Goal: Task Accomplishment & Management: Manage account settings

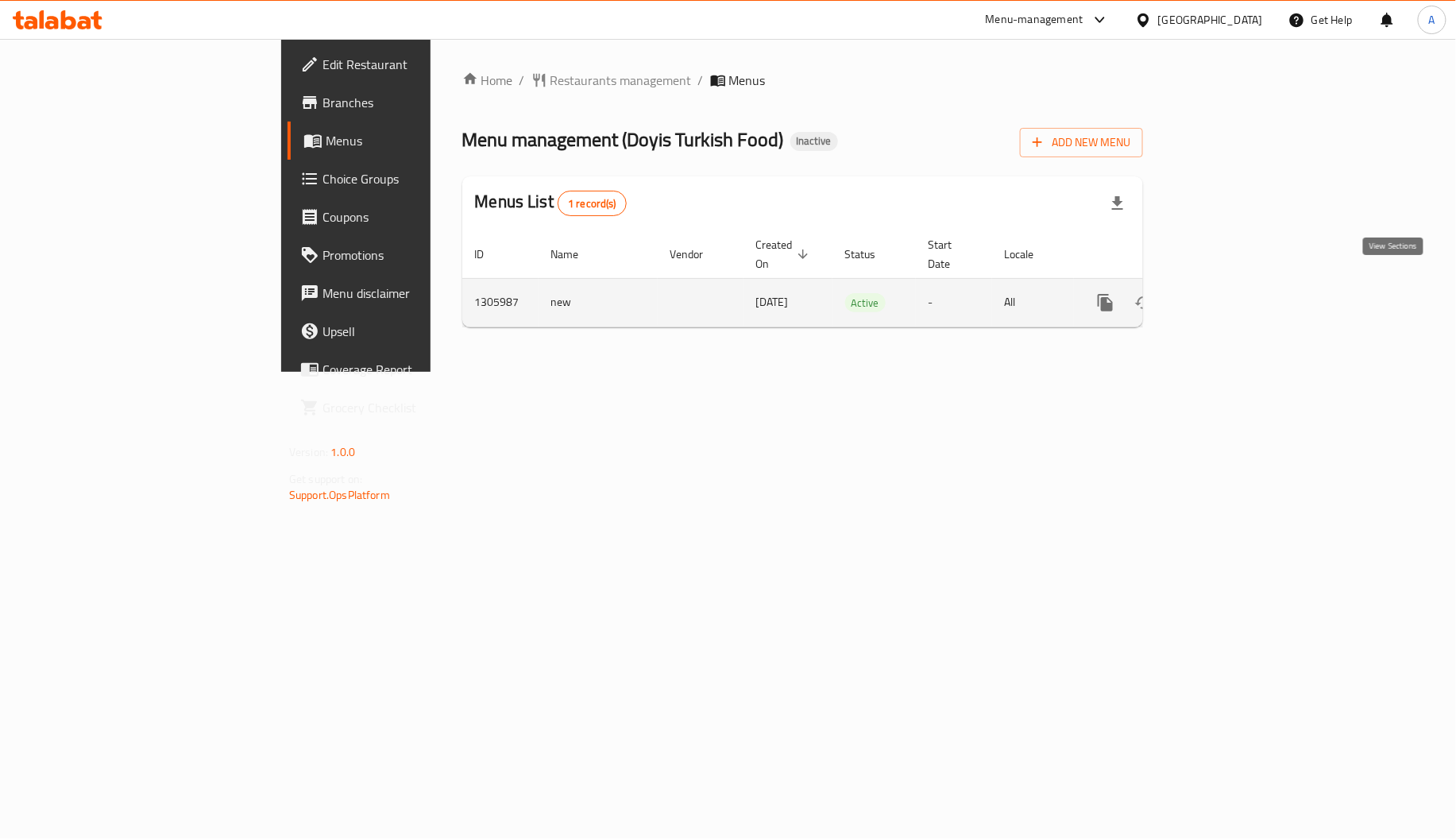
click at [1229, 293] on icon "enhanced table" at bounding box center [1220, 303] width 19 height 19
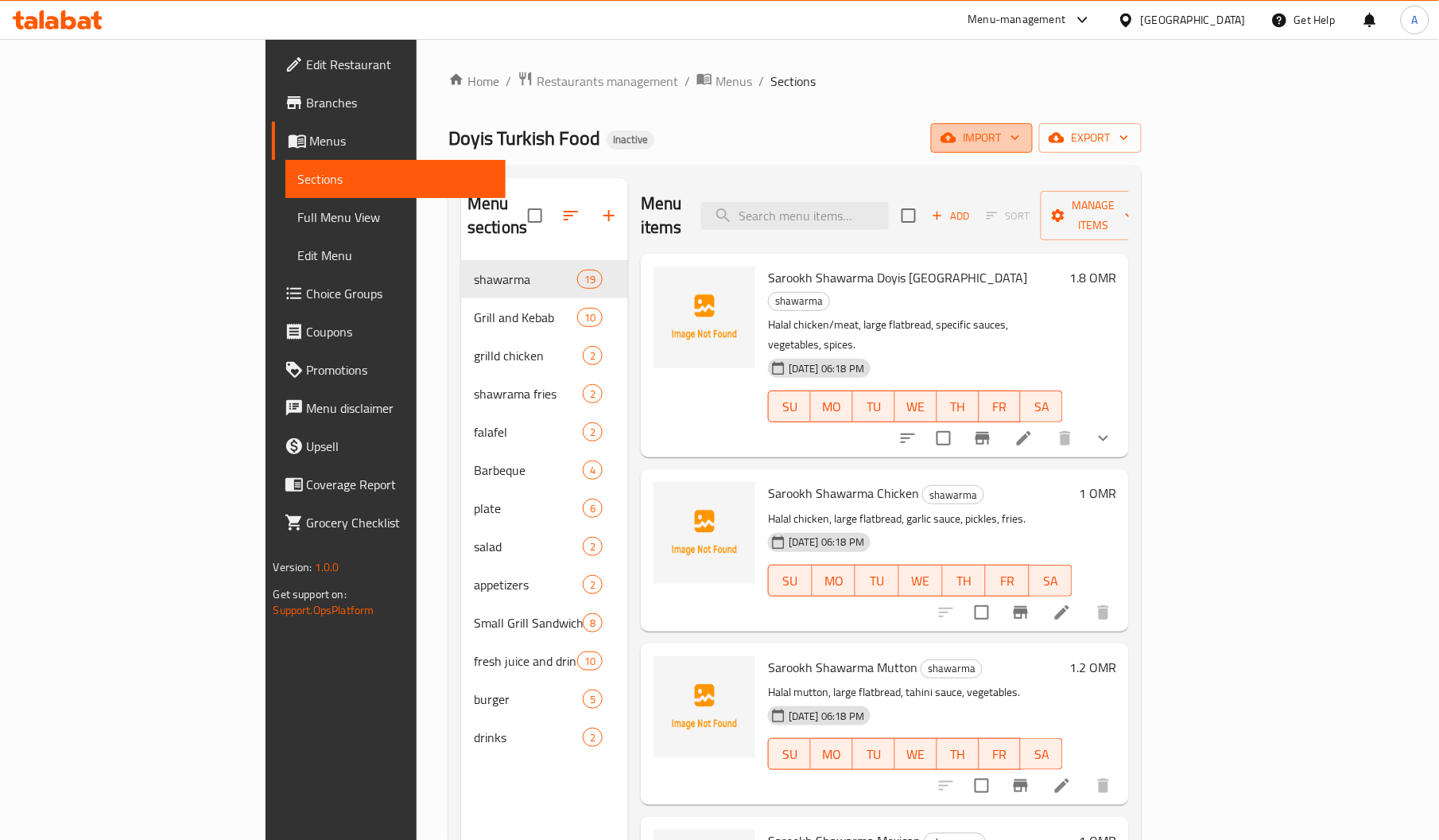
click at [1020, 131] on span "import" at bounding box center [981, 137] width 76 height 20
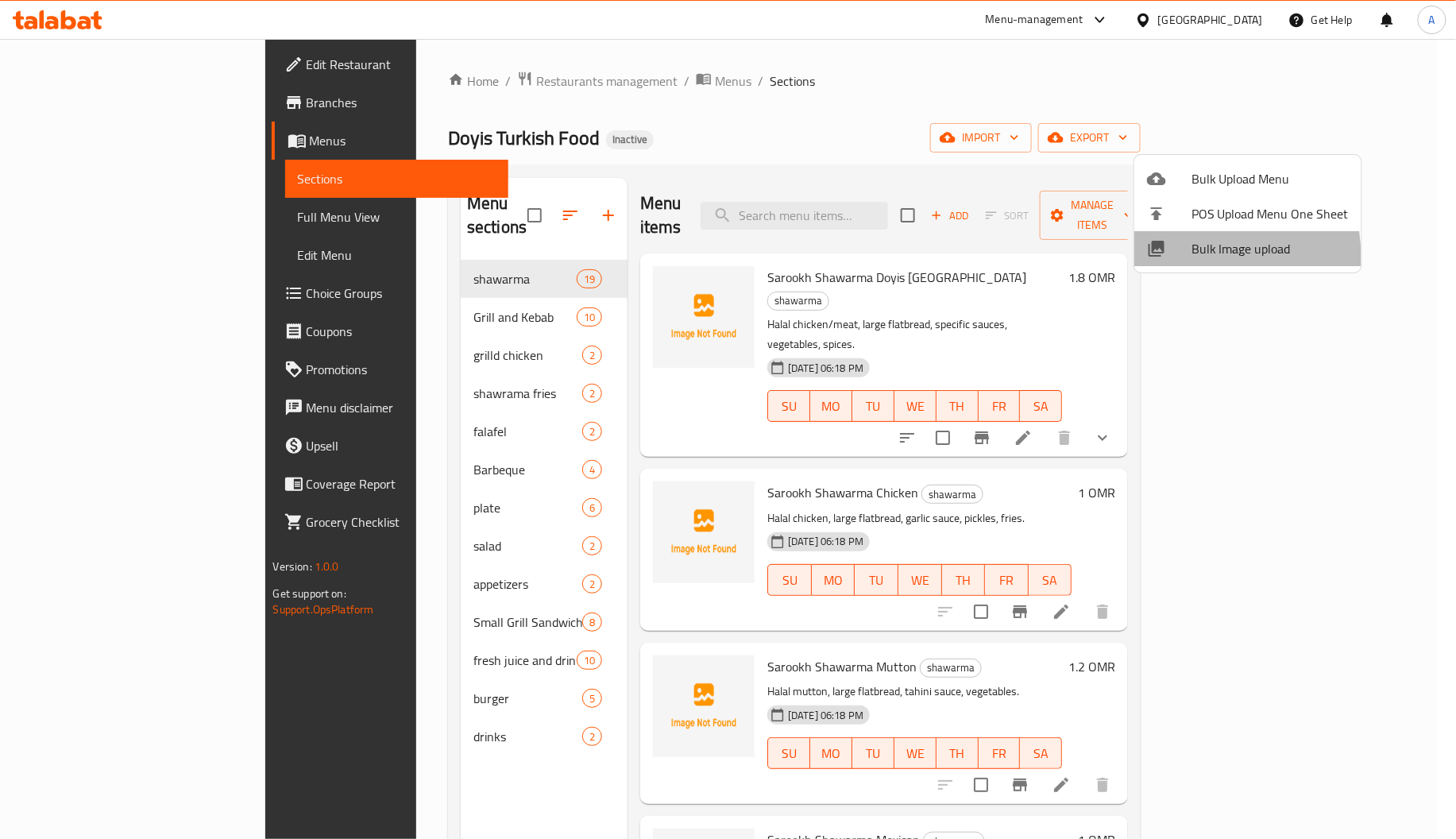
click at [1185, 257] on div at bounding box center [1169, 249] width 44 height 19
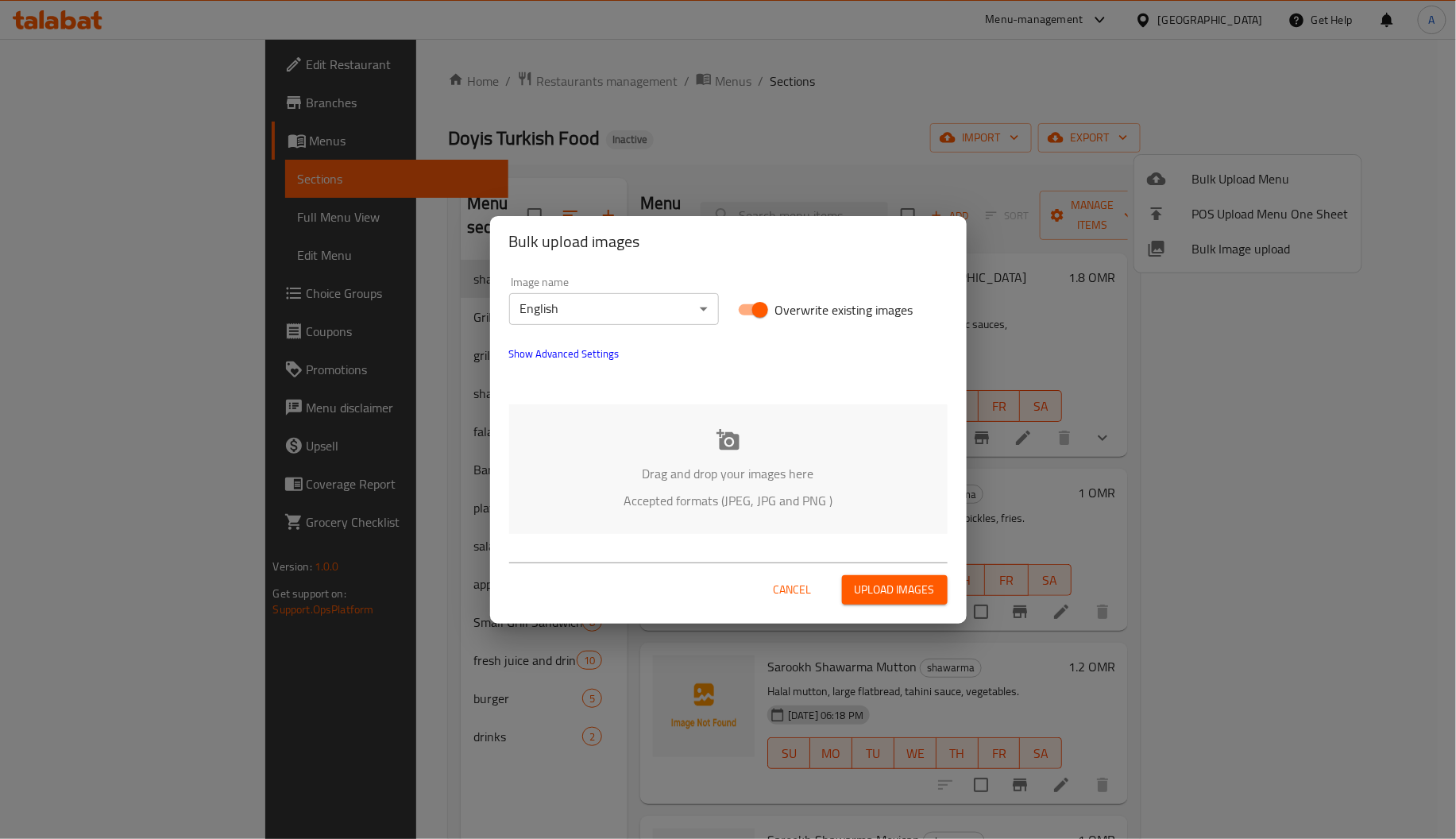
click at [719, 480] on p "Drag and drop your images here" at bounding box center [728, 473] width 391 height 19
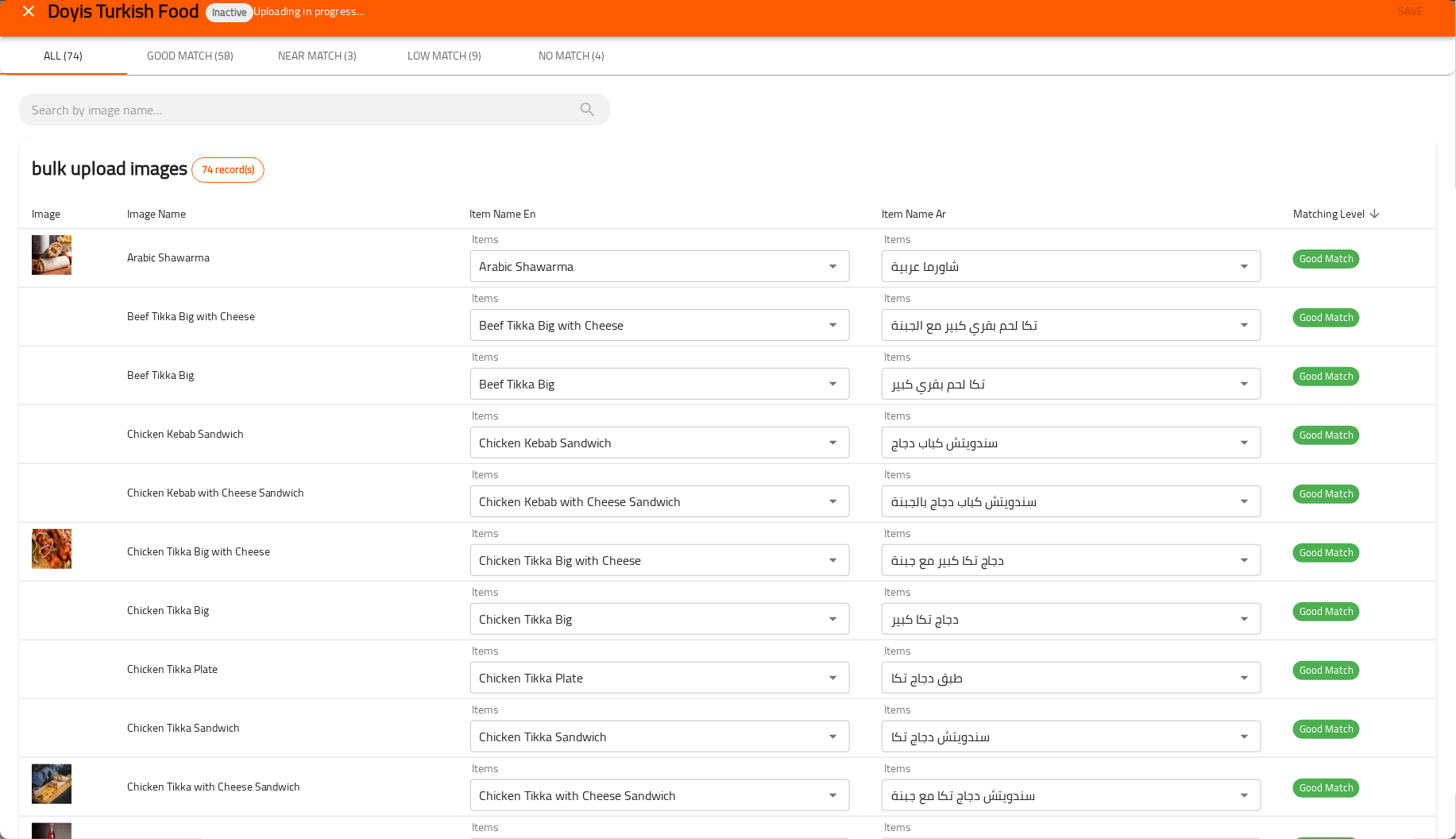
scroll to position [3796, 0]
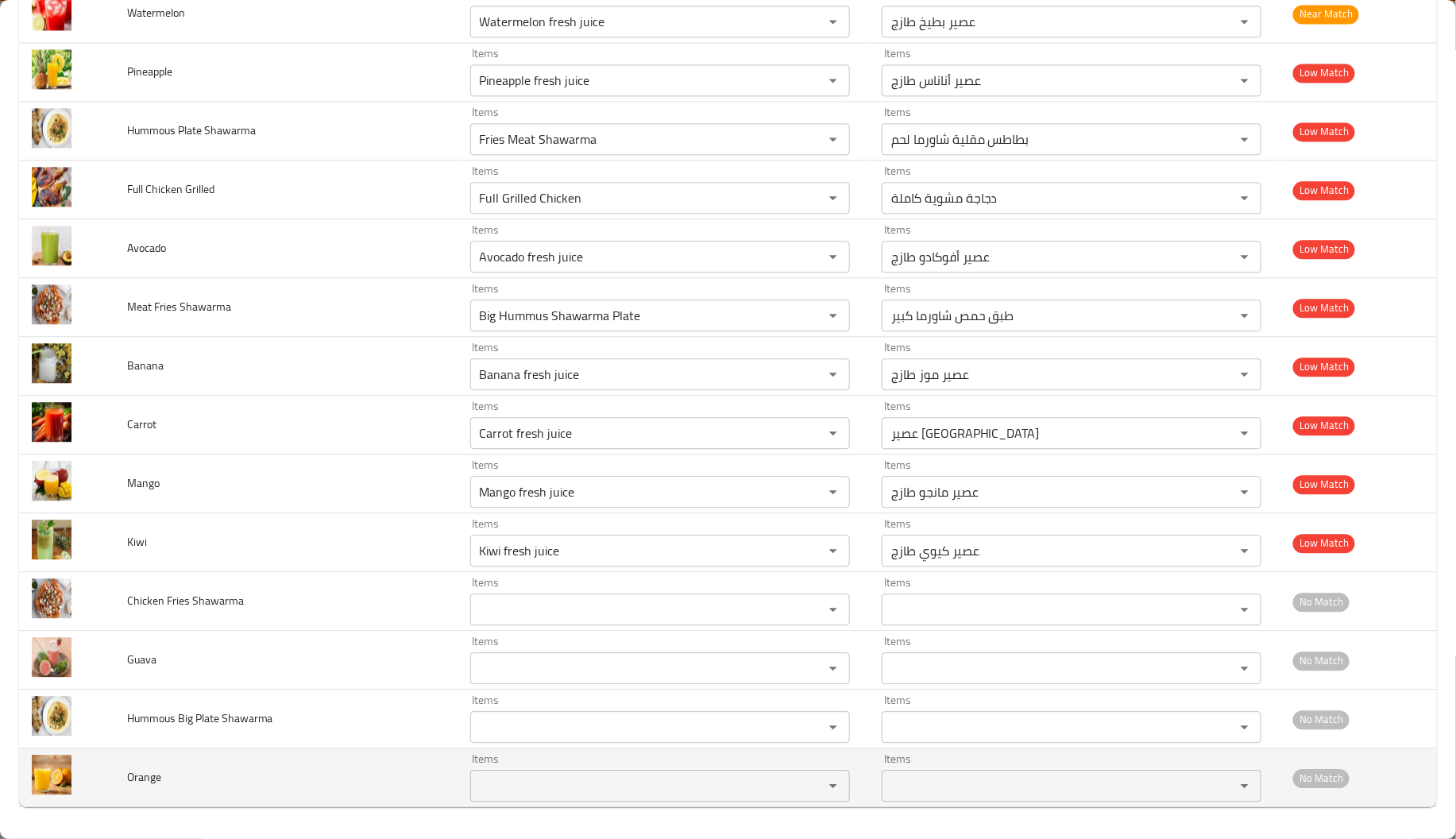
click at [385, 786] on td "Orange" at bounding box center [286, 777] width 343 height 59
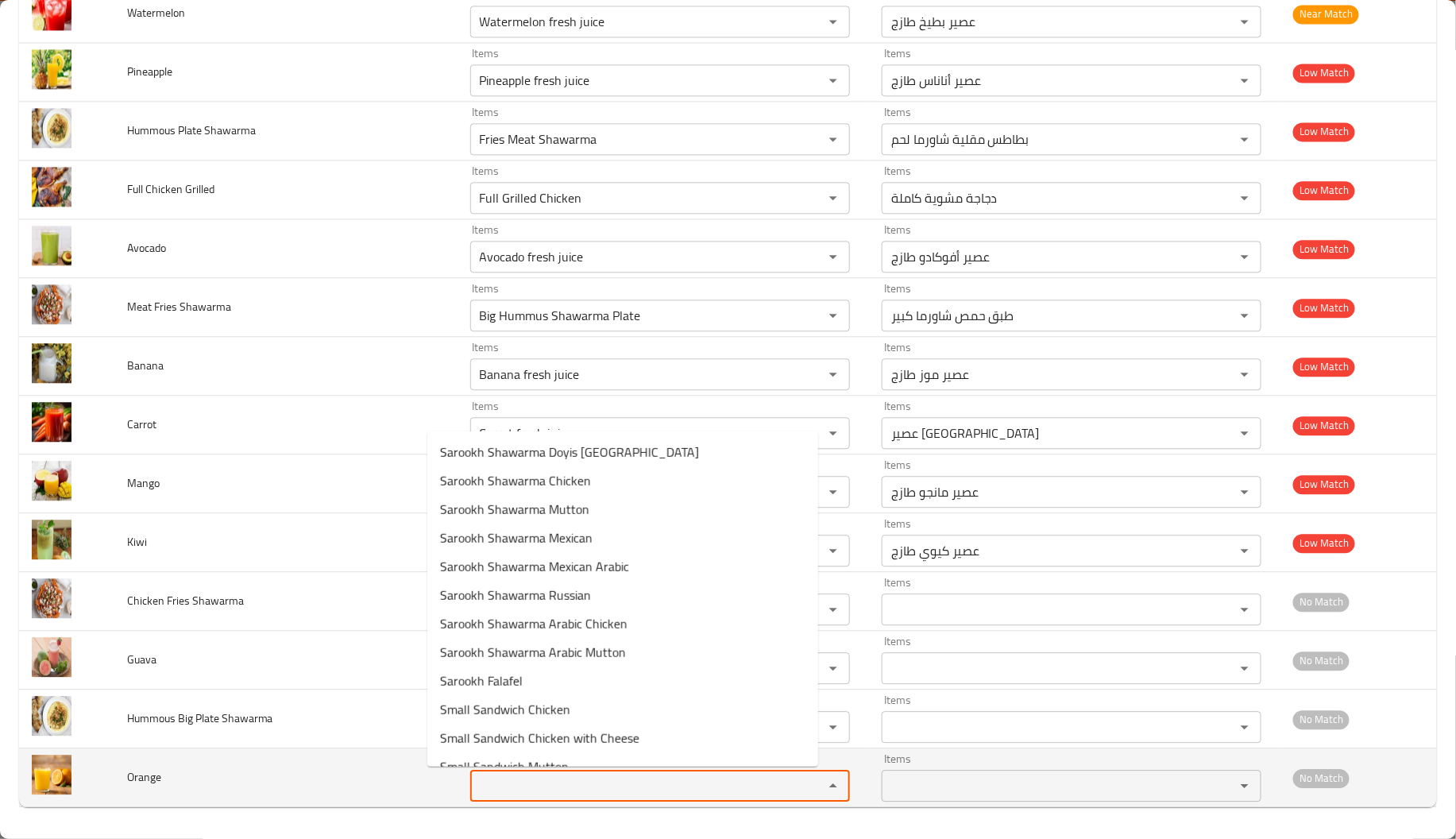
click at [475, 788] on input "Items" at bounding box center [636, 786] width 323 height 23
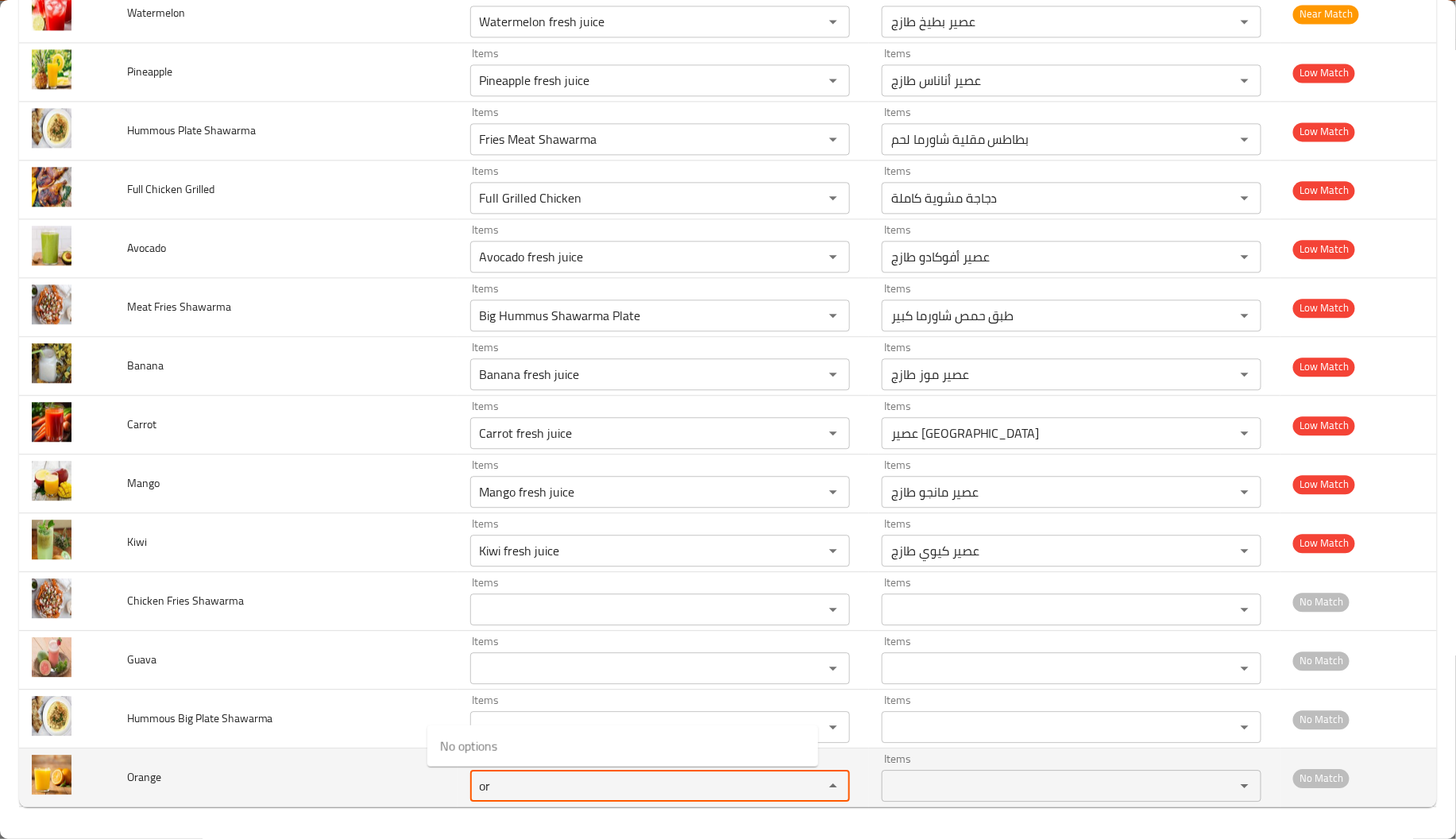
type input "o"
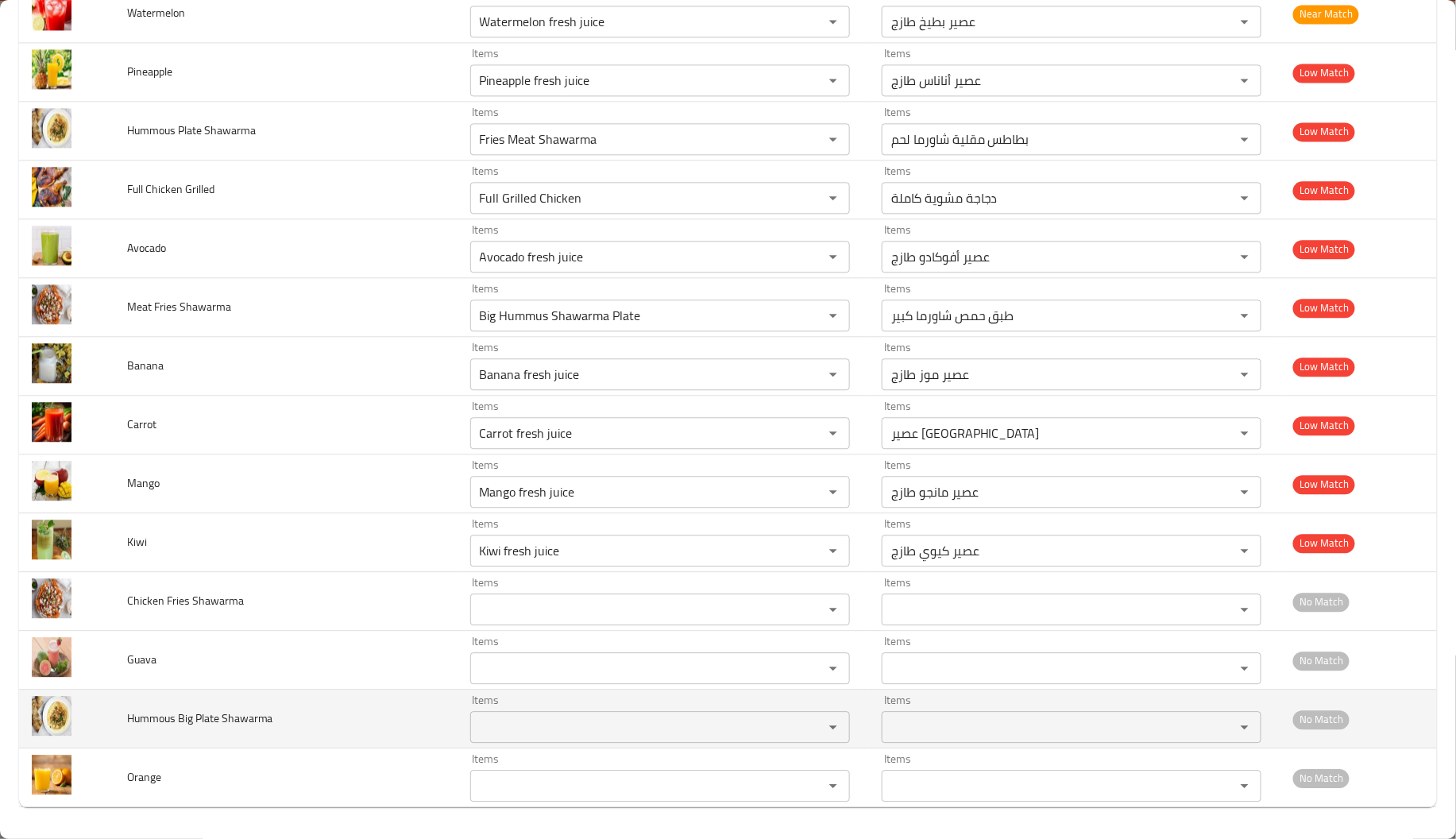
click at [154, 724] on span "Hummous Big Plate Shawarma" at bounding box center [199, 718] width 146 height 21
click at [522, 728] on Shawarma "Items" at bounding box center [636, 727] width 323 height 23
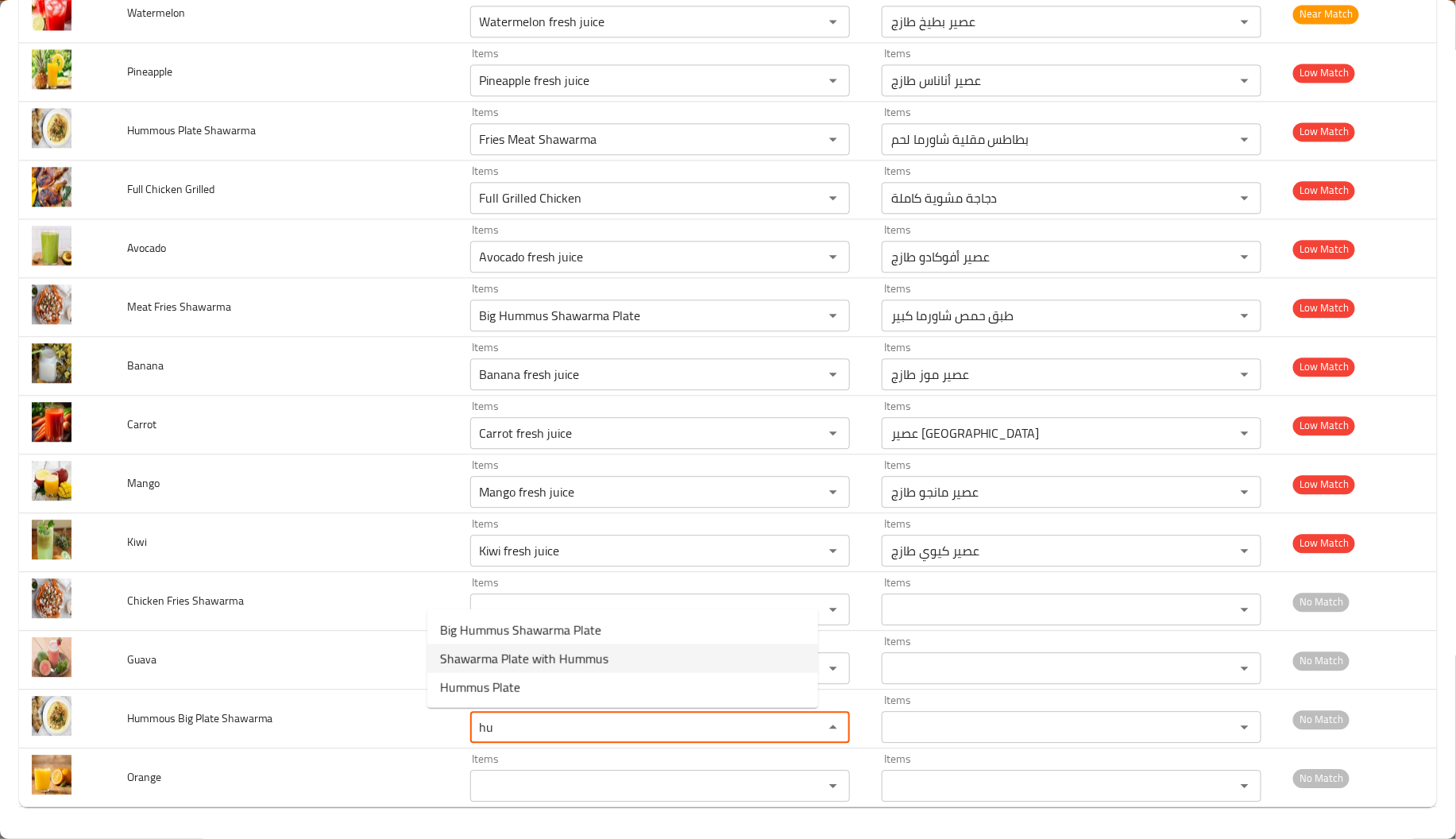
click at [579, 661] on span "Shawarma Plate with Hummus" at bounding box center [524, 658] width 168 height 19
type Shawarma "Shawarma Plate with Hummus"
type Shawarma-ar "طبق شاورما مع حمص"
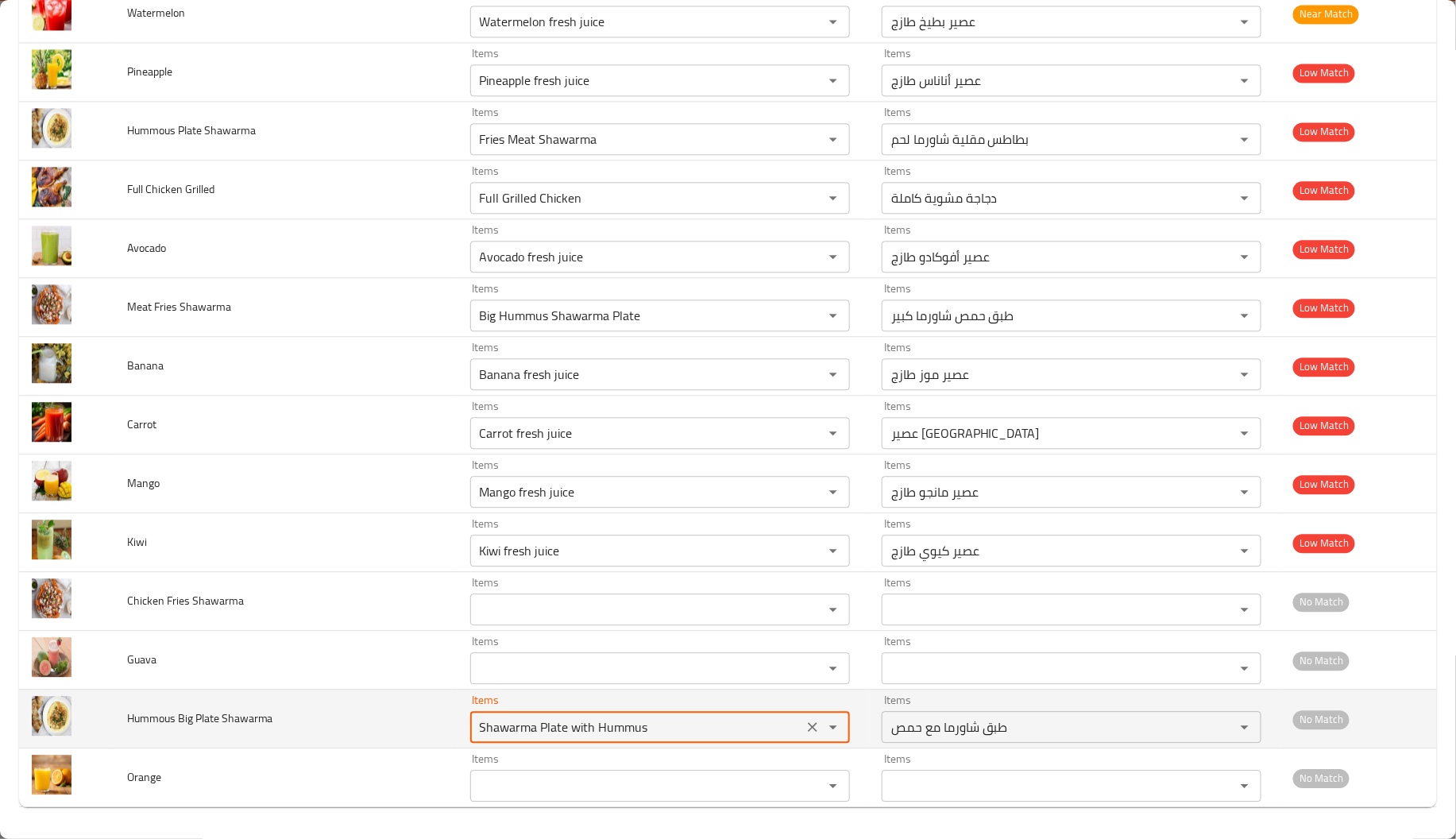
type Shawarma "Shawarma Plate with Hummus"
click at [231, 717] on span "Hummous Big Plate Shawarma" at bounding box center [199, 718] width 146 height 21
copy span "Hummous Big Plate Shawarma"
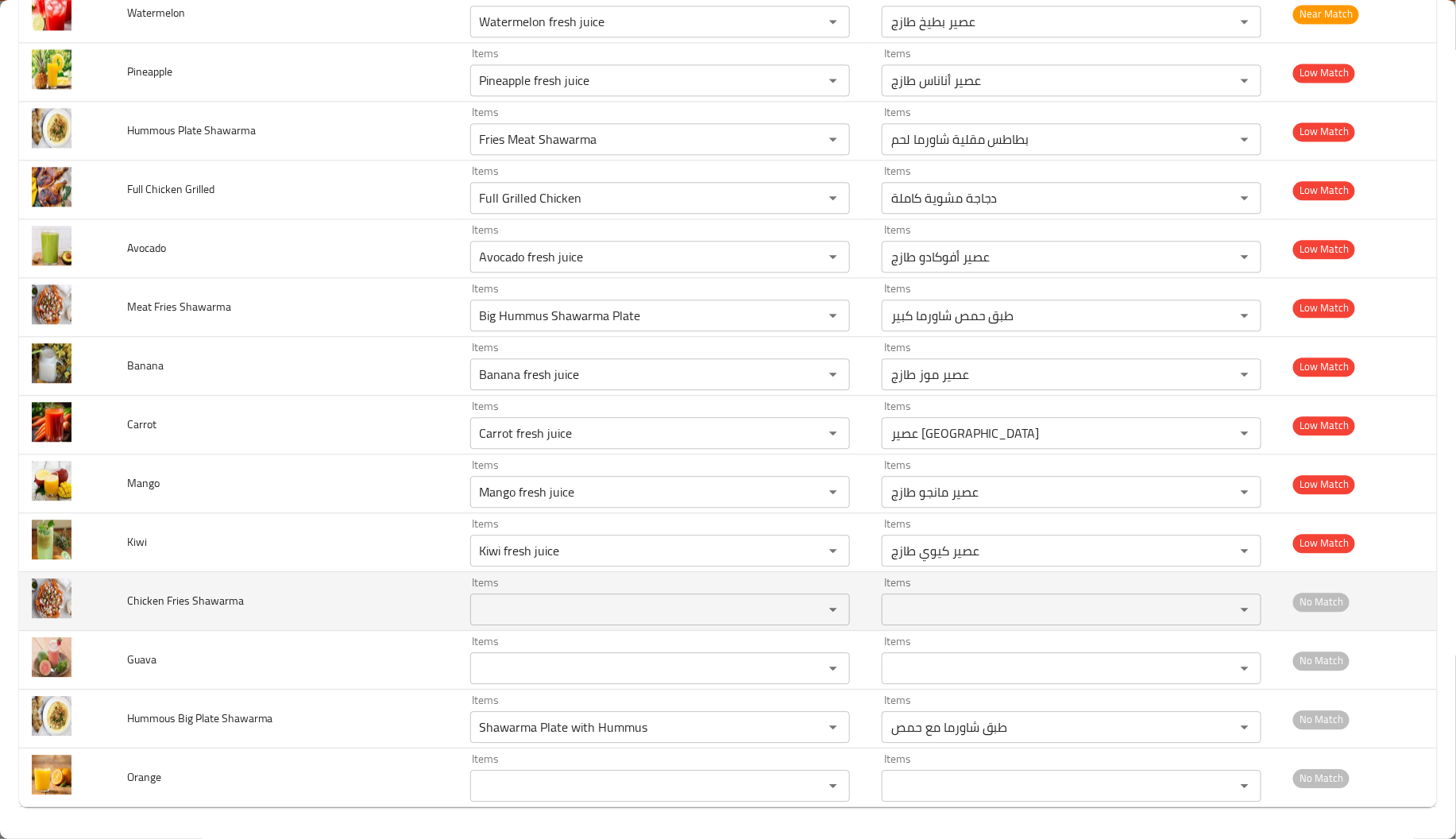
click at [168, 615] on td "Chicken Fries Shawarma" at bounding box center [286, 601] width 343 height 59
click at [183, 608] on span "Chicken Fries Shawarma" at bounding box center [185, 601] width 117 height 21
copy span "Fries"
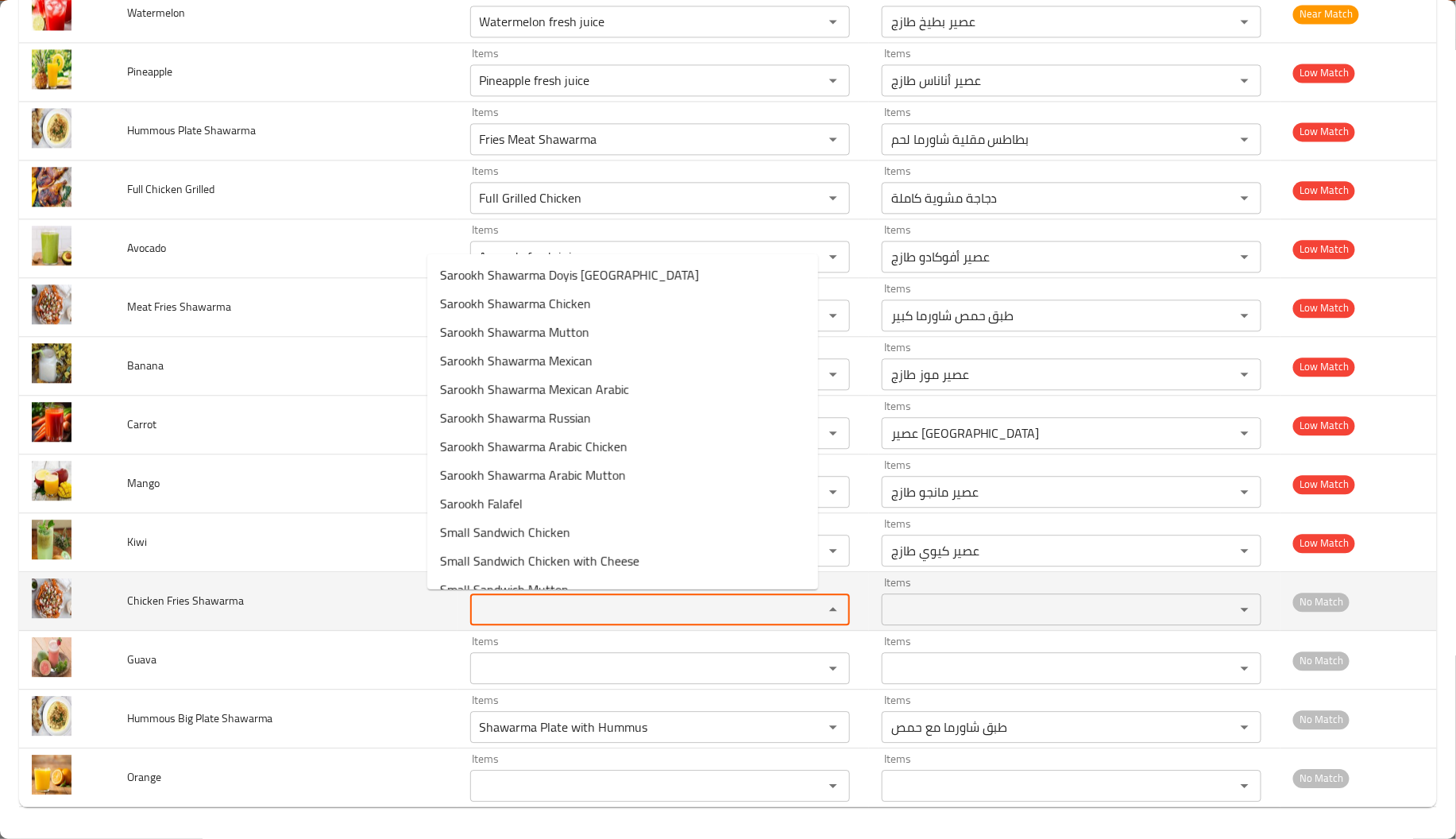
click at [478, 606] on Shawarma "Items" at bounding box center [636, 610] width 323 height 23
paste Shawarma "Fries"
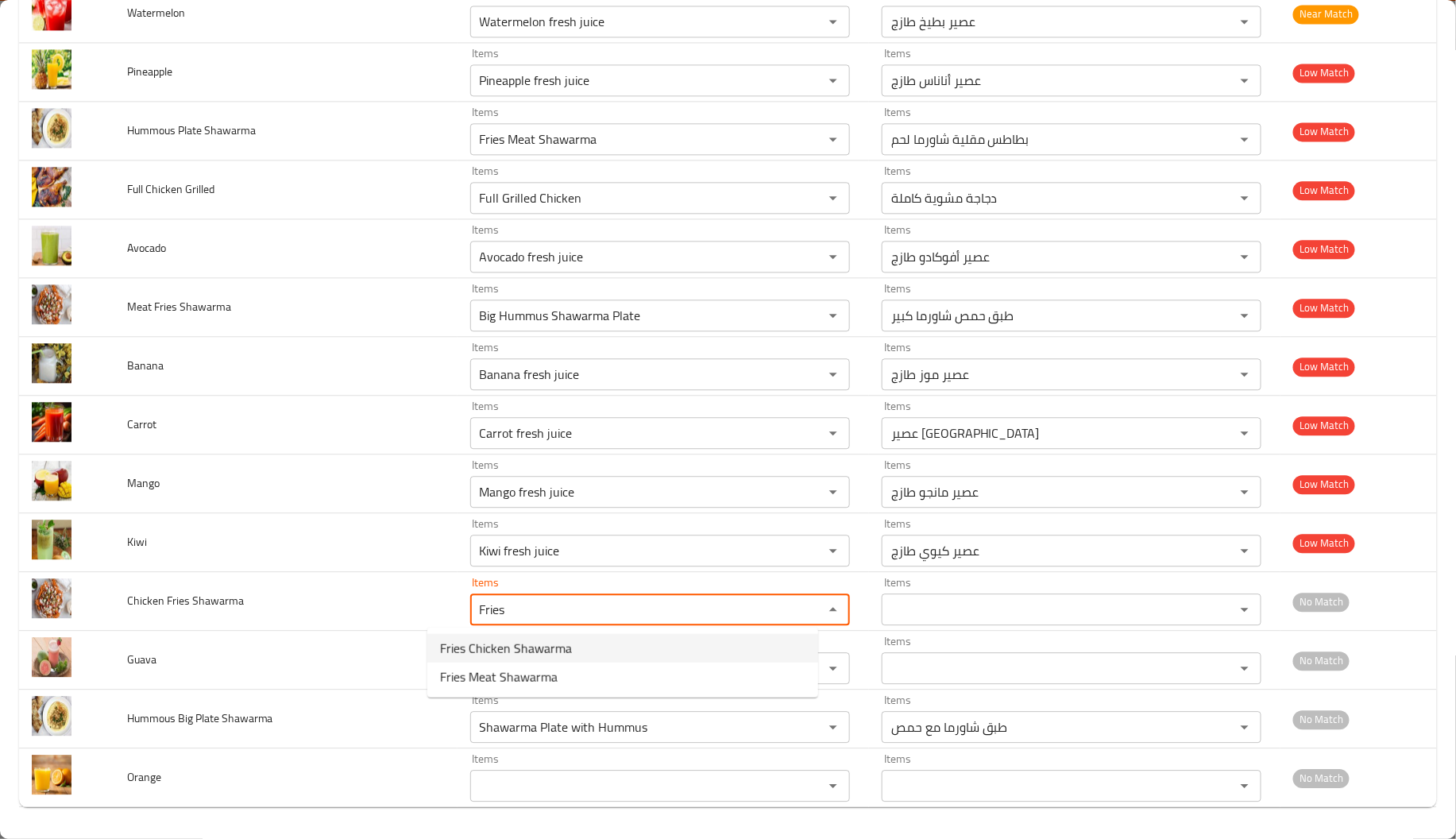
click at [499, 645] on span "Fries Chicken Shawarma" at bounding box center [506, 648] width 132 height 19
type Shawarma "Fries Chicken Shawarma"
type Shawarma-ar "بطاطس مقلية شاورما دجاج"
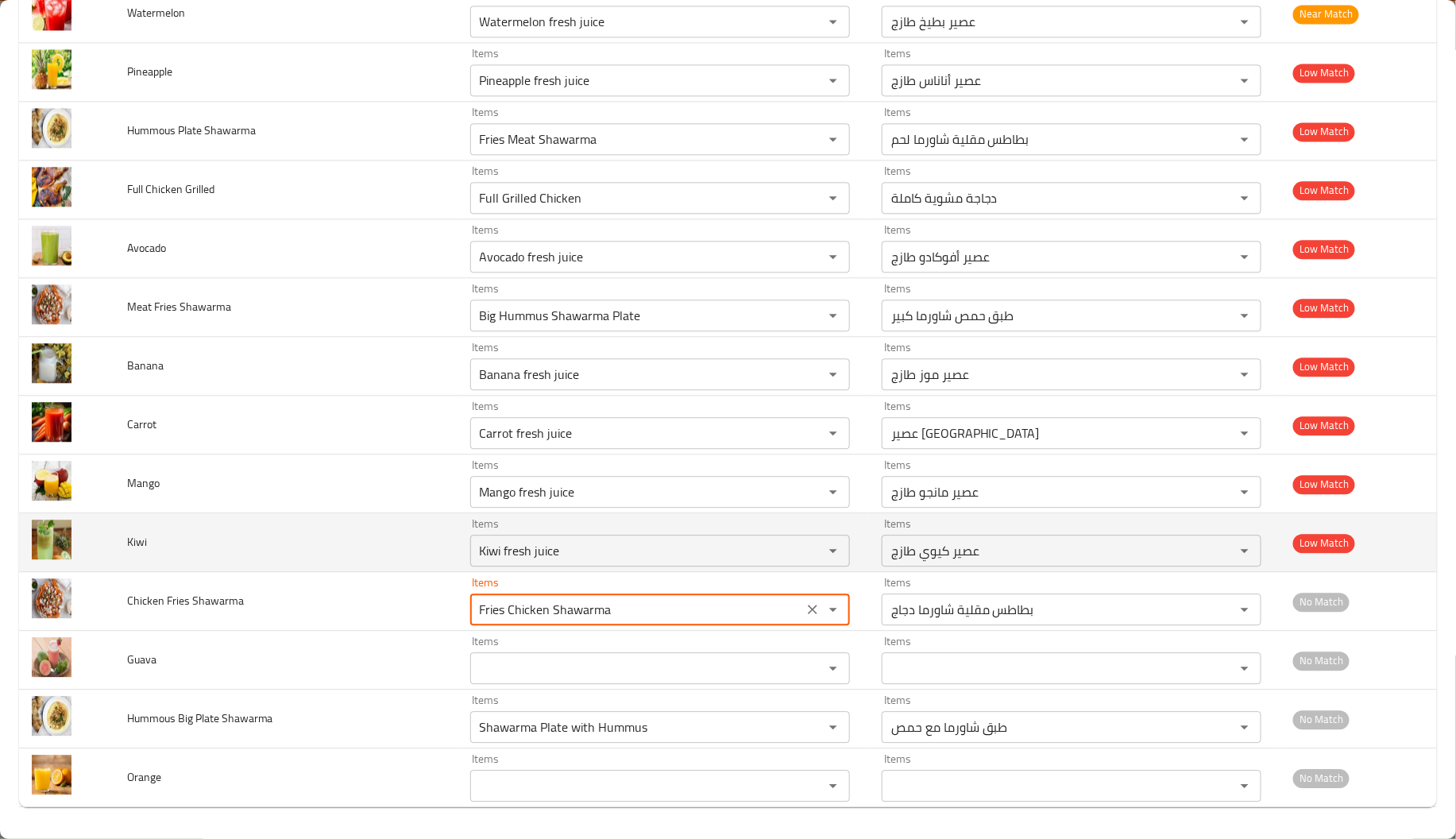
type Shawarma "Fries Chicken Shawarma"
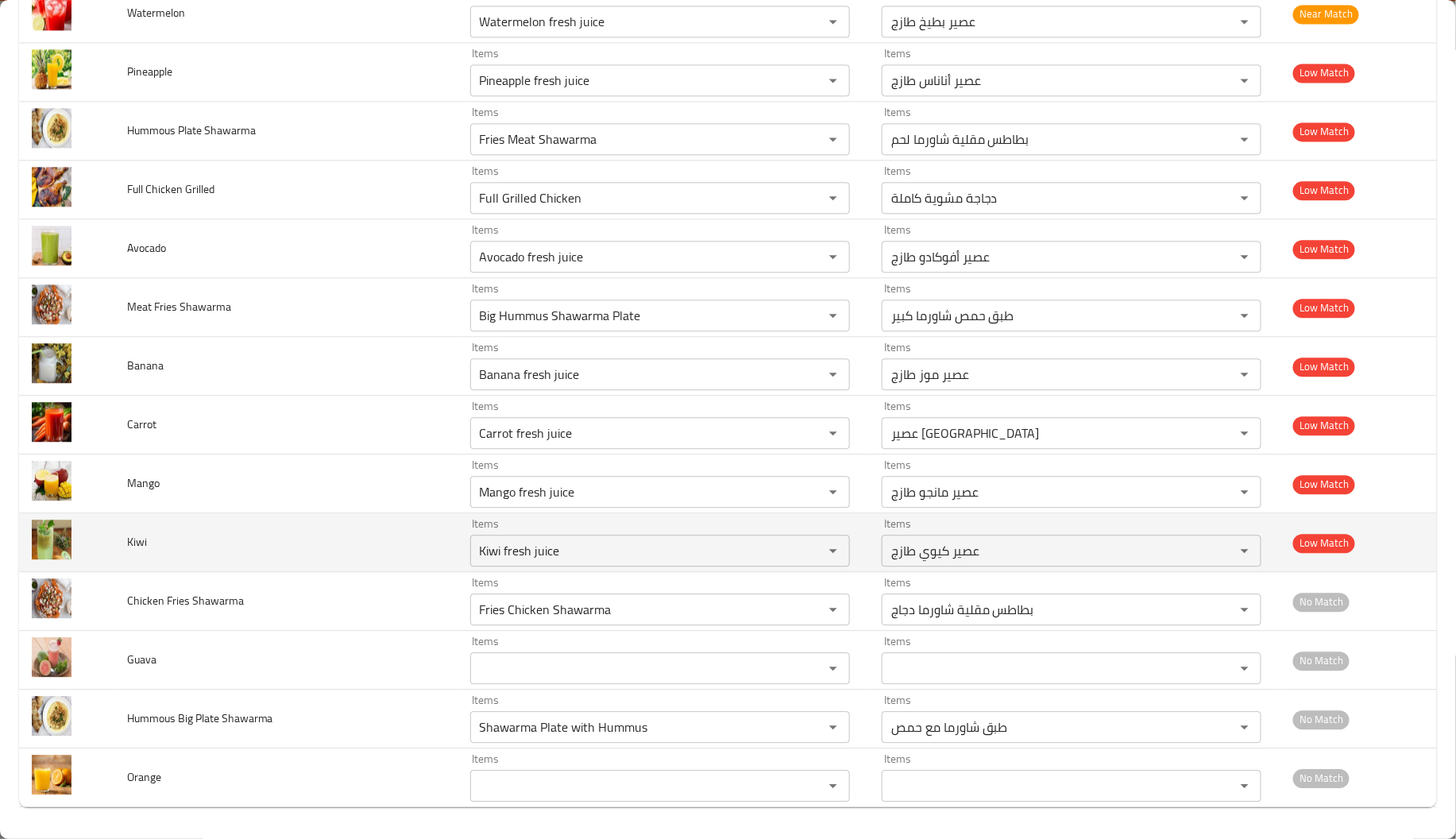
click at [344, 569] on td "Kiwi" at bounding box center [286, 542] width 343 height 59
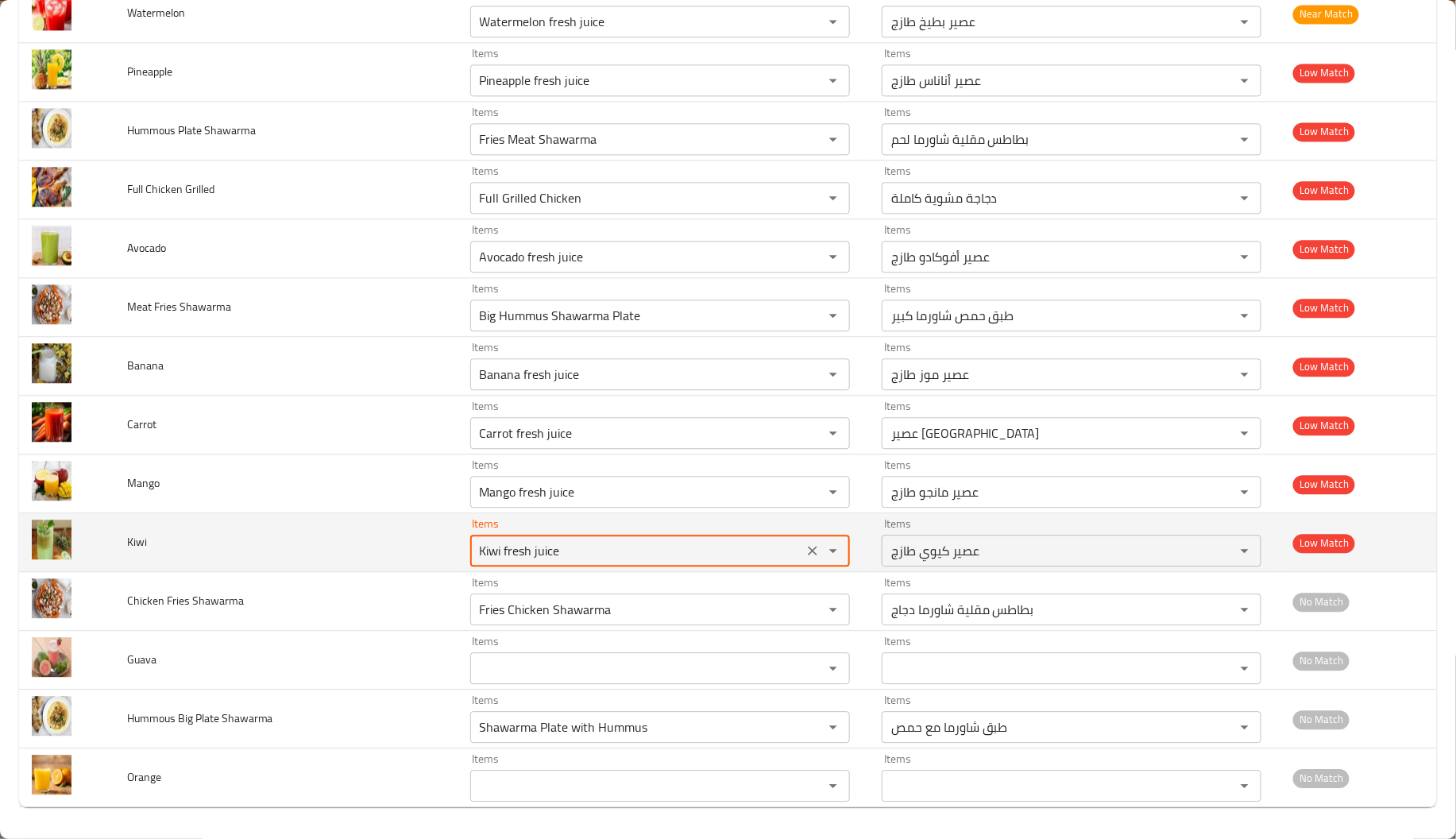
click at [512, 556] on input "Kiwi fresh juice" at bounding box center [636, 551] width 323 height 23
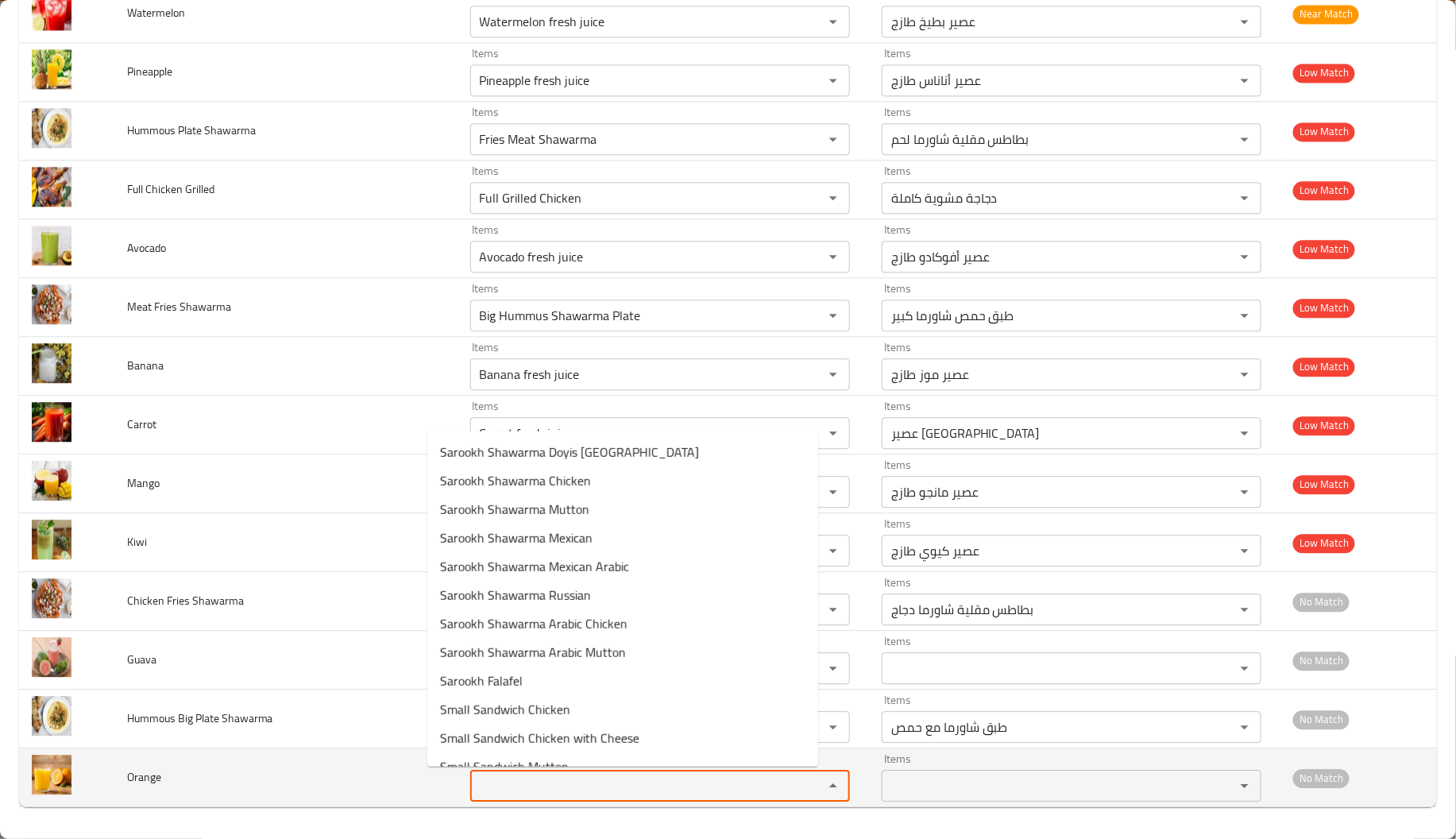
click at [475, 795] on input "Items" at bounding box center [636, 786] width 323 height 23
paste input "juice"
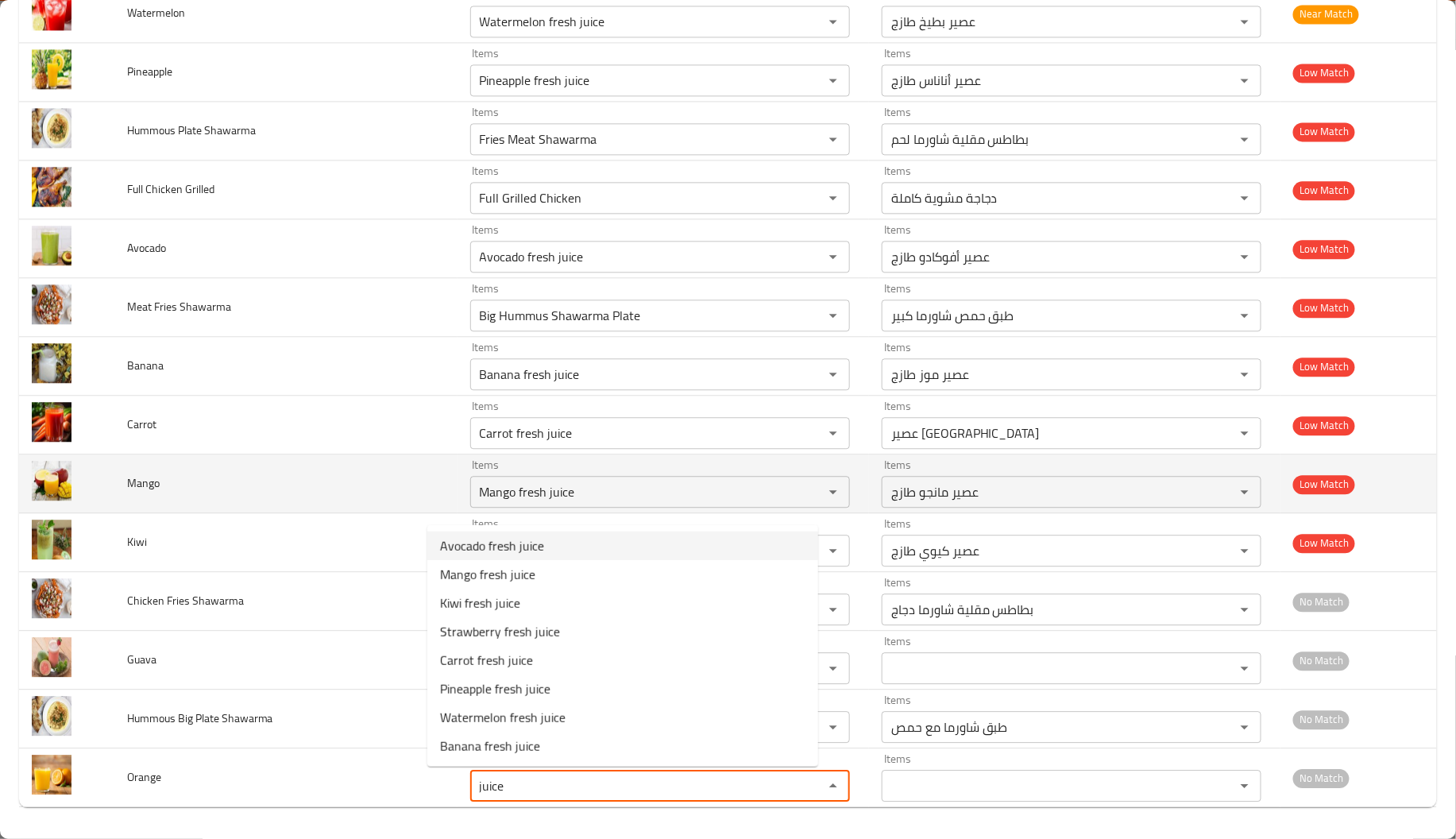
type input "juice"
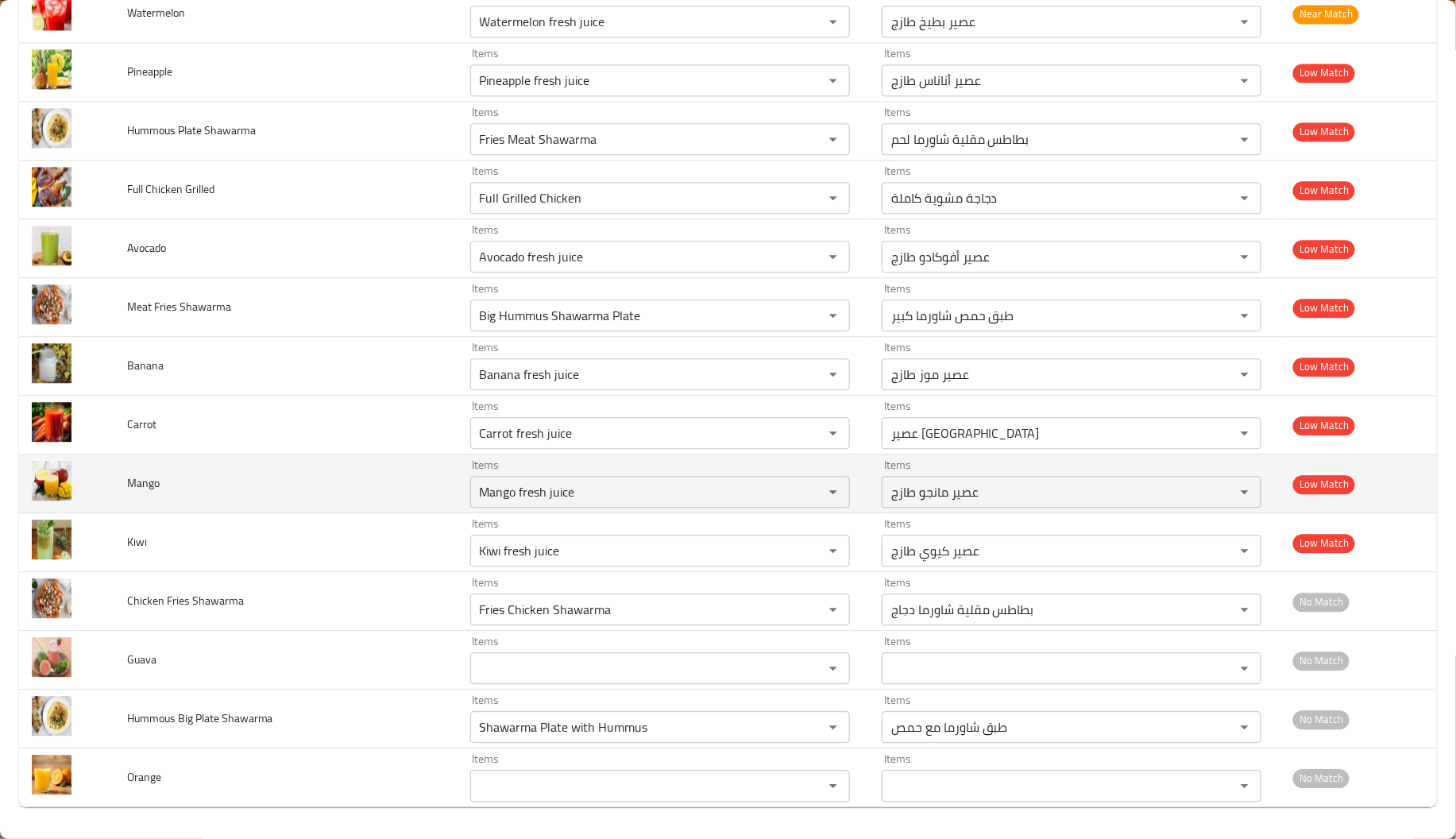
click at [346, 488] on td "Mango" at bounding box center [286, 484] width 343 height 59
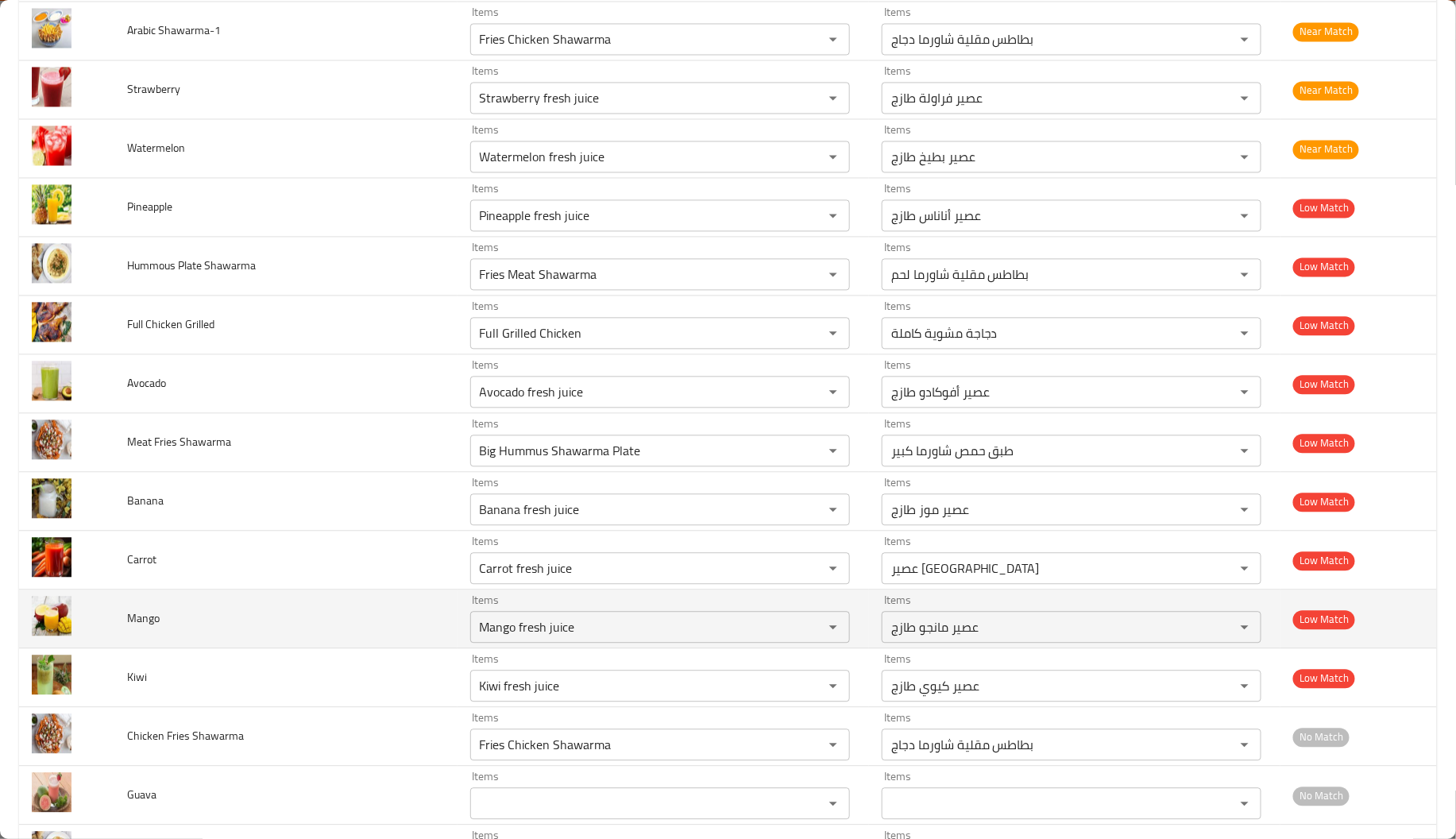
scroll to position [3640, 0]
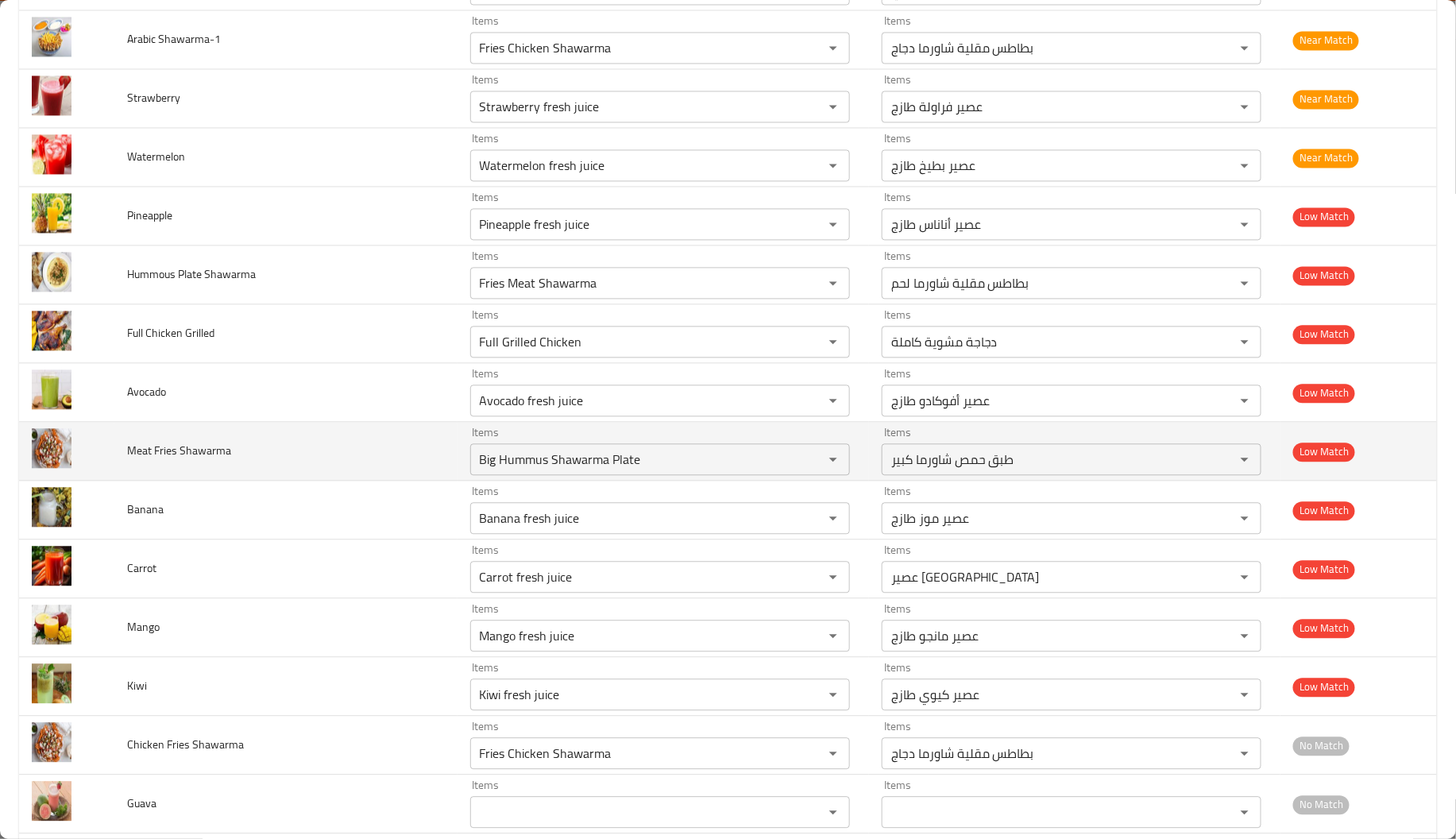
click at [216, 459] on span "Meat Fries Shawarma" at bounding box center [178, 451] width 104 height 21
copy span "Shawarma"
click at [623, 476] on div "Big Hummus Shawarma Plate Items" at bounding box center [660, 459] width 380 height 31
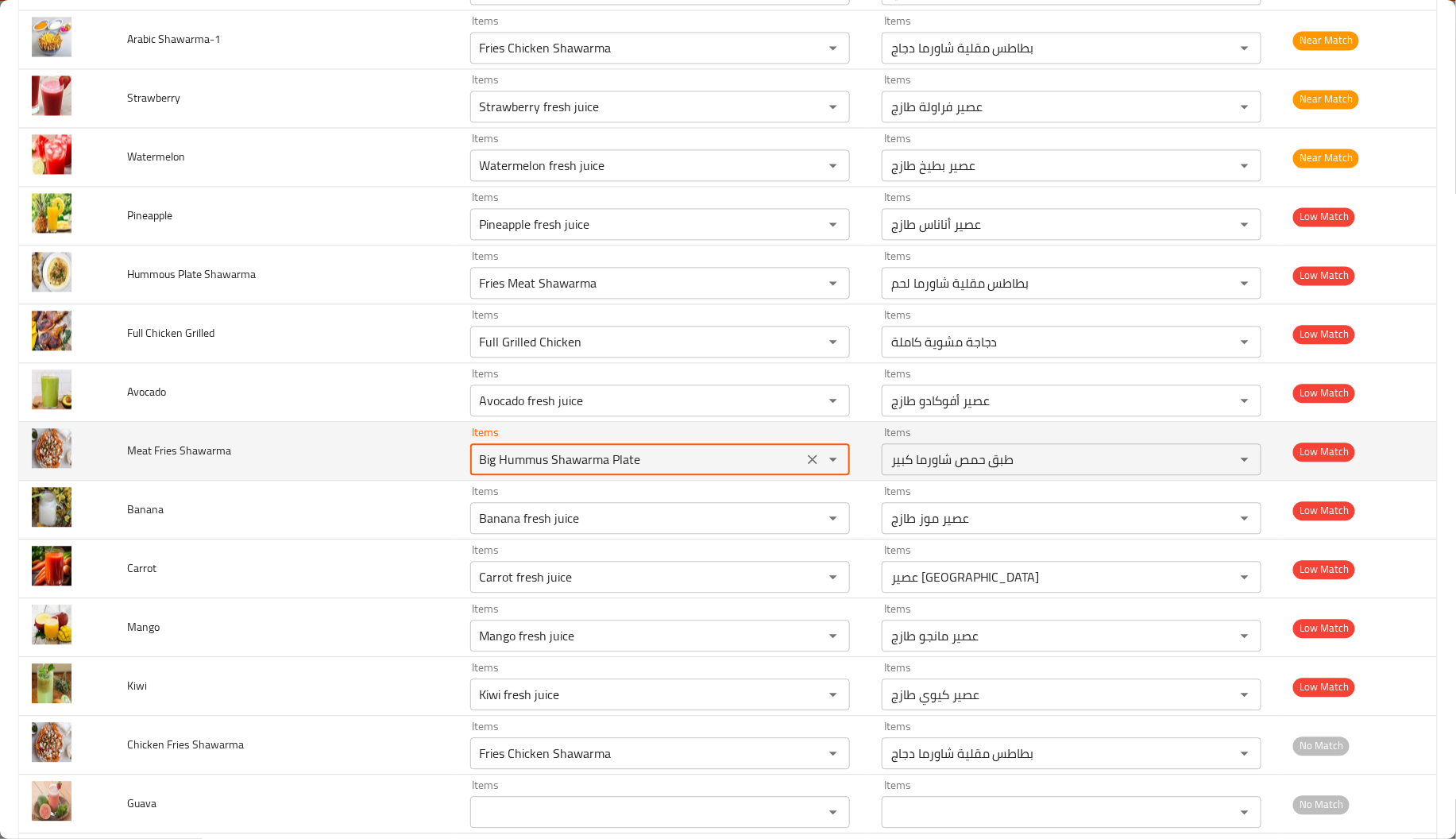
paste Shawarma "Shawarma"
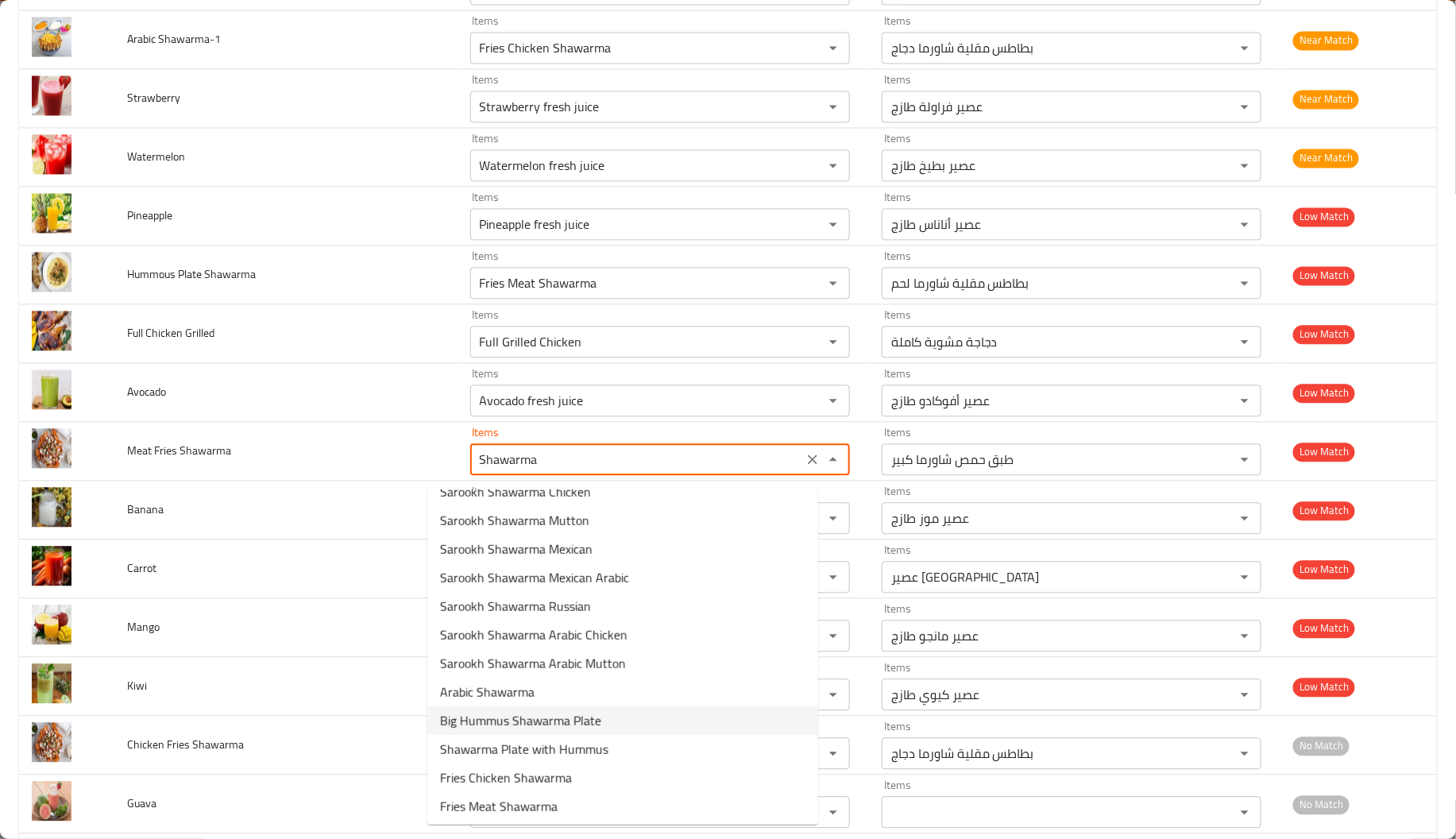
scroll to position [48, 0]
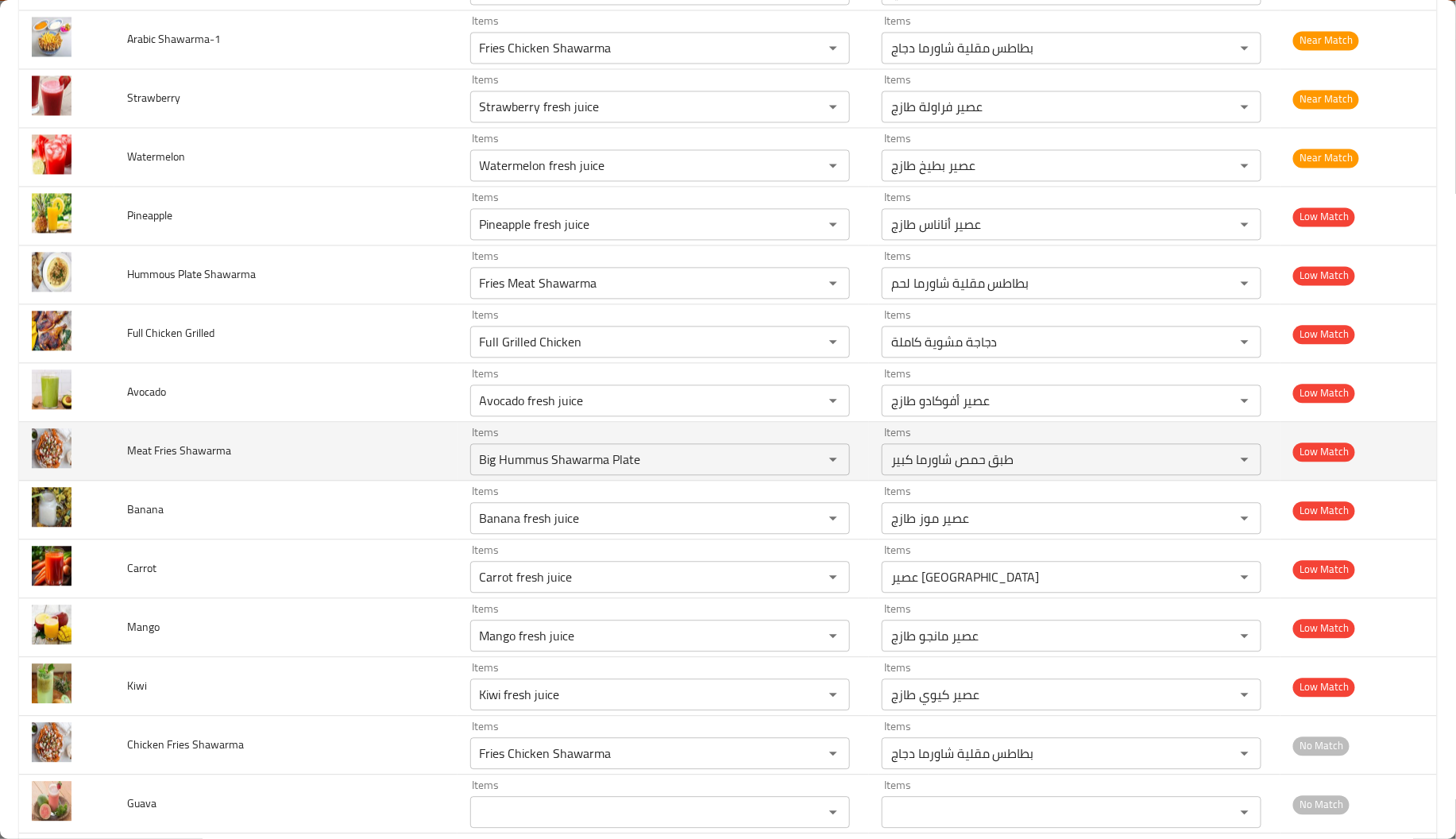
click at [159, 457] on span "Meat Fries Shawarma" at bounding box center [178, 451] width 104 height 21
copy span "Fries"
click at [159, 457] on span "Meat Fries Shawarma" at bounding box center [178, 451] width 104 height 21
click at [640, 470] on Shawarma "Big Hummus Shawarma Plate" at bounding box center [636, 460] width 323 height 23
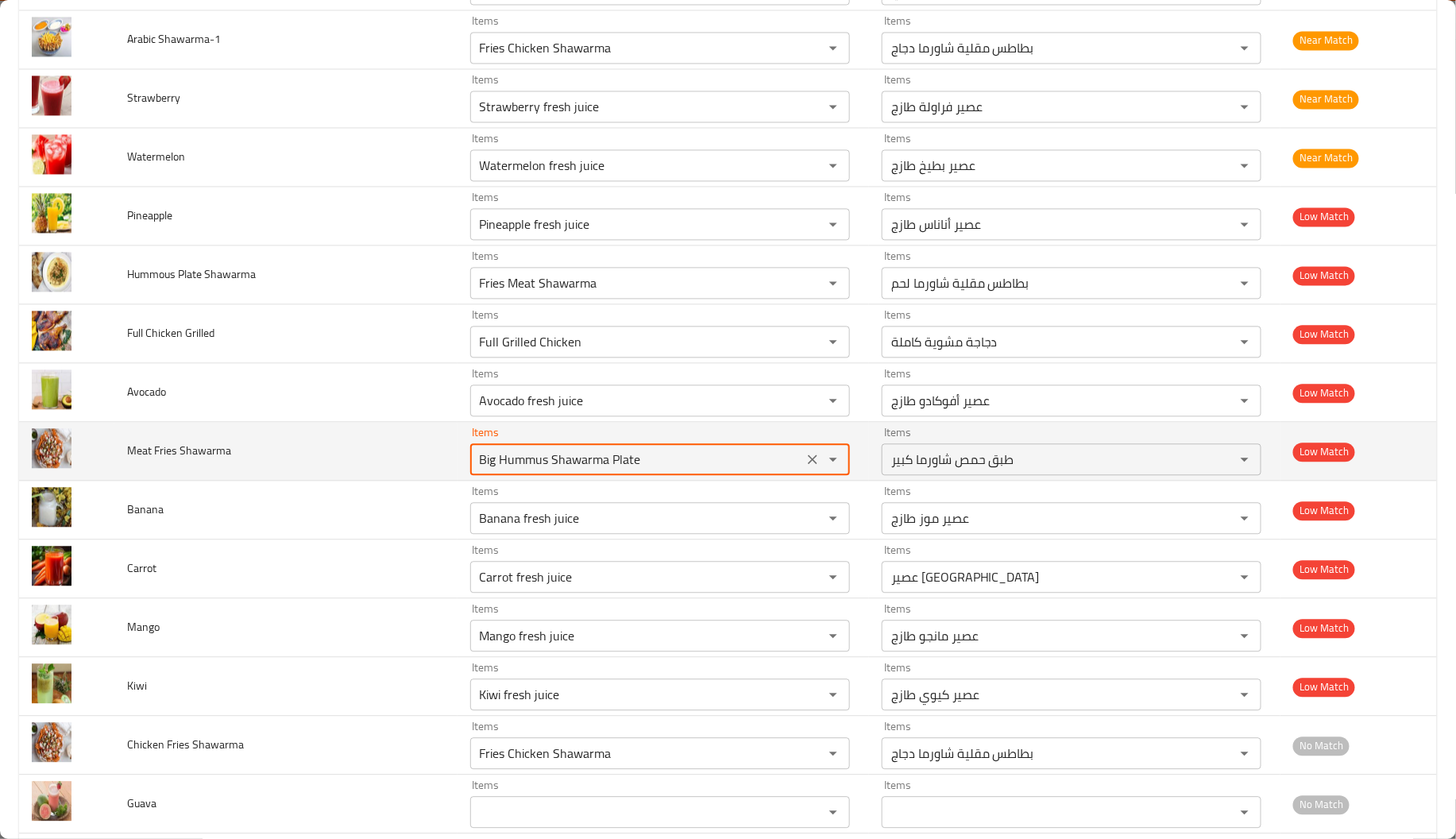
click at [640, 470] on Shawarma "Big Hummus Shawarma Plate" at bounding box center [636, 460] width 323 height 23
paste Shawarma "Fries"
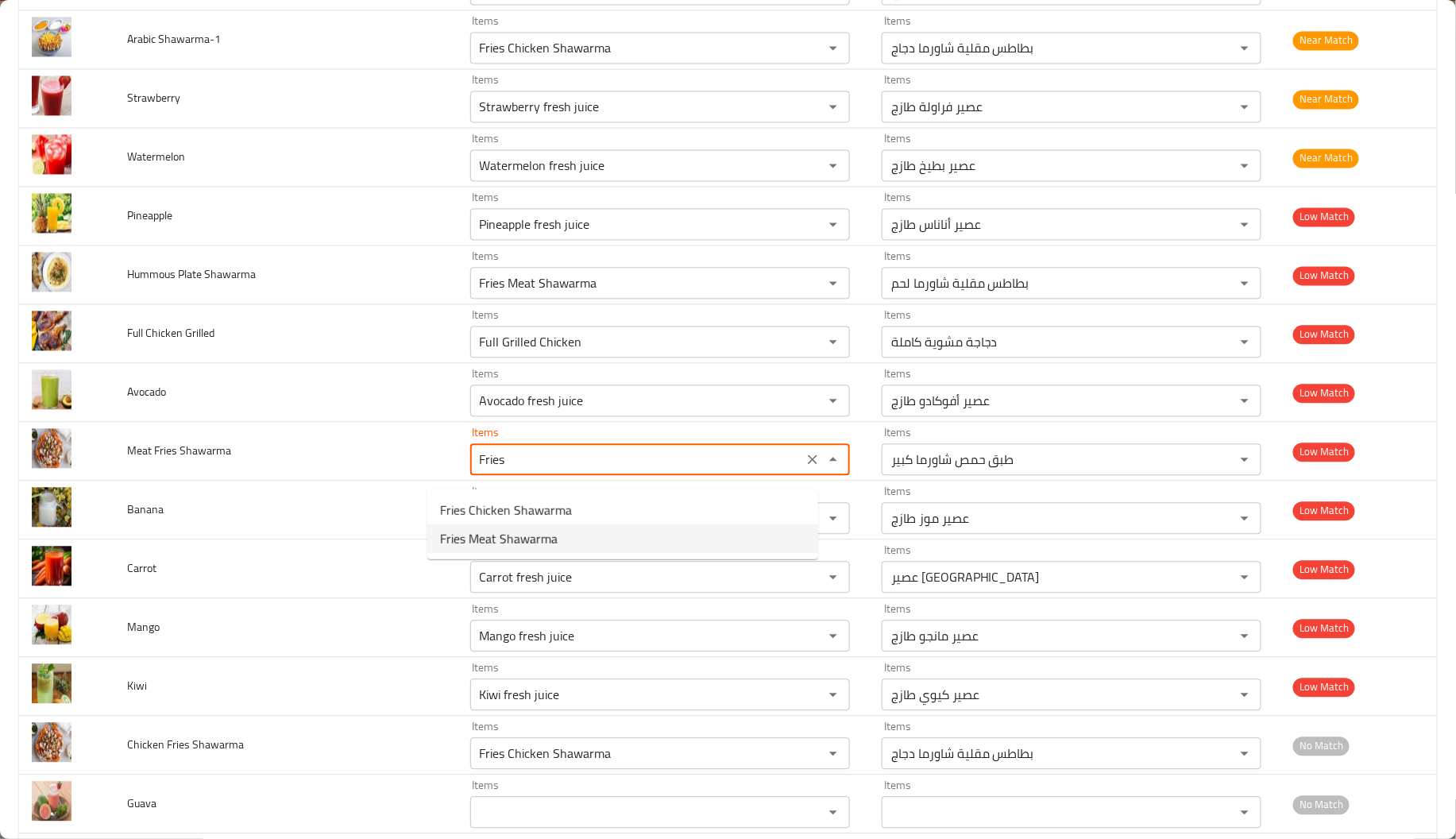
click at [518, 535] on span "Fries Meat Shawarma" at bounding box center [499, 539] width 118 height 19
type Shawarma "Fries Meat Shawarma"
type Shawarma-ar "بطاطس مقلية شاورما لحم"
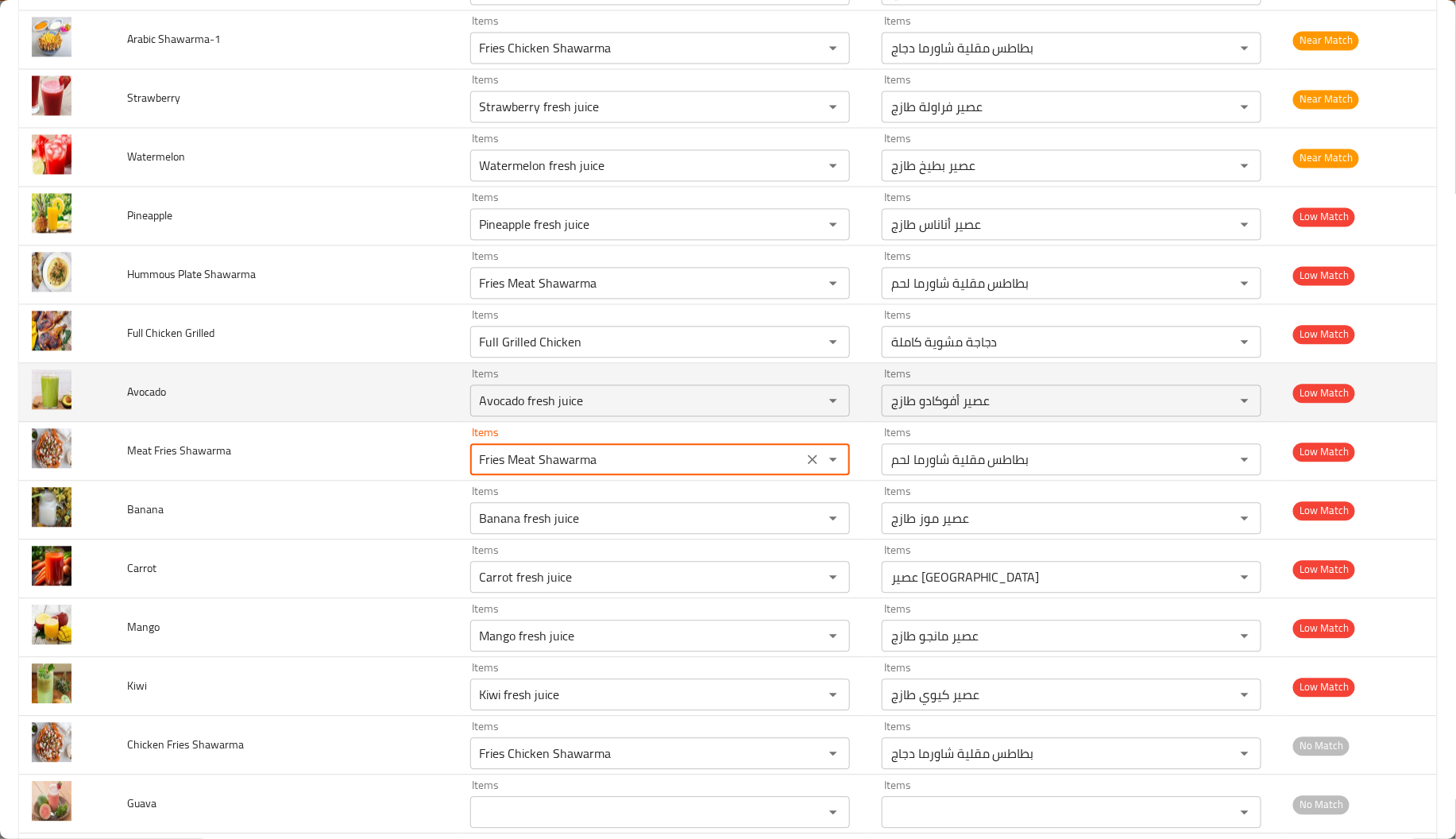
type Shawarma "Fries Meat Shawarma"
click at [369, 411] on td "Avocado" at bounding box center [286, 392] width 343 height 59
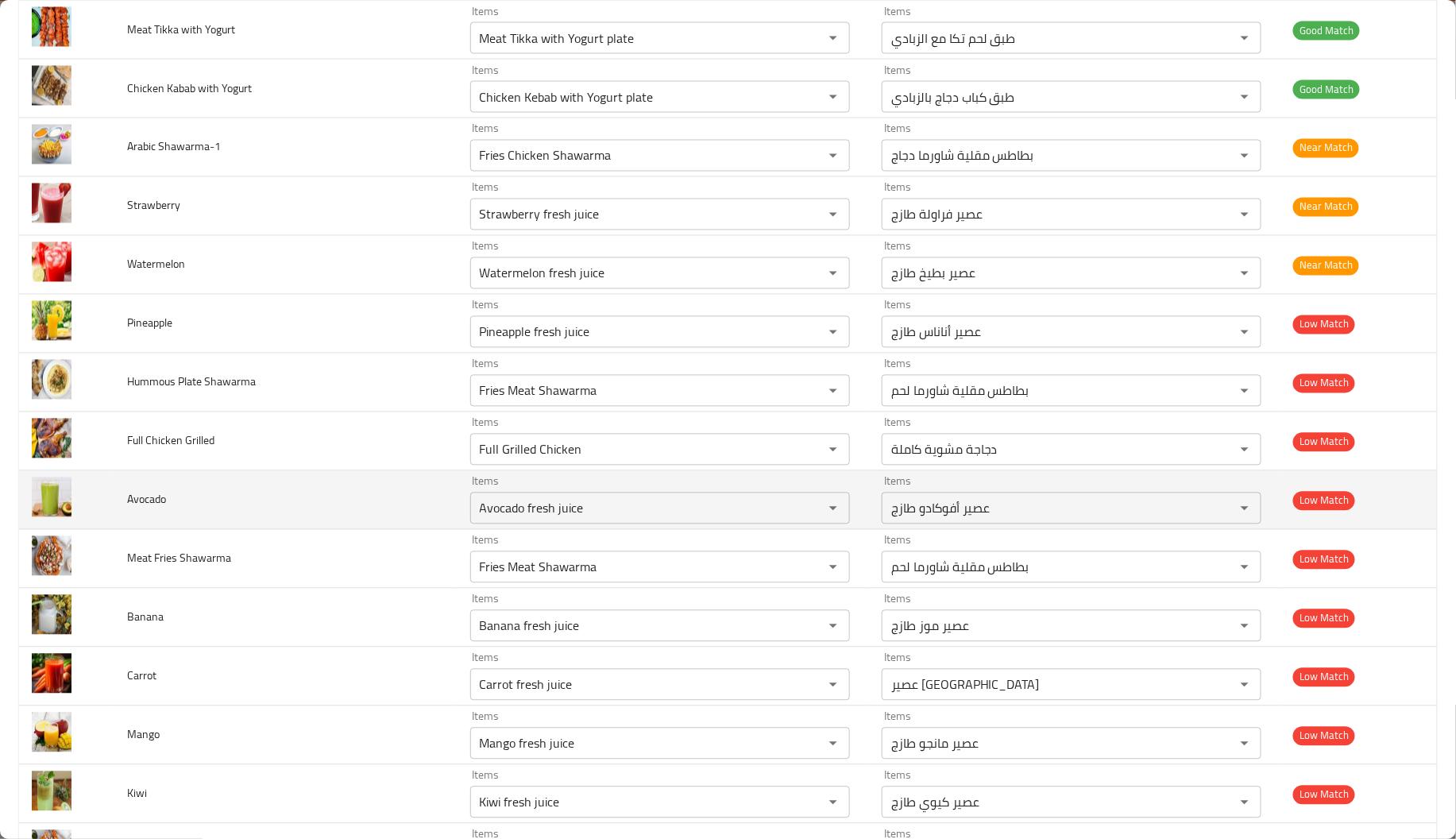
scroll to position [3525, 0]
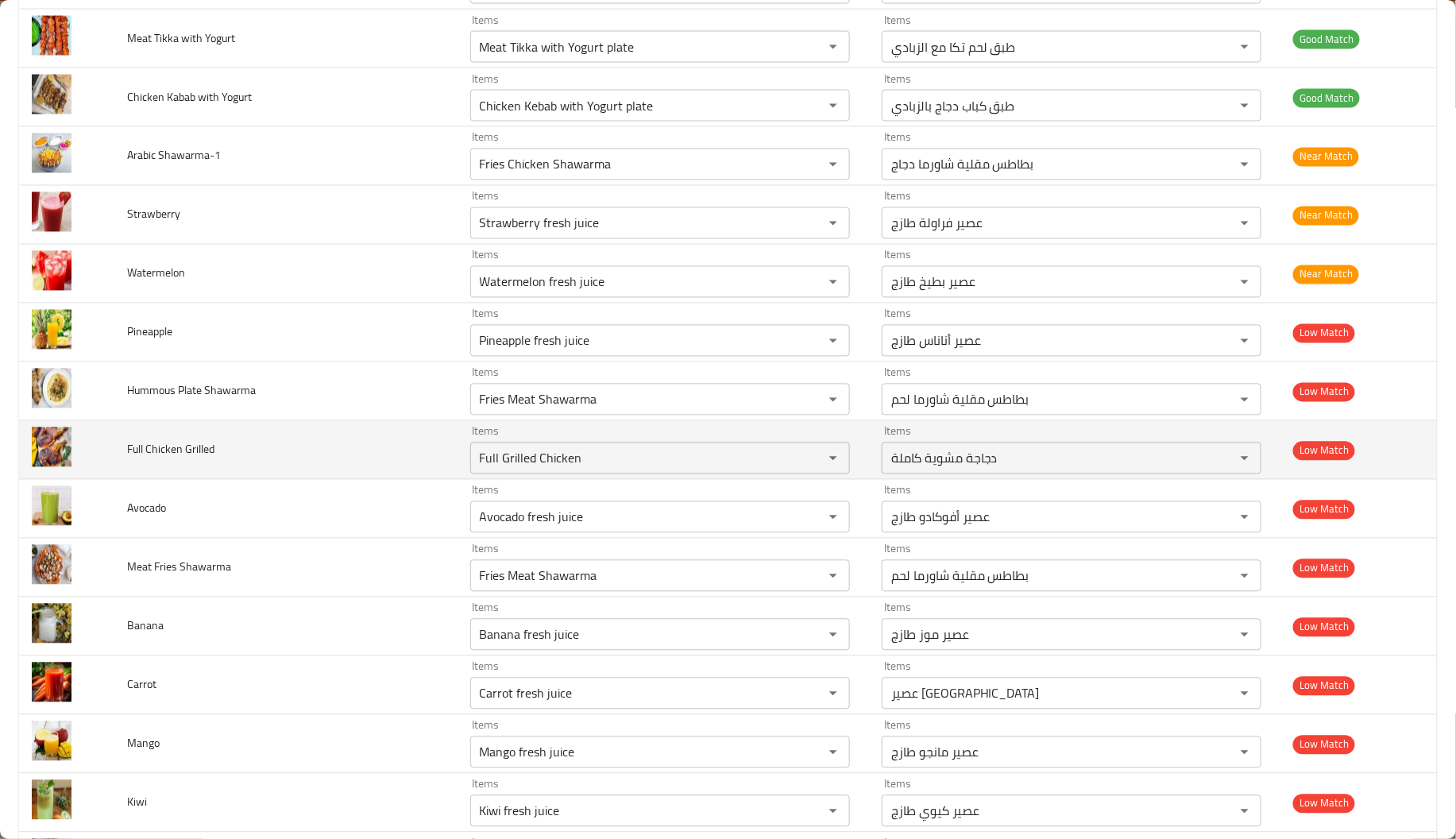
click at [187, 452] on span "Full Chicken Grilled" at bounding box center [170, 450] width 87 height 21
copy span "Full Chicken Grilled"
click at [187, 452] on span "Full Chicken Grilled" at bounding box center [170, 450] width 87 height 21
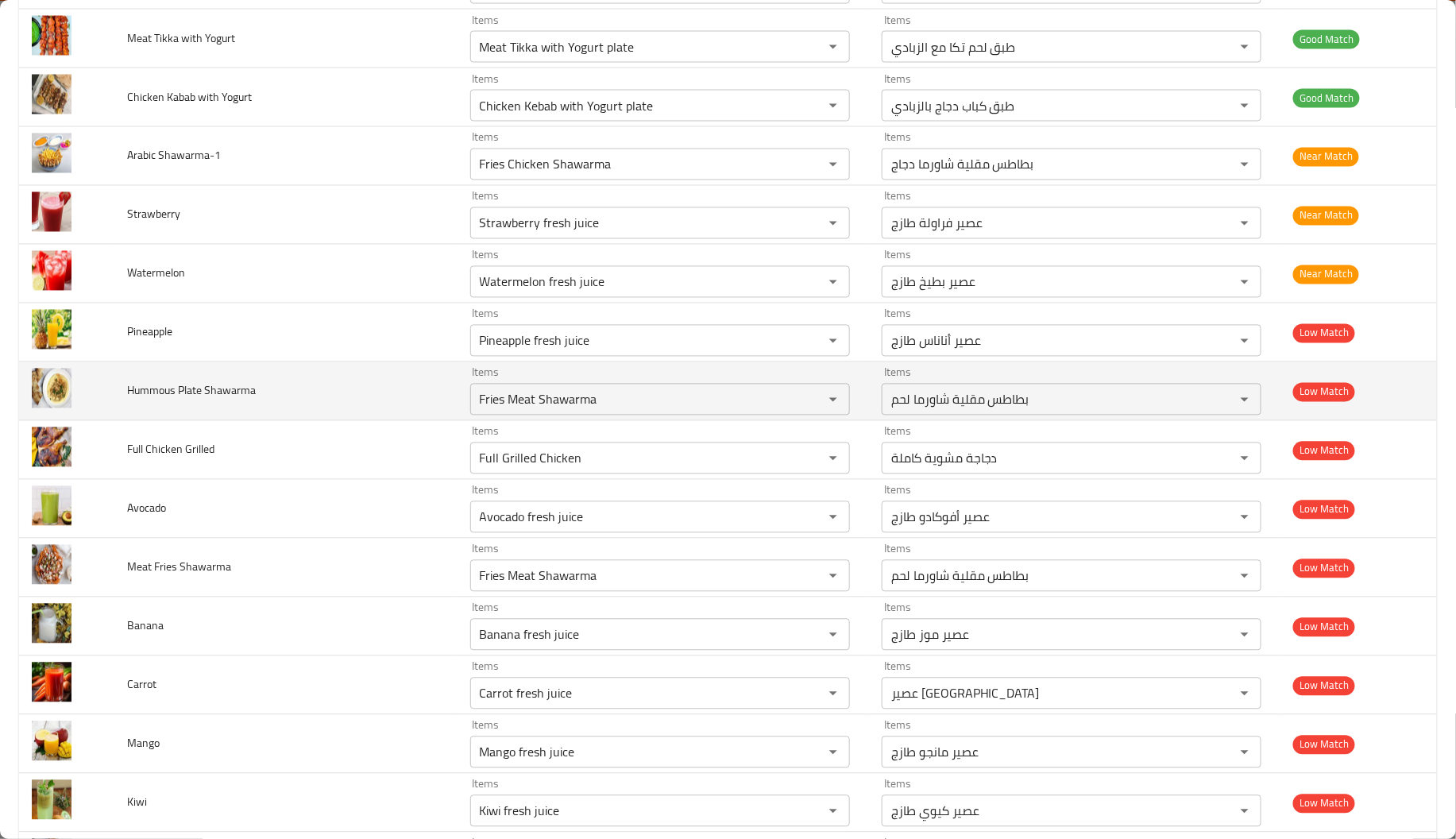
click at [299, 380] on td "Hummous Plate Shawarma" at bounding box center [286, 391] width 343 height 59
click at [216, 396] on span "Hummous Plate Shawarma" at bounding box center [191, 391] width 128 height 21
click at [123, 399] on td "Hummous Plate Shawarma" at bounding box center [286, 391] width 343 height 59
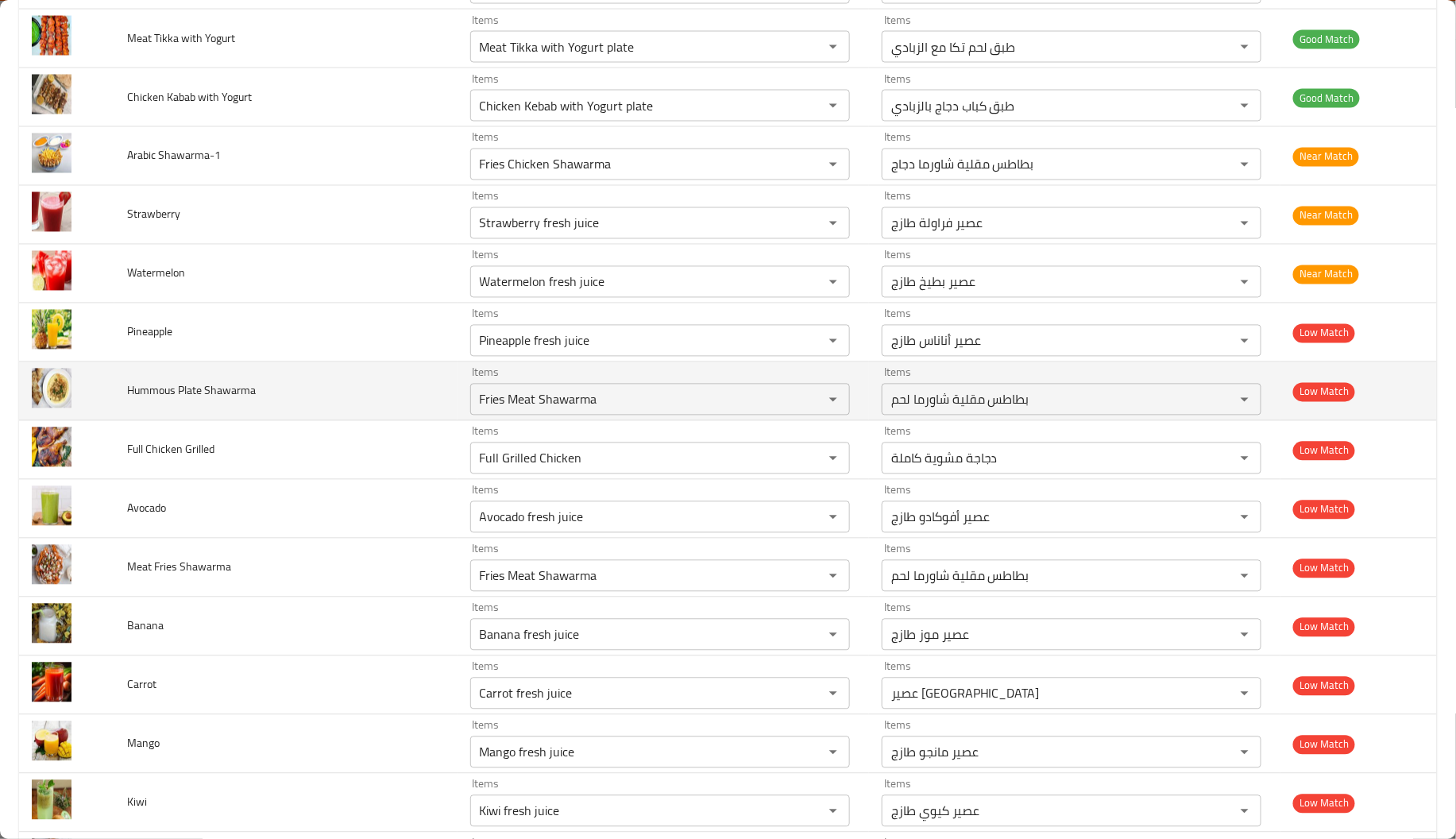
click at [154, 399] on span "Hummous Plate Shawarma" at bounding box center [191, 391] width 128 height 21
copy span "Hummous"
drag, startPoint x: 663, startPoint y: 426, endPoint x: 632, endPoint y: 411, distance: 34.4
click at [632, 411] on td "Items Fries Meat Shawarma Items" at bounding box center [662, 391] width 411 height 59
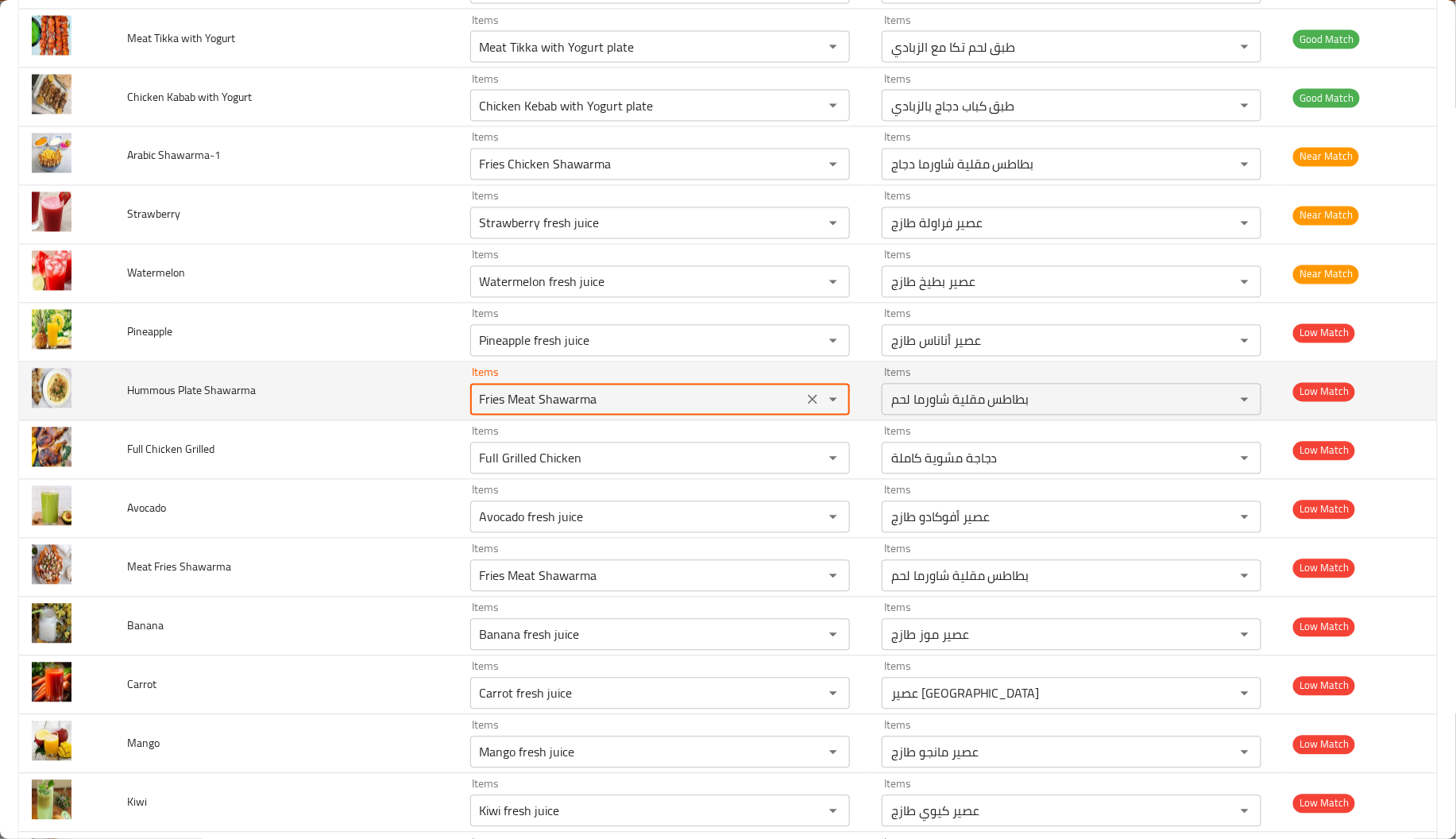
click at [632, 410] on Shawarma "Fries Meat Shawarma" at bounding box center [636, 400] width 323 height 23
paste Shawarma "Hummous"
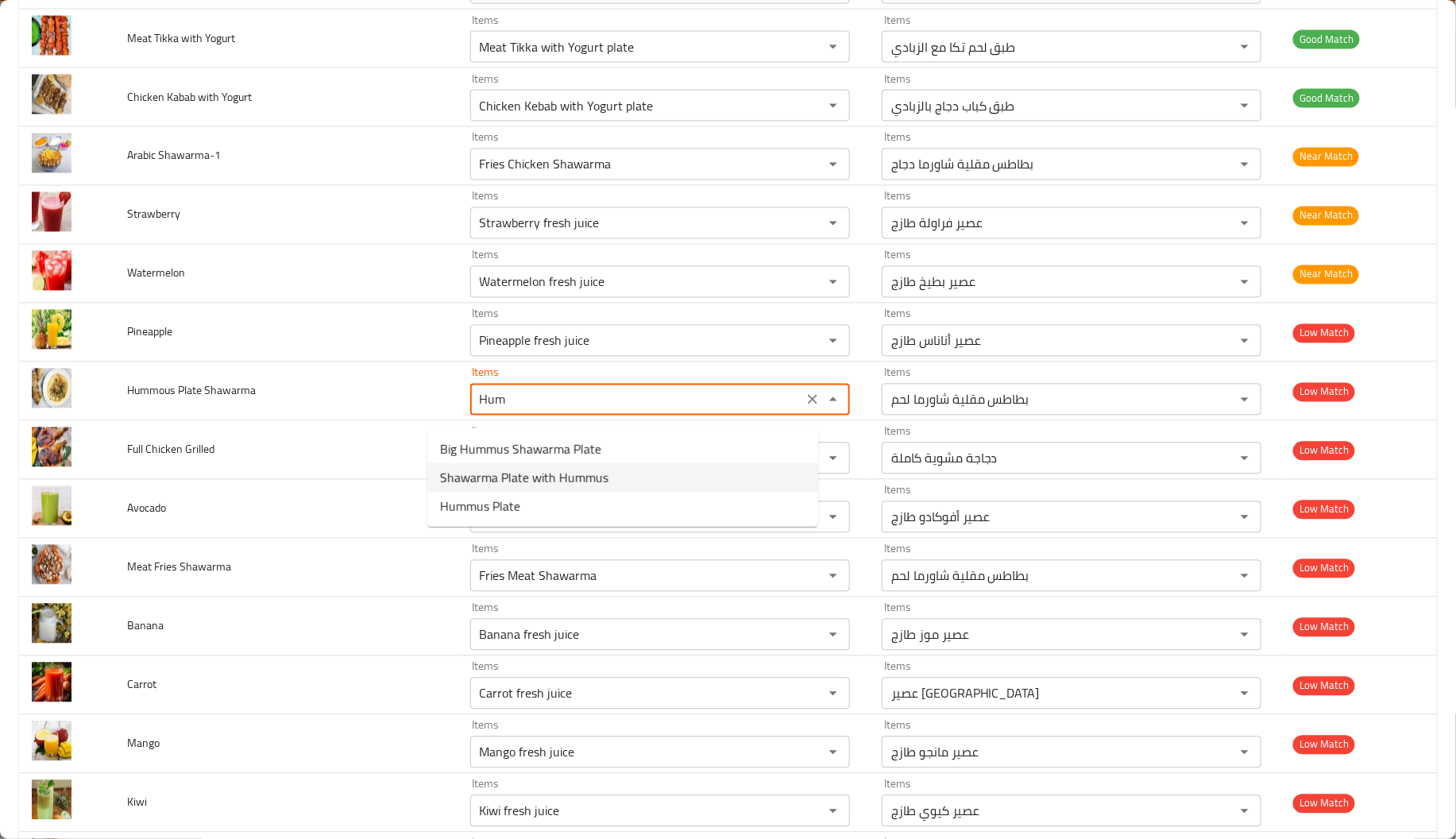
click at [593, 476] on span "Shawarma Plate with Hummus" at bounding box center [524, 477] width 168 height 19
type Shawarma "Shawarma Plate with Hummus"
type Shawarma-ar "طبق شاورما مع حمص"
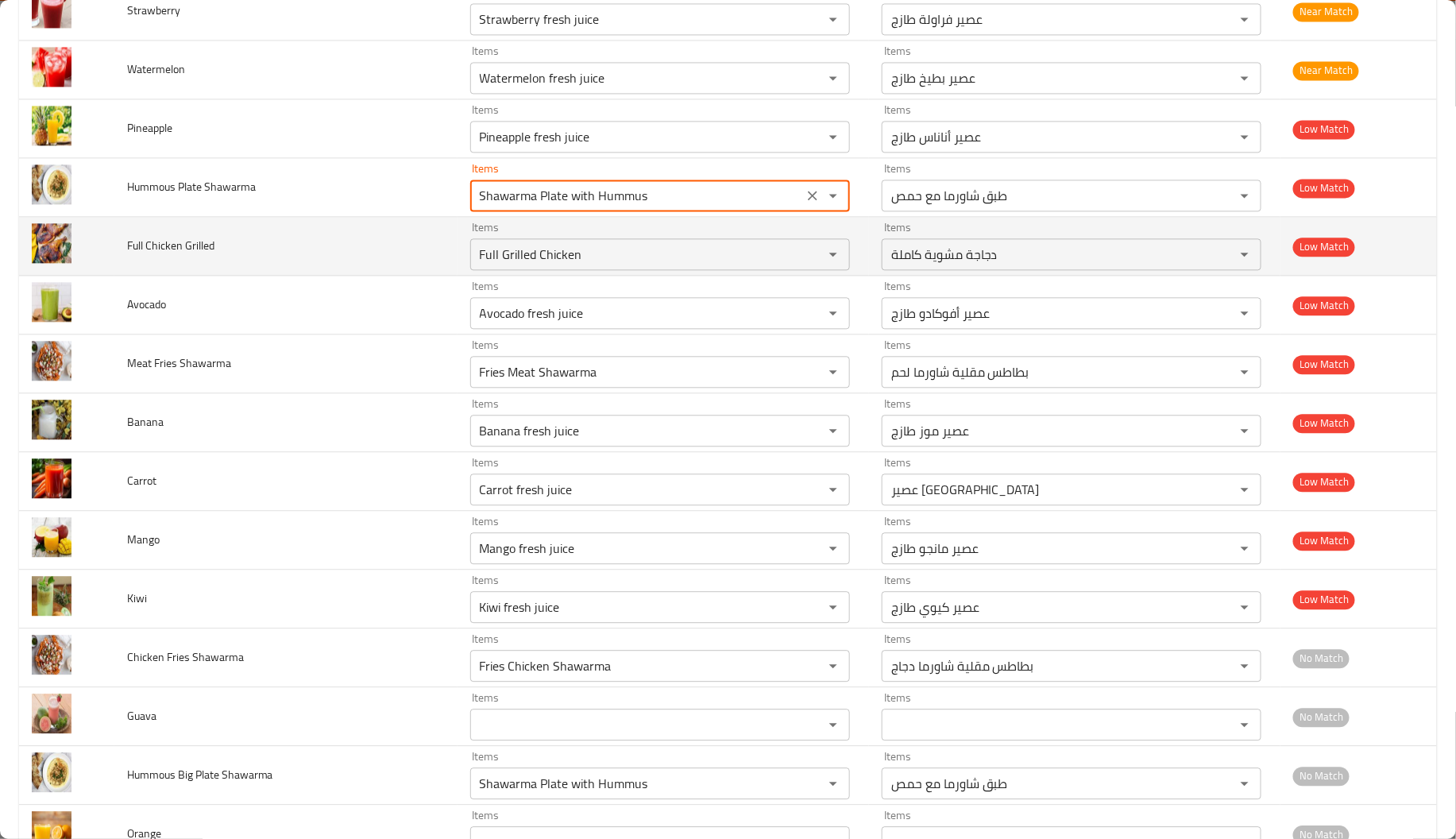
scroll to position [3796, 0]
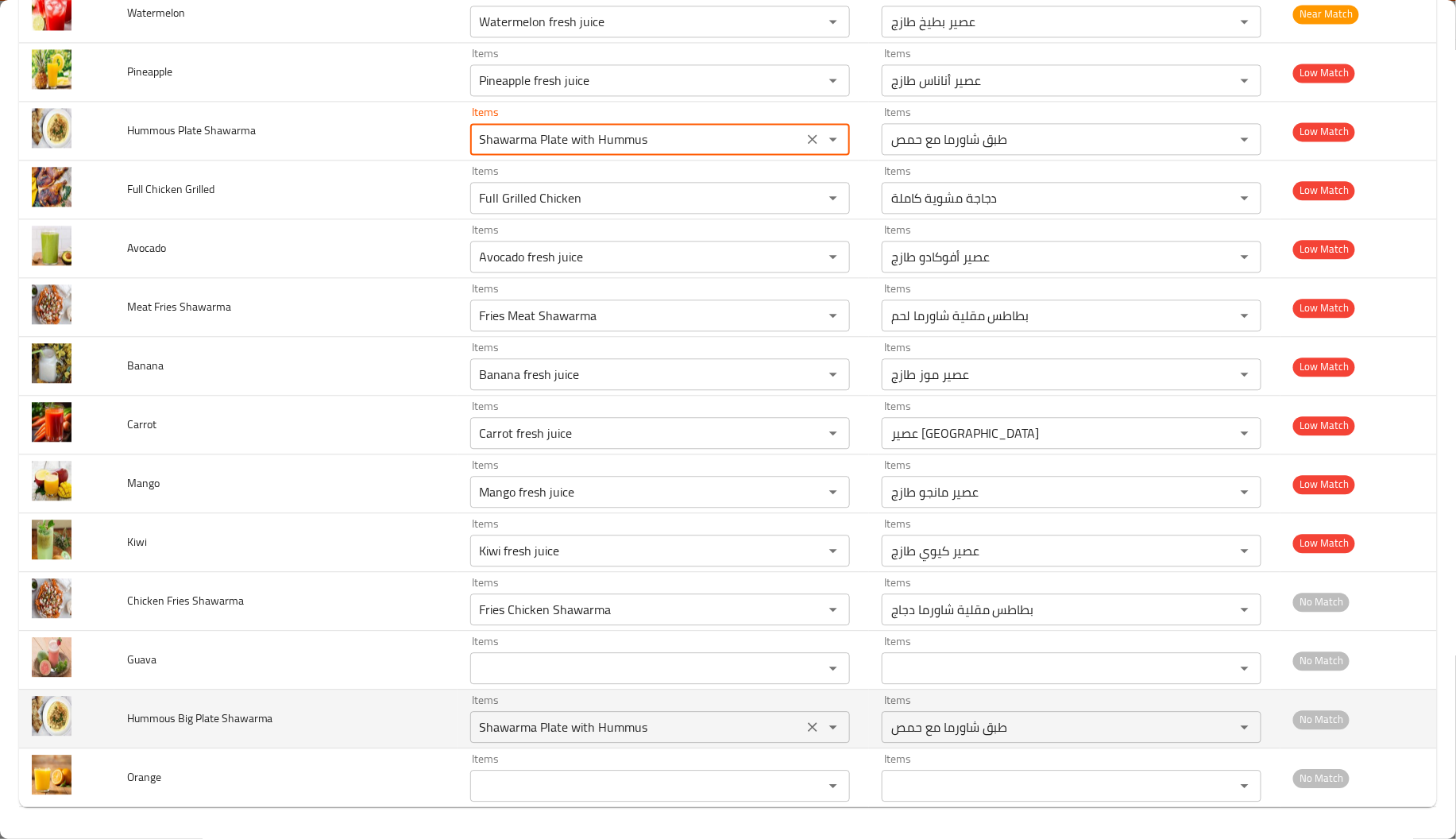
type Shawarma "Shawarma Plate with Hummus"
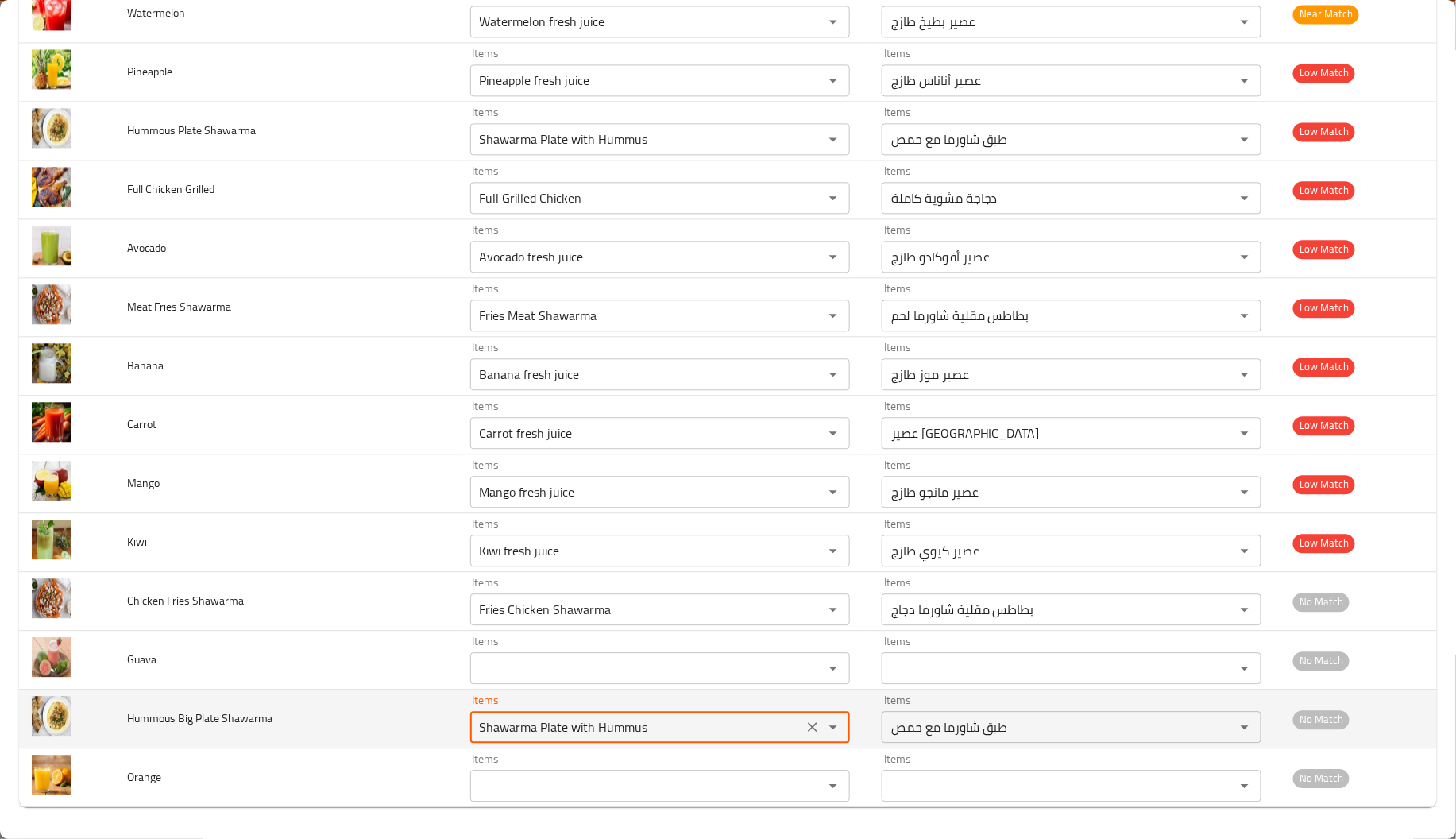
click at [609, 736] on Shawarma "Shawarma Plate with Hummus" at bounding box center [636, 727] width 323 height 23
click at [594, 727] on Shawarma "Shawarma Plate with Hummus" at bounding box center [636, 727] width 323 height 23
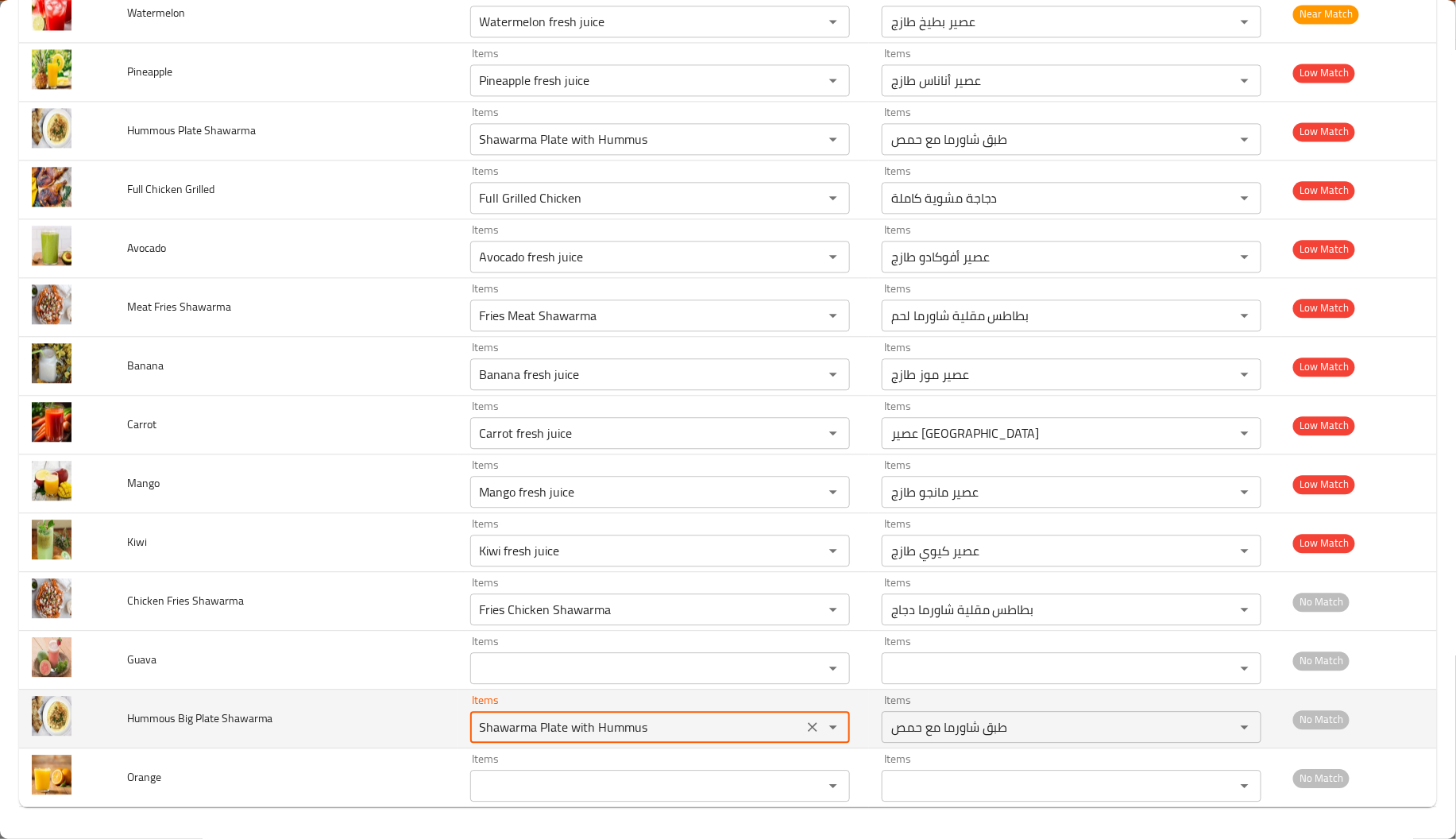
click at [594, 727] on Shawarma "Shawarma Plate with Hummus" at bounding box center [636, 727] width 323 height 23
paste Shawarma "enhanced table"
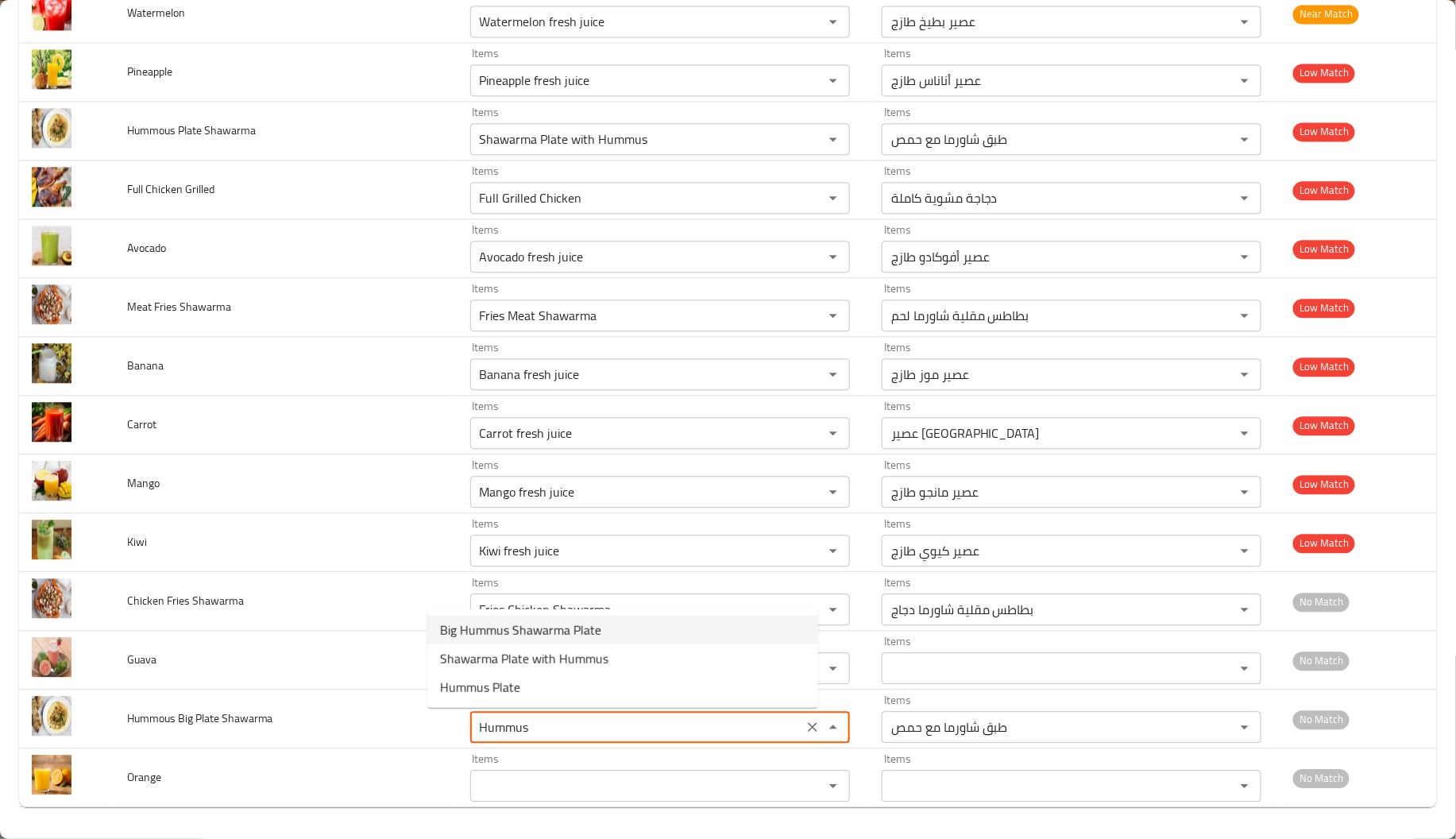
click at [606, 626] on Shawarma-option-0 "Big Hummus Shawarma Plate" at bounding box center [623, 629] width 391 height 28
type Shawarma "Big Hummus Shawarma Plate"
type Shawarma-ar "طبق حمص شاورما كبير"
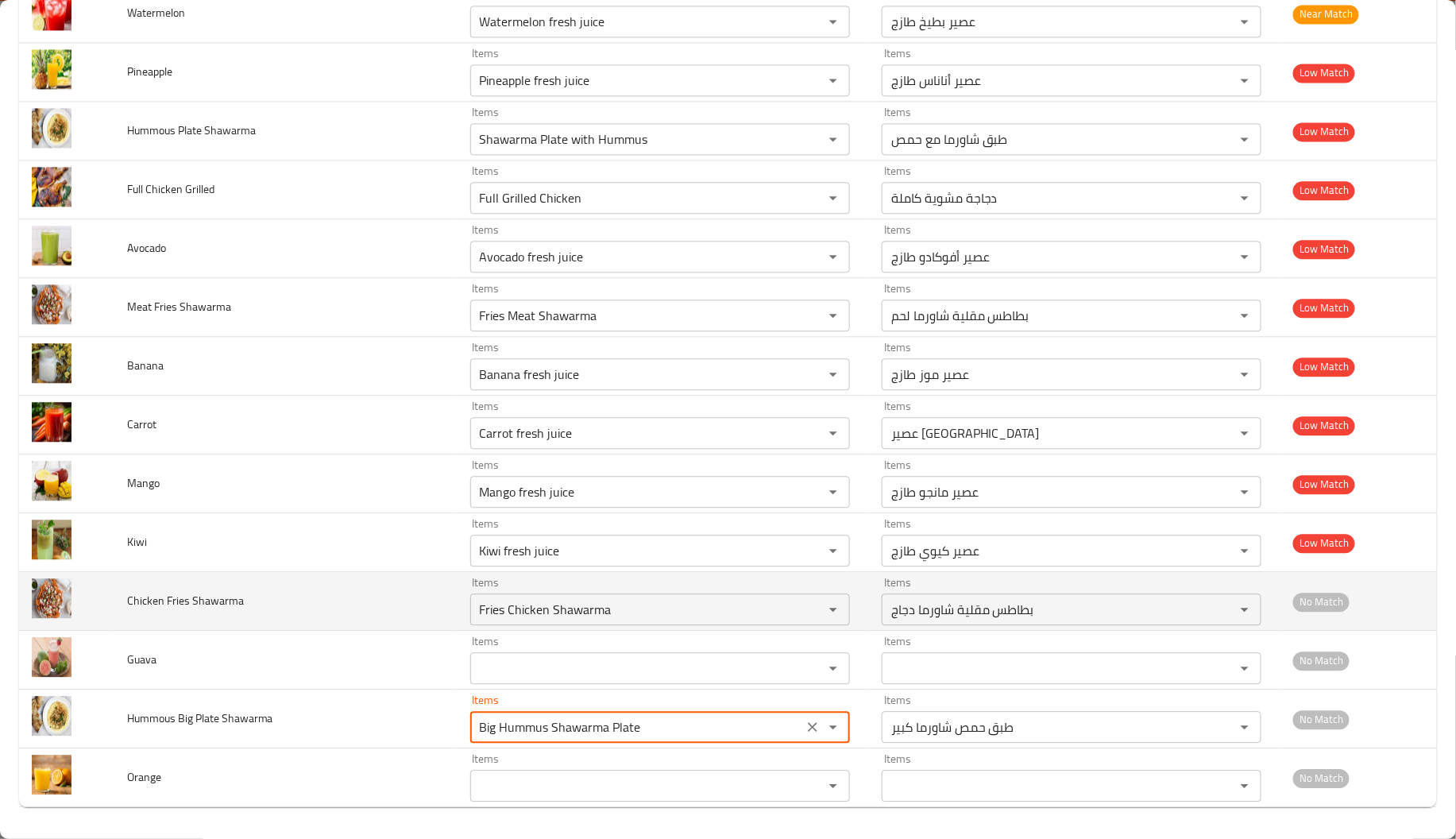
type Shawarma "Big Hummus Shawarma Plate"
click at [234, 604] on span "Chicken Fries Shawarma" at bounding box center [185, 601] width 117 height 21
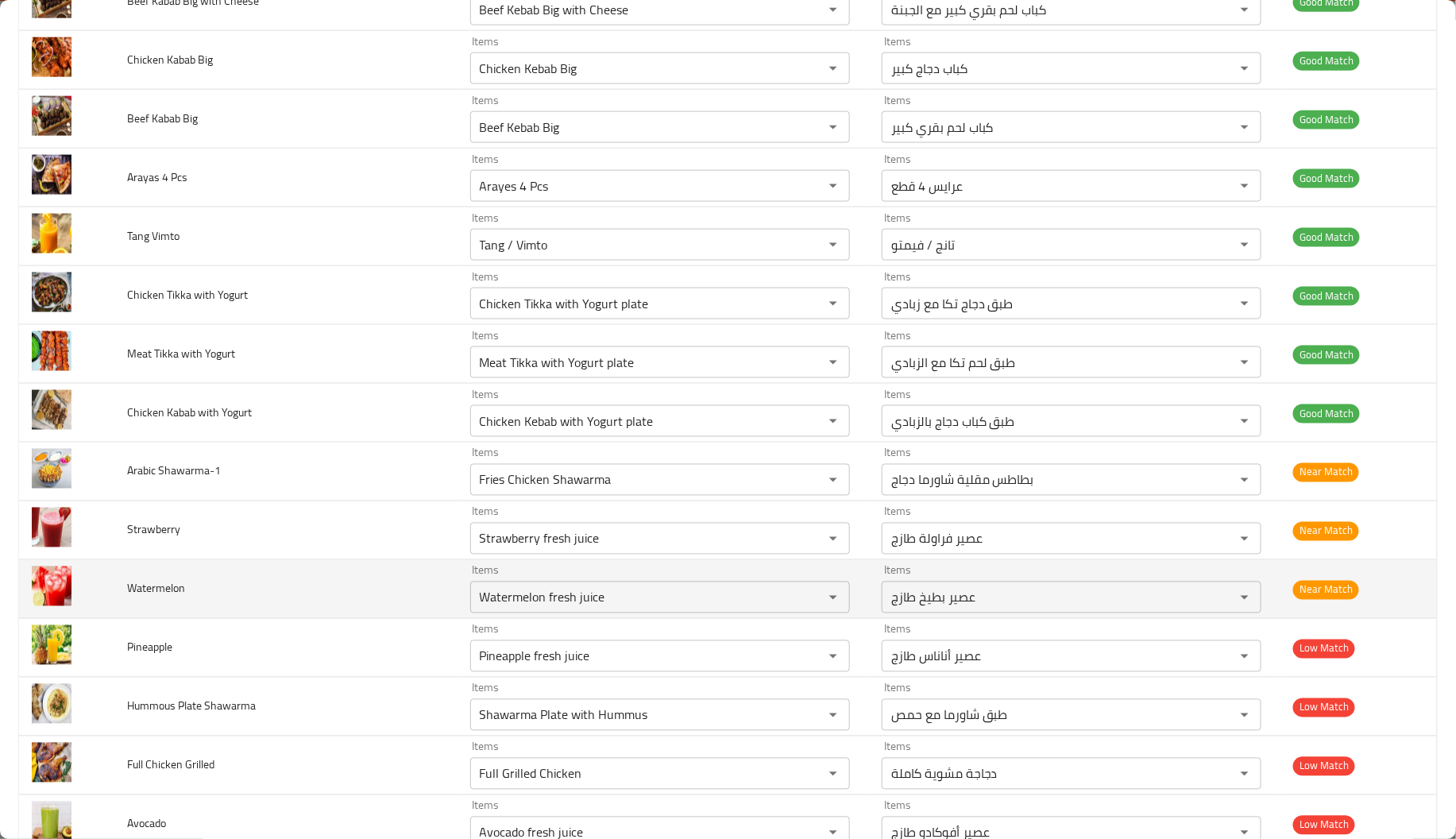
scroll to position [3204, 0]
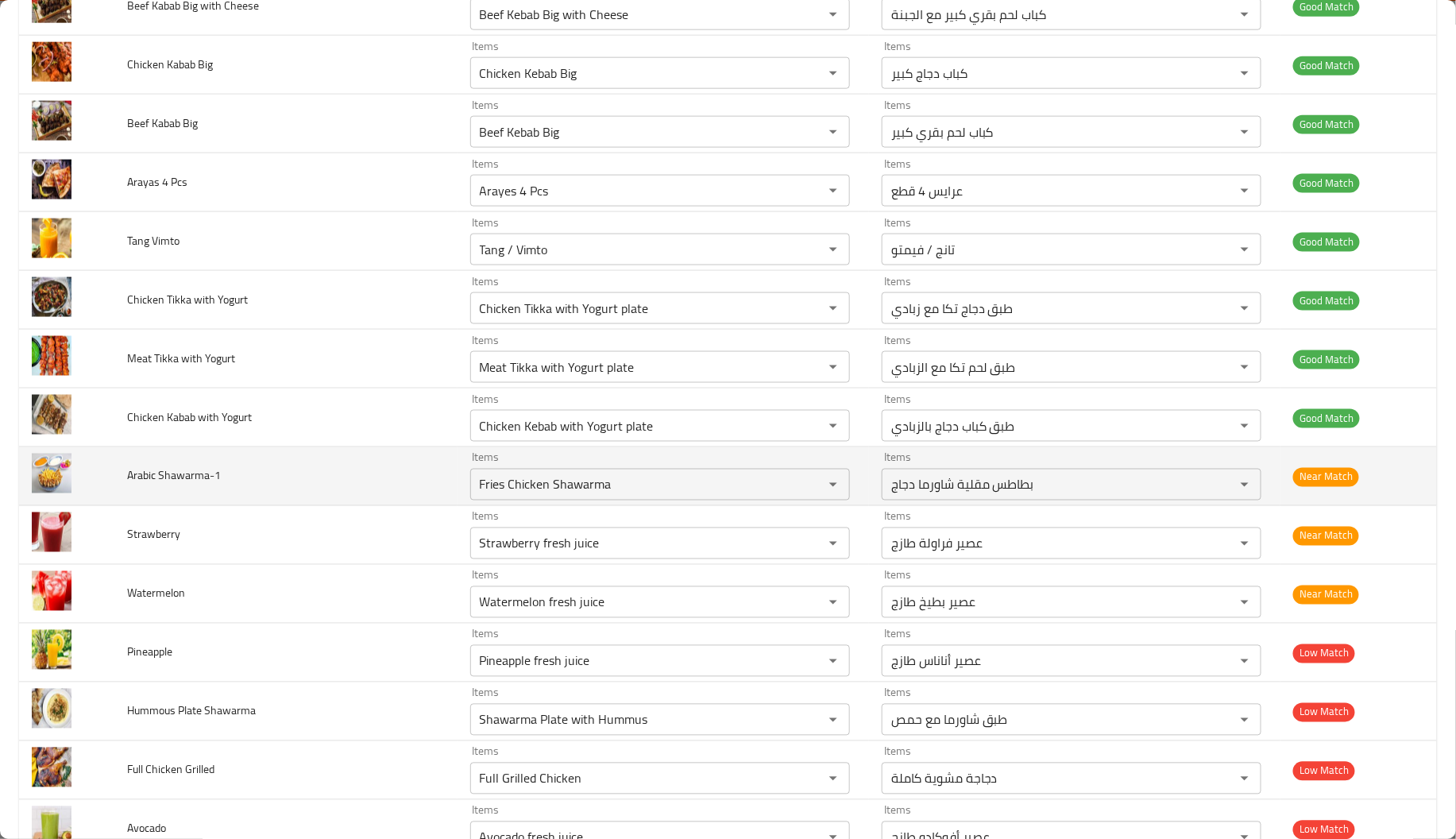
click at [137, 484] on span "Arabic Shawarma-1" at bounding box center [174, 476] width 94 height 21
copy span "Arabic"
drag, startPoint x: 208, startPoint y: 489, endPoint x: 122, endPoint y: 480, distance: 86.5
click at [122, 480] on td "Arabic Shawarma-1" at bounding box center [286, 476] width 343 height 59
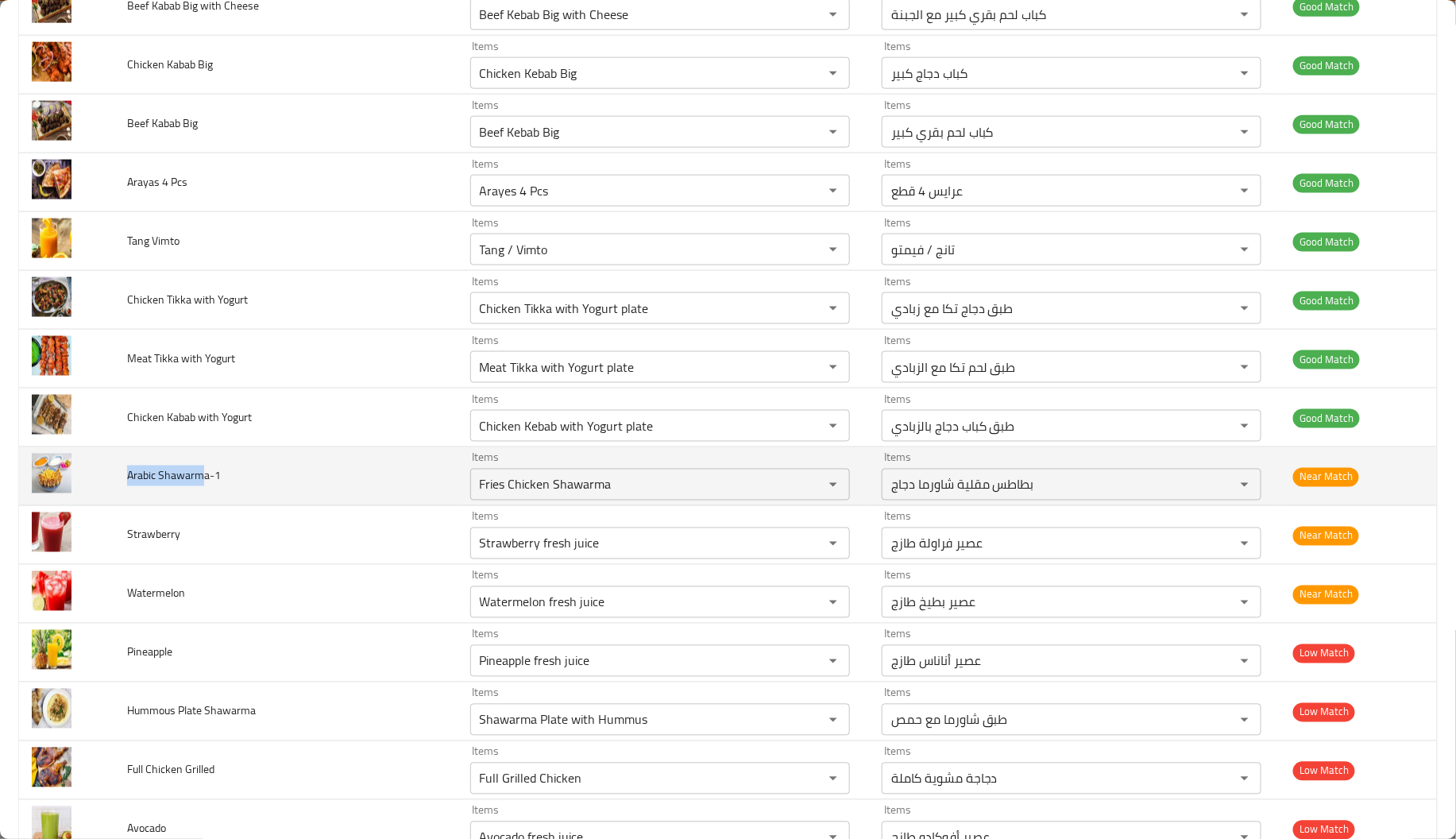
copy span "Arabic Shawarm"
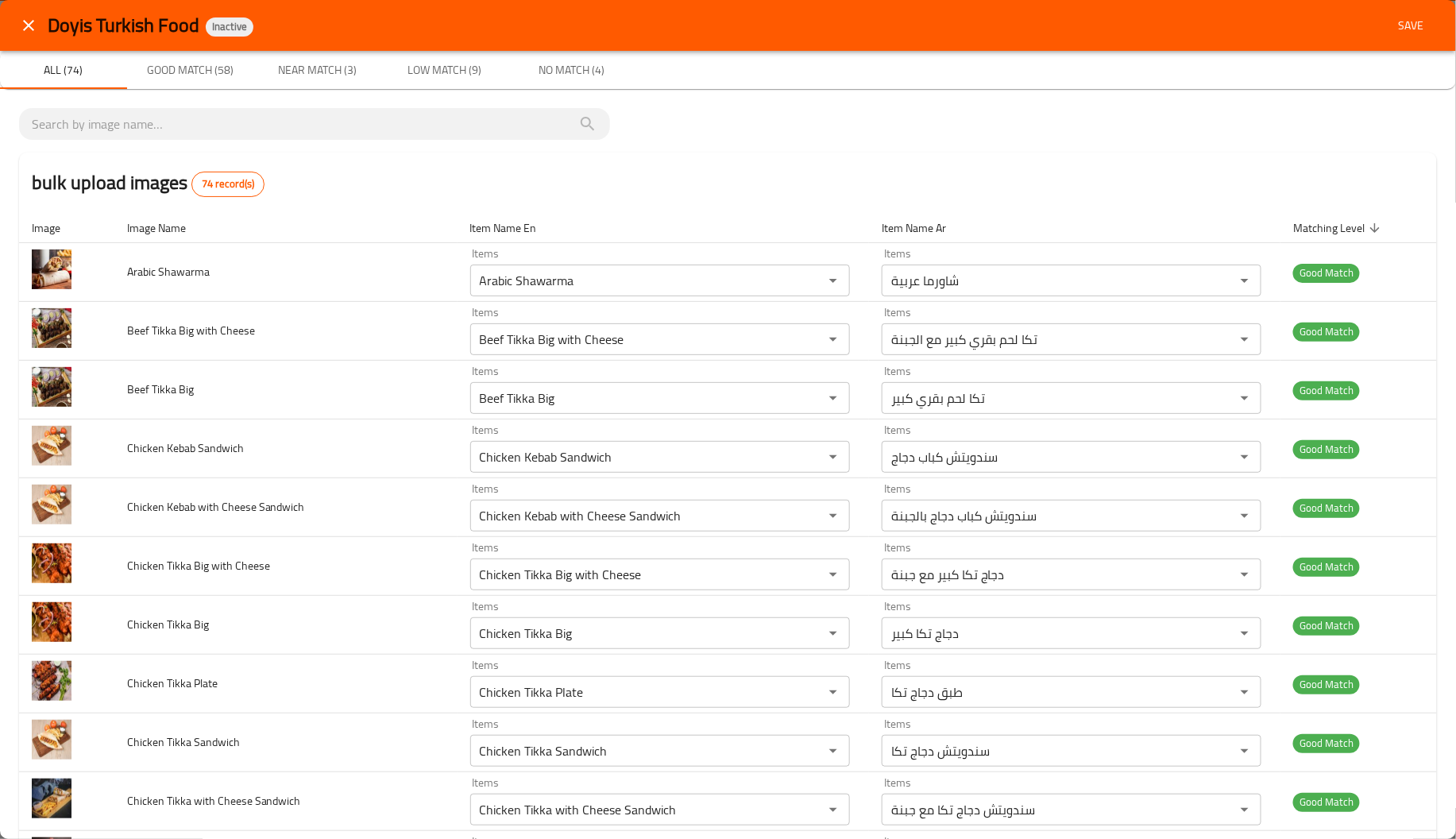
scroll to position [3270, 0]
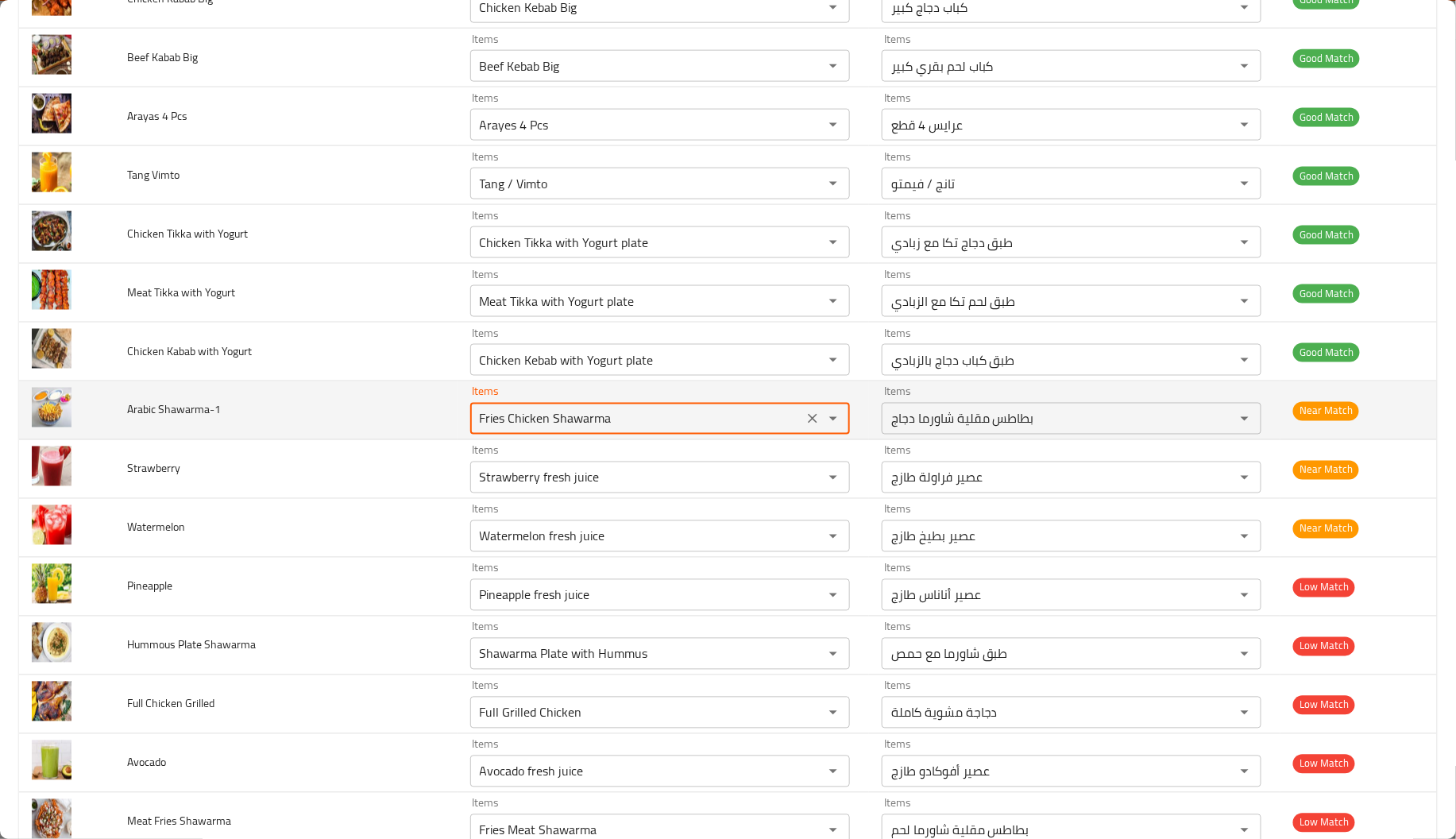
click at [595, 430] on Shawarma-1 "Fries Chicken Shawarma" at bounding box center [636, 419] width 323 height 23
paste Shawarma-1 "Arabic Shawarm"
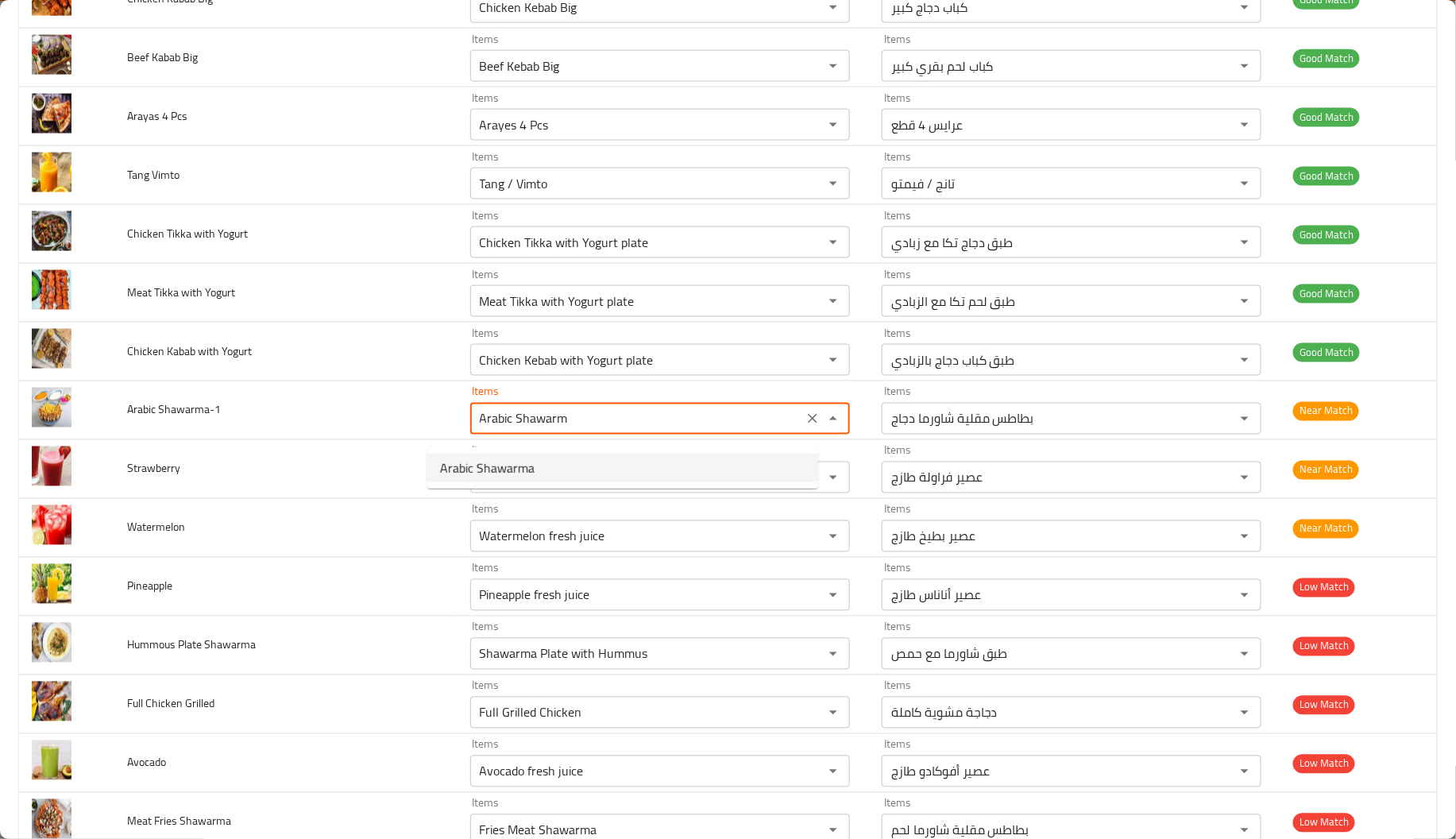
click at [564, 460] on Shawarma-1-option-0 "Arabic Shawarma" at bounding box center [623, 468] width 391 height 28
type Shawarma-1 "Arabic Shawarma"
type Shawarma-1-ar "شاورما عربية"
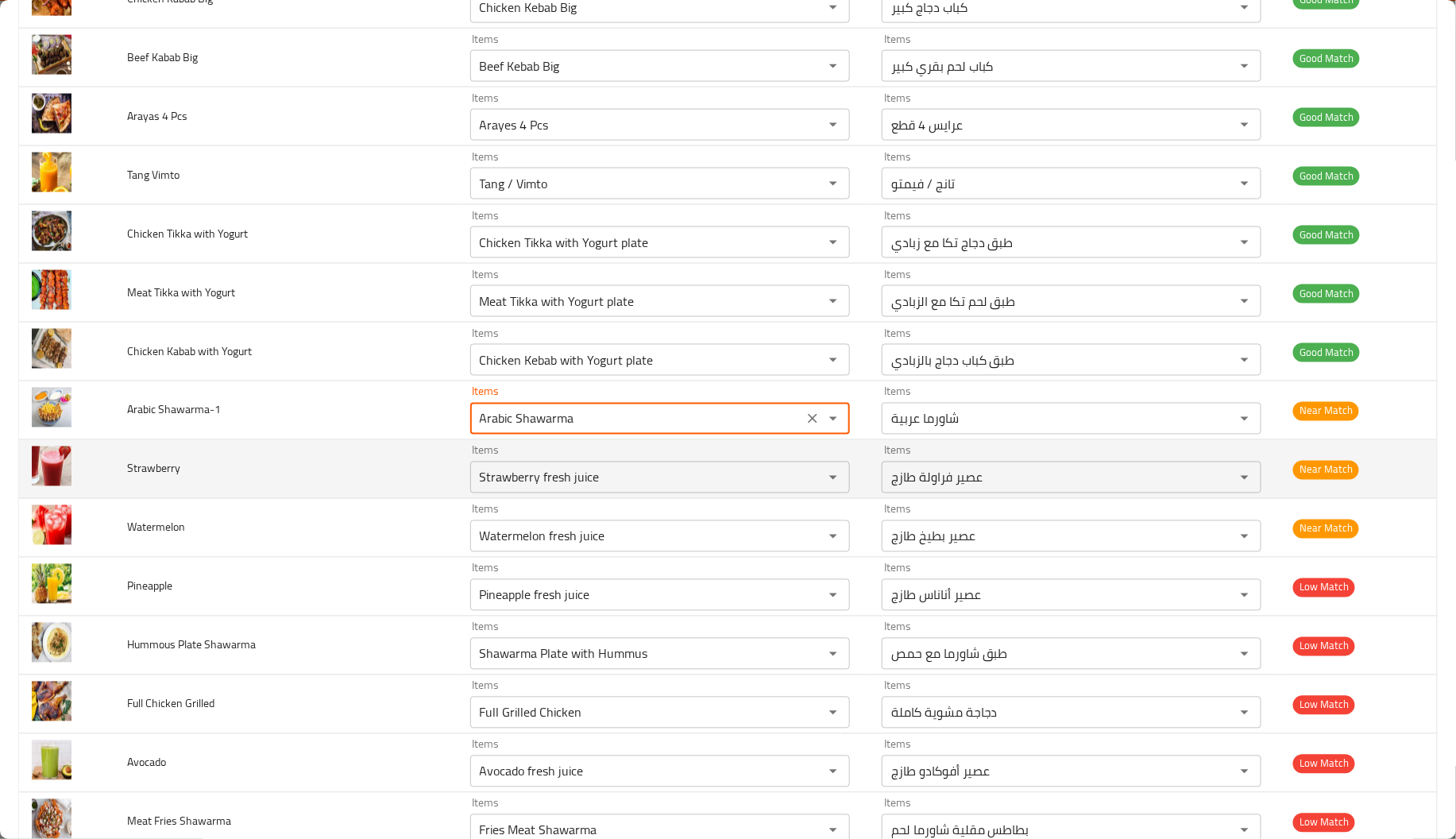
type Shawarma-1 "Arabic Shawarma"
click at [225, 476] on td "Strawberry" at bounding box center [286, 469] width 343 height 59
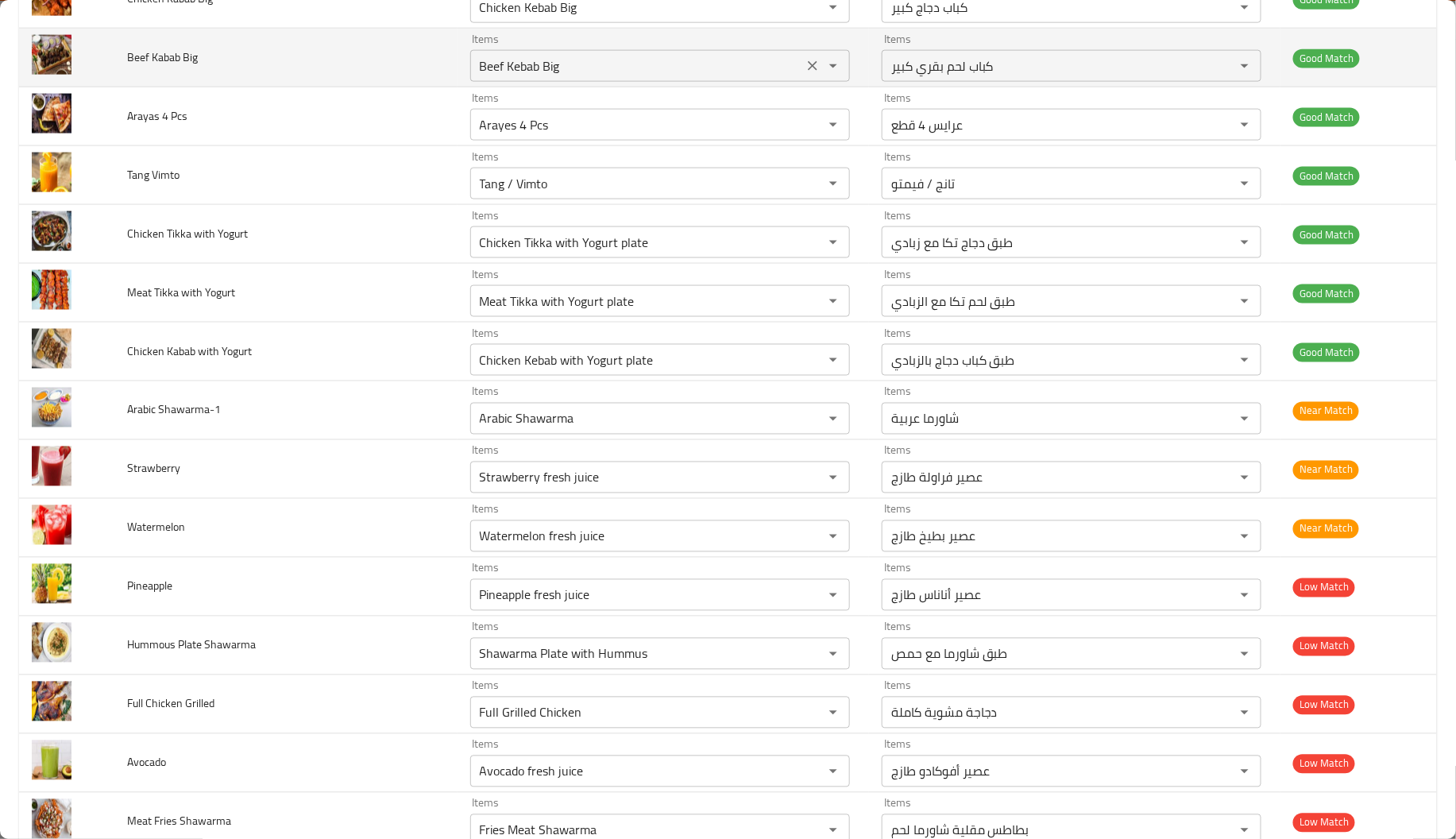
scroll to position [0, 0]
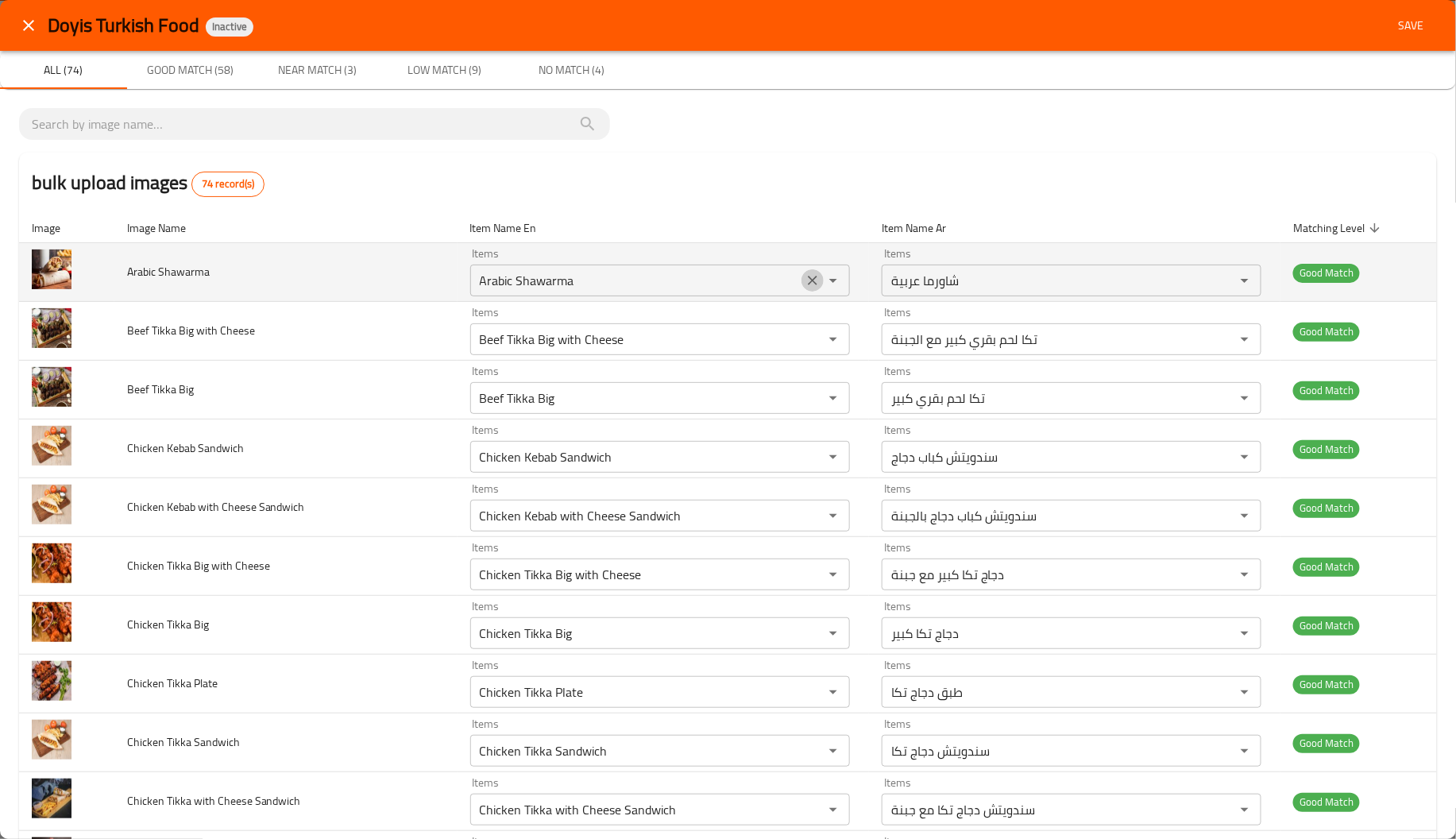
click at [808, 276] on icon "Clear" at bounding box center [812, 280] width 10 height 10
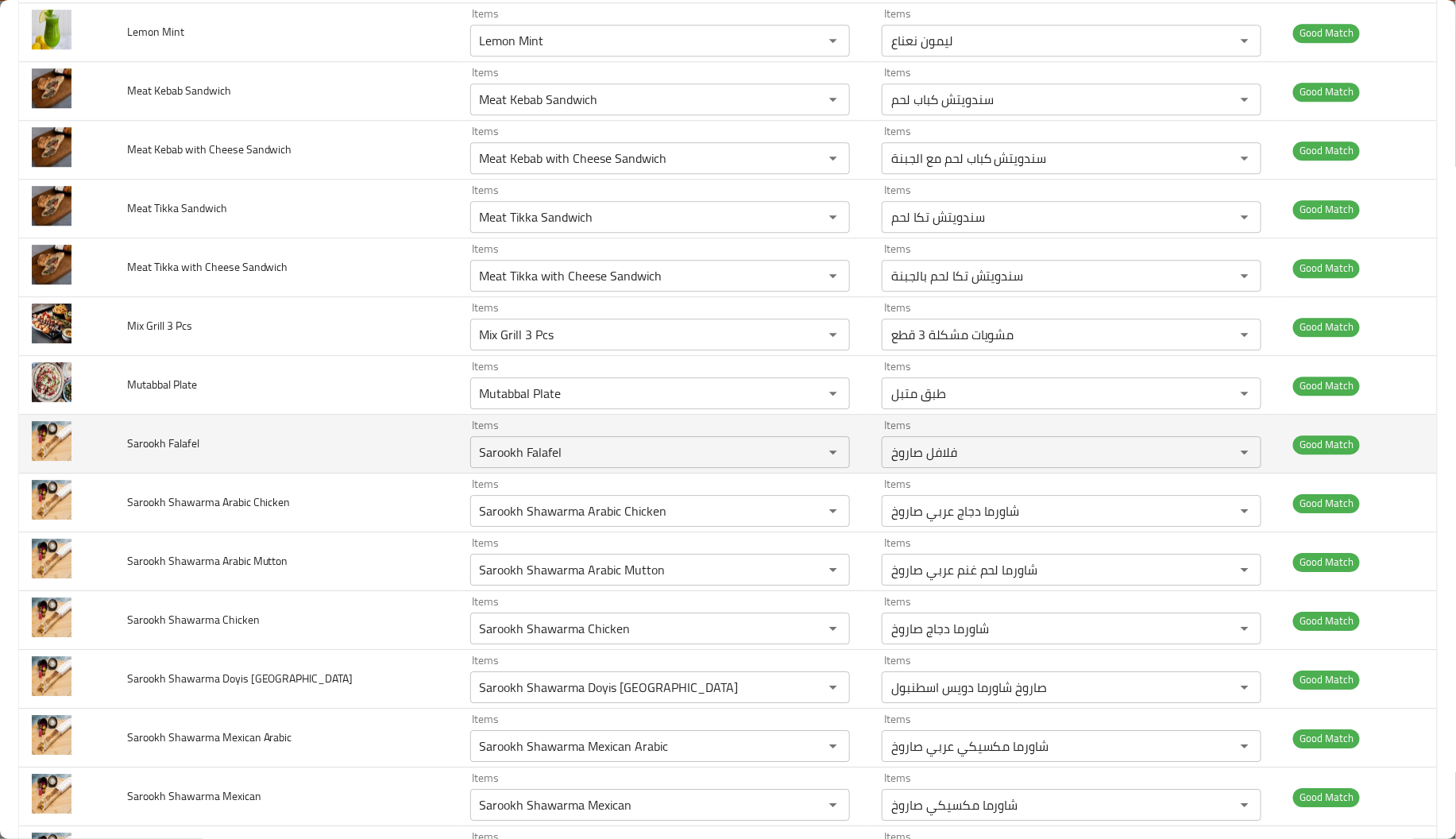
scroll to position [1647, 0]
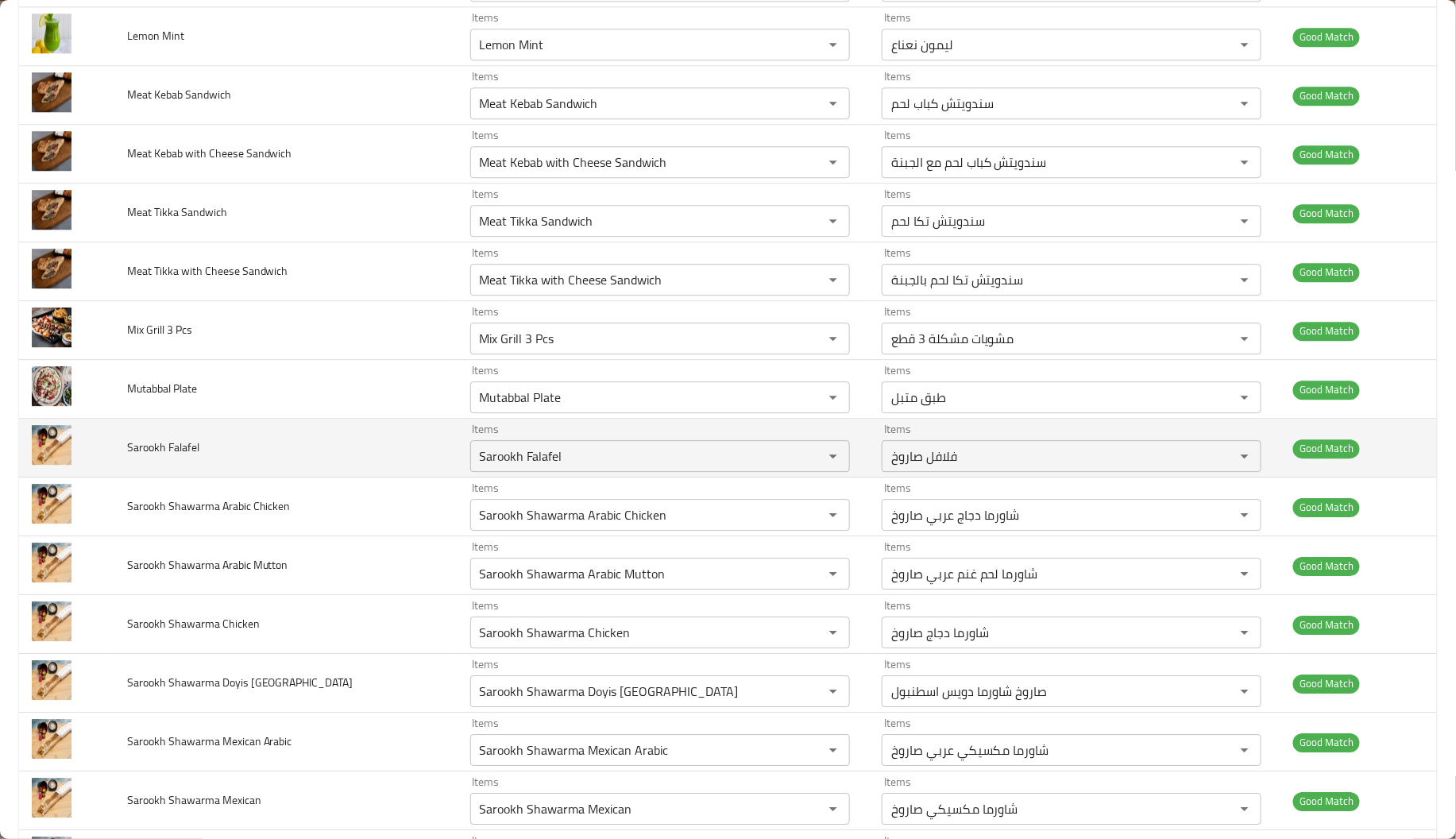
click at [257, 335] on td "Mix Grill 3 Pcs" at bounding box center [286, 330] width 343 height 59
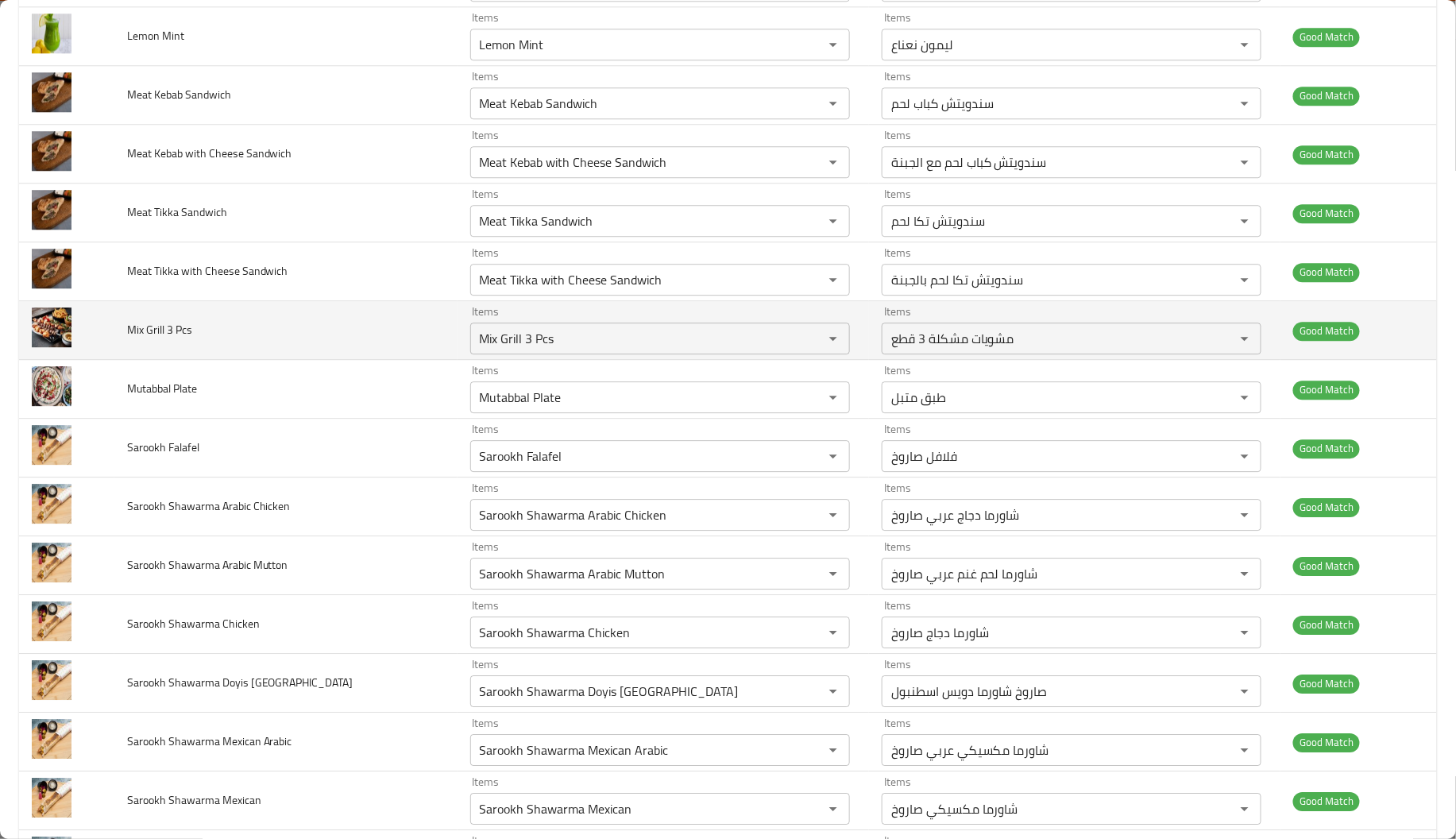
click at [257, 335] on td "Mix Grill 3 Pcs" at bounding box center [286, 330] width 343 height 59
copy span "Mix Grill 3 Pcs"
click at [804, 346] on icon "Clear" at bounding box center [812, 338] width 16 height 16
click at [410, 335] on td "Mix Grill 3 Pcs" at bounding box center [286, 330] width 343 height 59
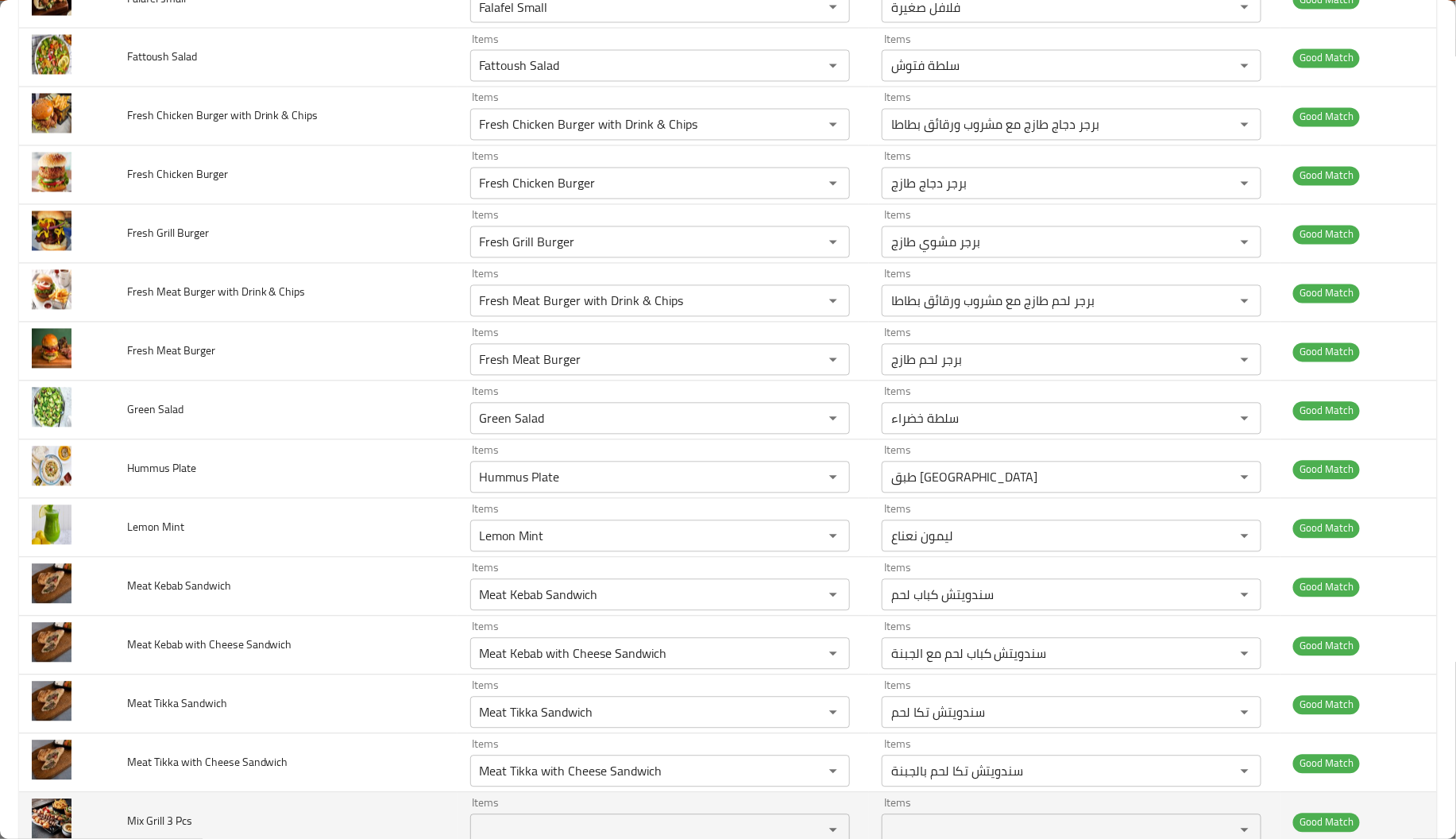
scroll to position [1135, 0]
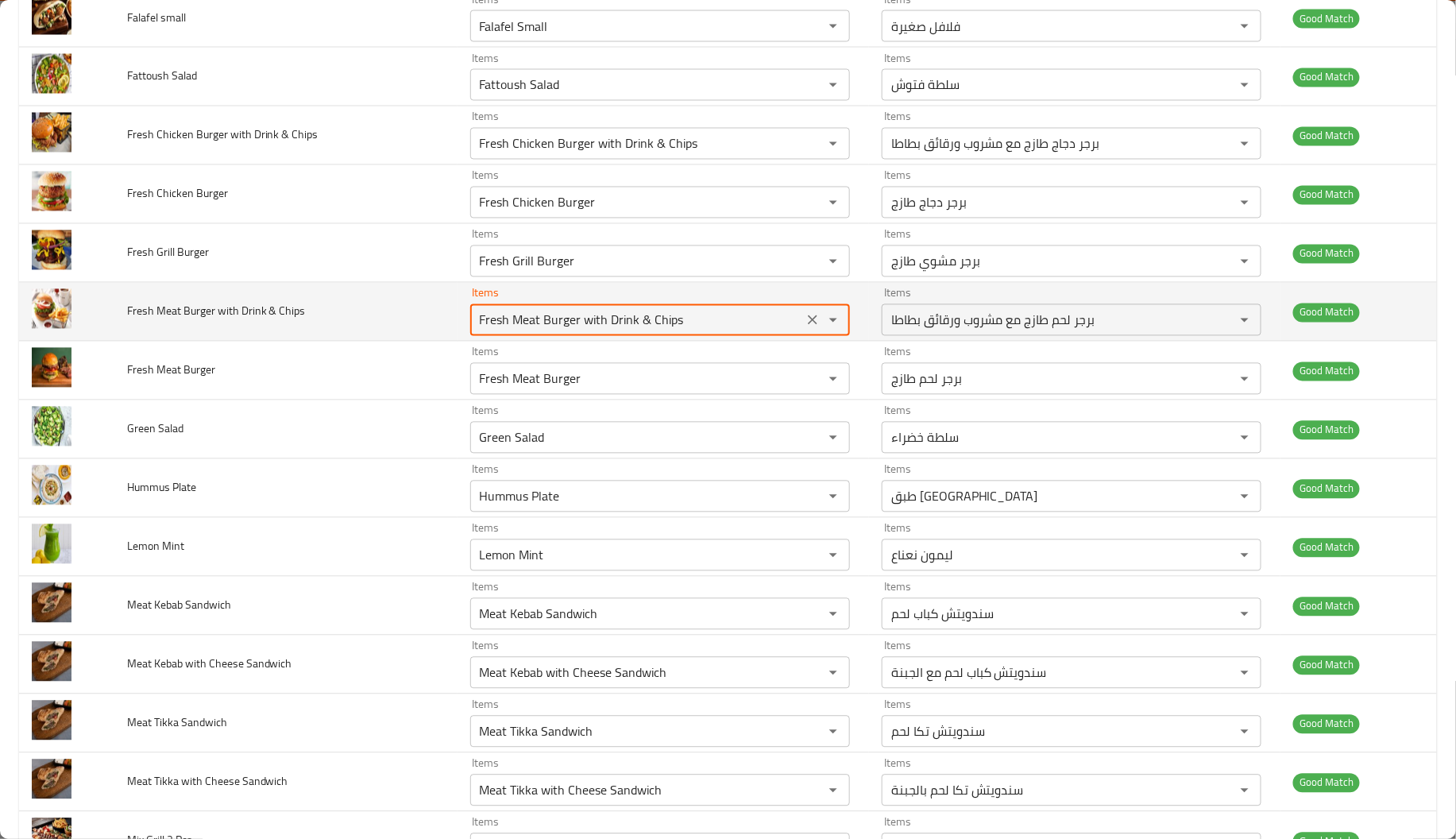
click at [498, 331] on Chips "Fresh Meat Burger with Drink & Chips" at bounding box center [636, 321] width 323 height 23
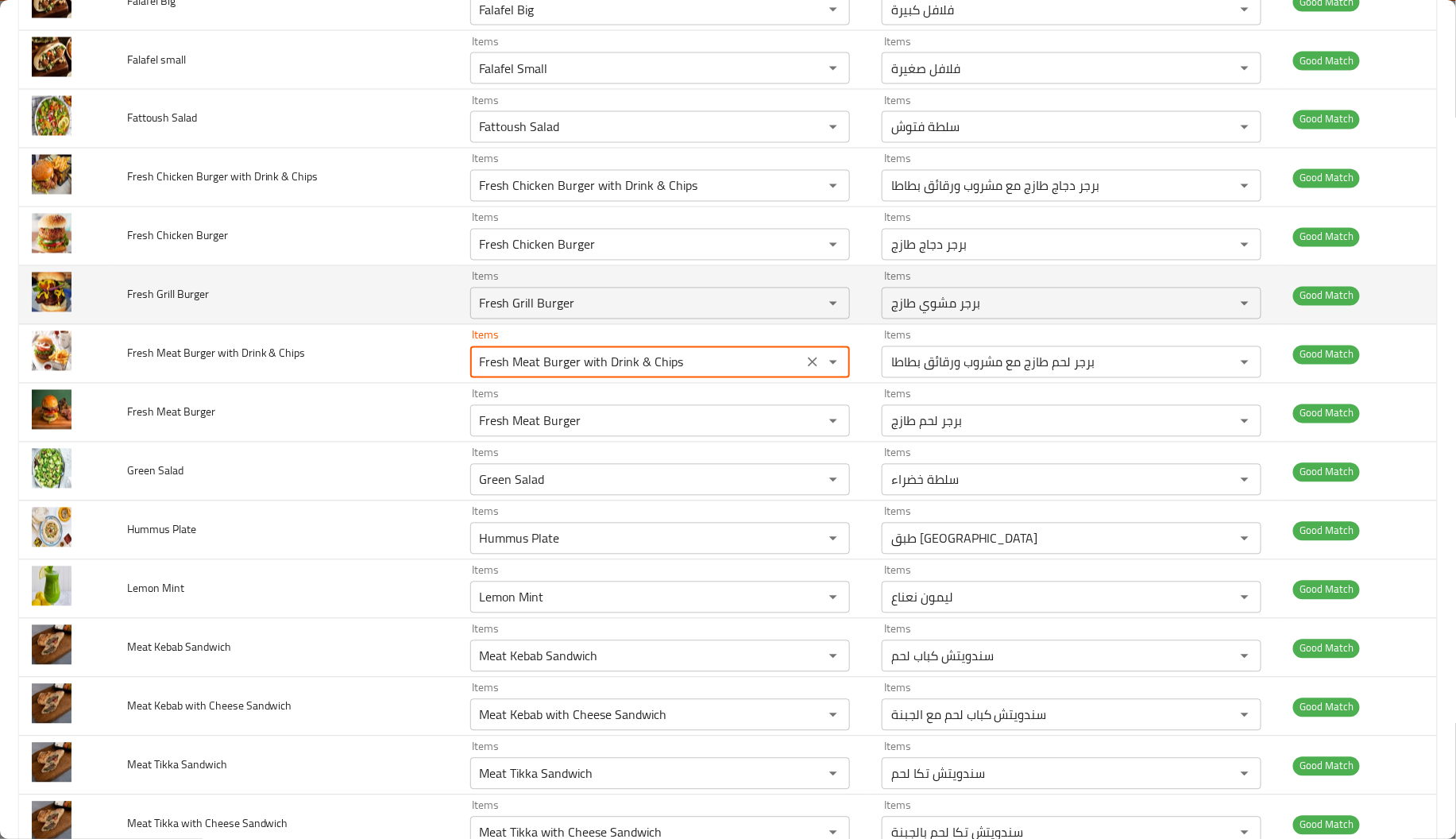
scroll to position [1087, 0]
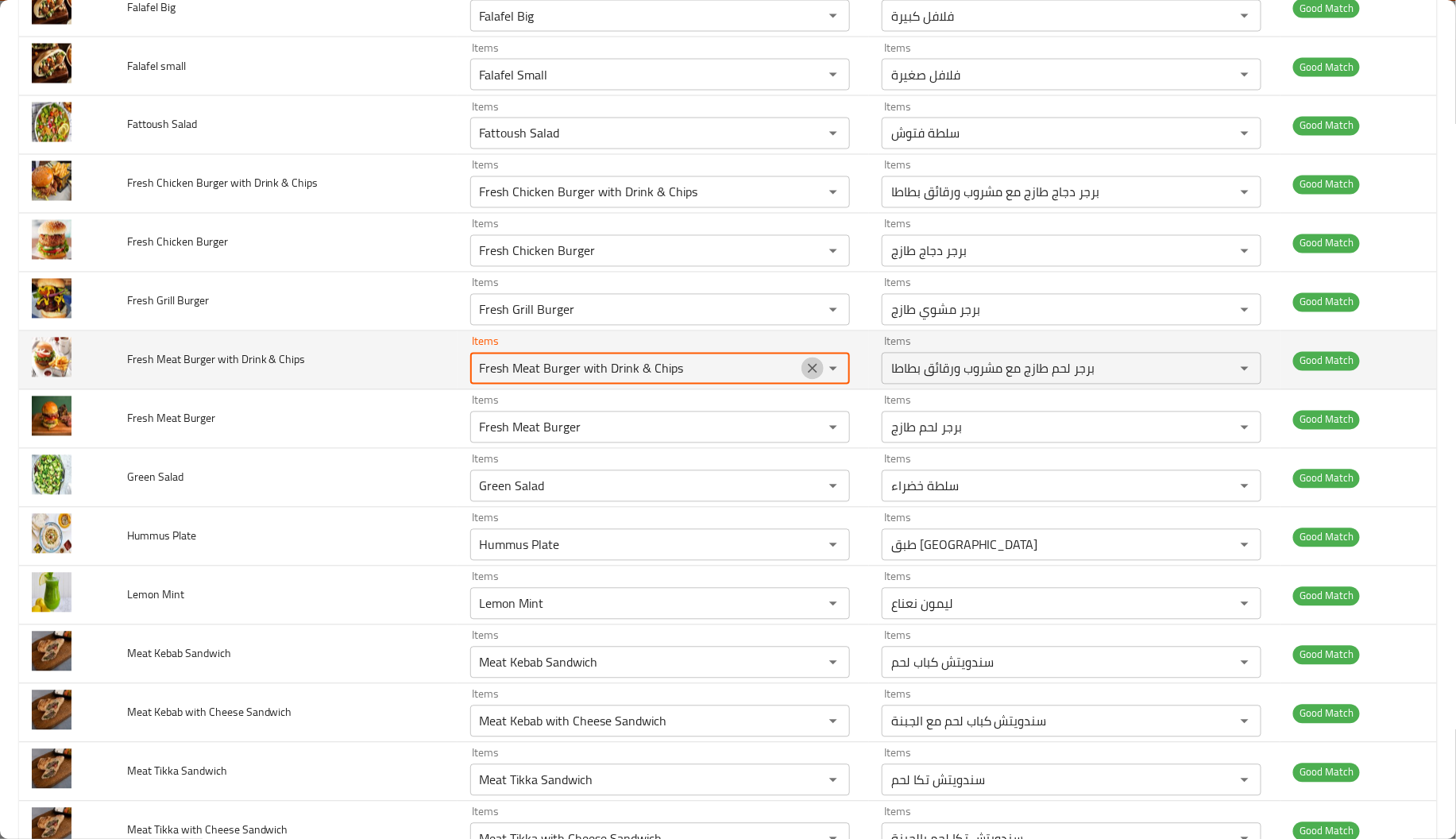
click at [801, 371] on button "Clear" at bounding box center [812, 369] width 23 height 23
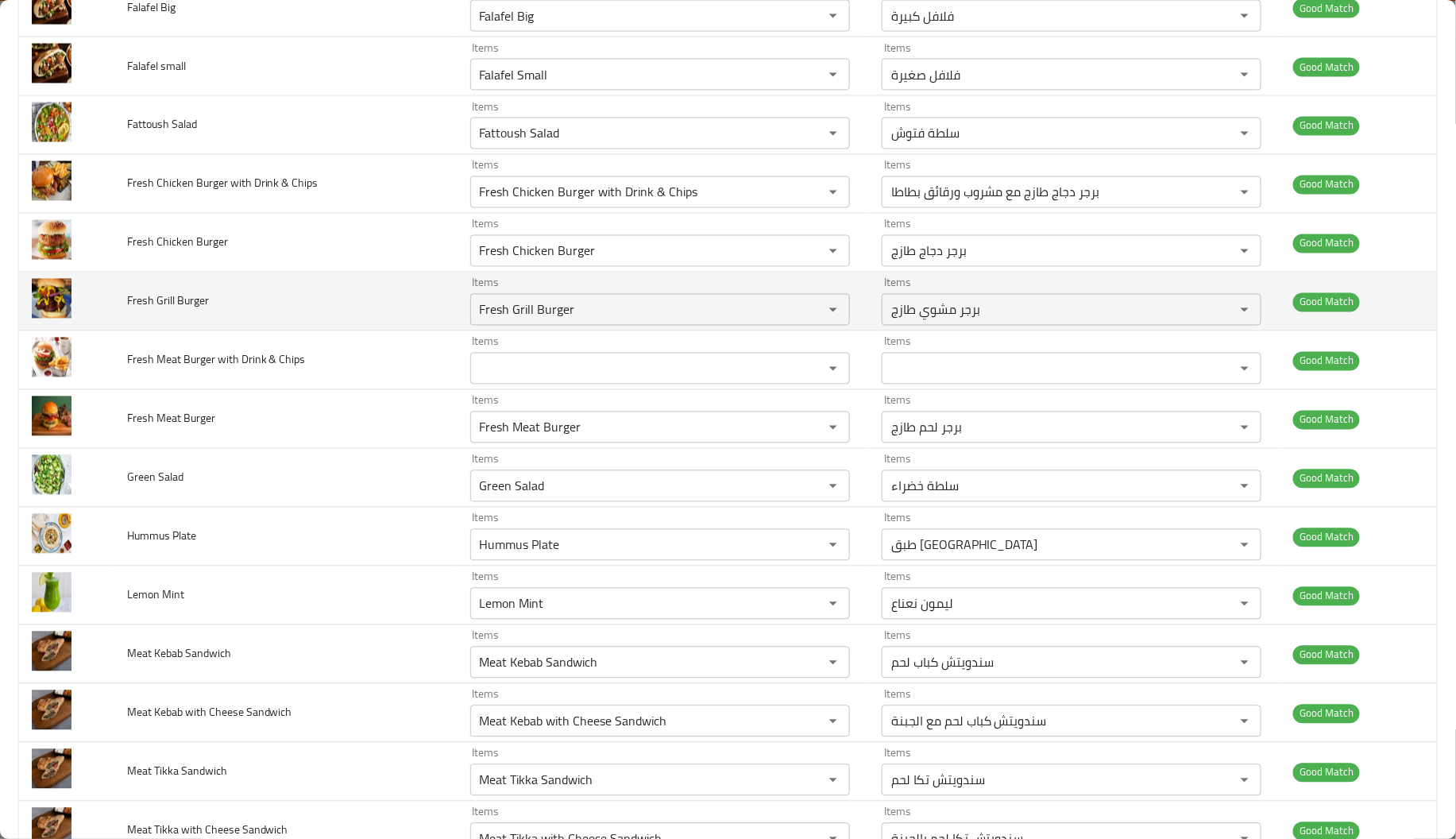
click at [221, 326] on td "Fresh Grill Burger" at bounding box center [286, 301] width 343 height 59
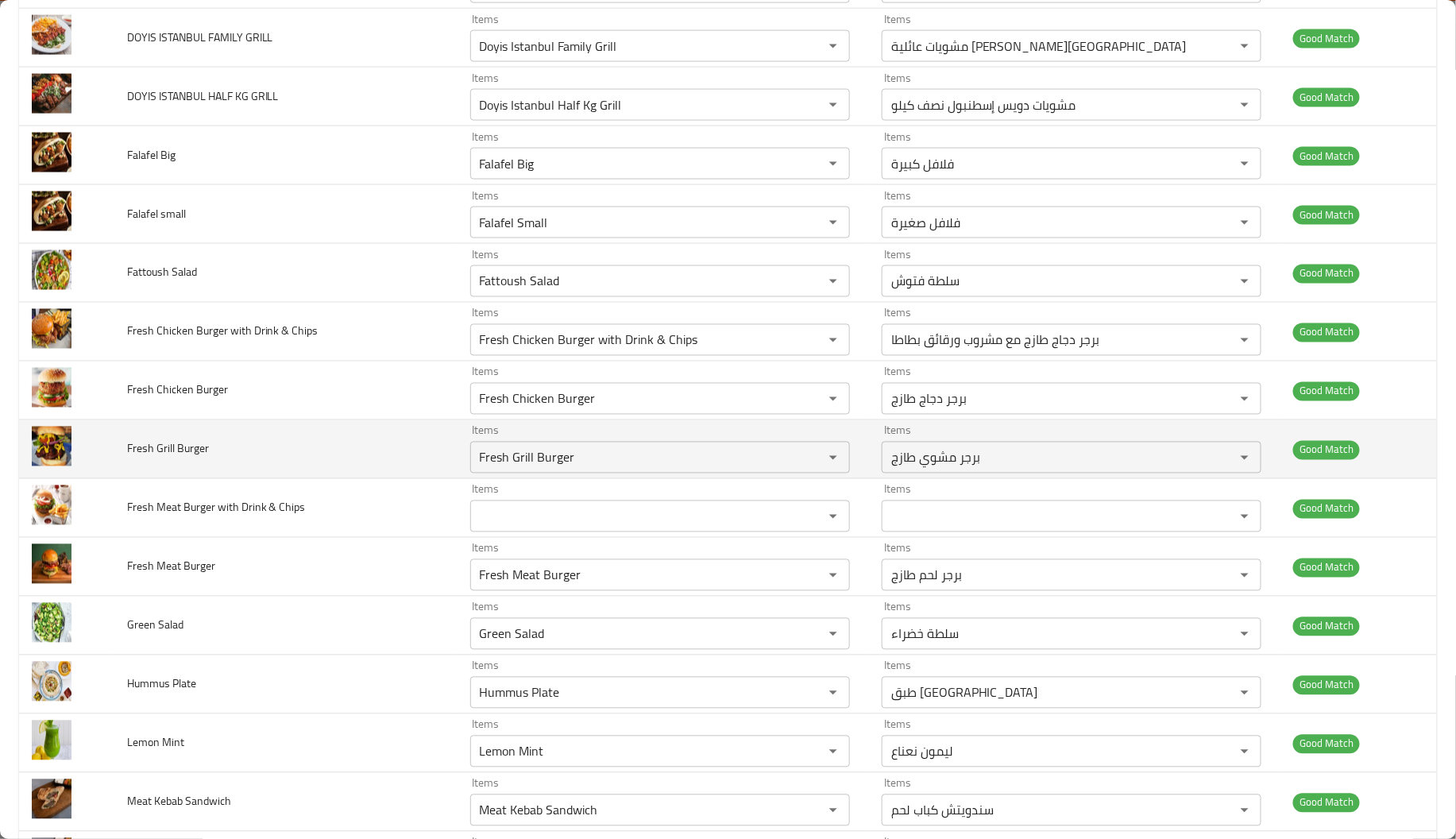
scroll to position [927, 0]
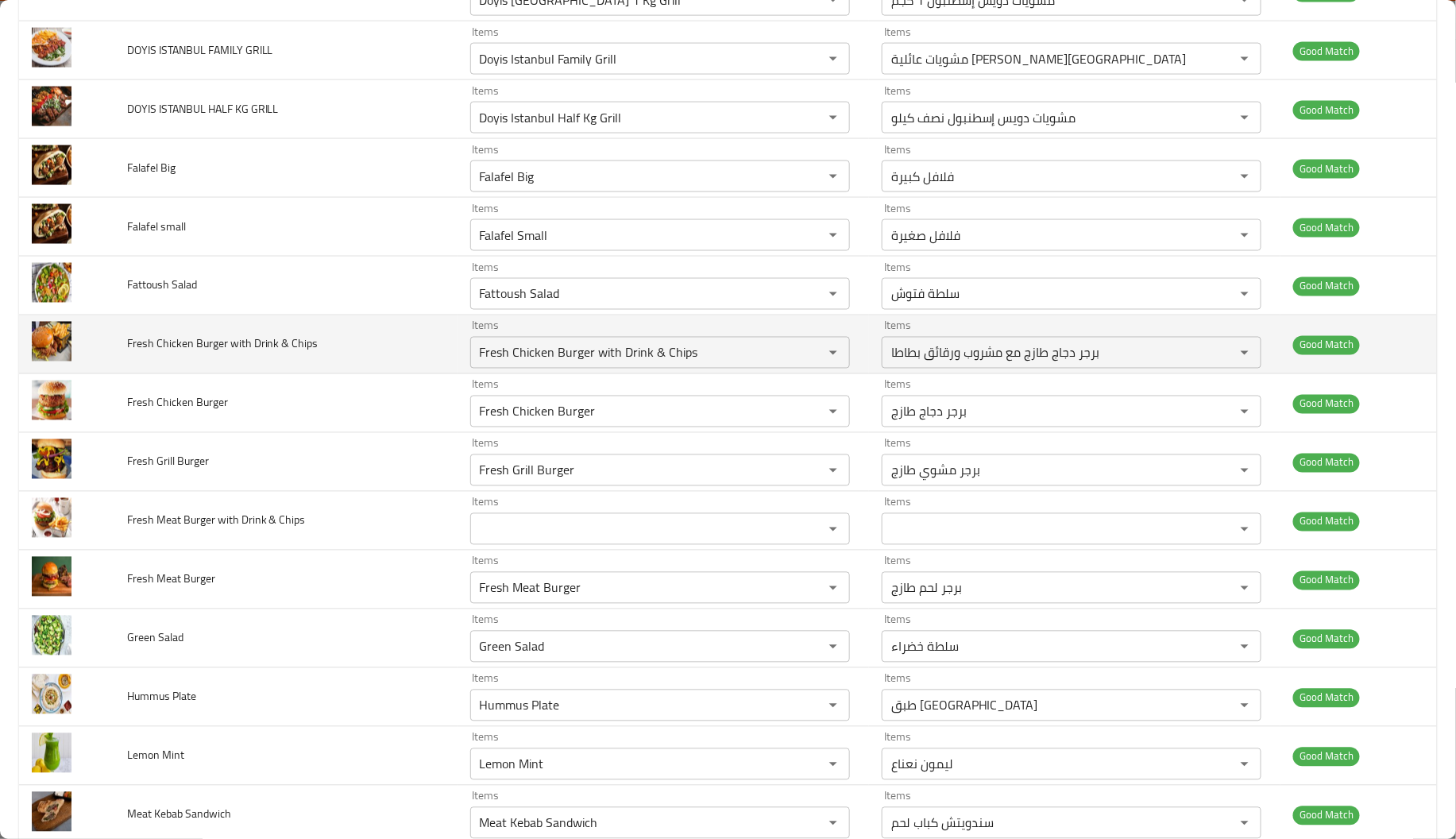
click at [240, 342] on span "Fresh Chicken Burger with Drink & Chips" at bounding box center [222, 344] width 191 height 21
copy span "Fresh Chicken Burger with Drink & Chips"
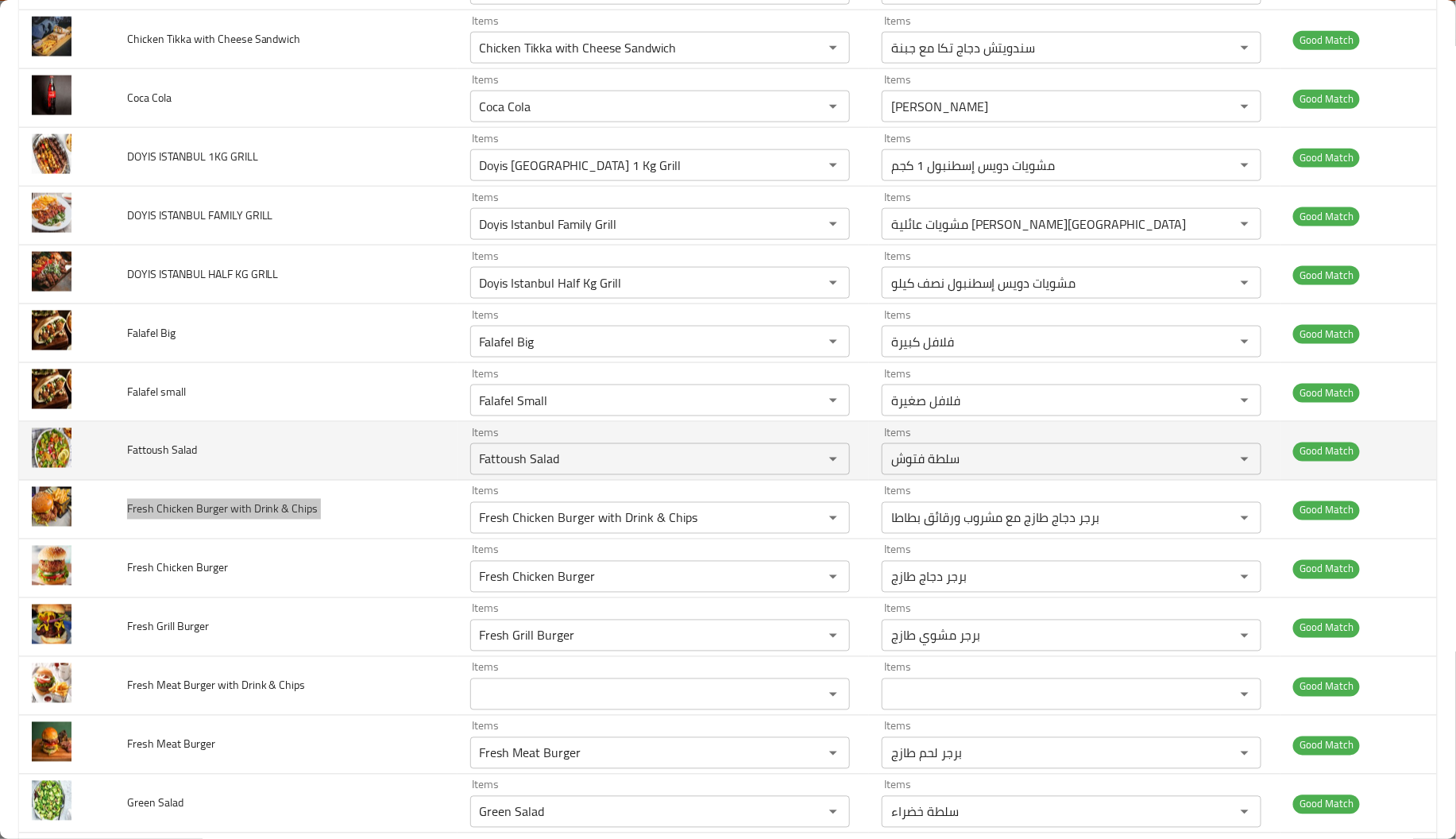
scroll to position [745, 0]
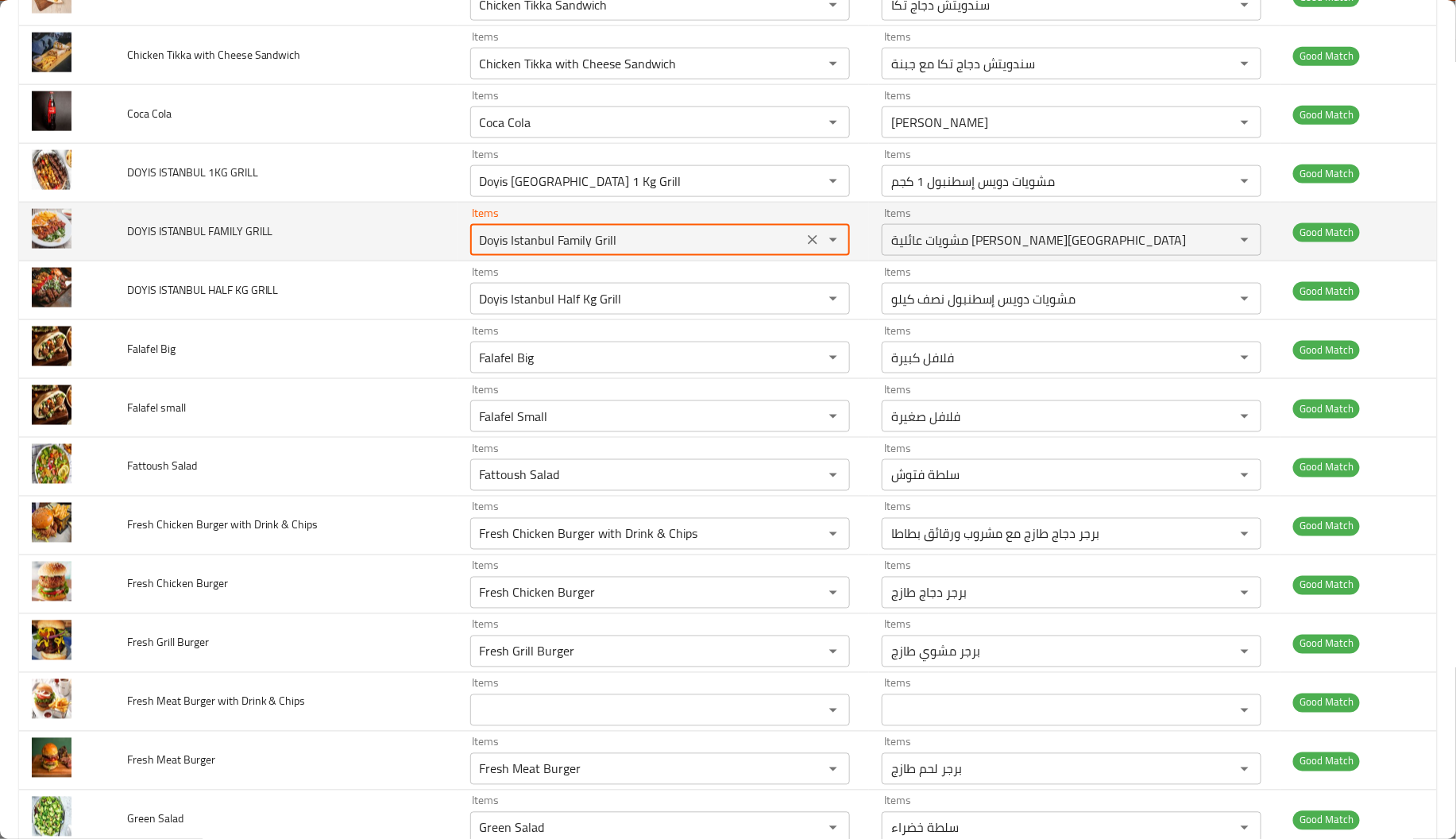
click at [542, 245] on GRILL "Doyis Istanbul Family Grill" at bounding box center [636, 240] width 323 height 23
click at [804, 245] on icon "Clear" at bounding box center [812, 240] width 16 height 16
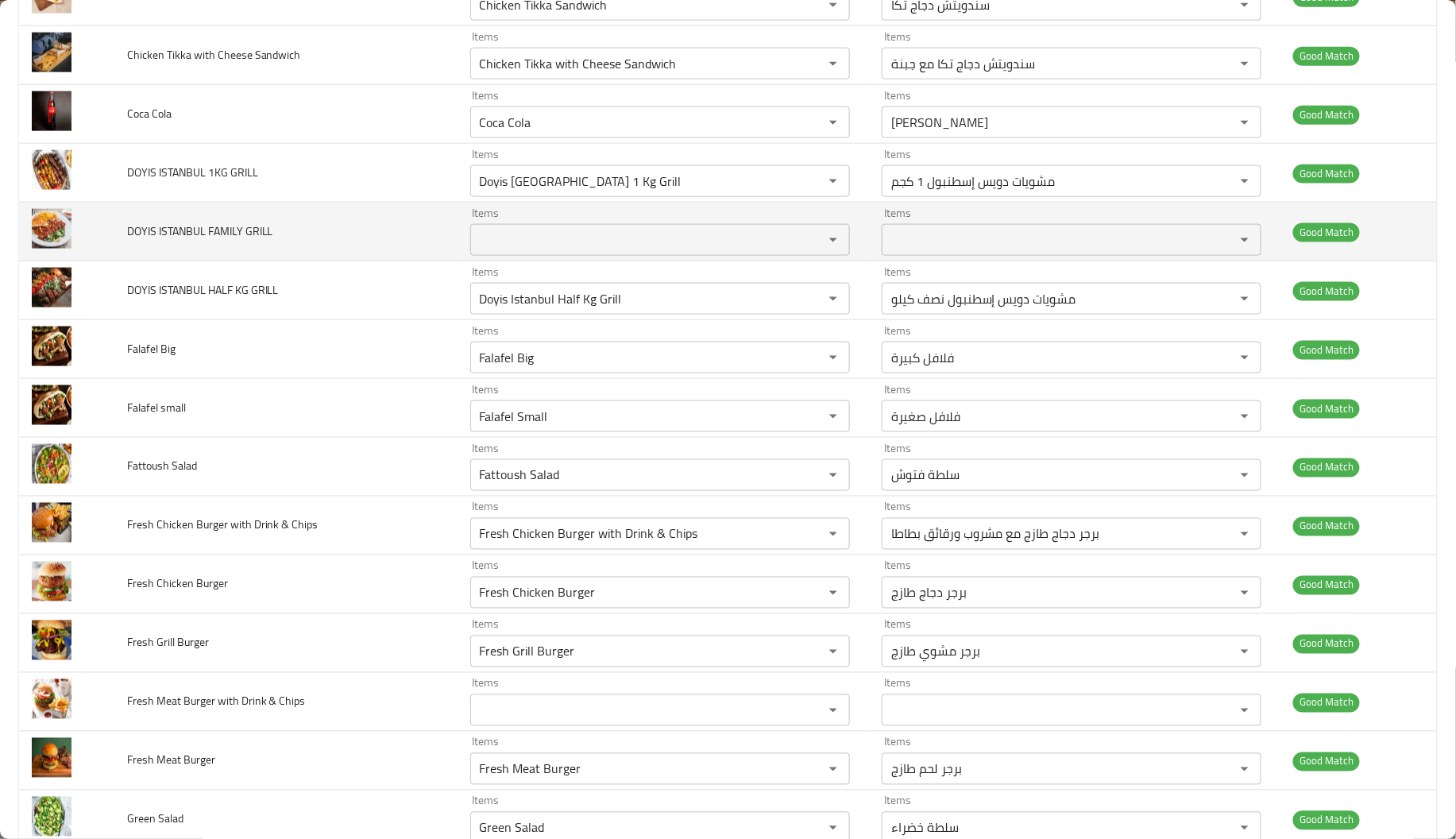
click at [318, 225] on td "DOYIS ISTANBUL FAMILY GRILL" at bounding box center [286, 232] width 343 height 59
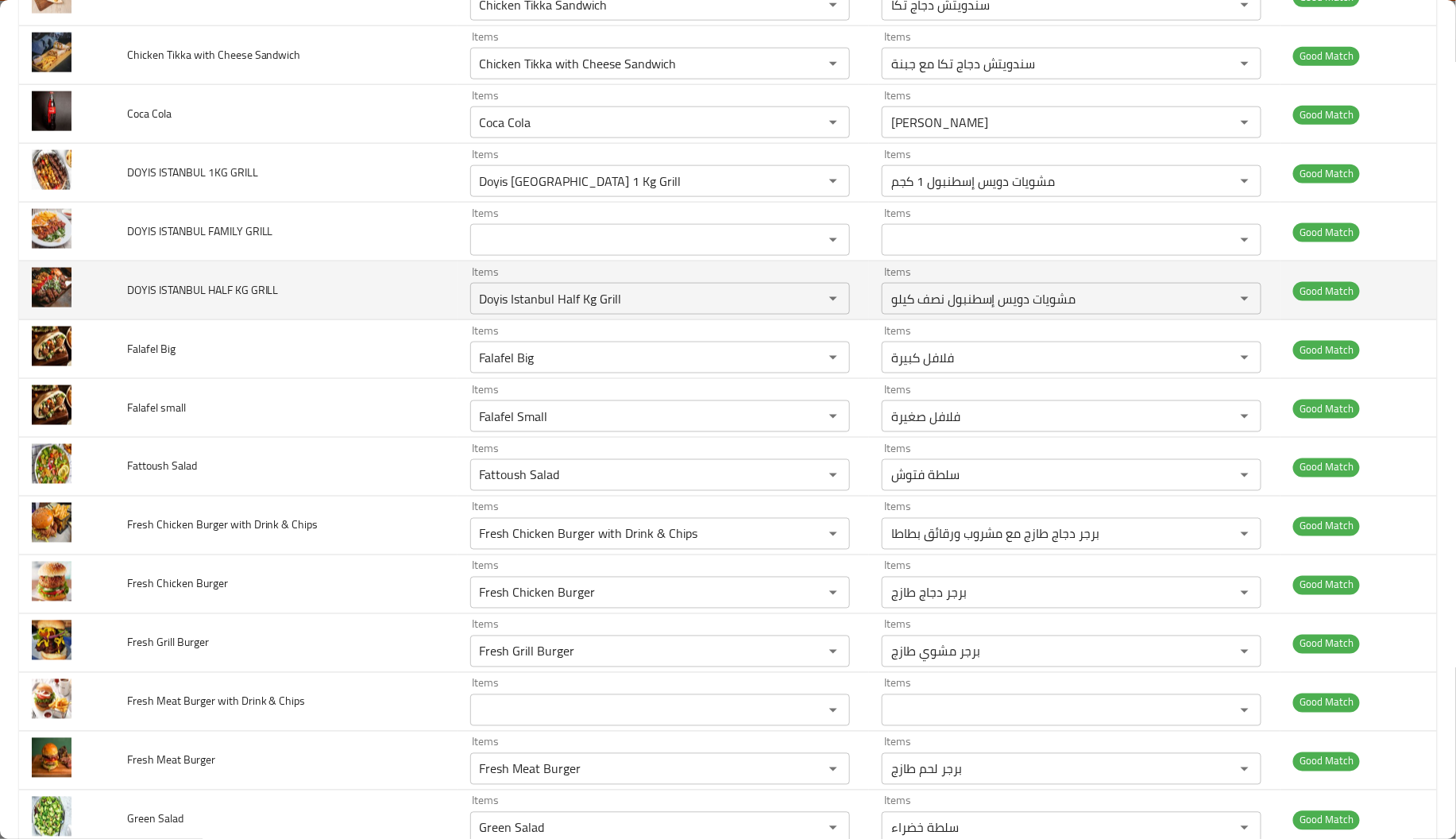
click at [369, 266] on td "DOYIS ISTANBUL HALF KG GRILL" at bounding box center [286, 291] width 343 height 59
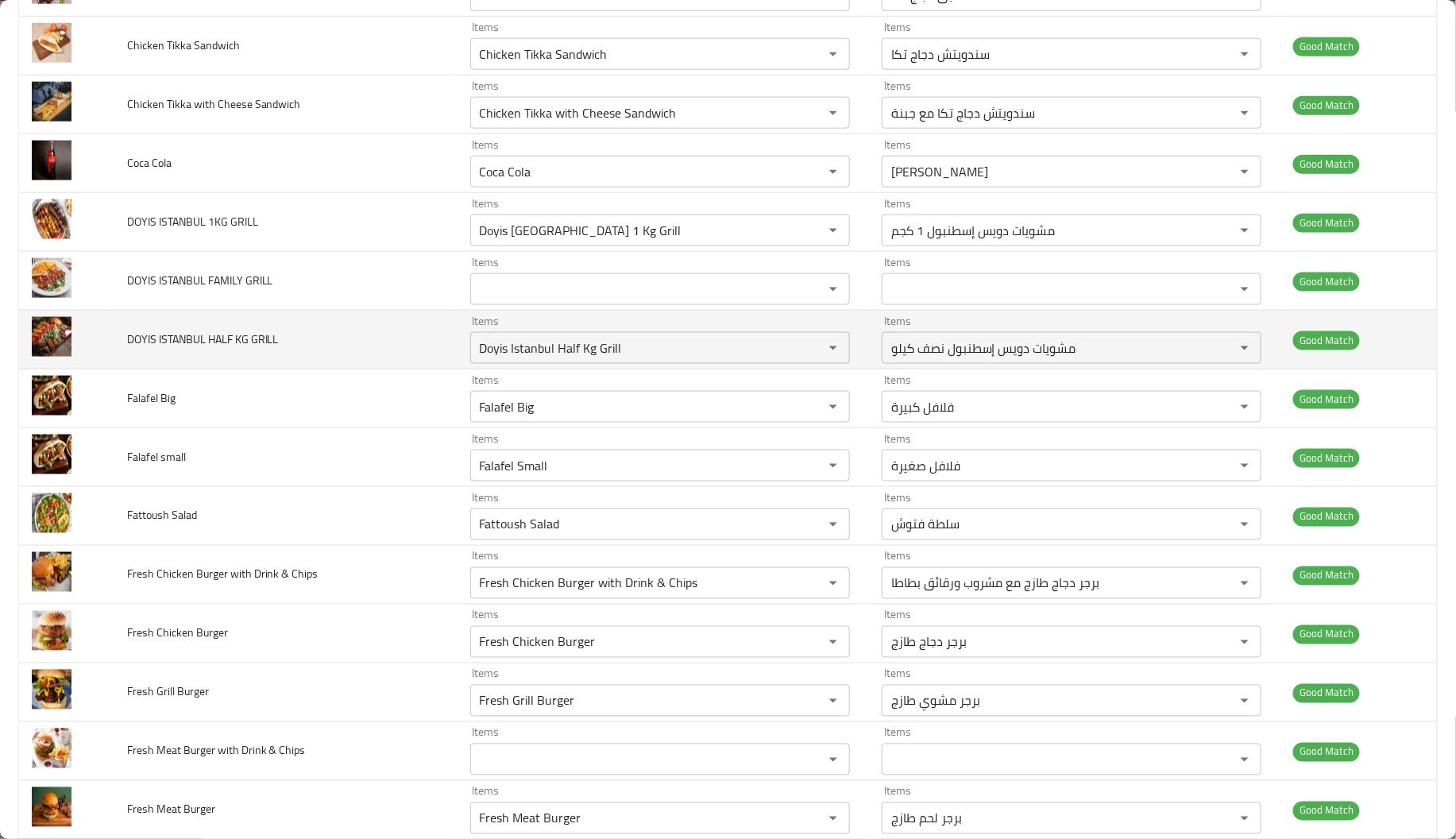
scroll to position [694, 0]
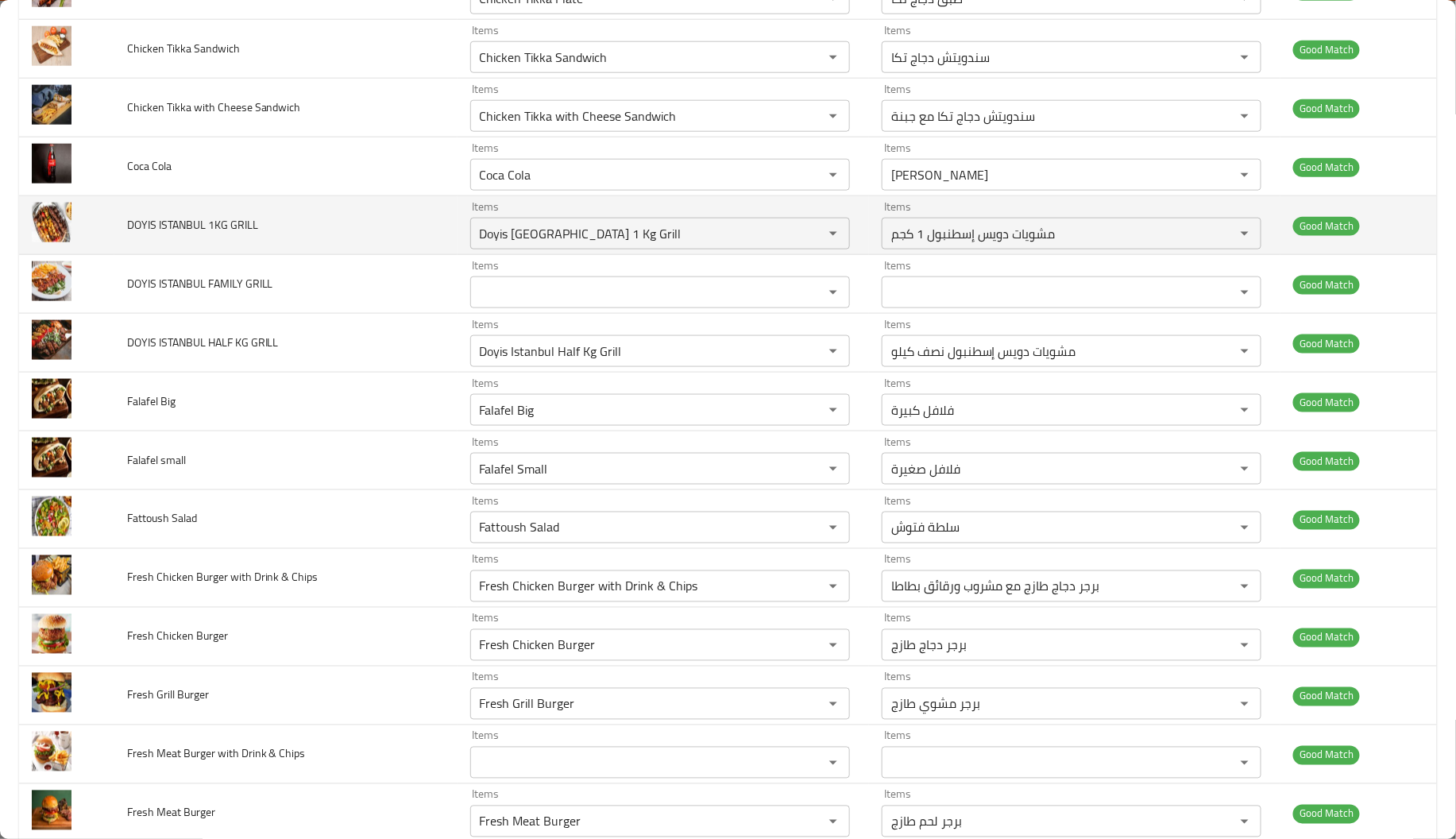
click at [220, 217] on span "DOYIS ISTANBUL 1KG GRILL" at bounding box center [192, 225] width 131 height 21
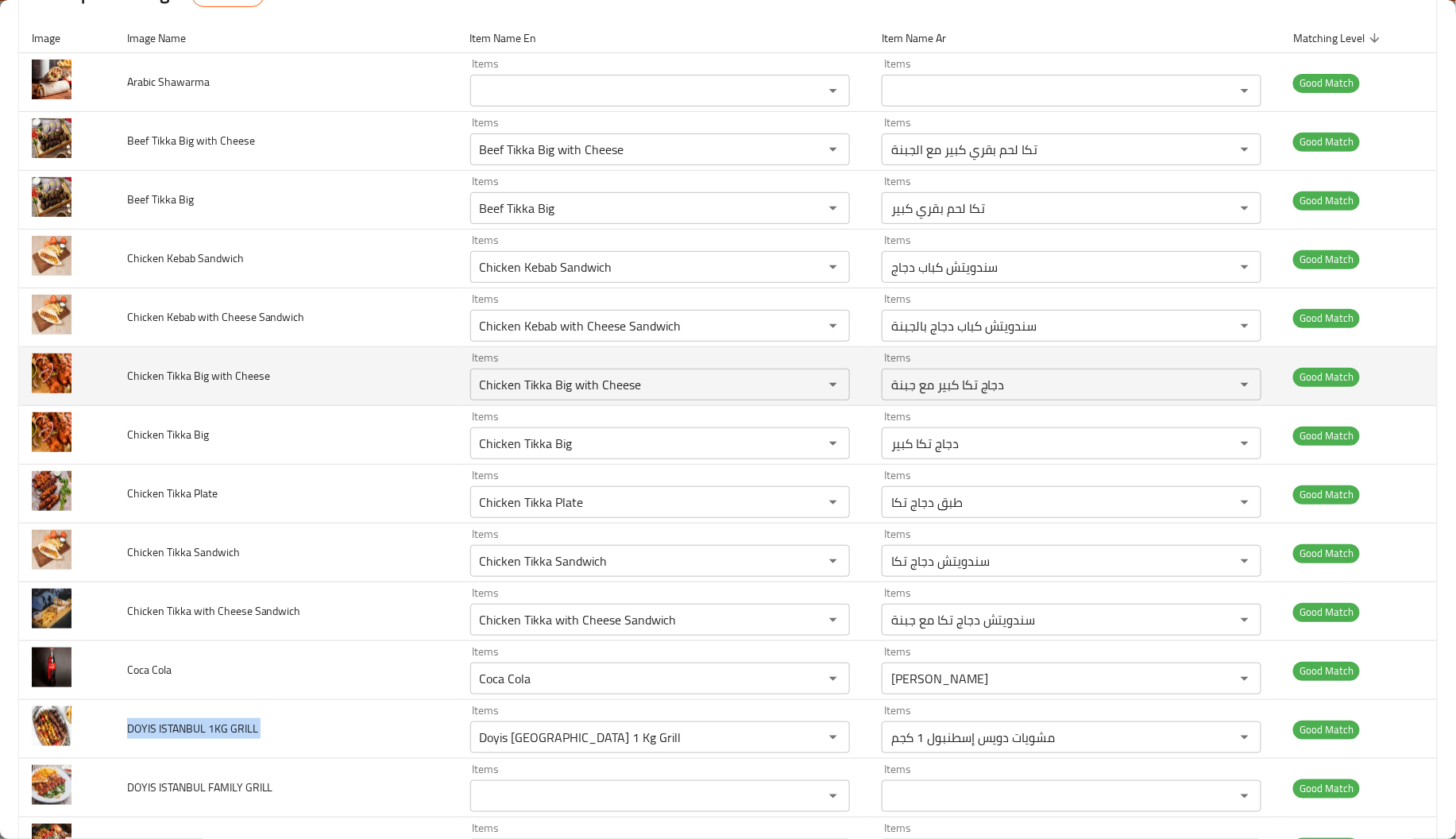
scroll to position [191, 0]
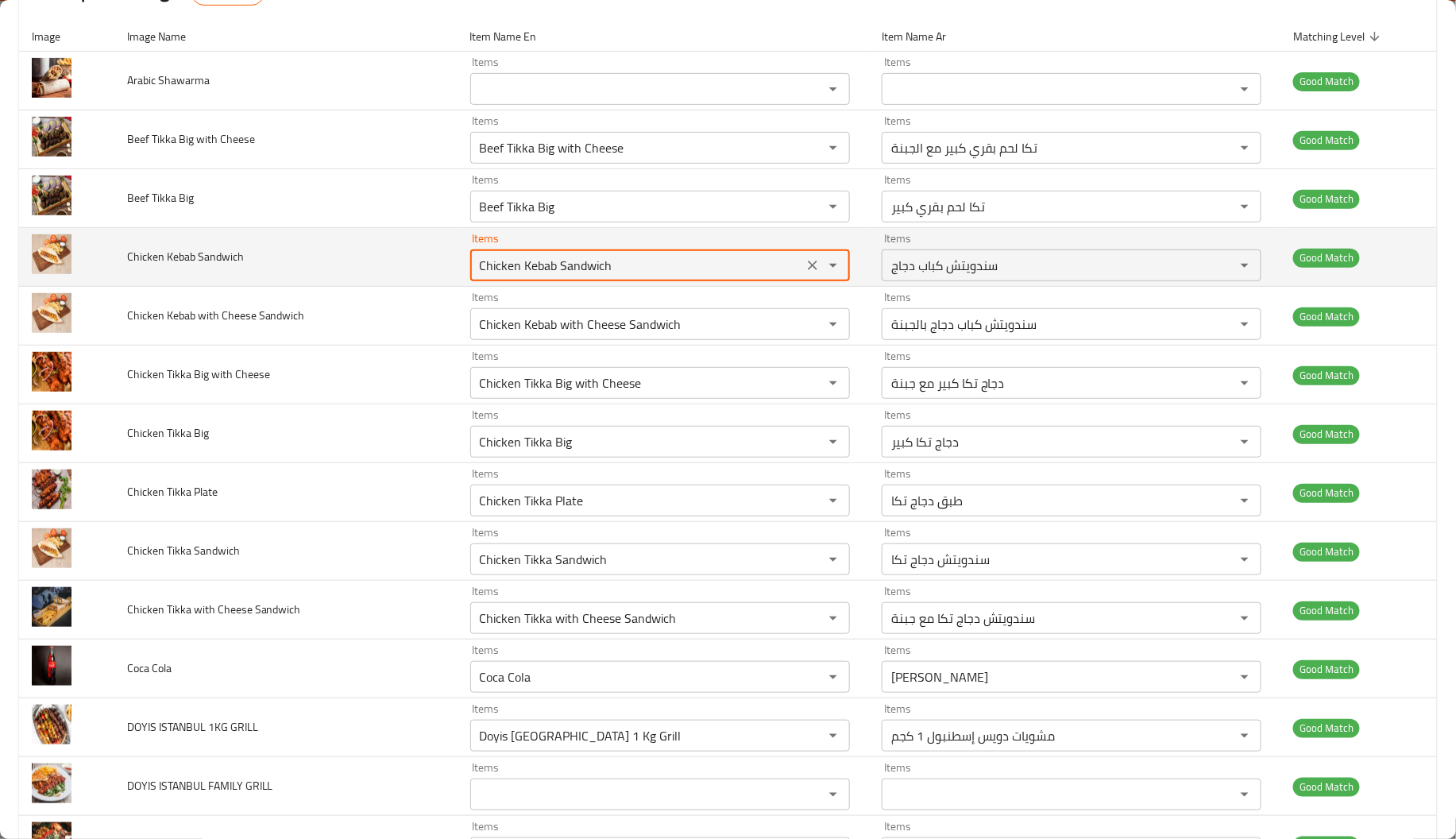
click at [501, 256] on Sandwich "Chicken Kebab Sandwich" at bounding box center [636, 266] width 323 height 23
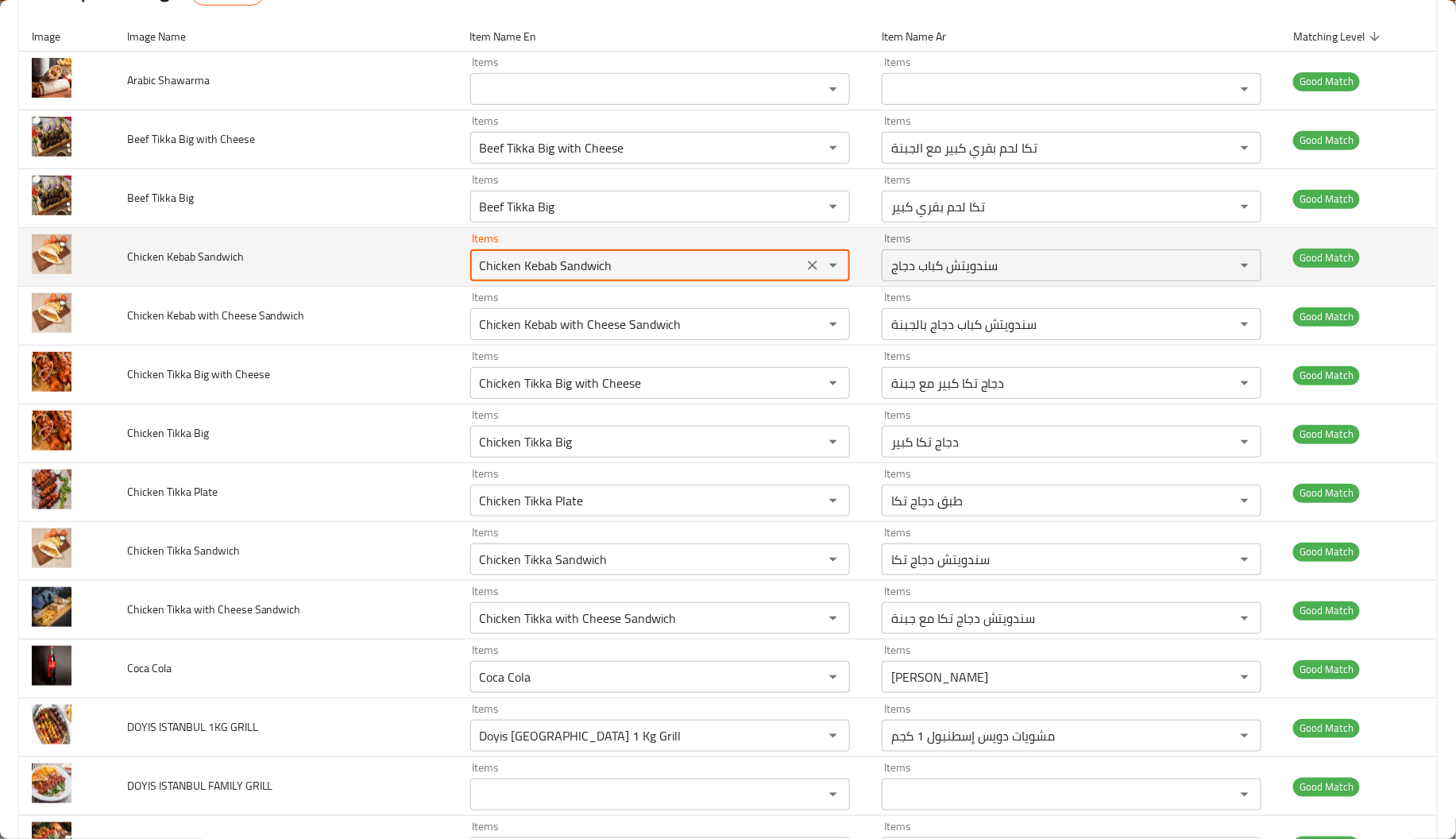
click at [801, 275] on div "enhanced table" at bounding box center [821, 266] width 41 height 23
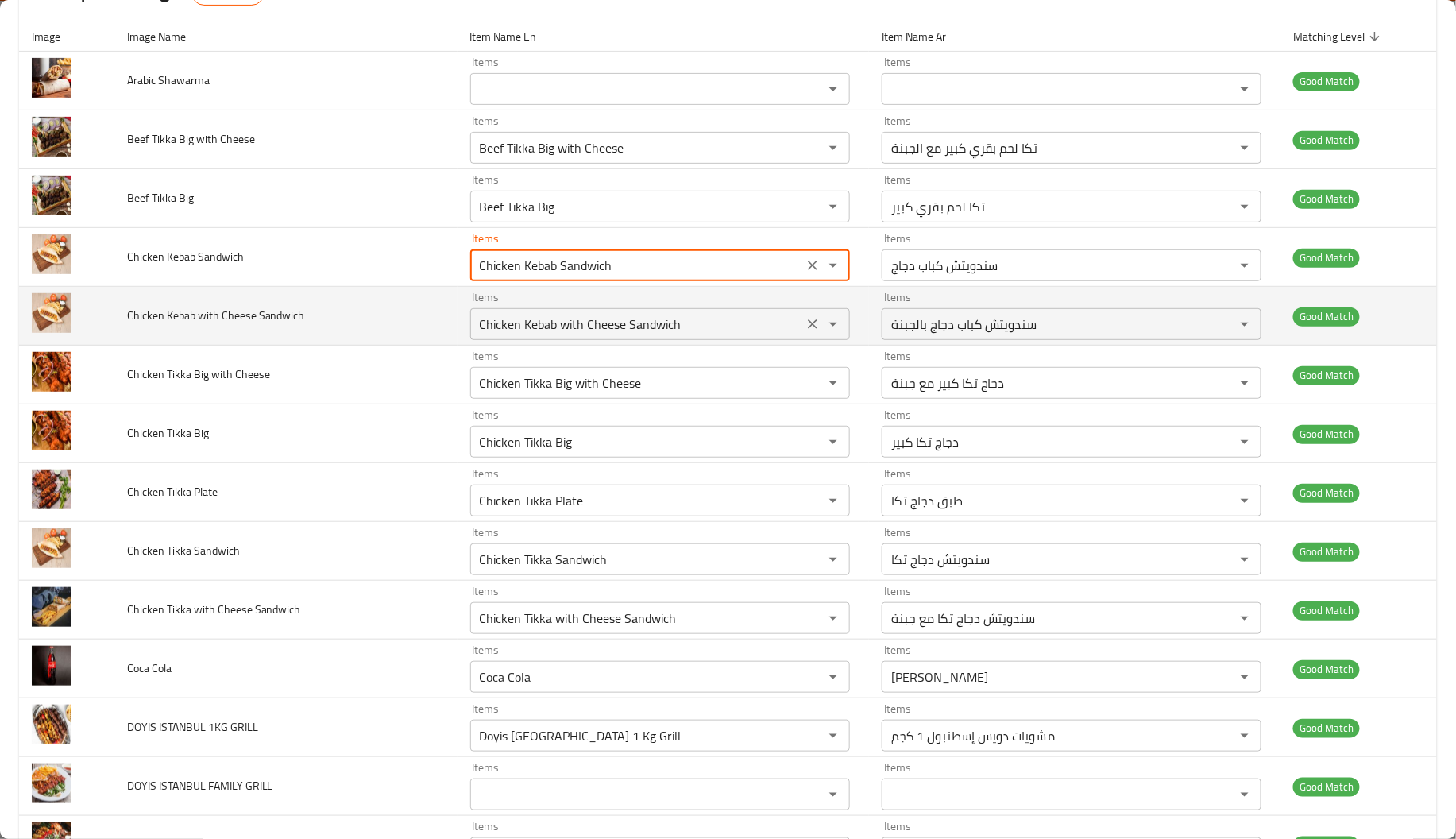
click at [495, 309] on div "Chicken Kebab with Cheese Sandwich Items" at bounding box center [660, 324] width 380 height 31
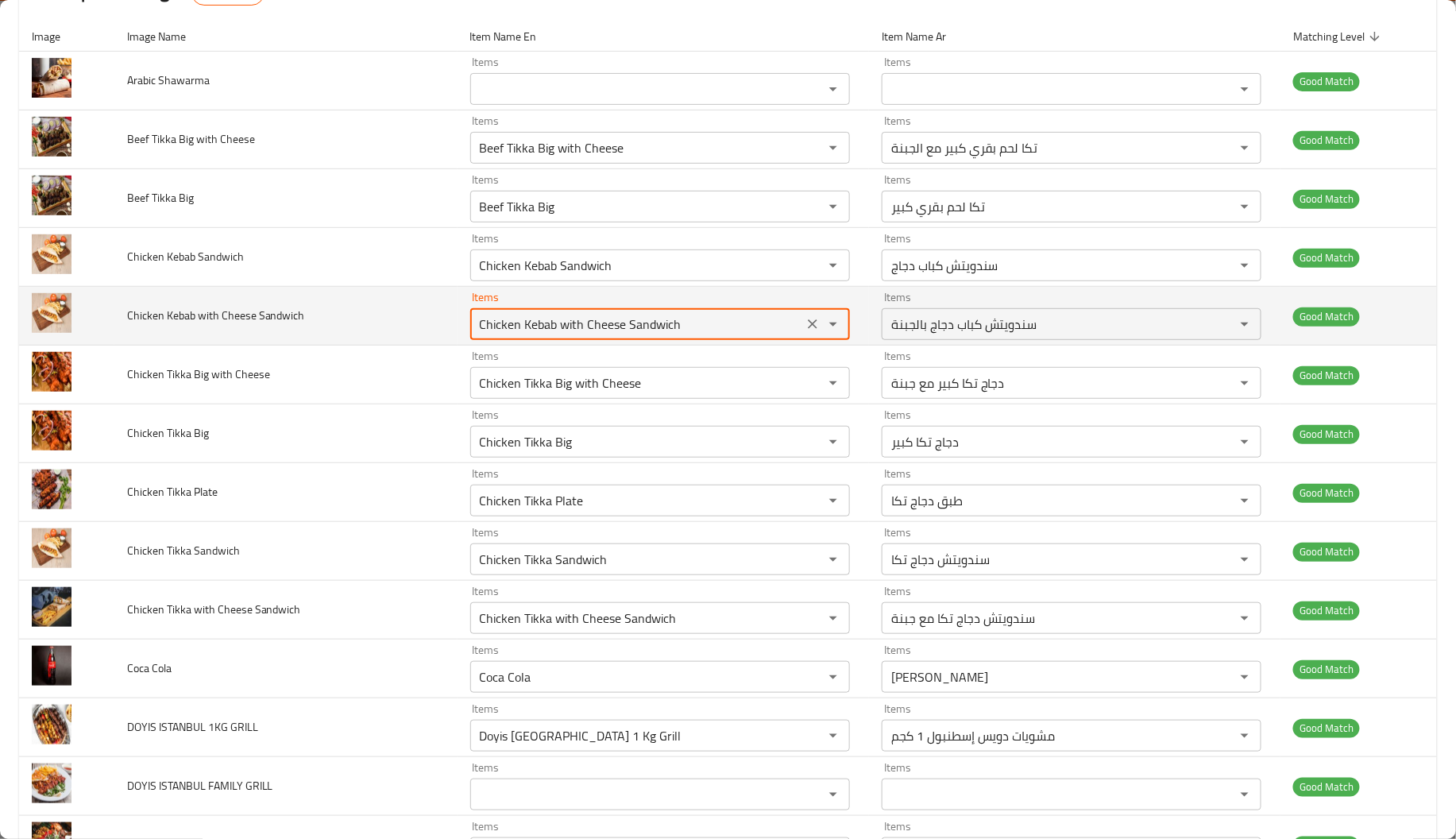
click at [495, 309] on div "Chicken Kebab with Cheese Sandwich Items" at bounding box center [660, 324] width 380 height 31
drag, startPoint x: 769, startPoint y: 313, endPoint x: 784, endPoint y: 327, distance: 20.5
click at [801, 327] on div "enhanced table" at bounding box center [821, 324] width 41 height 23
click at [808, 327] on icon "Clear" at bounding box center [812, 324] width 10 height 10
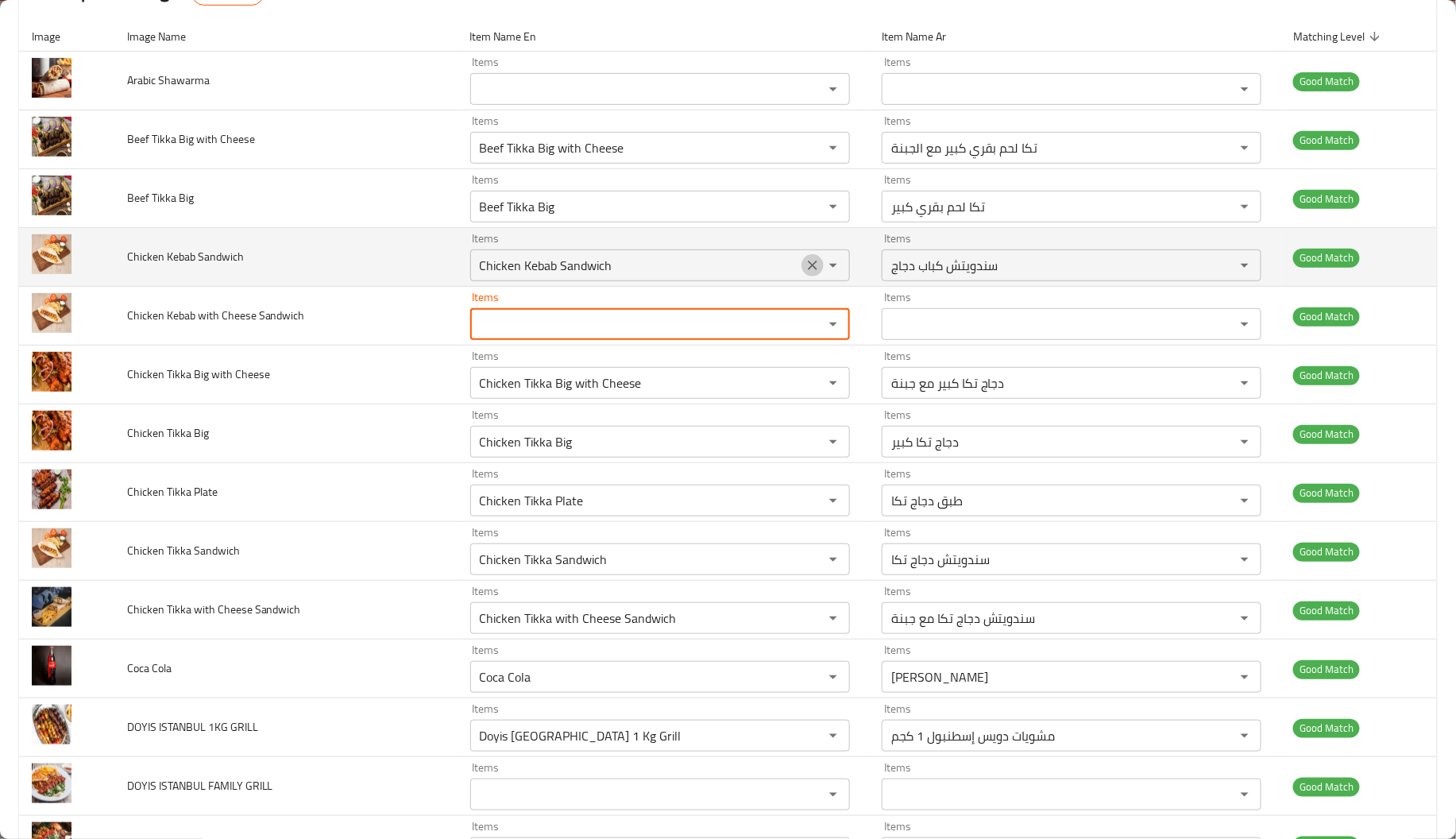
click at [804, 270] on icon "Clear" at bounding box center [812, 266] width 16 height 16
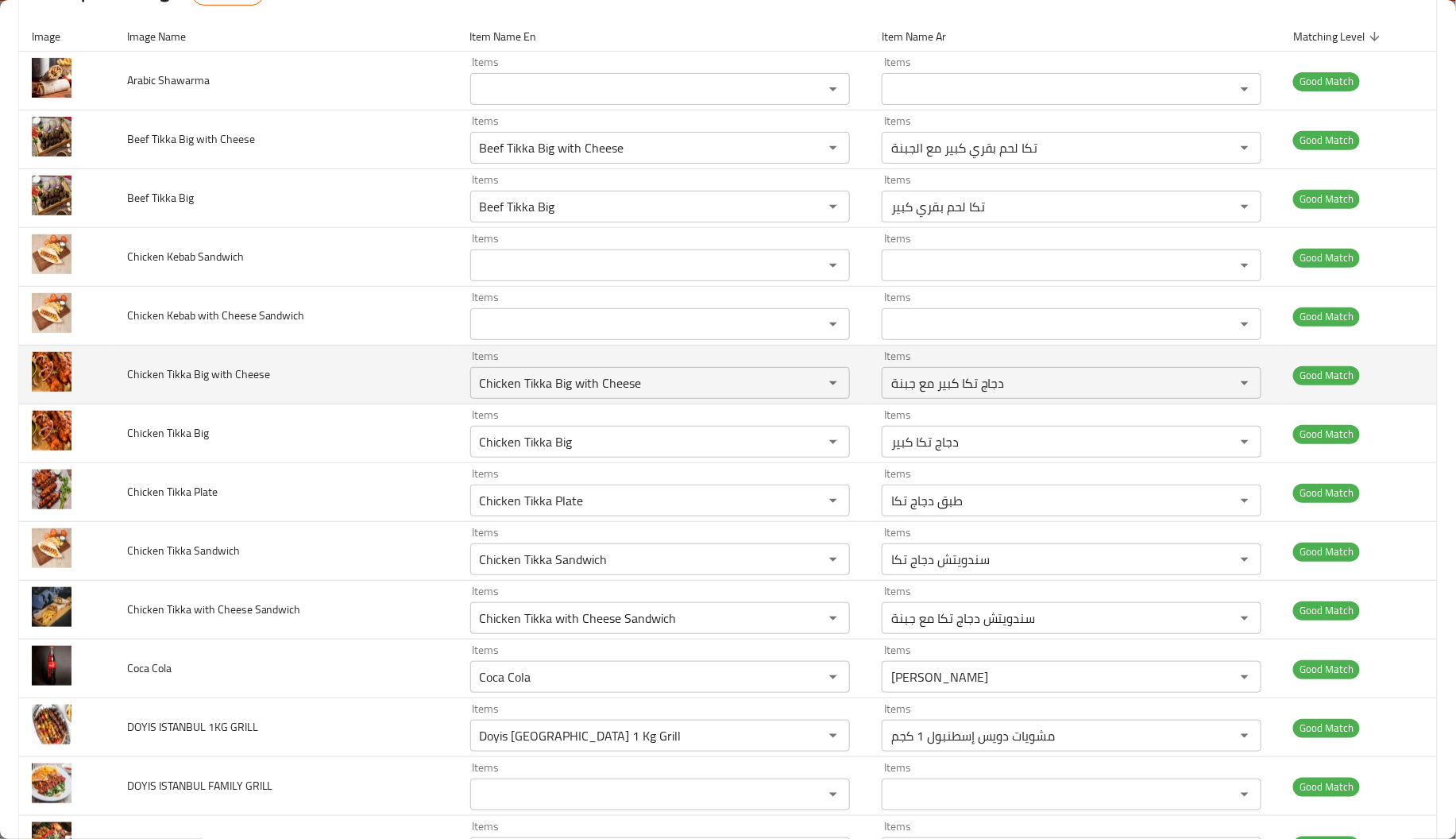
click at [388, 352] on td "Chicken Tikka Big with Cheese" at bounding box center [286, 375] width 343 height 59
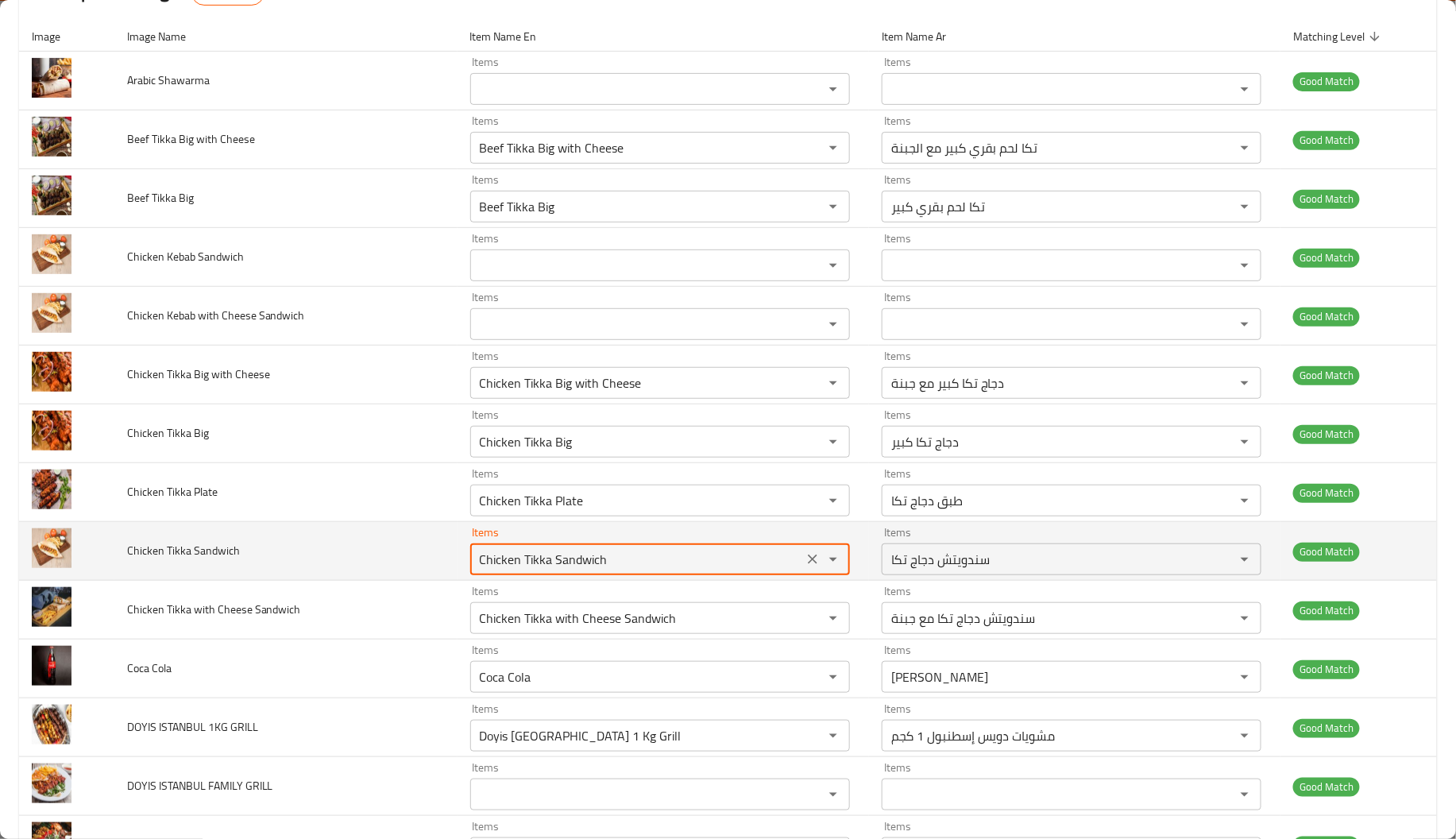
click at [530, 559] on Sandwich "Chicken Tikka Sandwich" at bounding box center [636, 560] width 323 height 23
click at [804, 557] on icon "Clear" at bounding box center [812, 560] width 16 height 16
click at [300, 564] on td "Chicken Tikka Sandwich" at bounding box center [286, 551] width 343 height 59
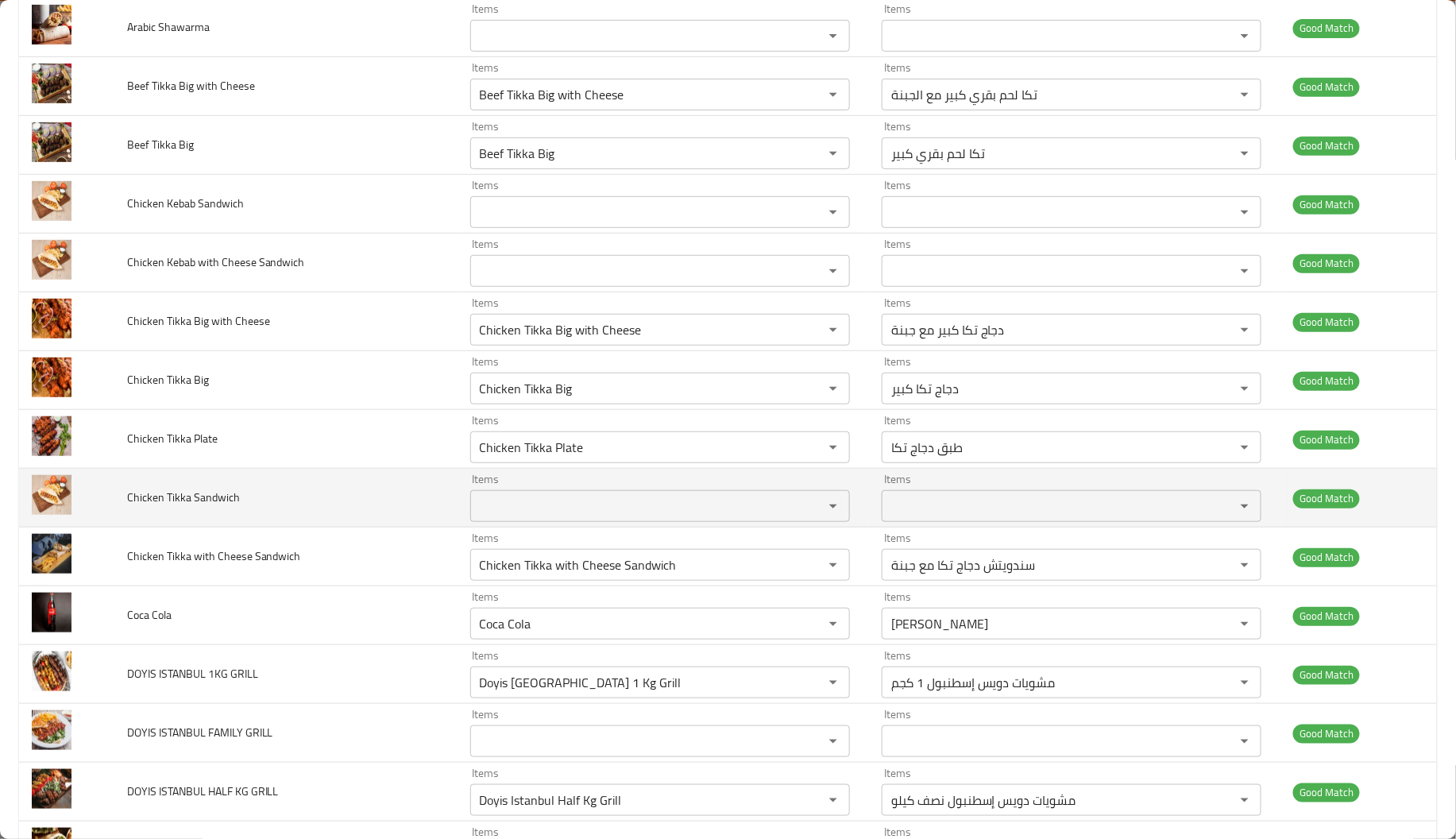
scroll to position [255, 0]
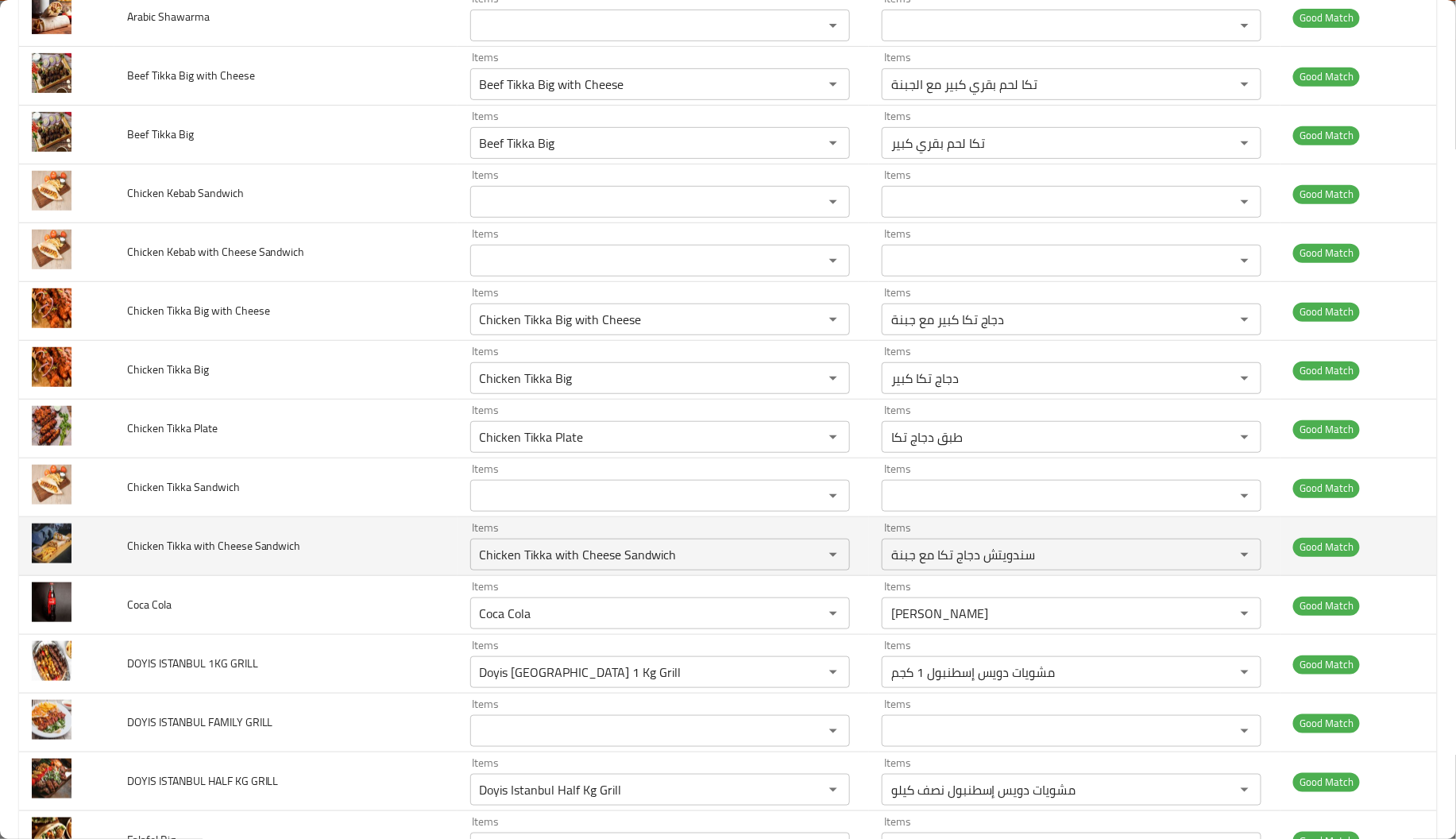
click at [220, 552] on span "Chicken Tikka with Cheese Sandwich" at bounding box center [213, 546] width 174 height 21
click at [804, 562] on icon "Clear" at bounding box center [812, 555] width 16 height 16
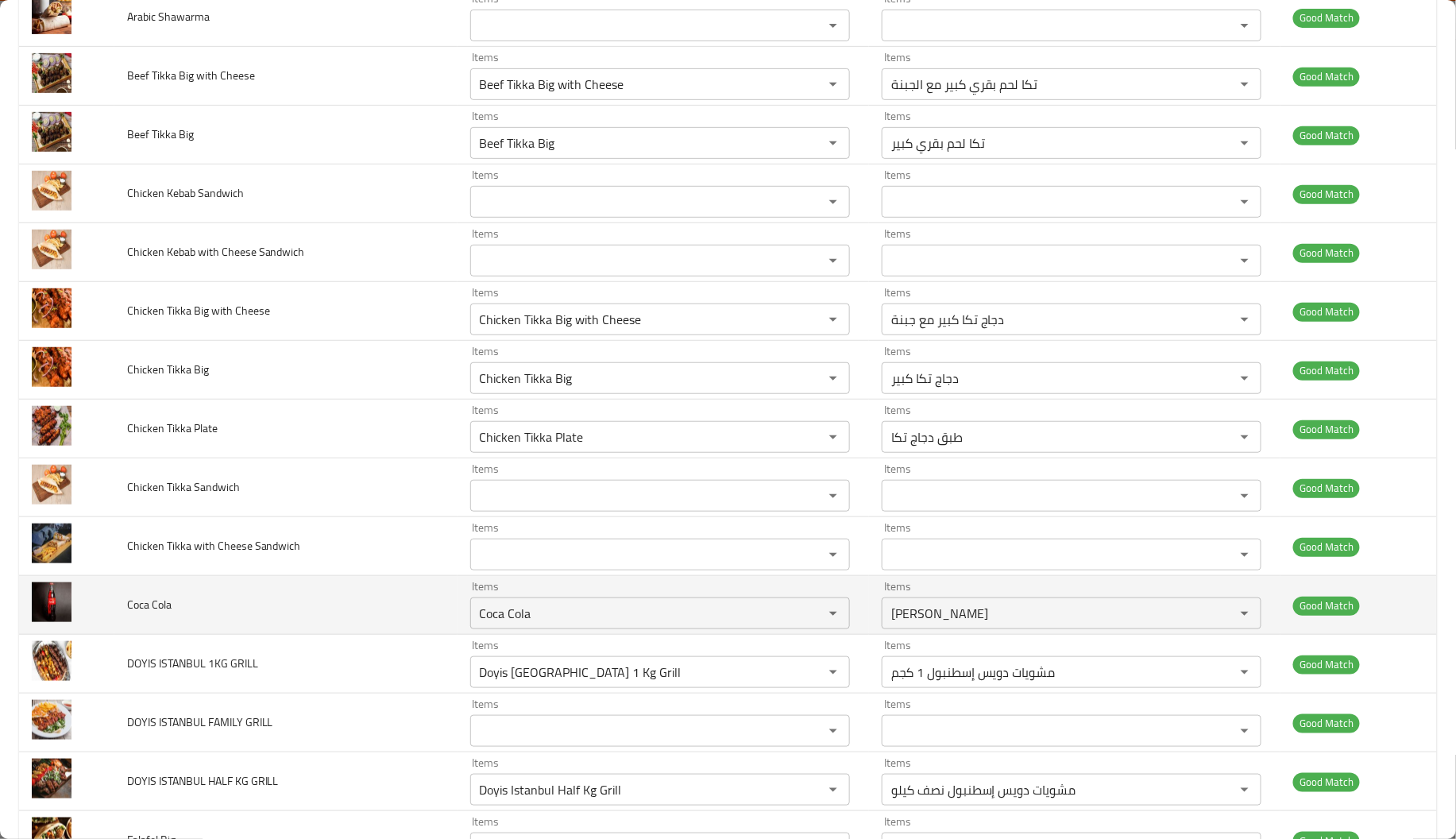
click at [359, 581] on td "Coca Cola" at bounding box center [286, 605] width 343 height 59
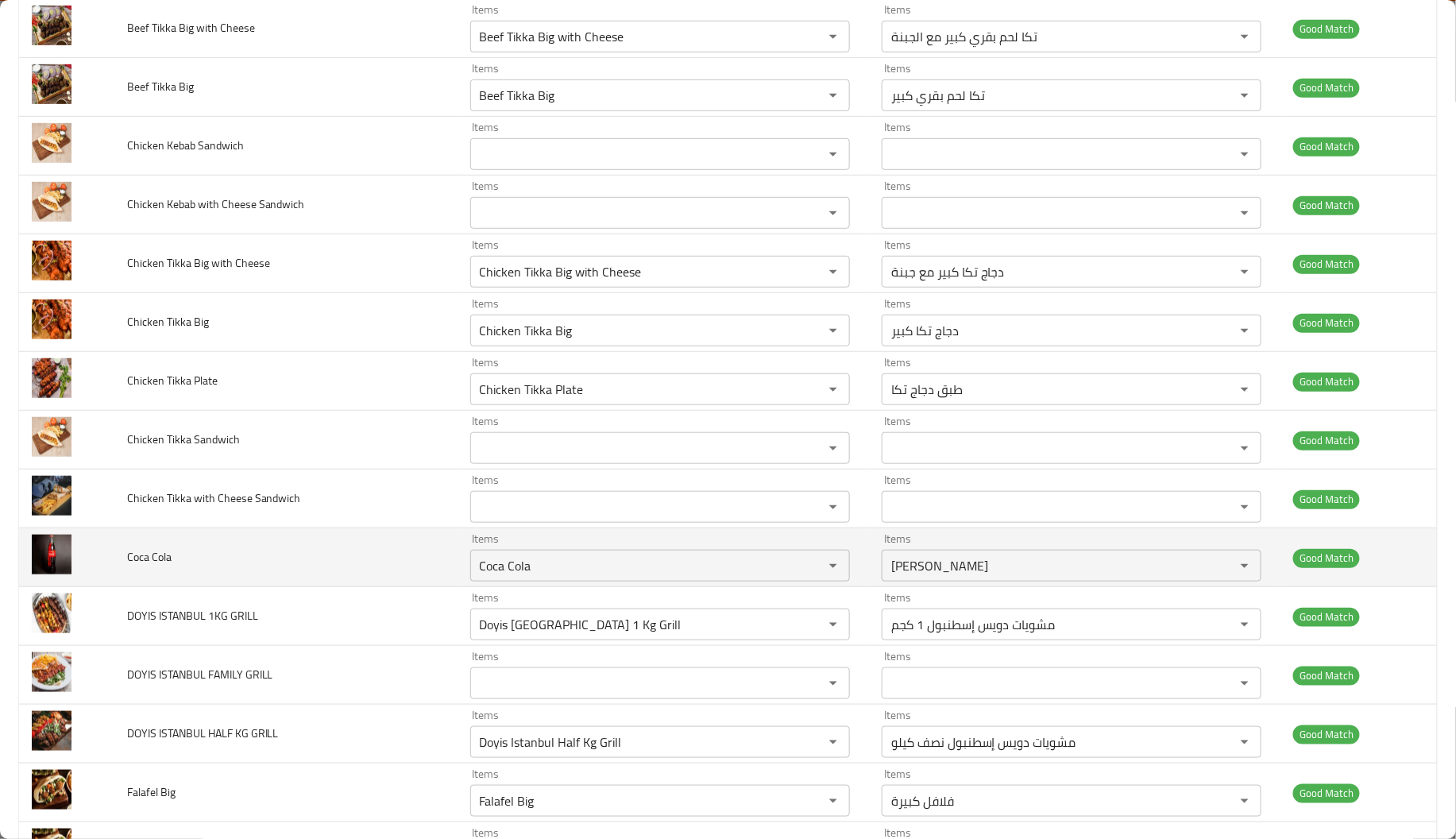
scroll to position [304, 0]
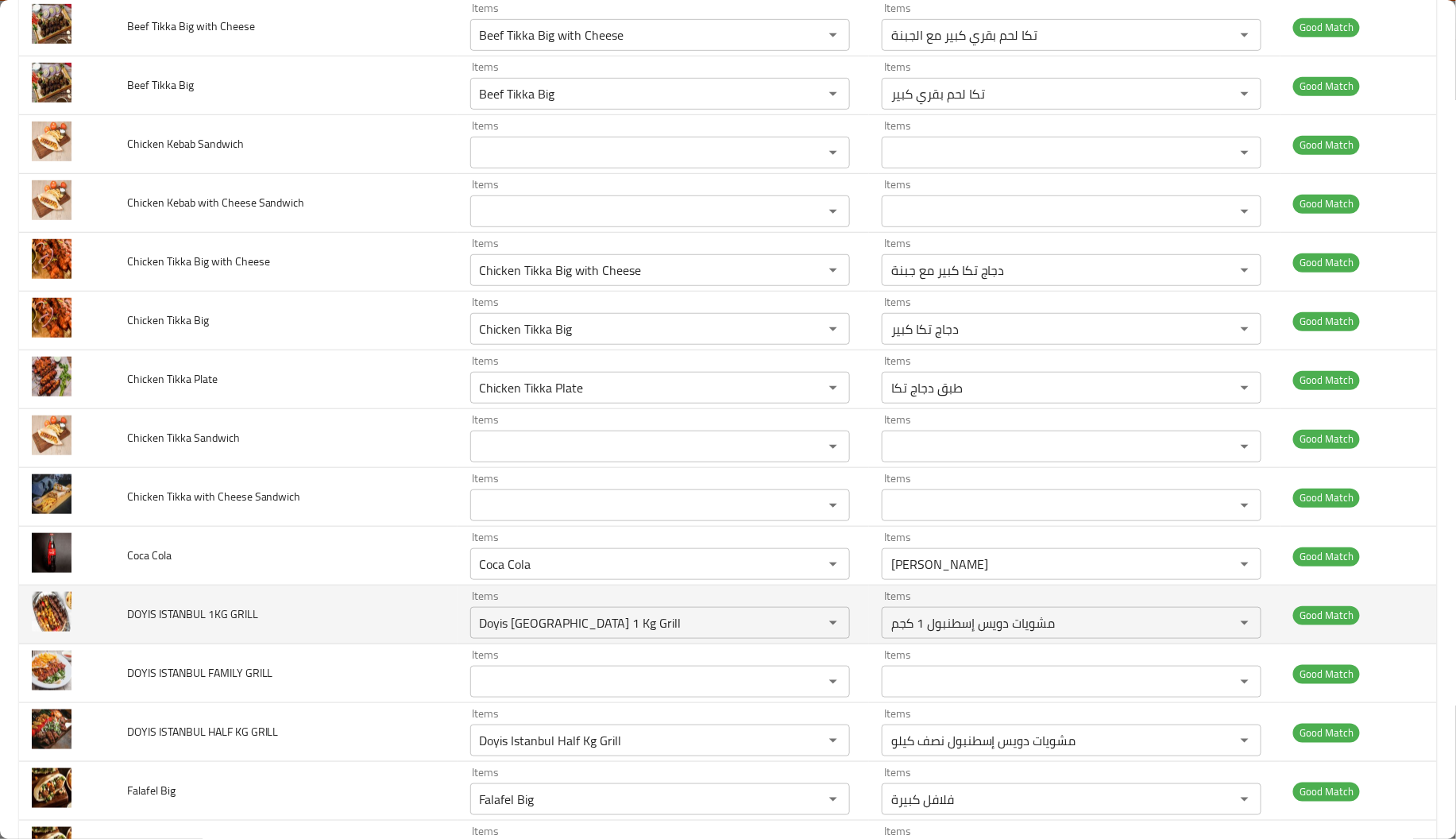
click at [408, 628] on td "DOYIS ISTANBUL 1KG GRILL" at bounding box center [286, 615] width 343 height 59
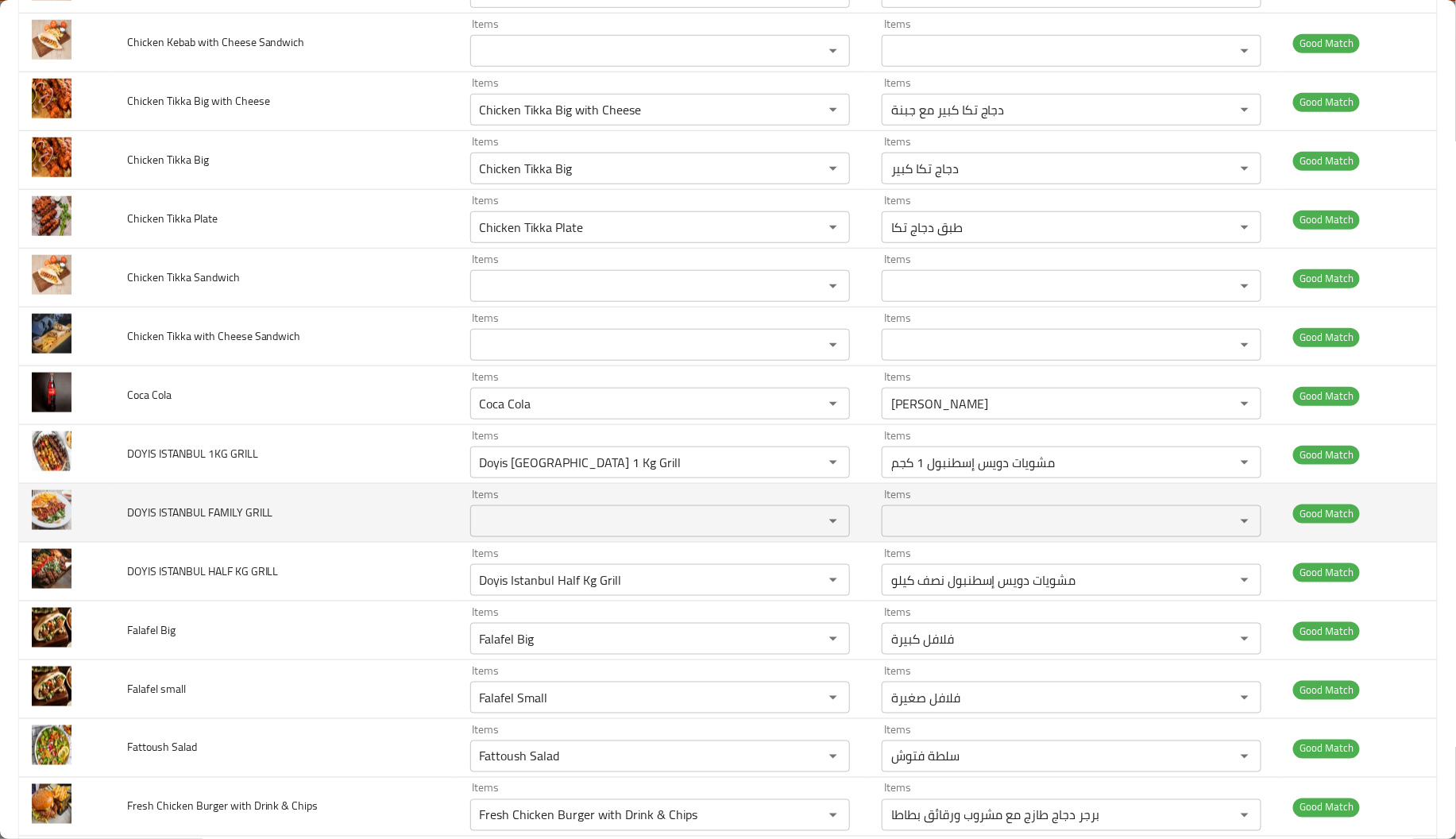
scroll to position [566, 0]
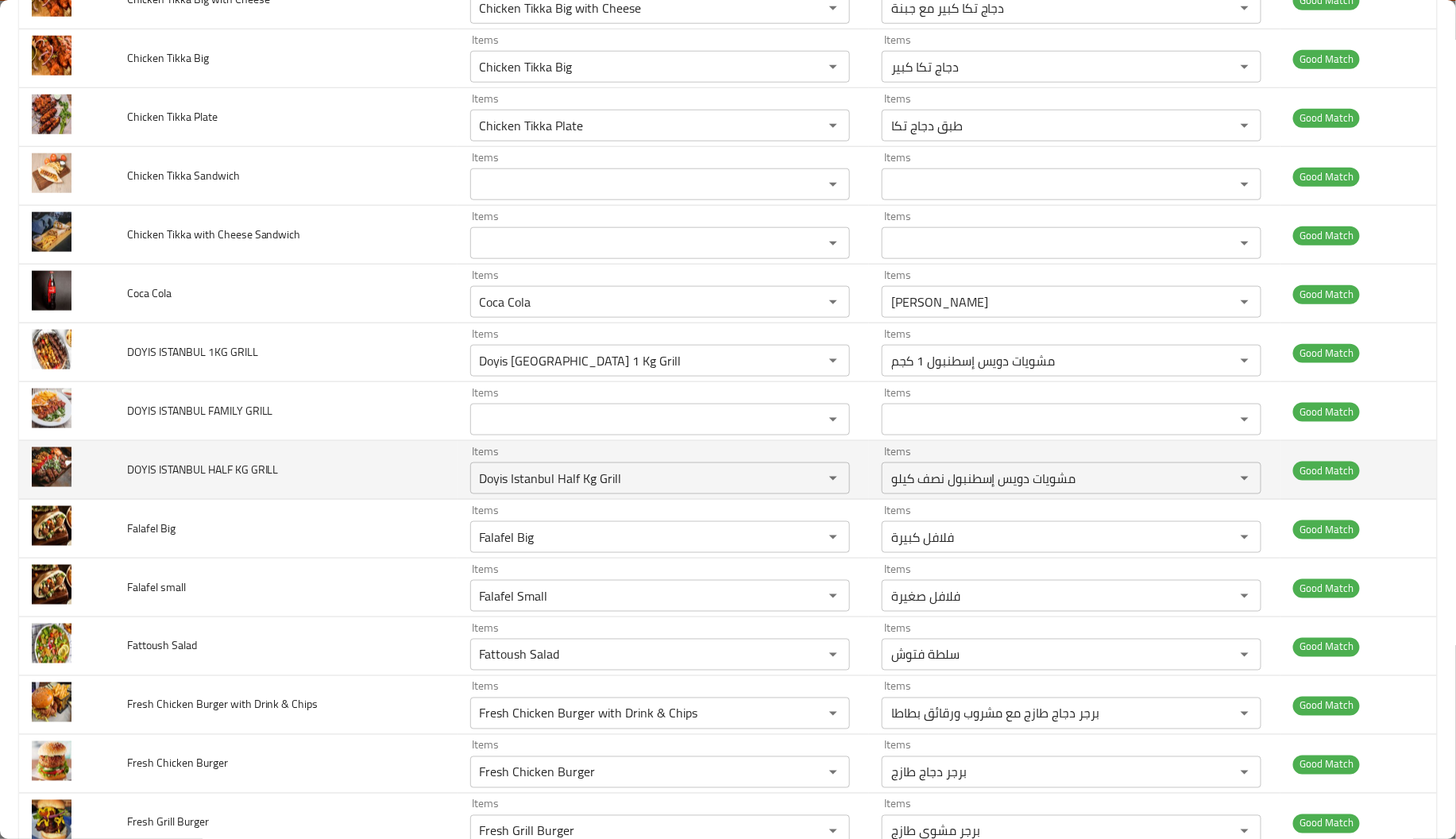
click at [208, 467] on span "DOYIS ISTANBUL HALF KG GRILL" at bounding box center [203, 469] width 152 height 21
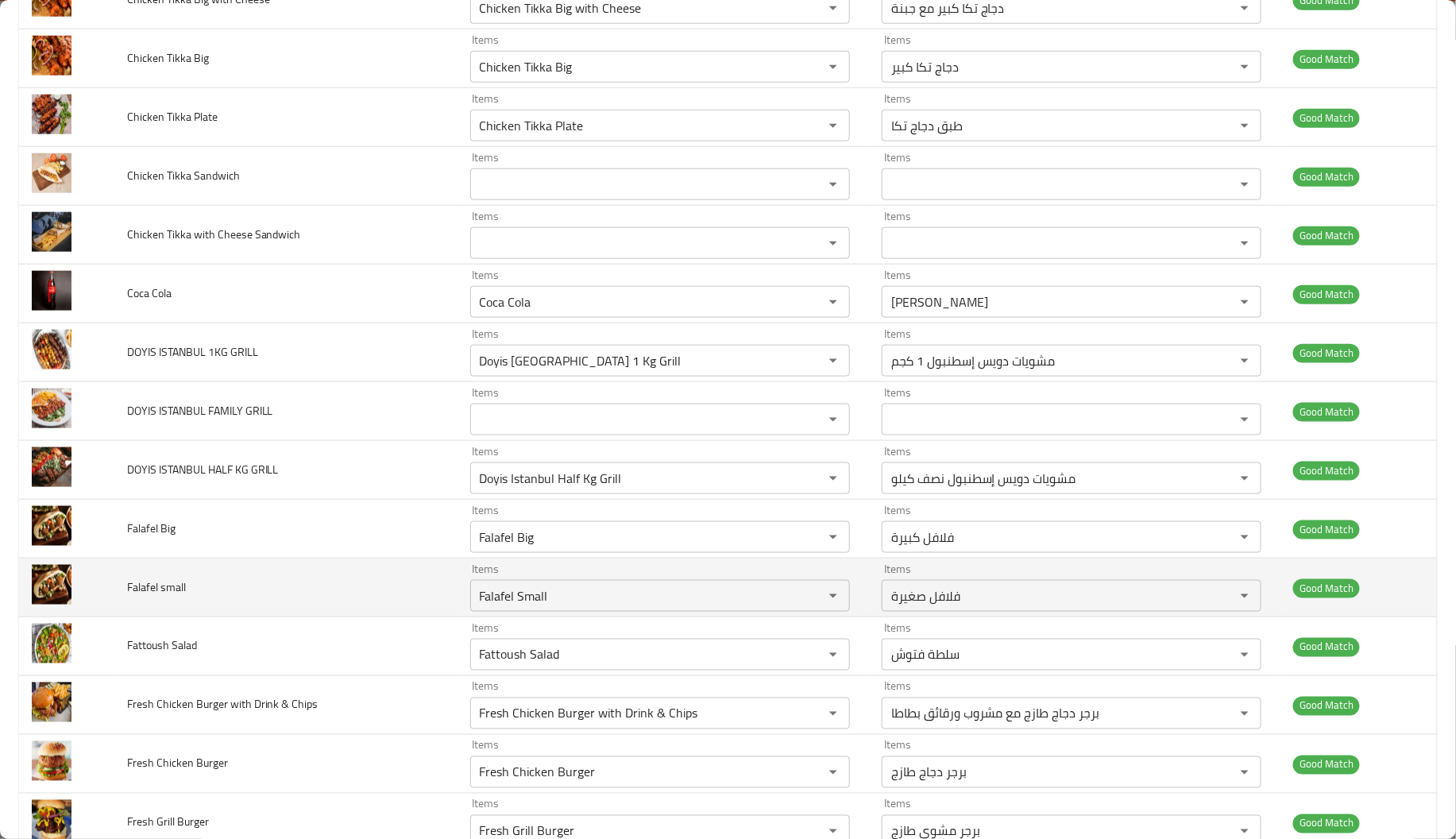
click at [223, 605] on td "Falafel small" at bounding box center [286, 587] width 343 height 59
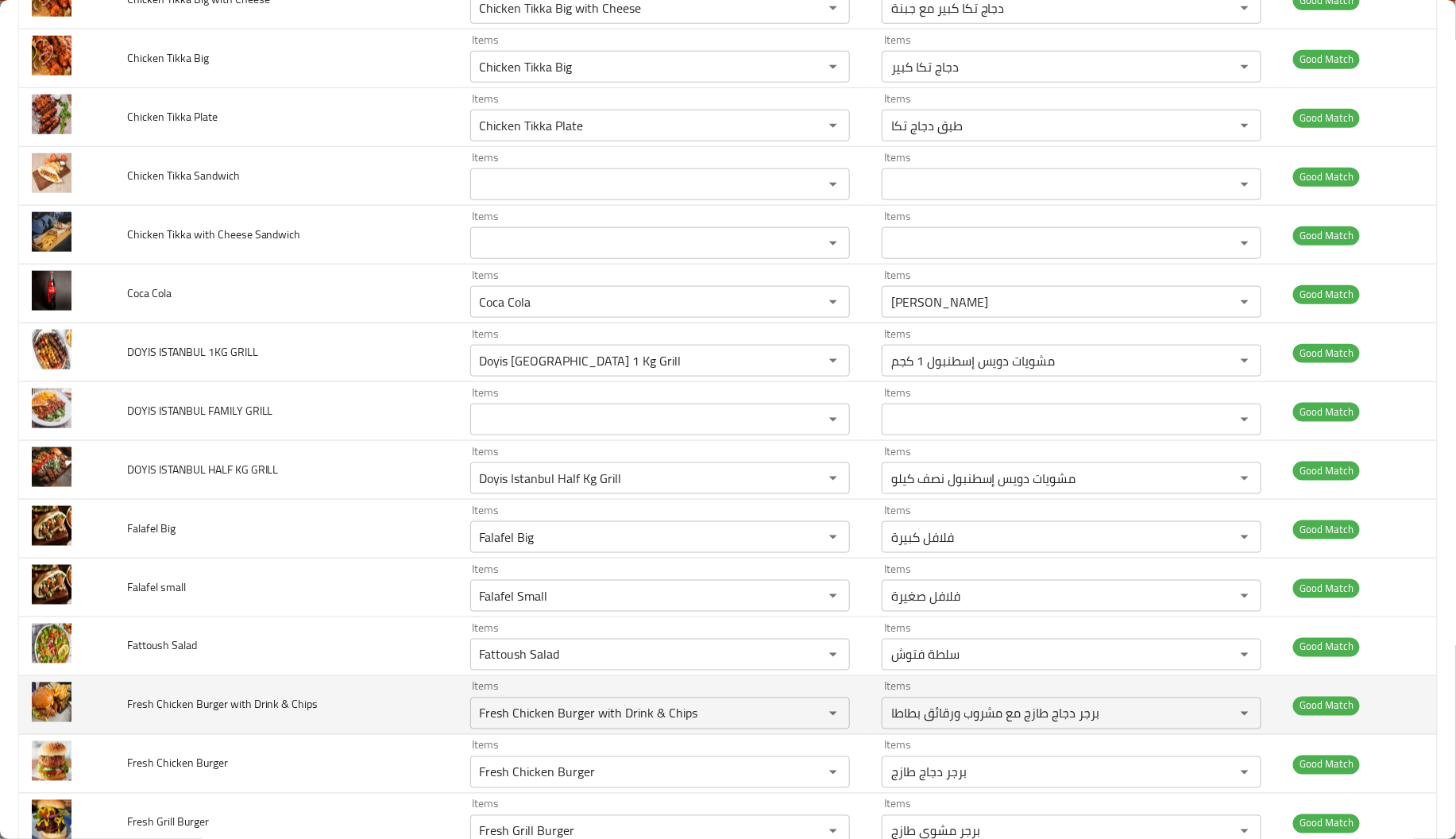
click at [169, 719] on td "Fresh Chicken Burger with Drink & Chips" at bounding box center [286, 705] width 343 height 59
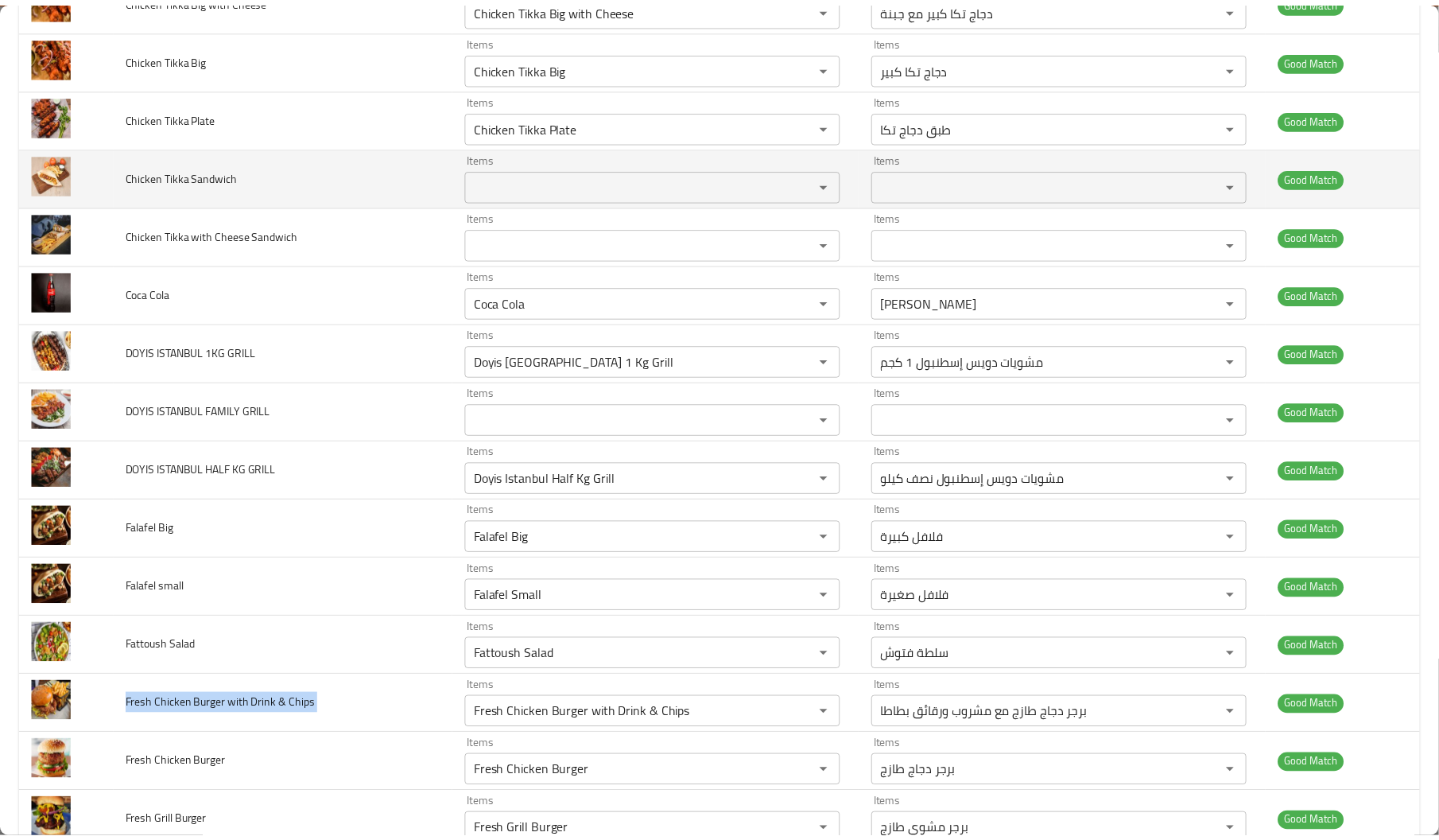
scroll to position [0, 0]
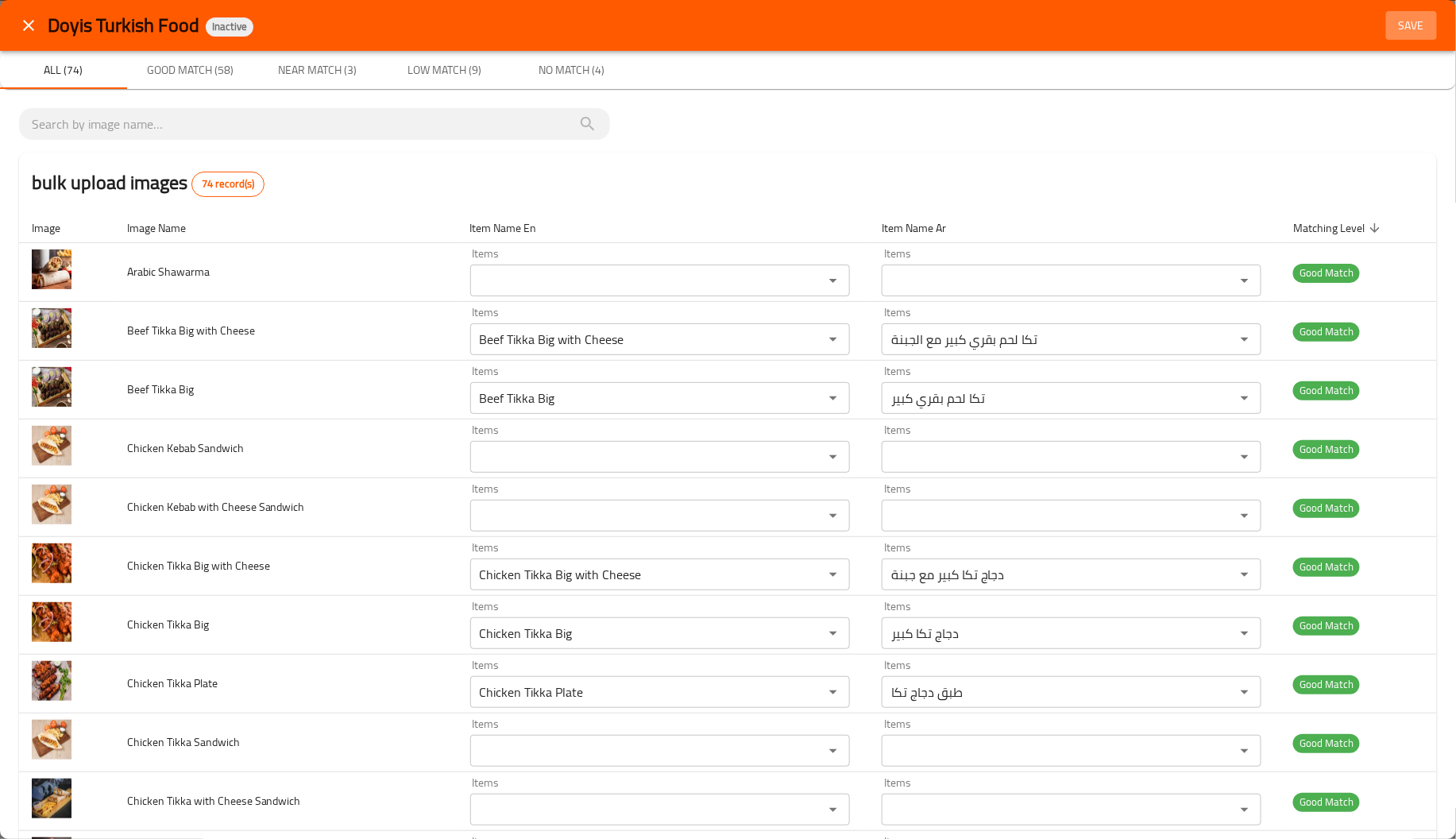
click at [1403, 31] on span "Save" at bounding box center [1411, 26] width 38 height 20
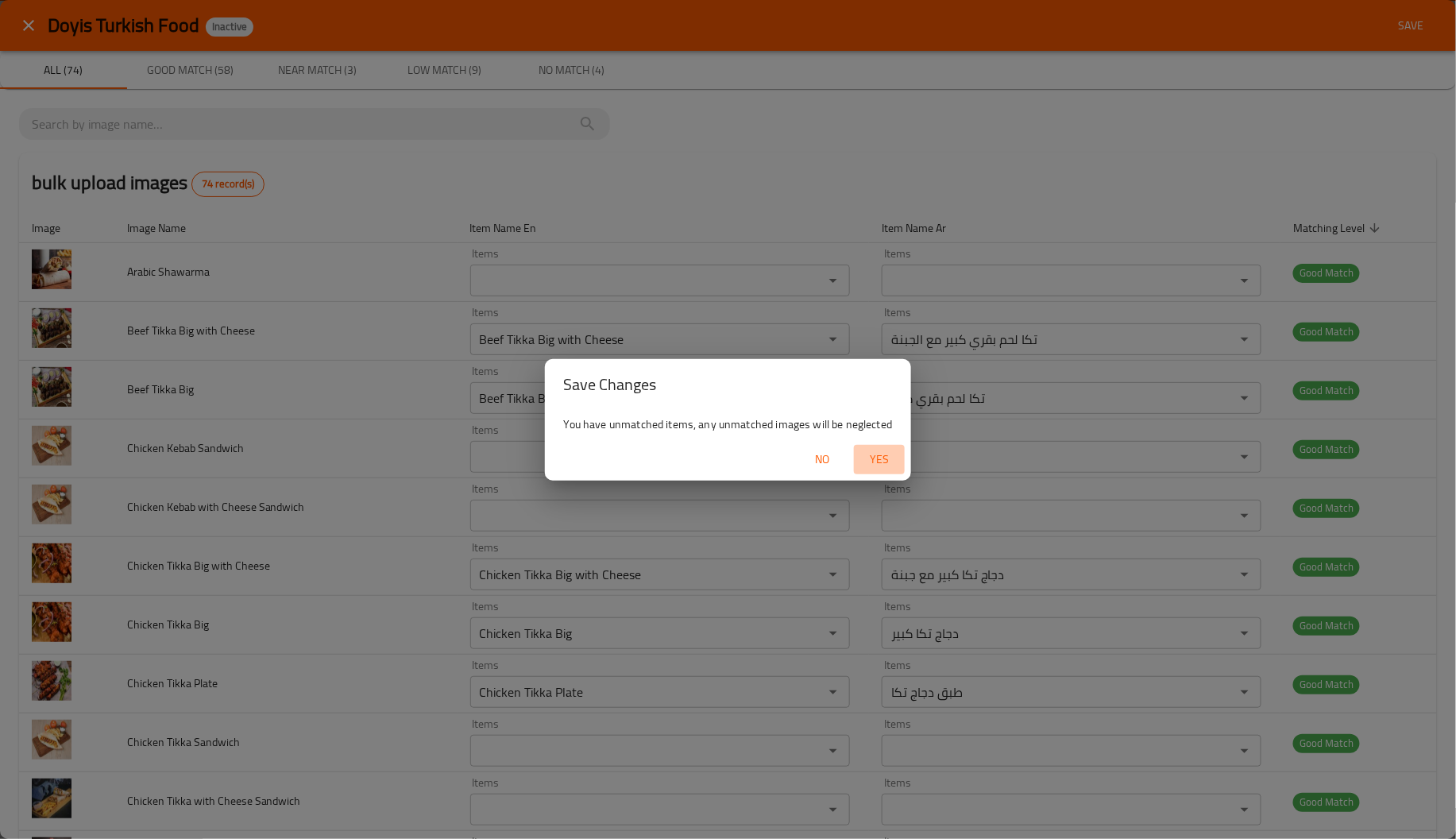
click at [885, 455] on span "Yes" at bounding box center [879, 459] width 38 height 20
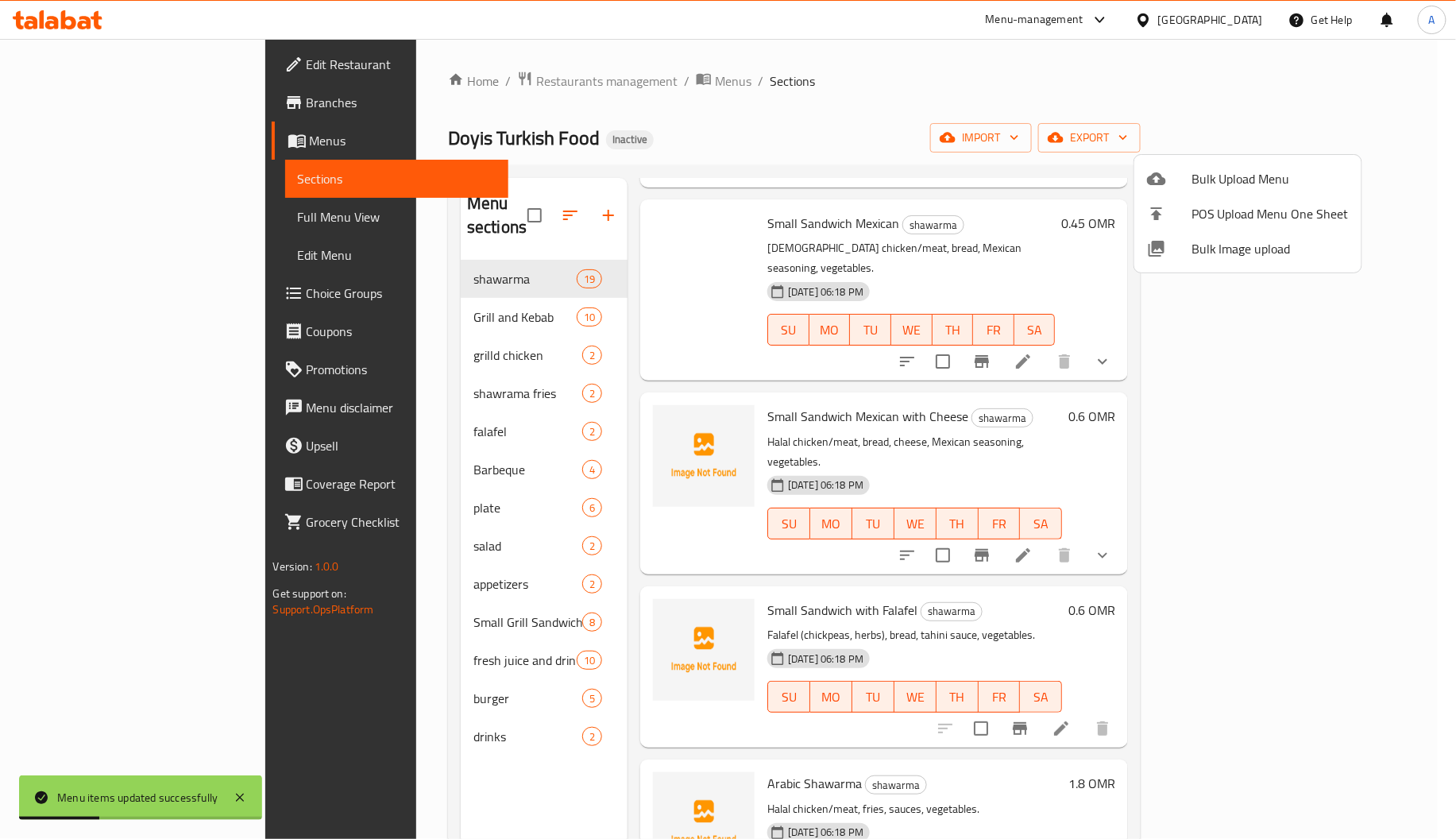
click at [340, 351] on div at bounding box center [728, 419] width 1456 height 839
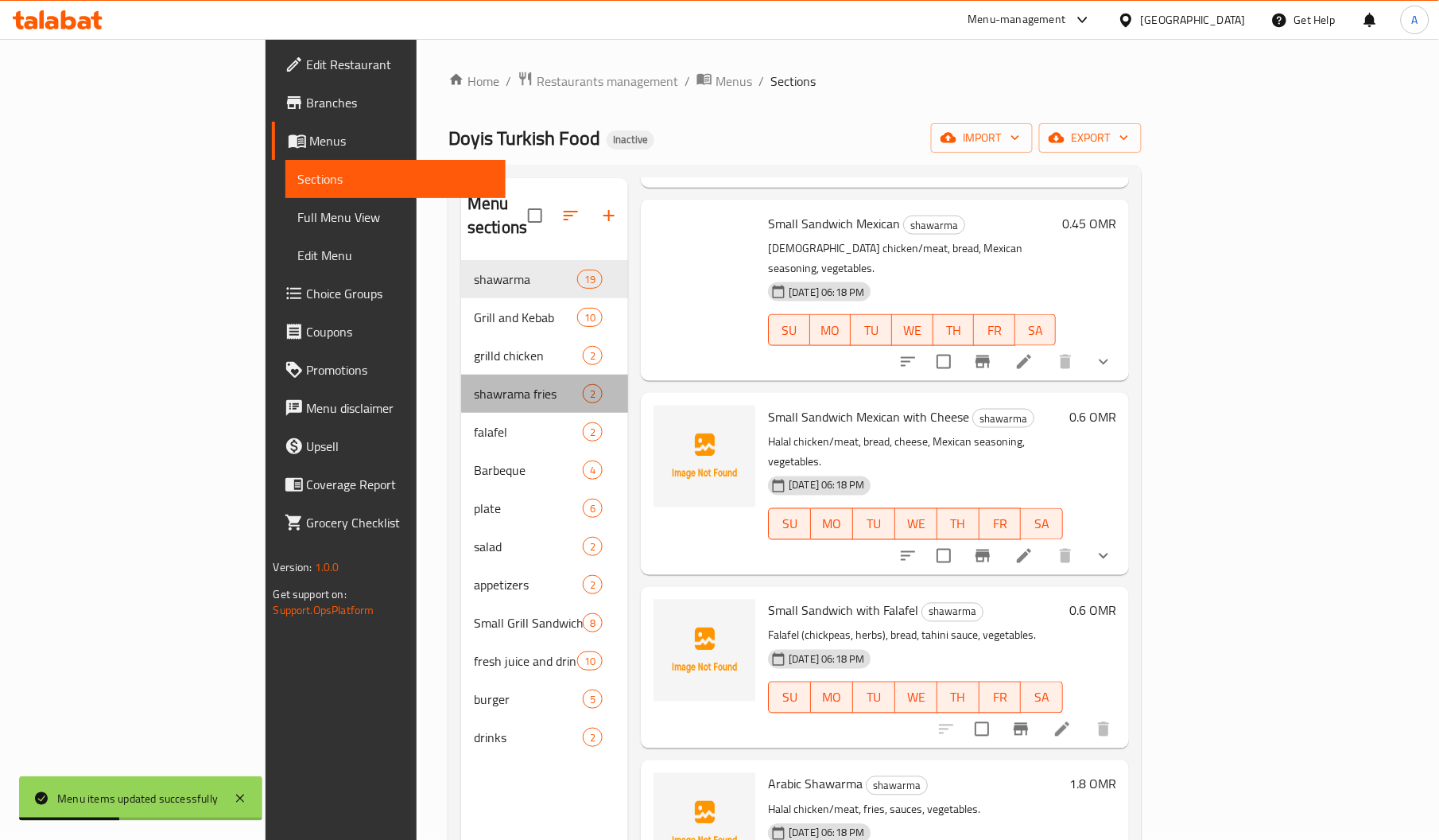
click at [461, 374] on div "shawrama fries 2" at bounding box center [544, 393] width 167 height 38
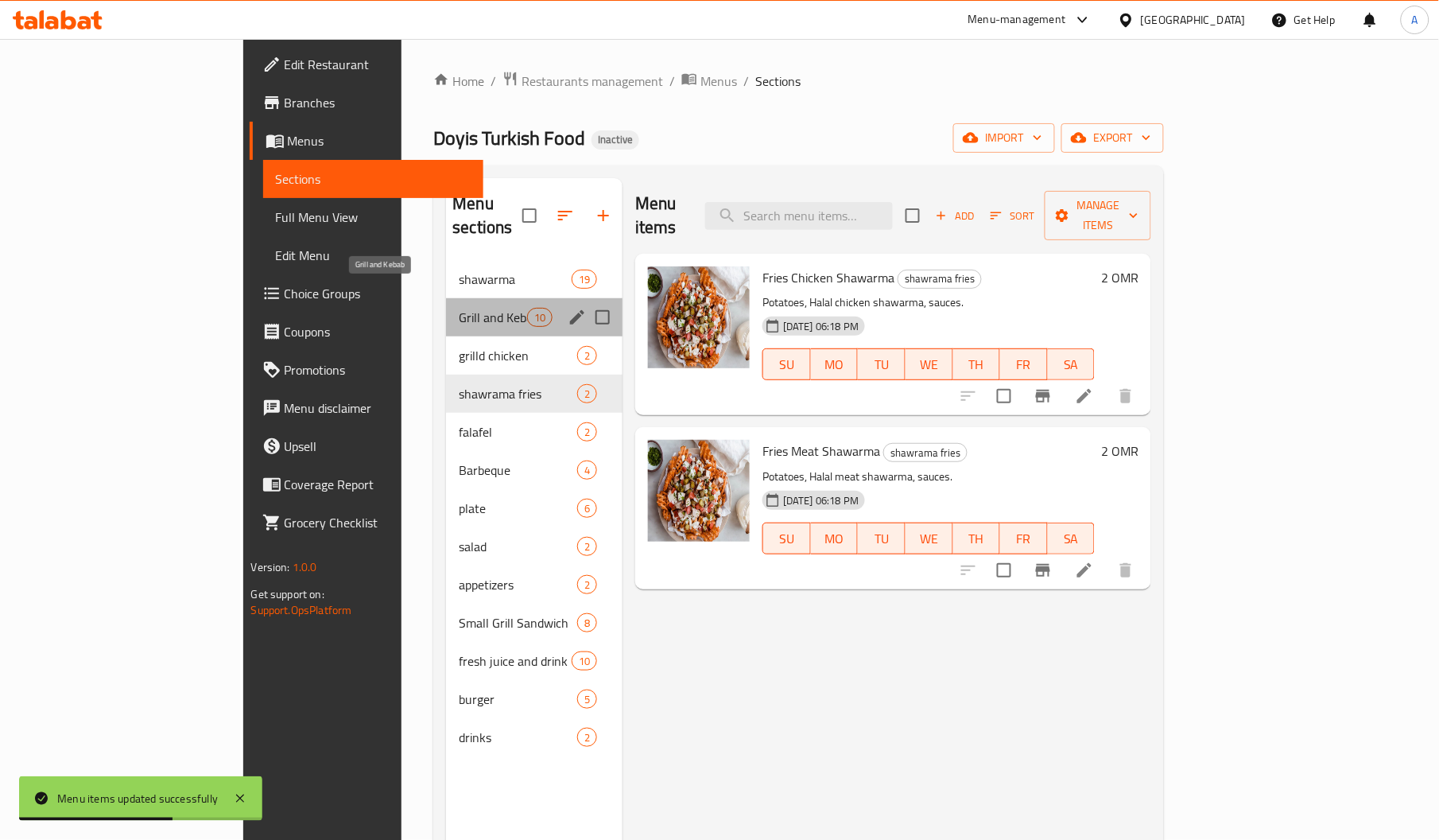
click at [458, 308] on span "Grill and Kebab" at bounding box center [492, 318] width 68 height 19
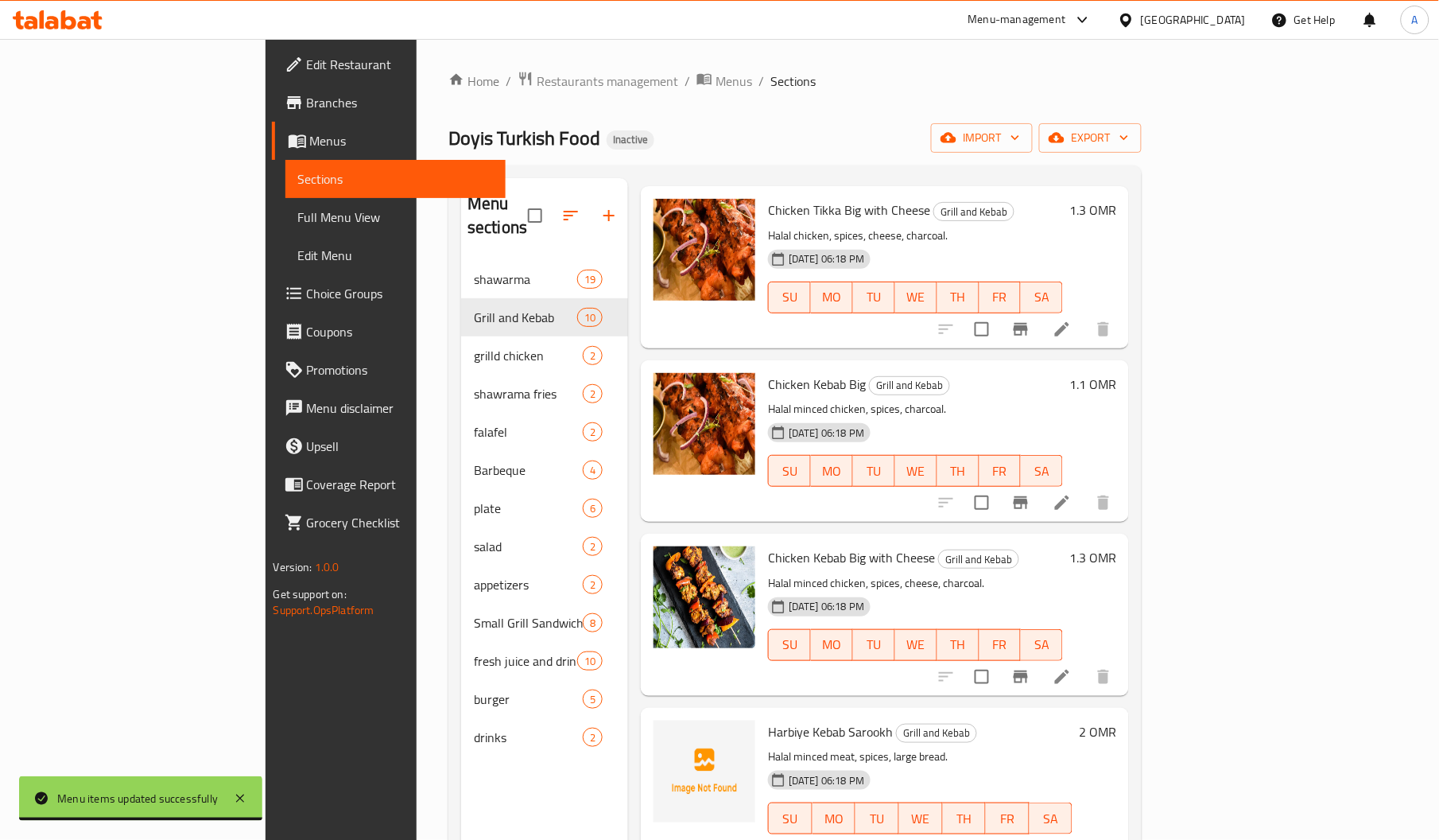
scroll to position [124, 0]
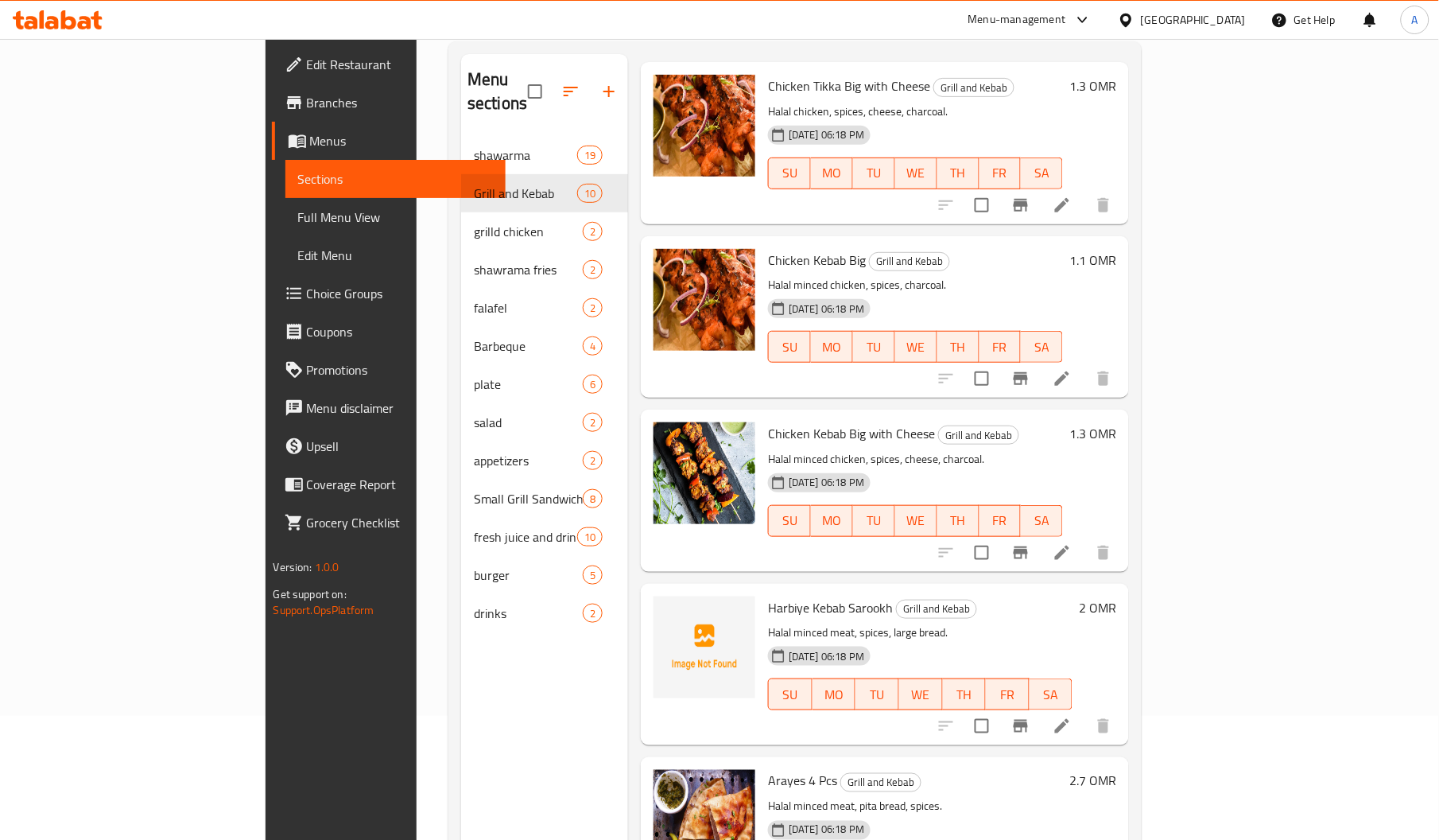
click at [768, 596] on span "Harbiye Kebab Sarookh" at bounding box center [830, 608] width 124 height 24
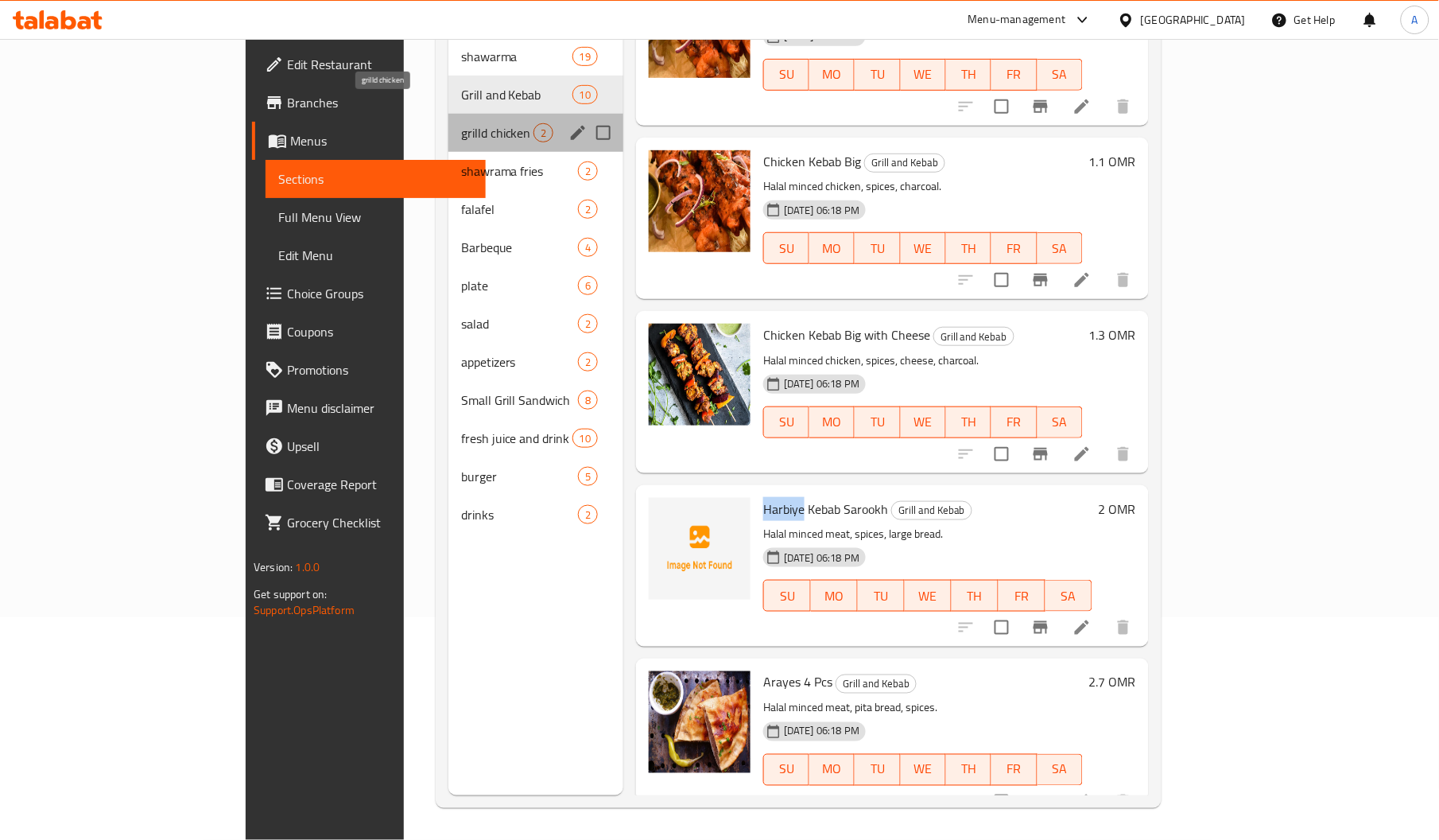
click at [461, 123] on span "grilld chicken" at bounding box center [496, 133] width 72 height 19
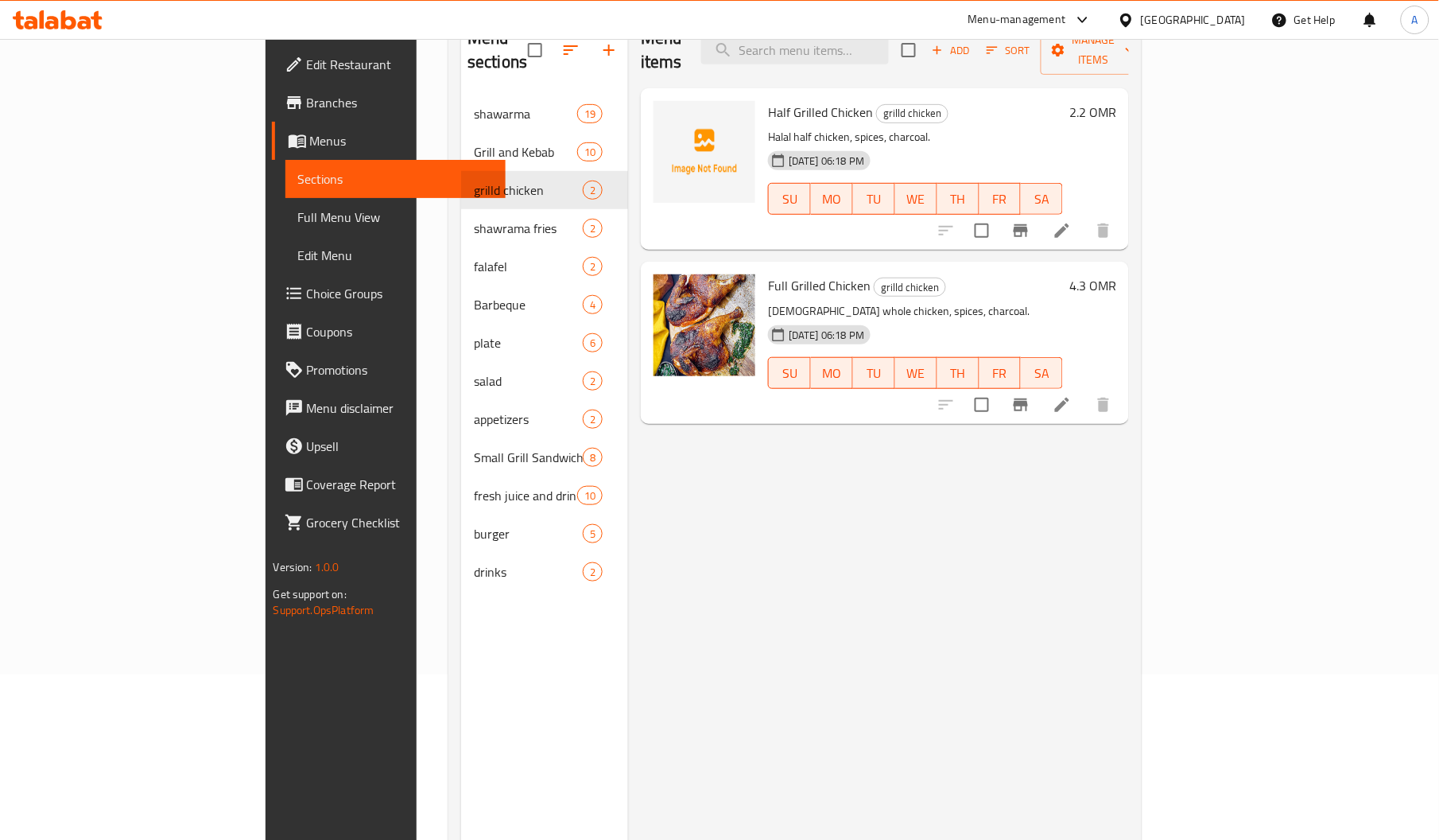
scroll to position [165, 0]
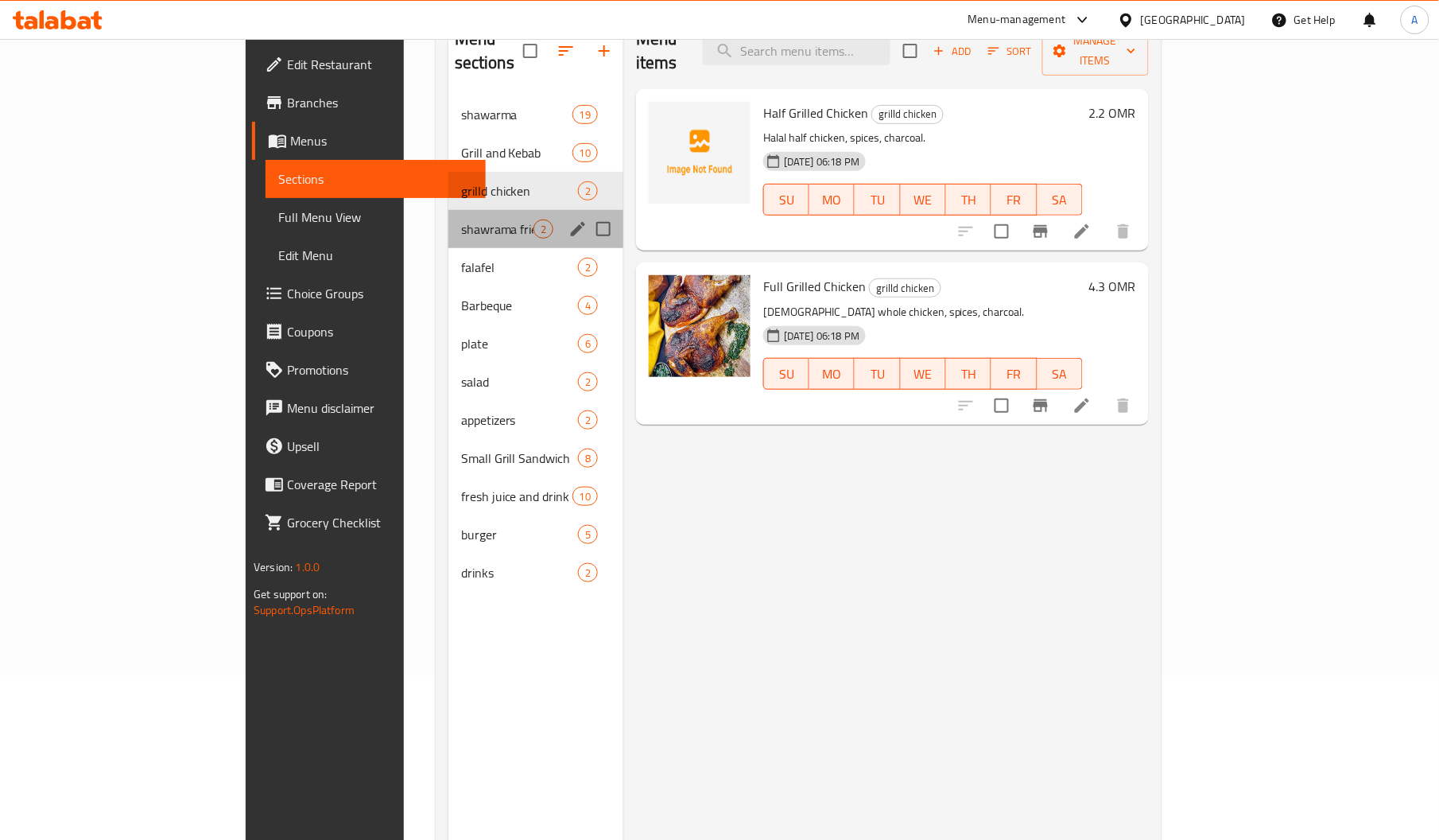
click at [449, 216] on div "shawrama fries 2" at bounding box center [536, 229] width 175 height 38
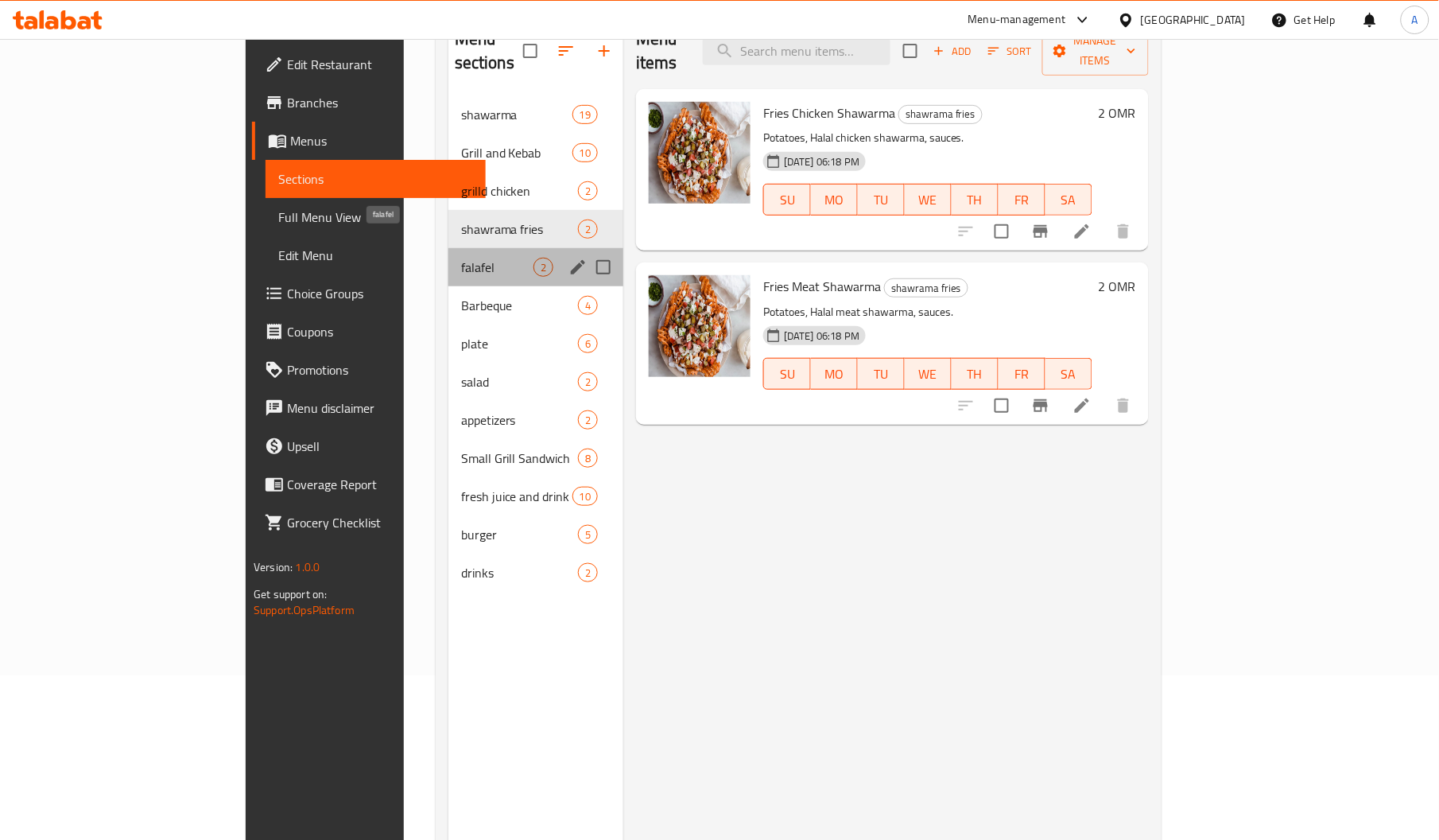
click at [461, 258] on span "falafel" at bounding box center [496, 268] width 72 height 19
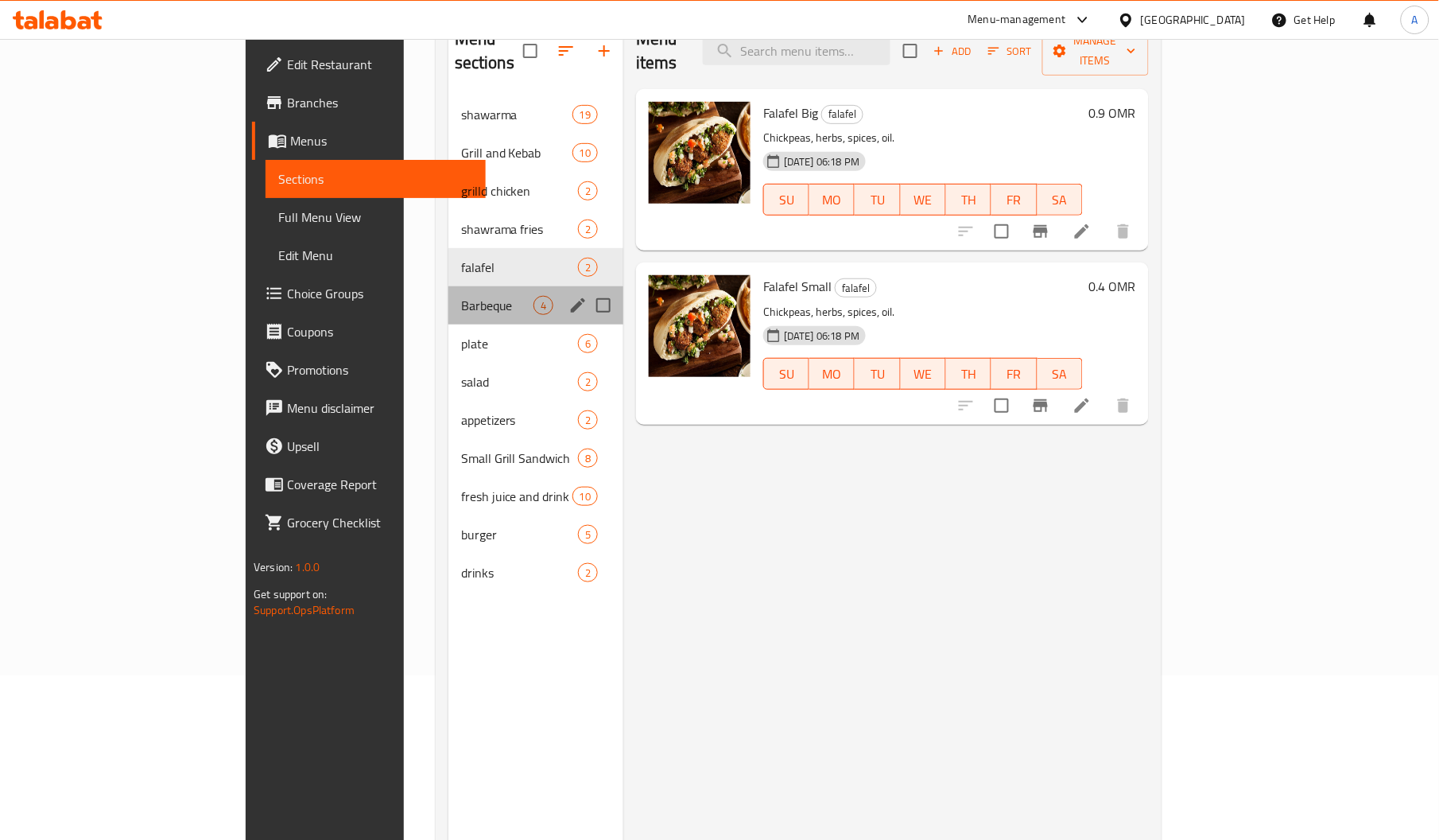
click at [449, 286] on div "Barbeque 4" at bounding box center [536, 305] width 175 height 38
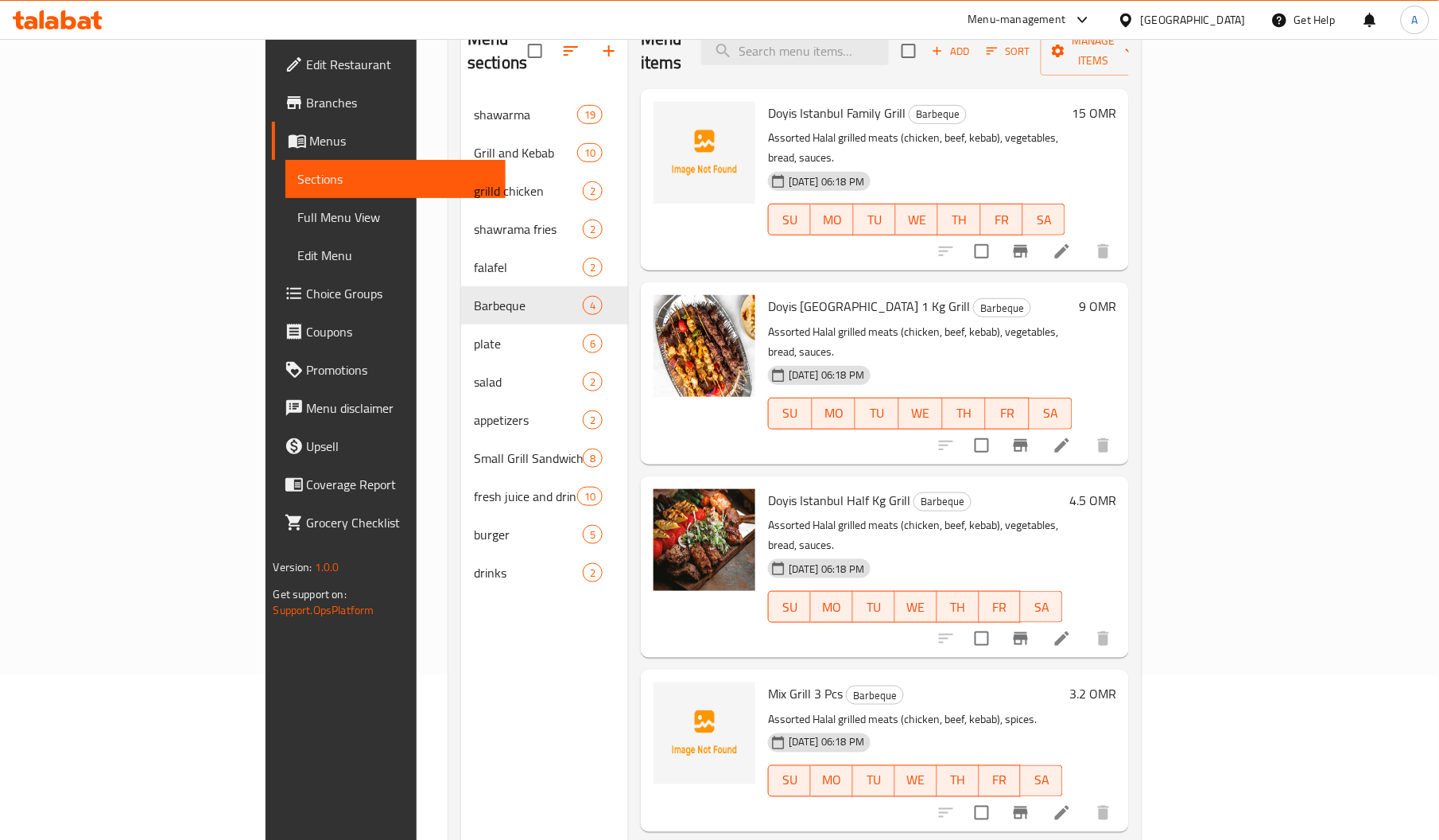
click at [768, 101] on span "Doyis Istanbul Family Grill" at bounding box center [837, 113] width 137 height 24
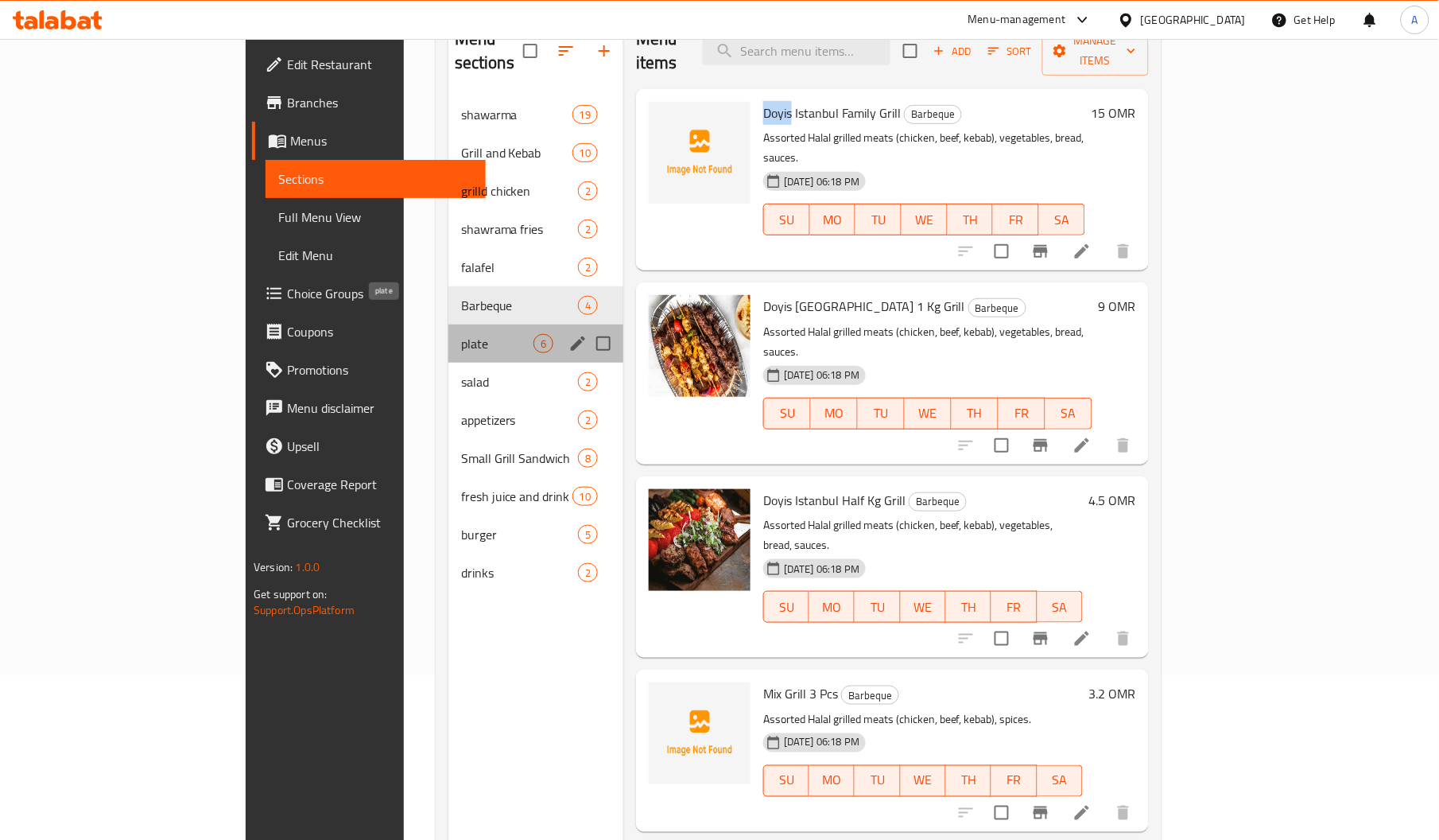
click at [461, 334] on span "plate" at bounding box center [496, 344] width 72 height 19
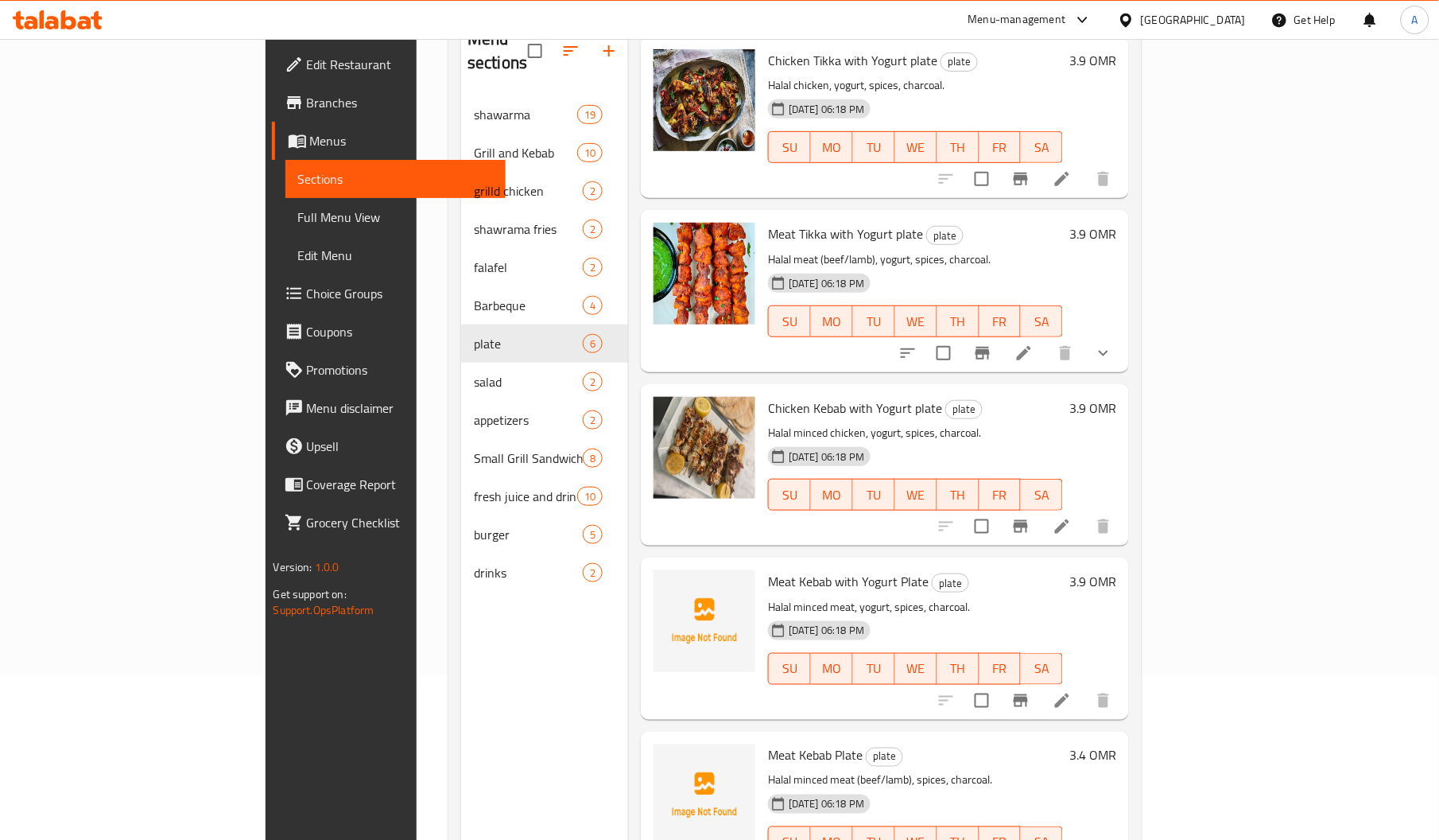
scroll to position [53, 0]
click at [768, 569] on span "Meat Kebab with Yogurt Plate" at bounding box center [848, 581] width 161 height 24
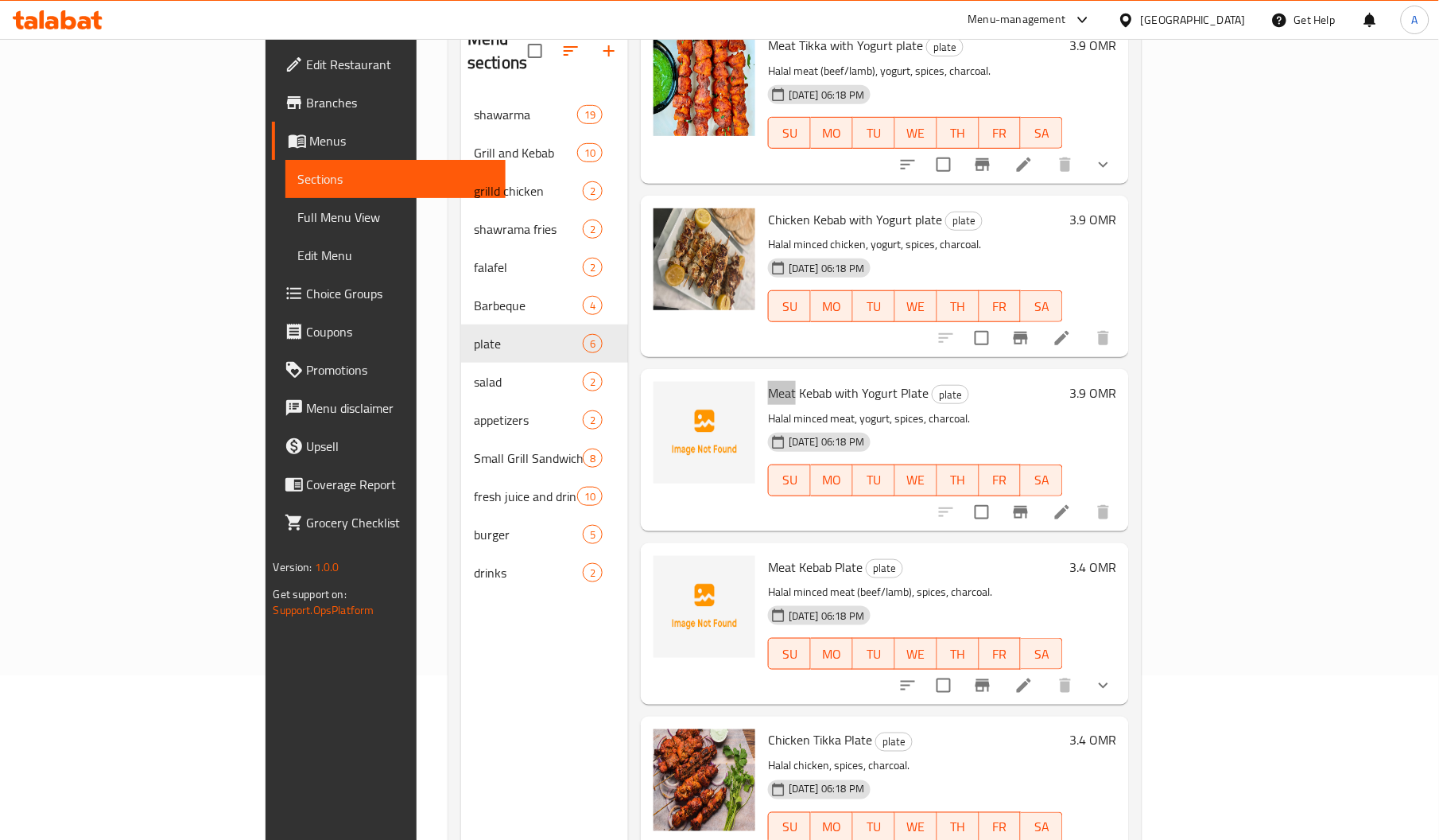
scroll to position [224, 0]
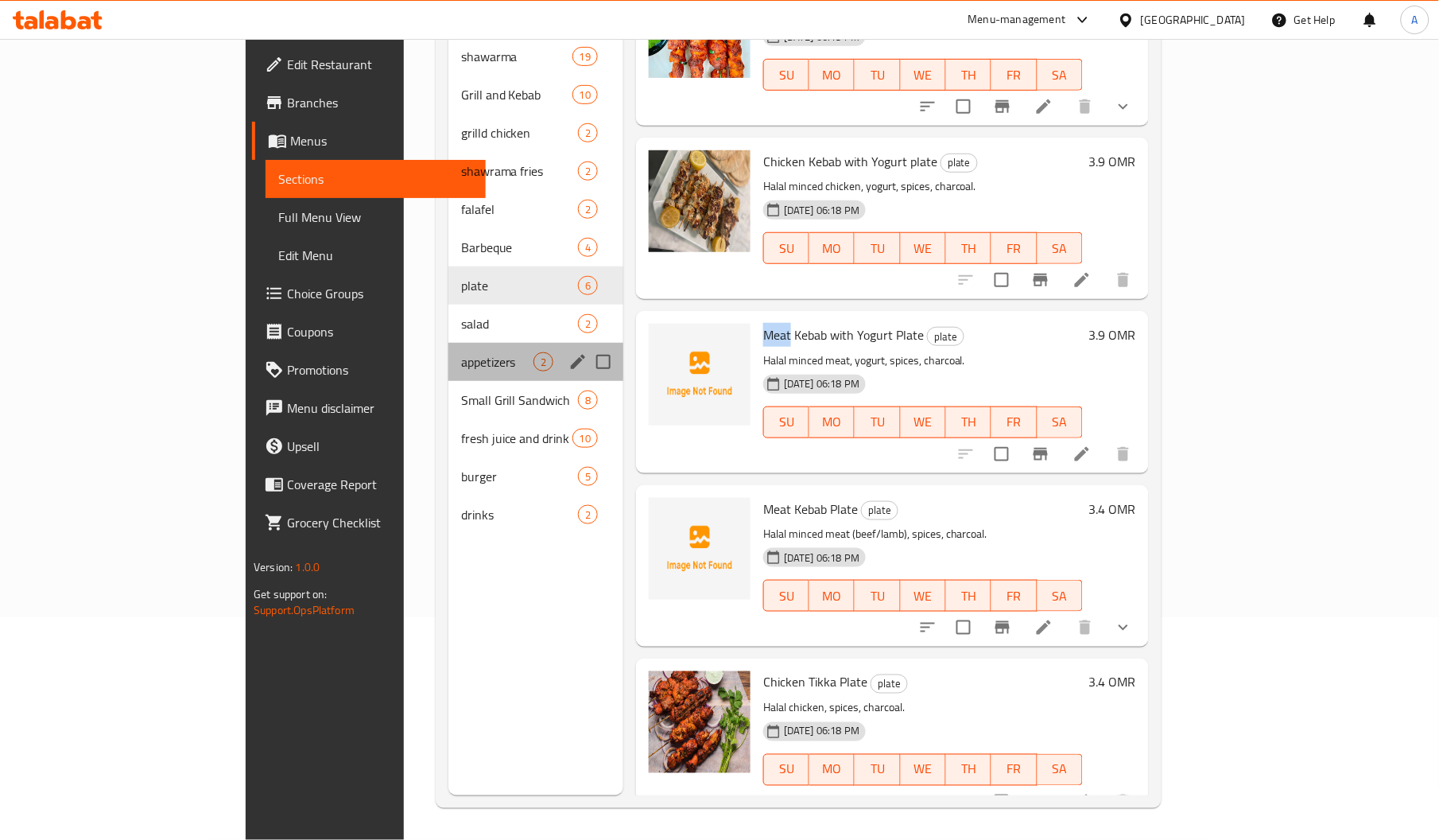
click at [449, 343] on div "appetizers 2" at bounding box center [536, 361] width 175 height 38
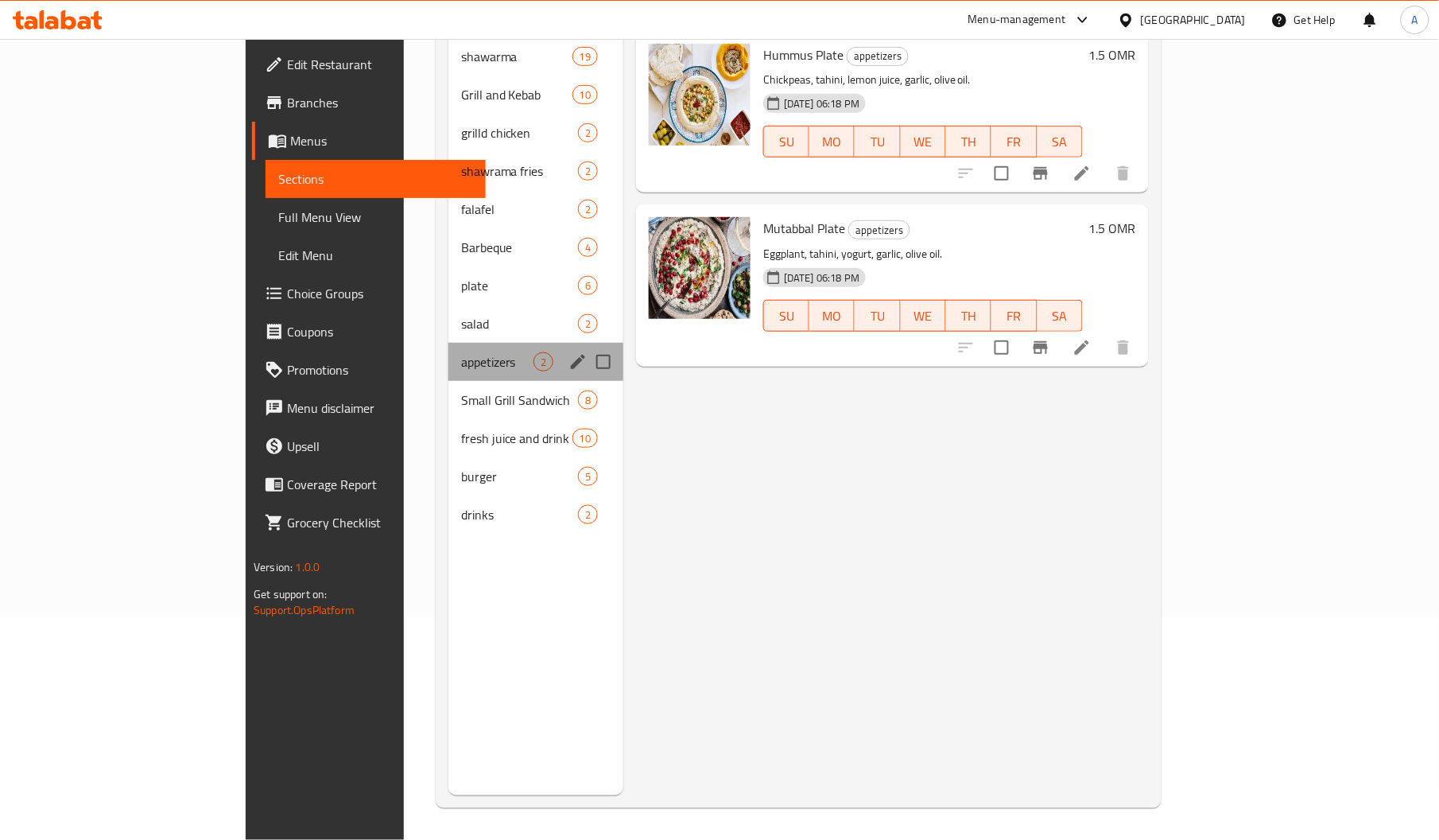
click at [449, 343] on div "appetizers 2" at bounding box center [536, 361] width 175 height 38
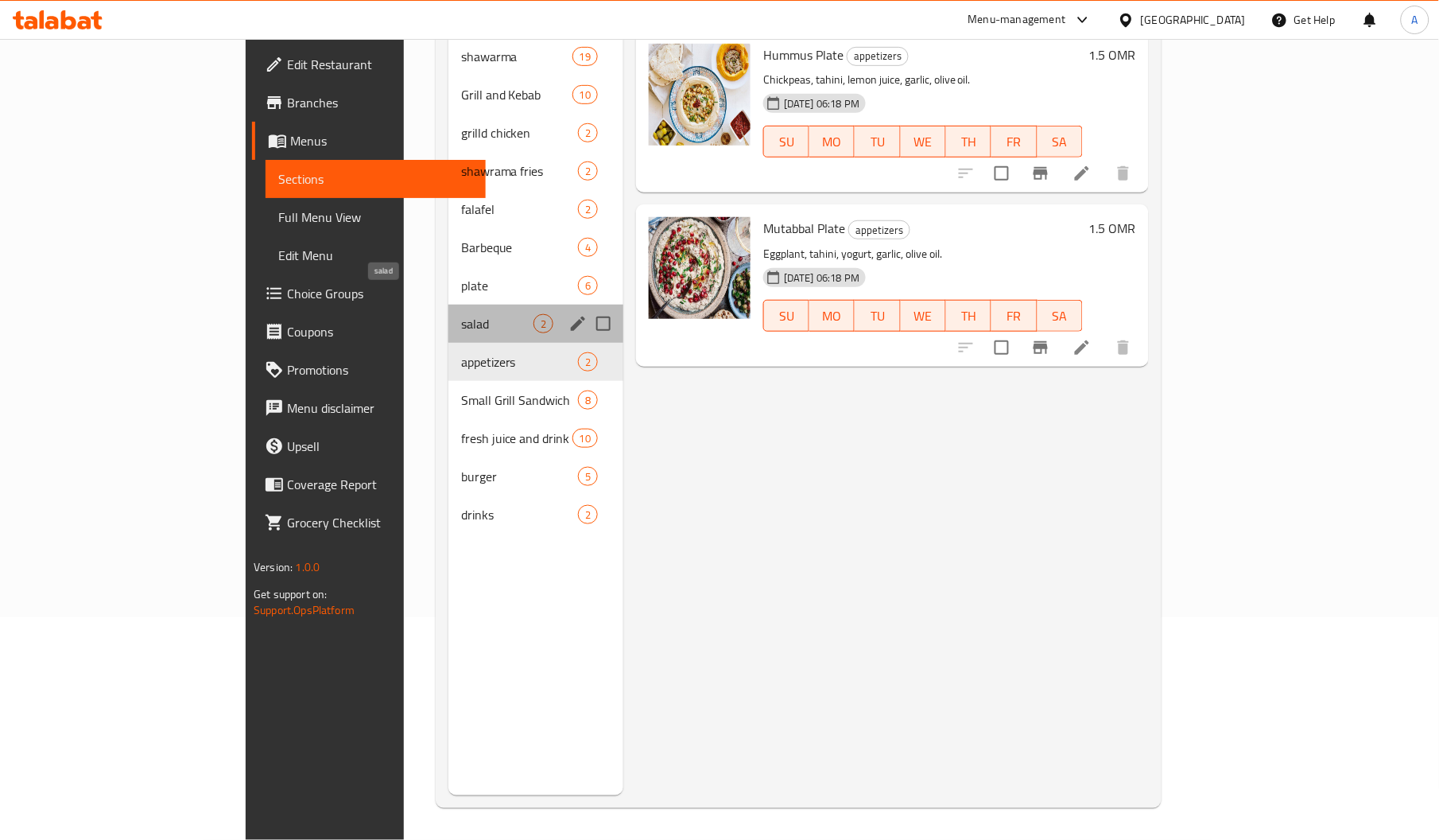
click at [461, 314] on span "salad" at bounding box center [496, 323] width 72 height 19
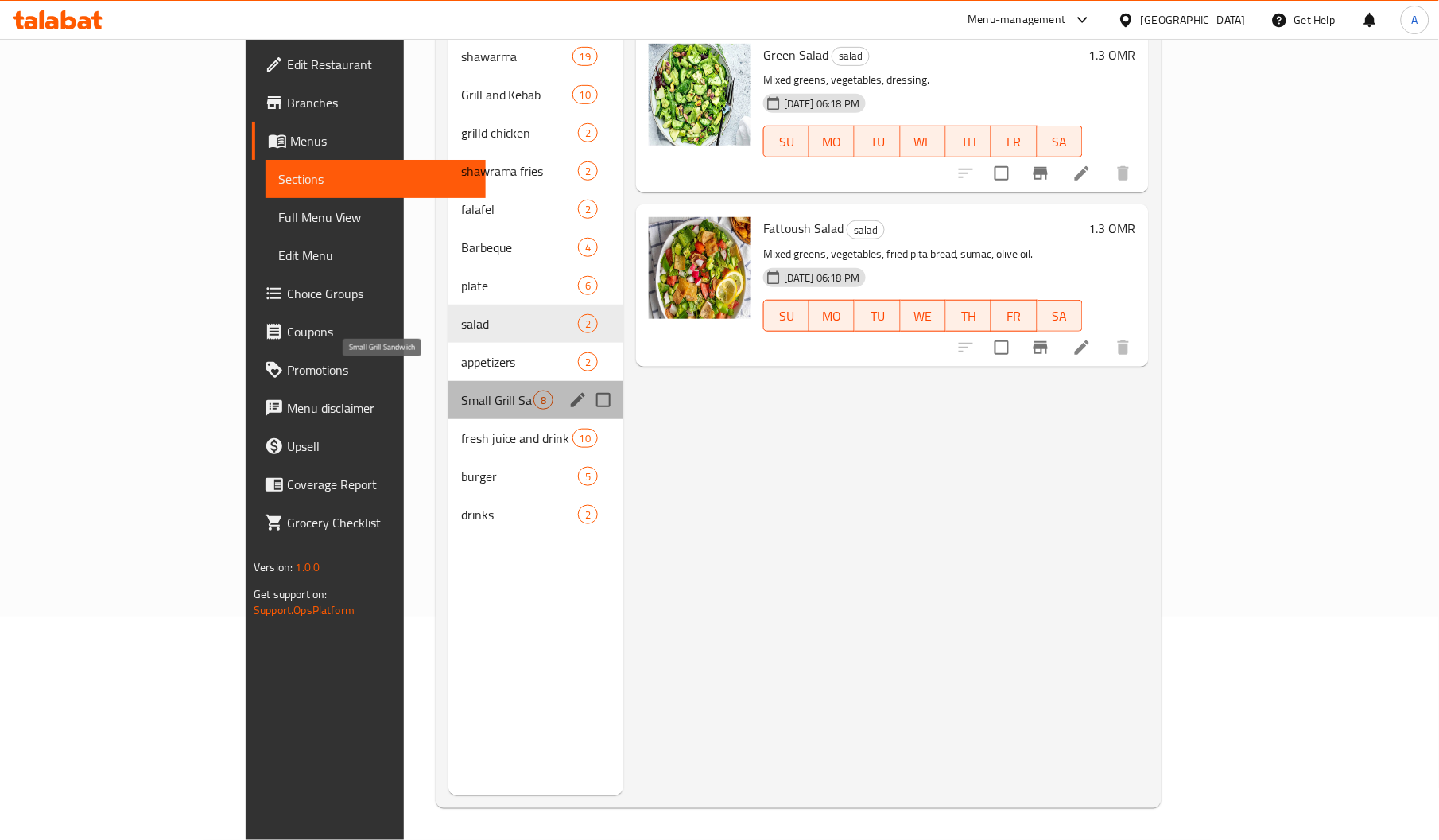
click at [461, 390] on span "Small Grill Sandwich" at bounding box center [496, 400] width 72 height 19
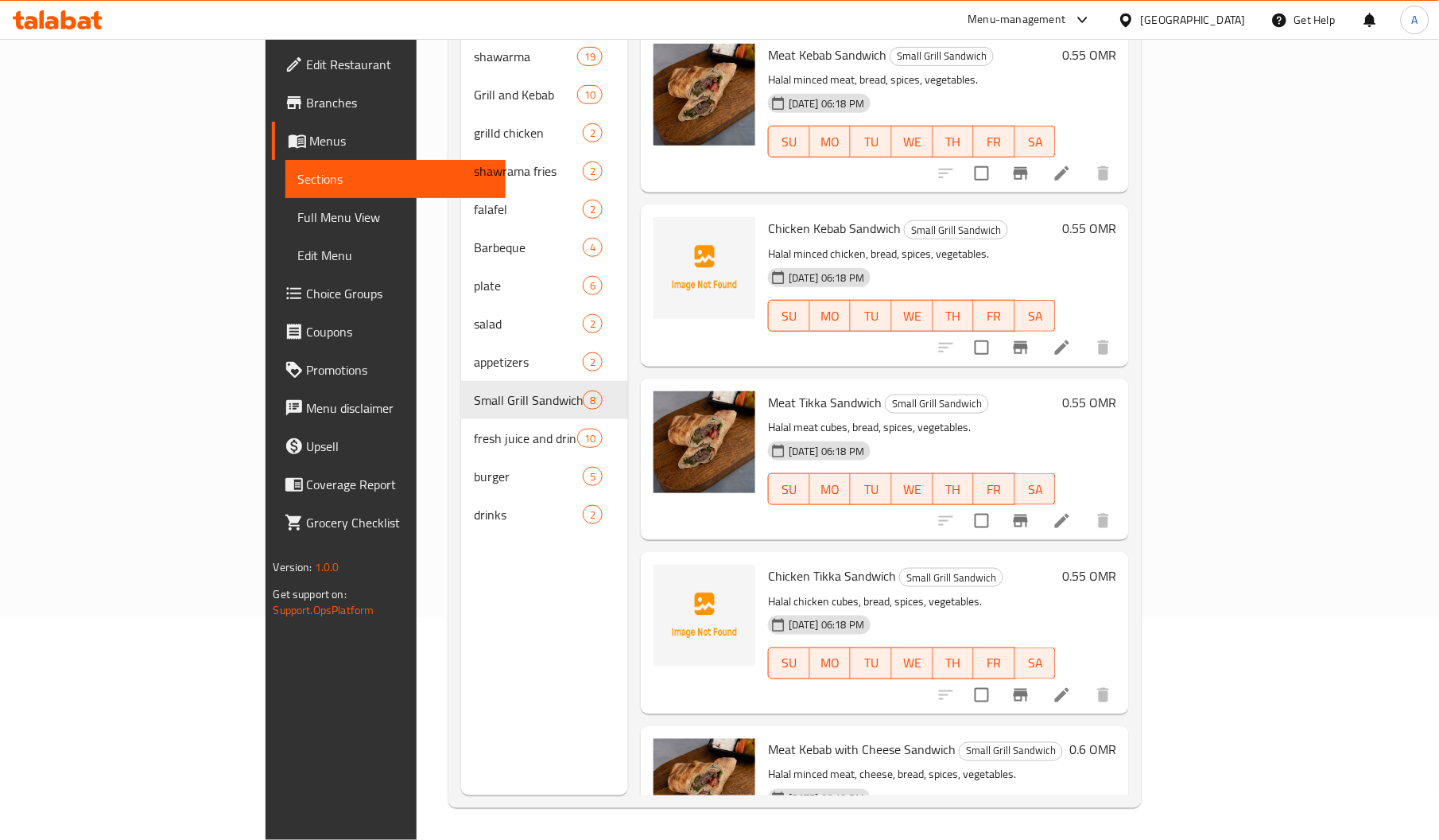
scroll to position [1, 0]
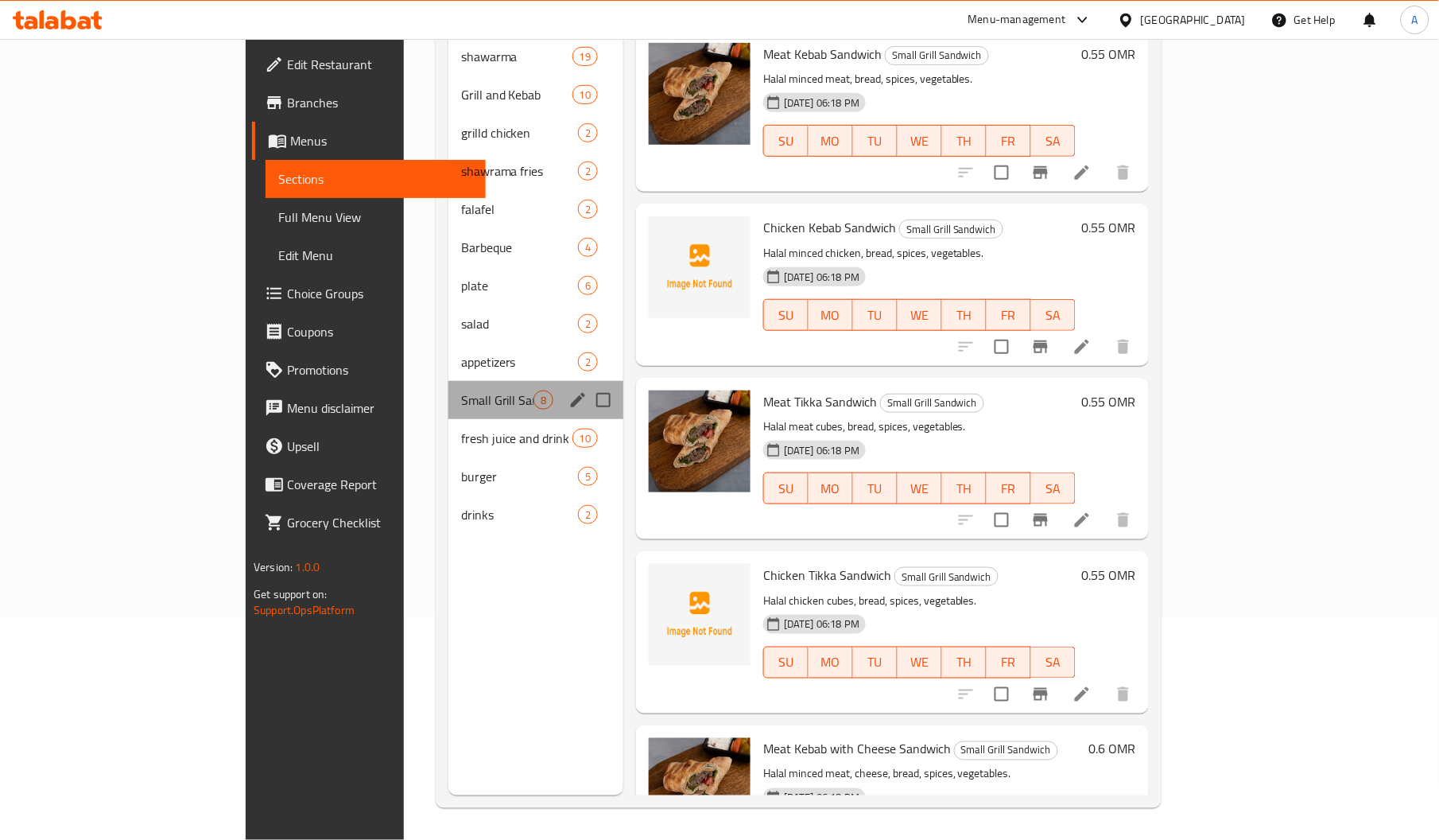
click at [449, 393] on div "Small Grill Sandwich 8" at bounding box center [536, 399] width 175 height 38
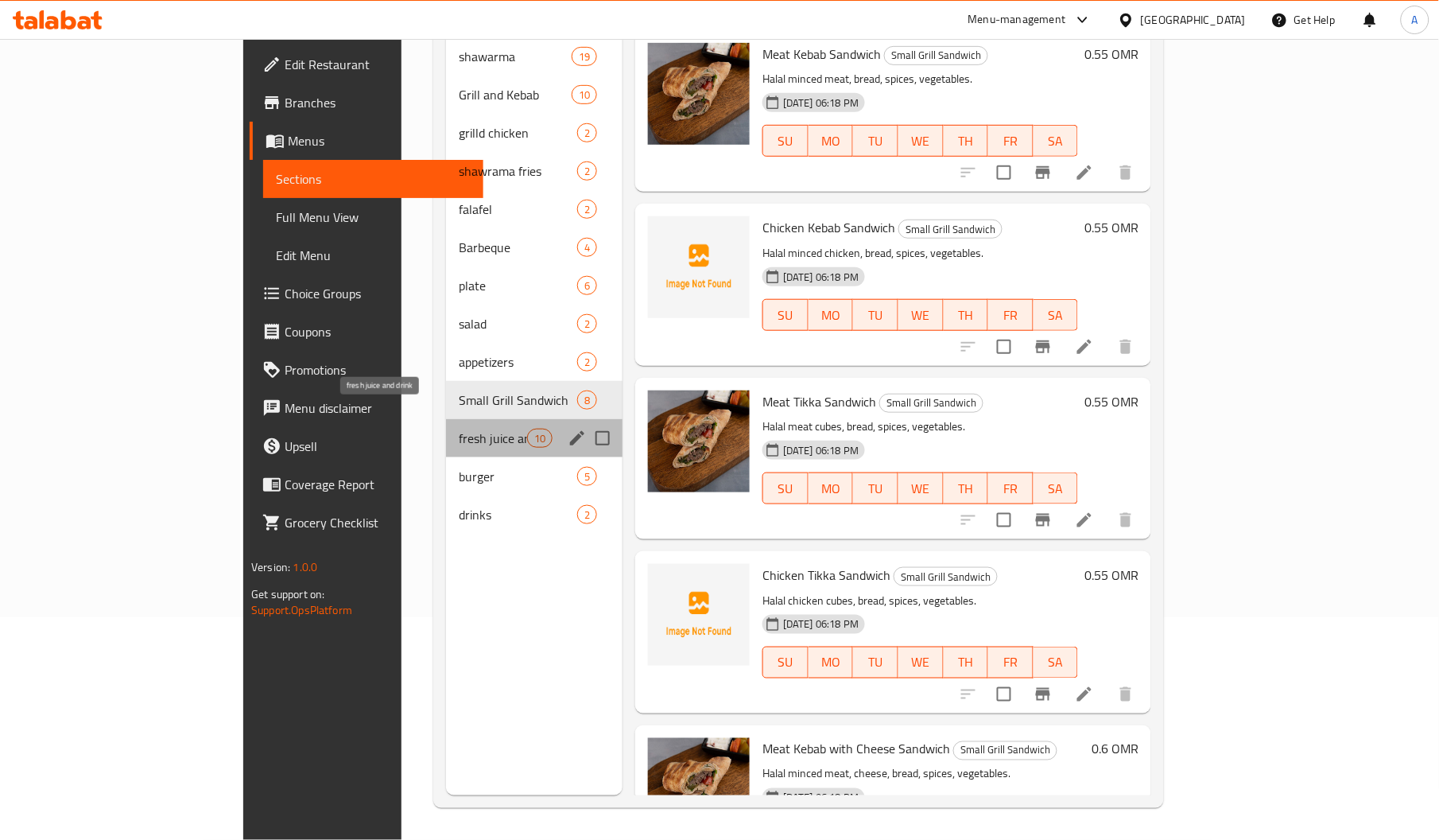
click at [458, 428] on span "fresh juice and drink" at bounding box center [492, 438] width 68 height 19
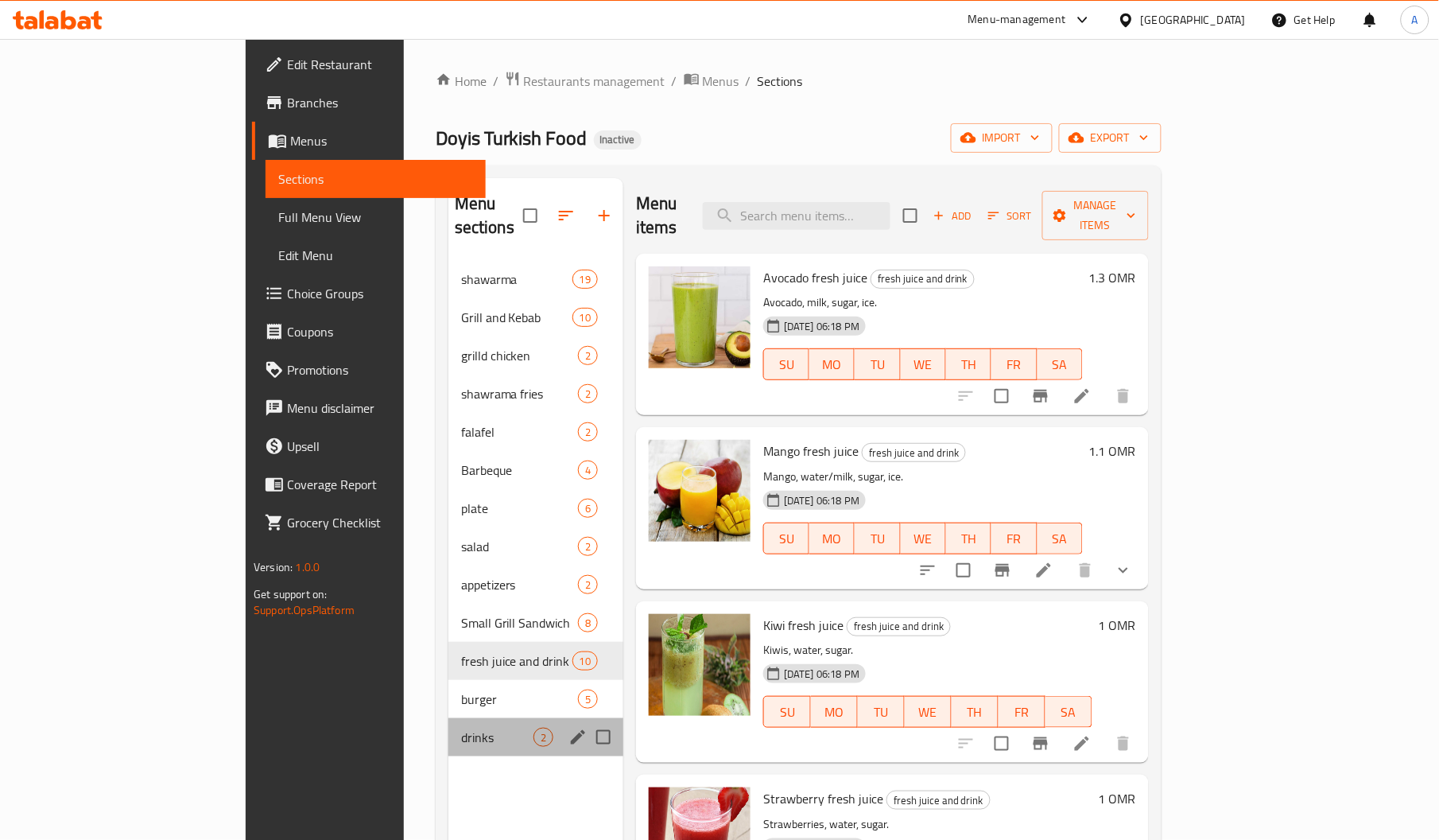
click at [449, 718] on div "drinks 2" at bounding box center [536, 737] width 175 height 38
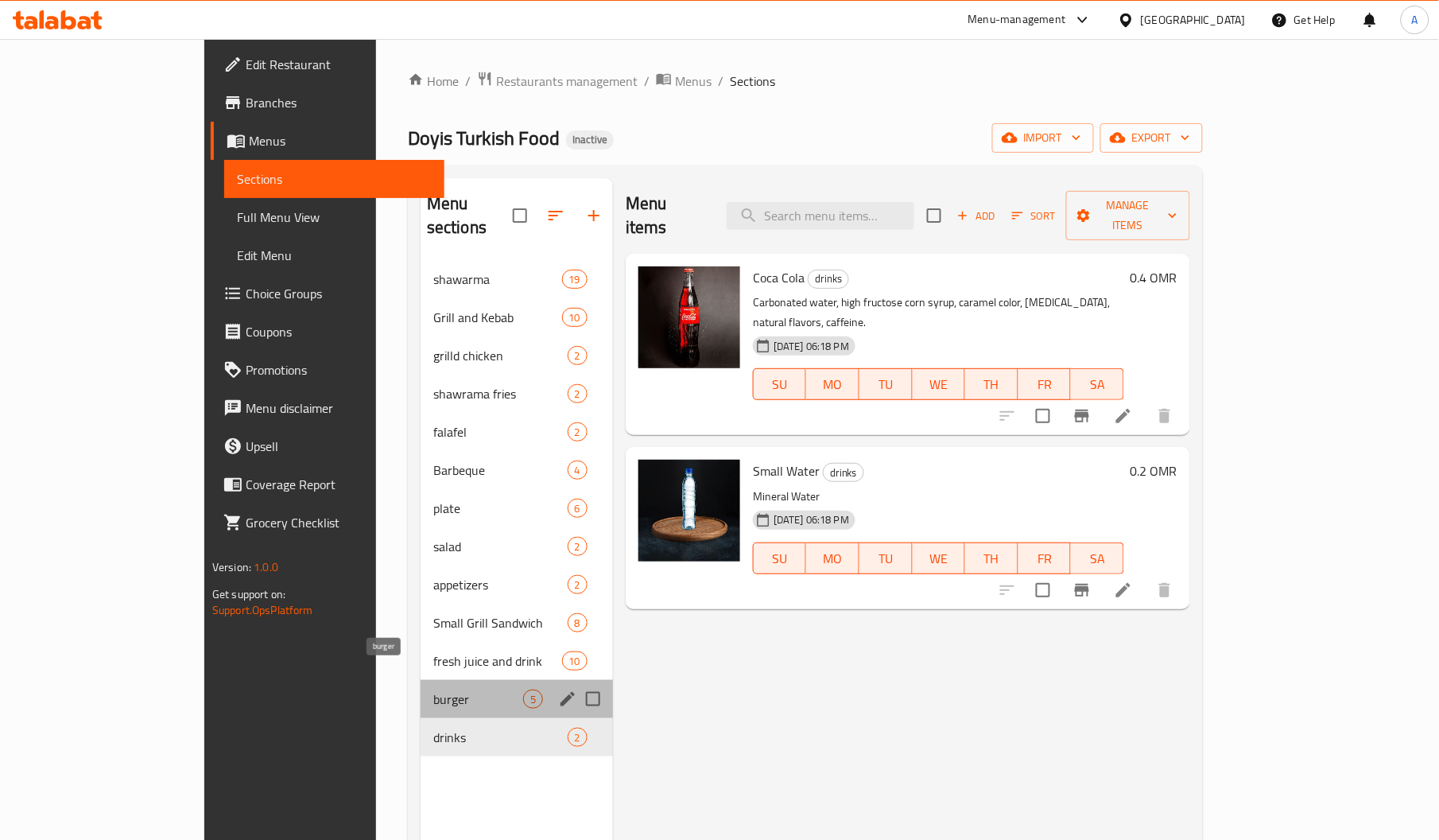
click at [433, 690] on span "burger" at bounding box center [478, 699] width 90 height 19
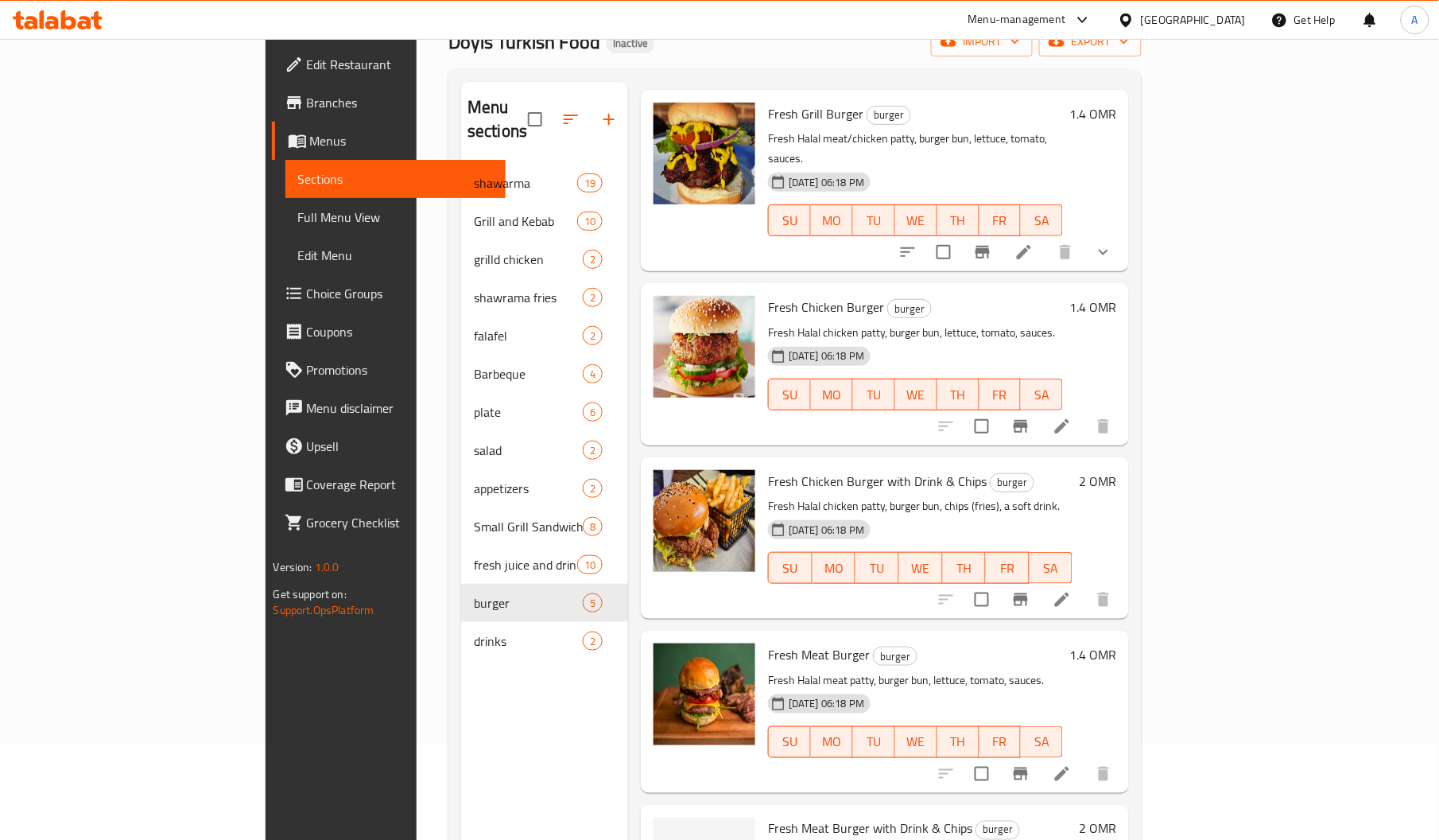
scroll to position [224, 0]
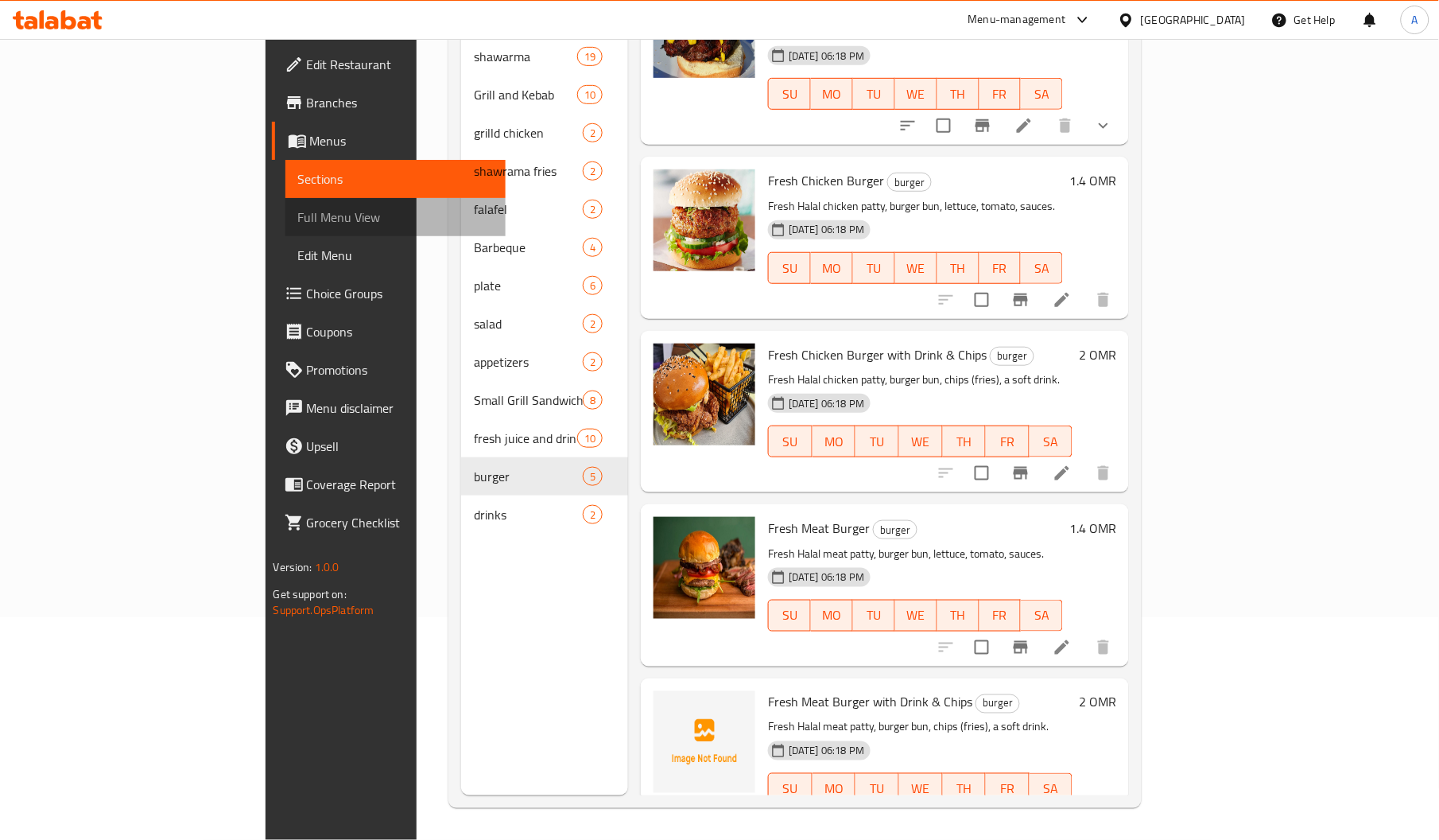
click at [298, 213] on span "Full Menu View" at bounding box center [395, 217] width 195 height 19
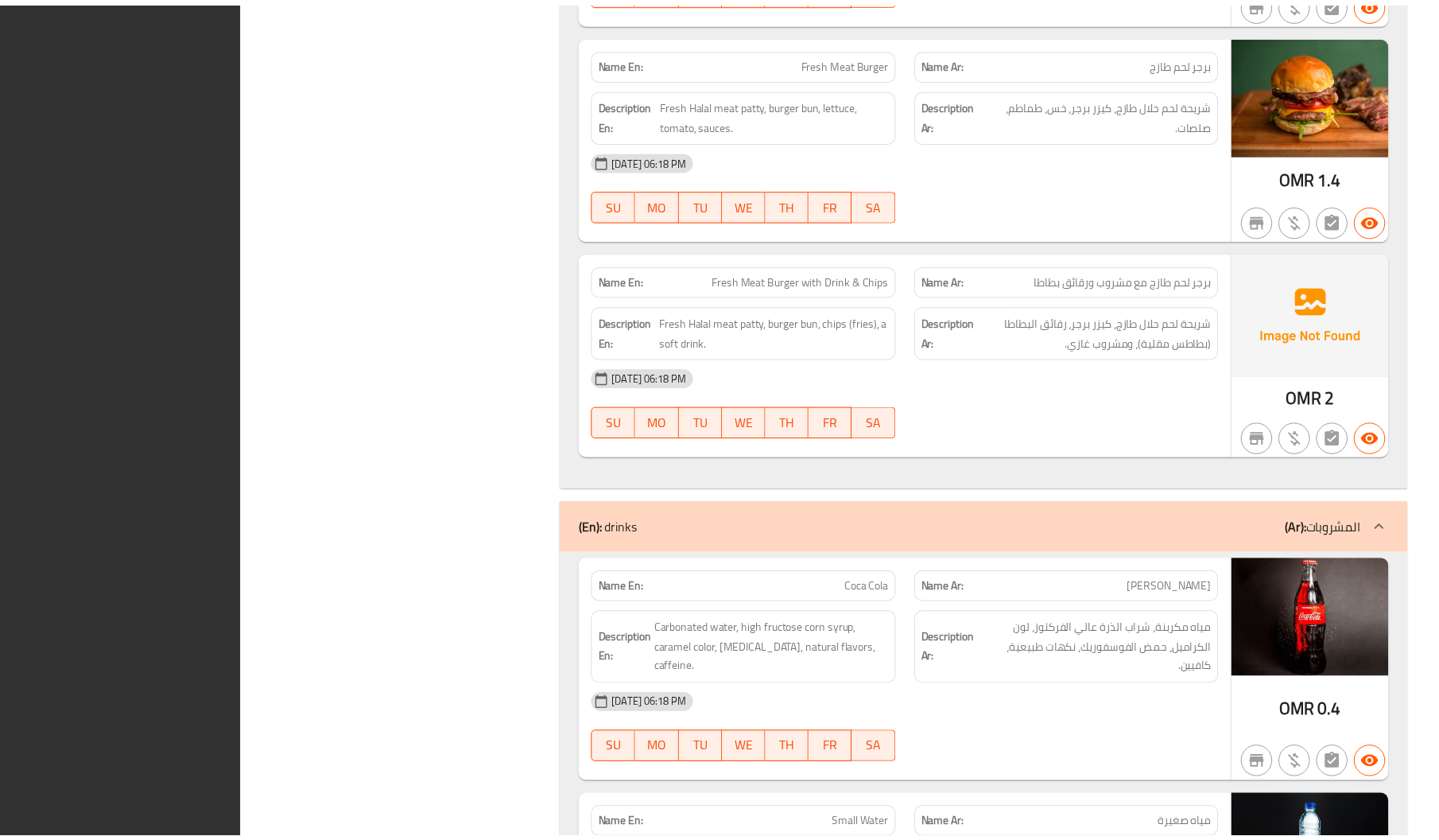
scroll to position [17109, 0]
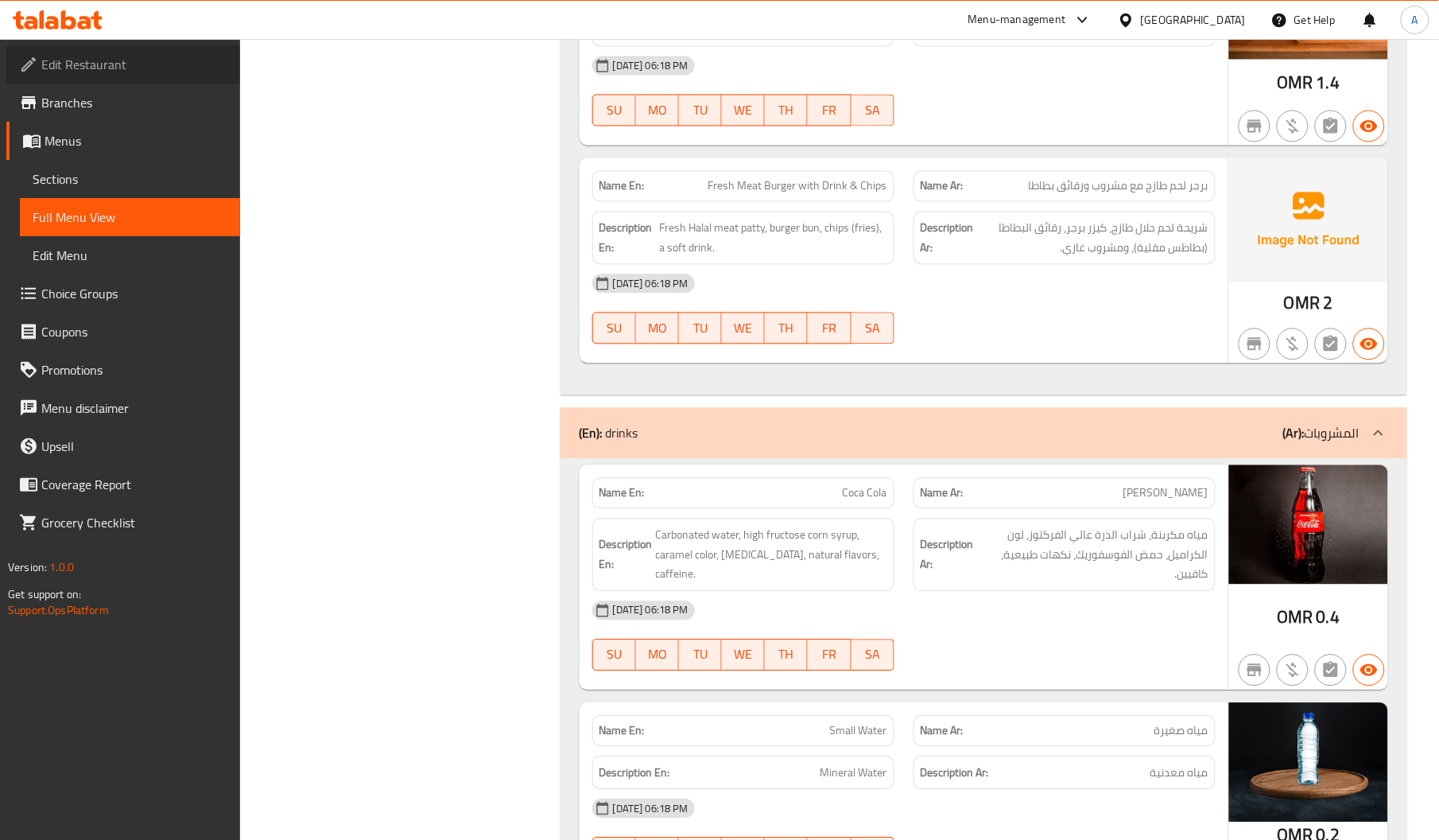
click at [112, 75] on link "Edit Restaurant" at bounding box center [123, 64] width 234 height 38
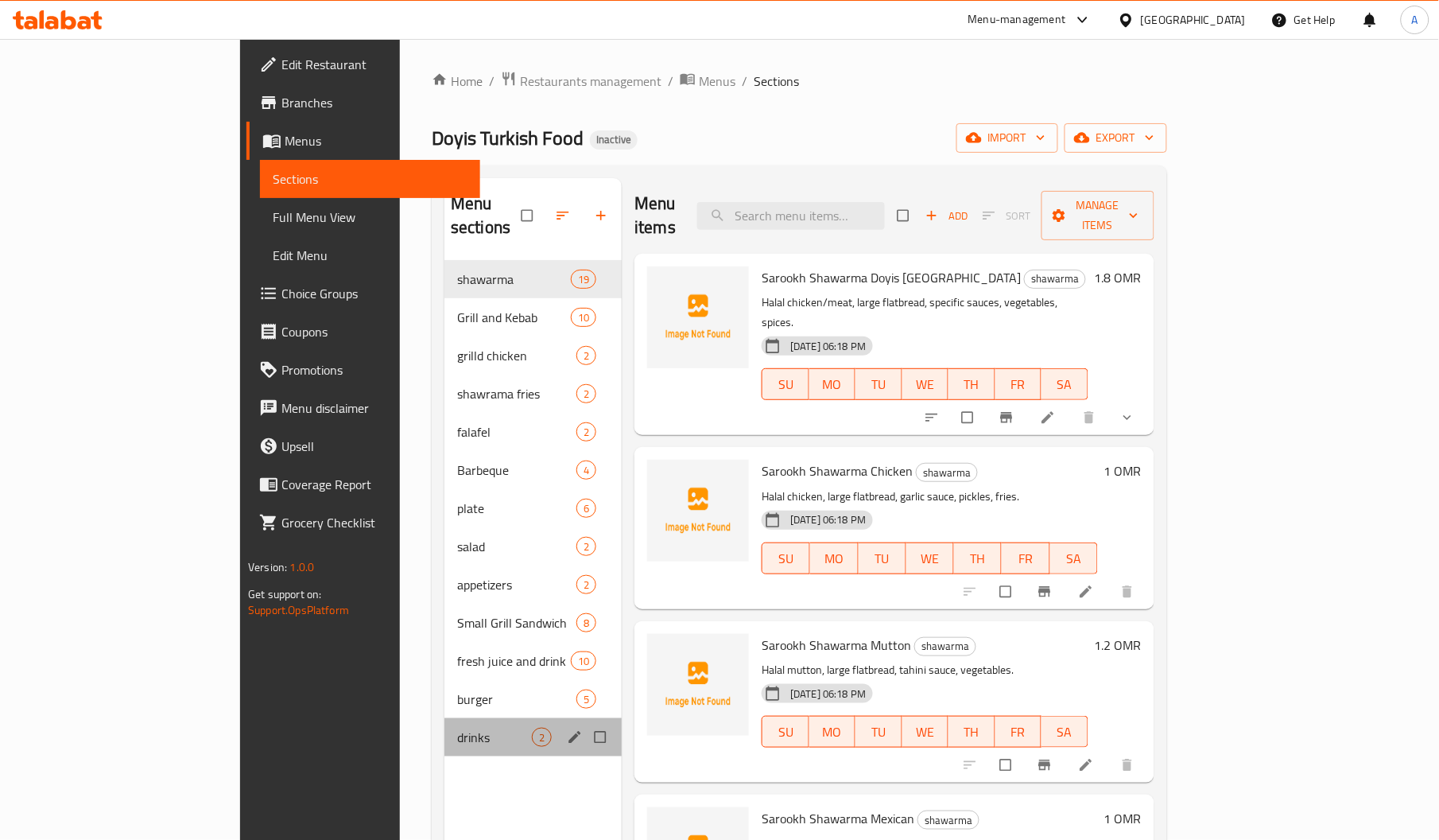
click at [445, 718] on div "drinks 2" at bounding box center [533, 737] width 177 height 38
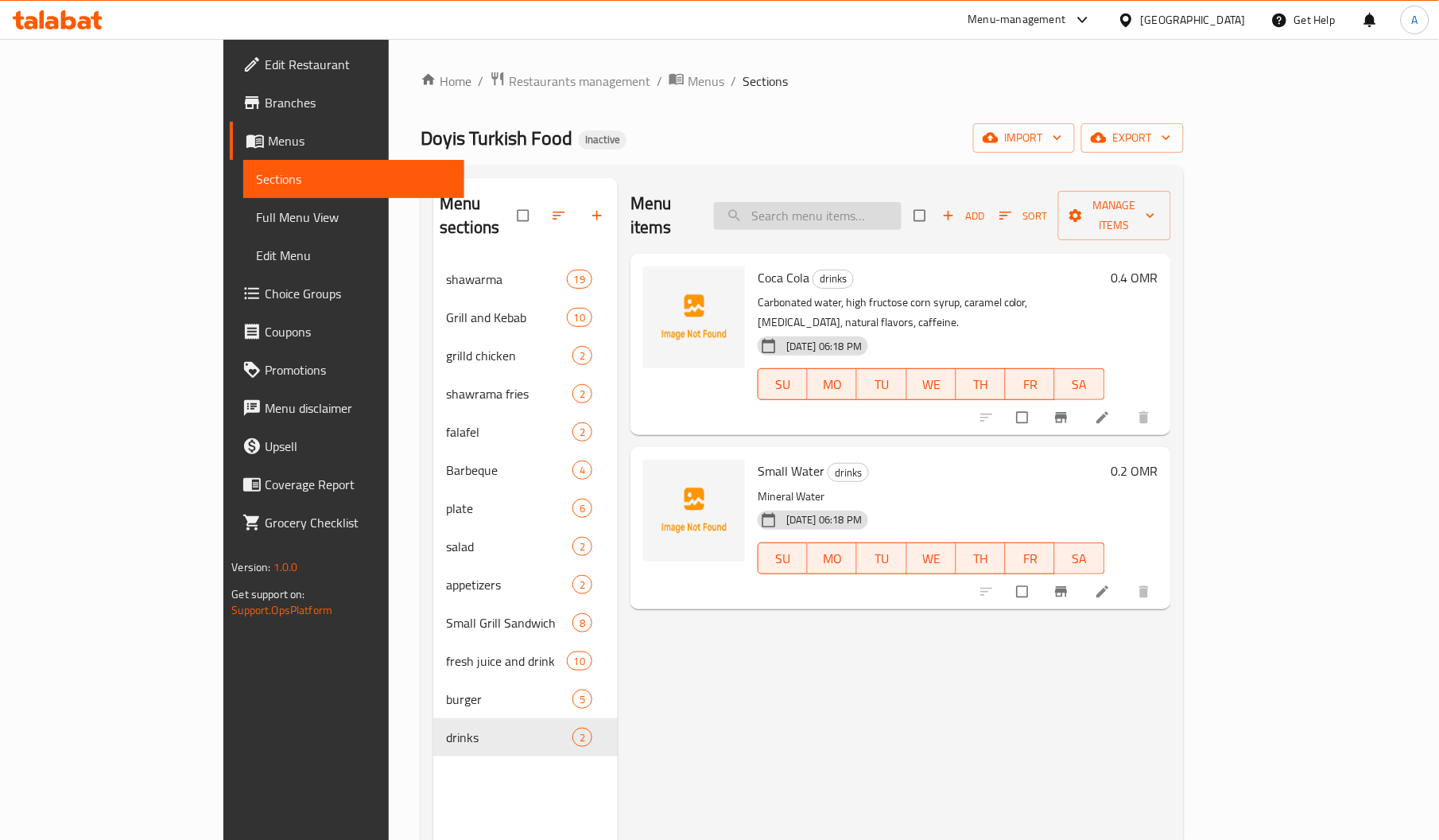
click at [857, 213] on input "search" at bounding box center [808, 216] width 188 height 27
paste input "Mix Grill 3 Pcs"
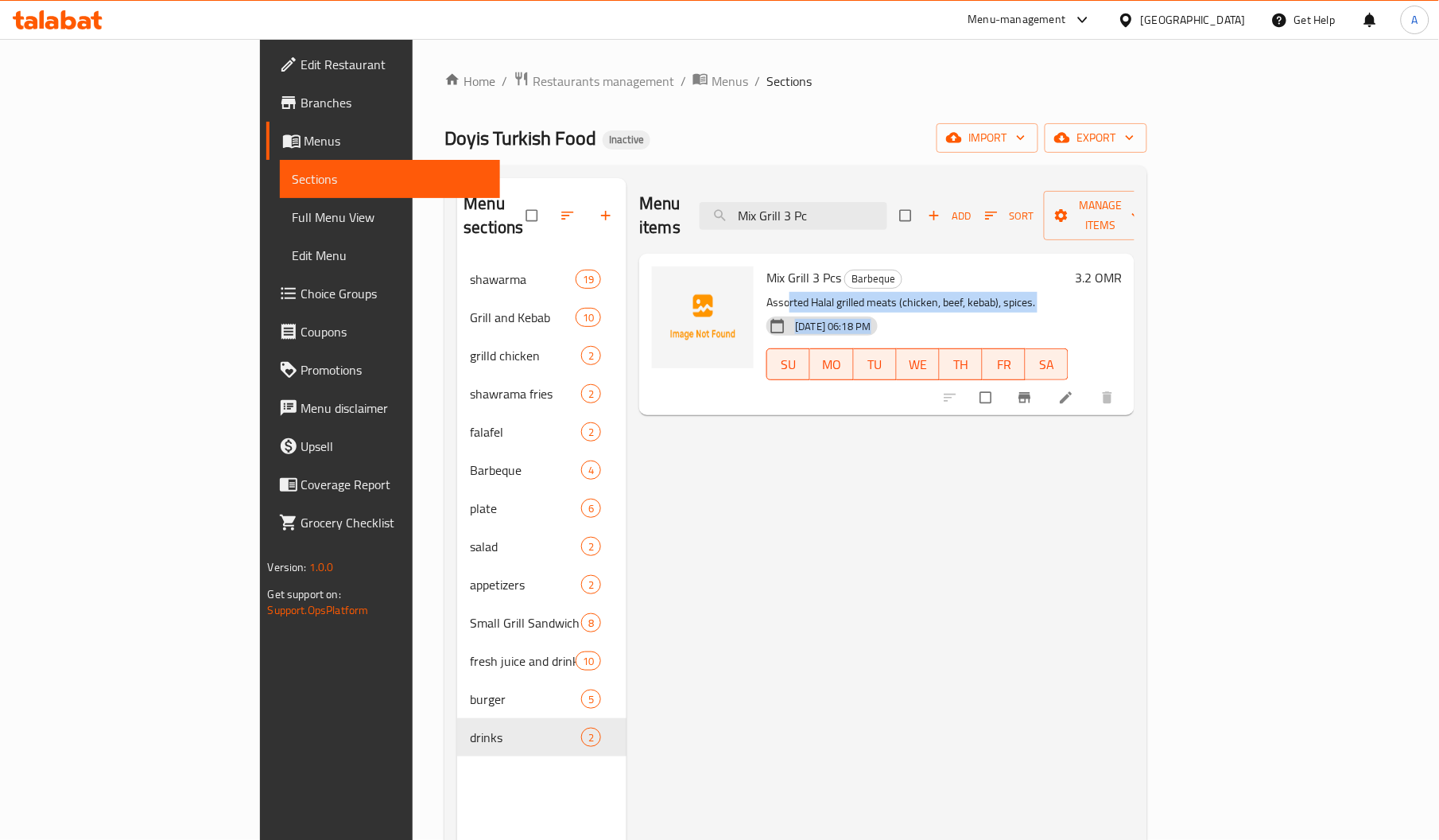
drag, startPoint x: 722, startPoint y: 276, endPoint x: 977, endPoint y: 298, distance: 255.9
click at [977, 298] on div "Mix Grill 3 Pcs Barbeque Assorted Halal grilled meats (chicken, beef, kebab), s…" at bounding box center [917, 335] width 314 height 149
click at [880, 205] on input "Mix Grill 3 Pc" at bounding box center [793, 216] width 188 height 27
paste input "Fresh Meat Burger with Drink & Chips"
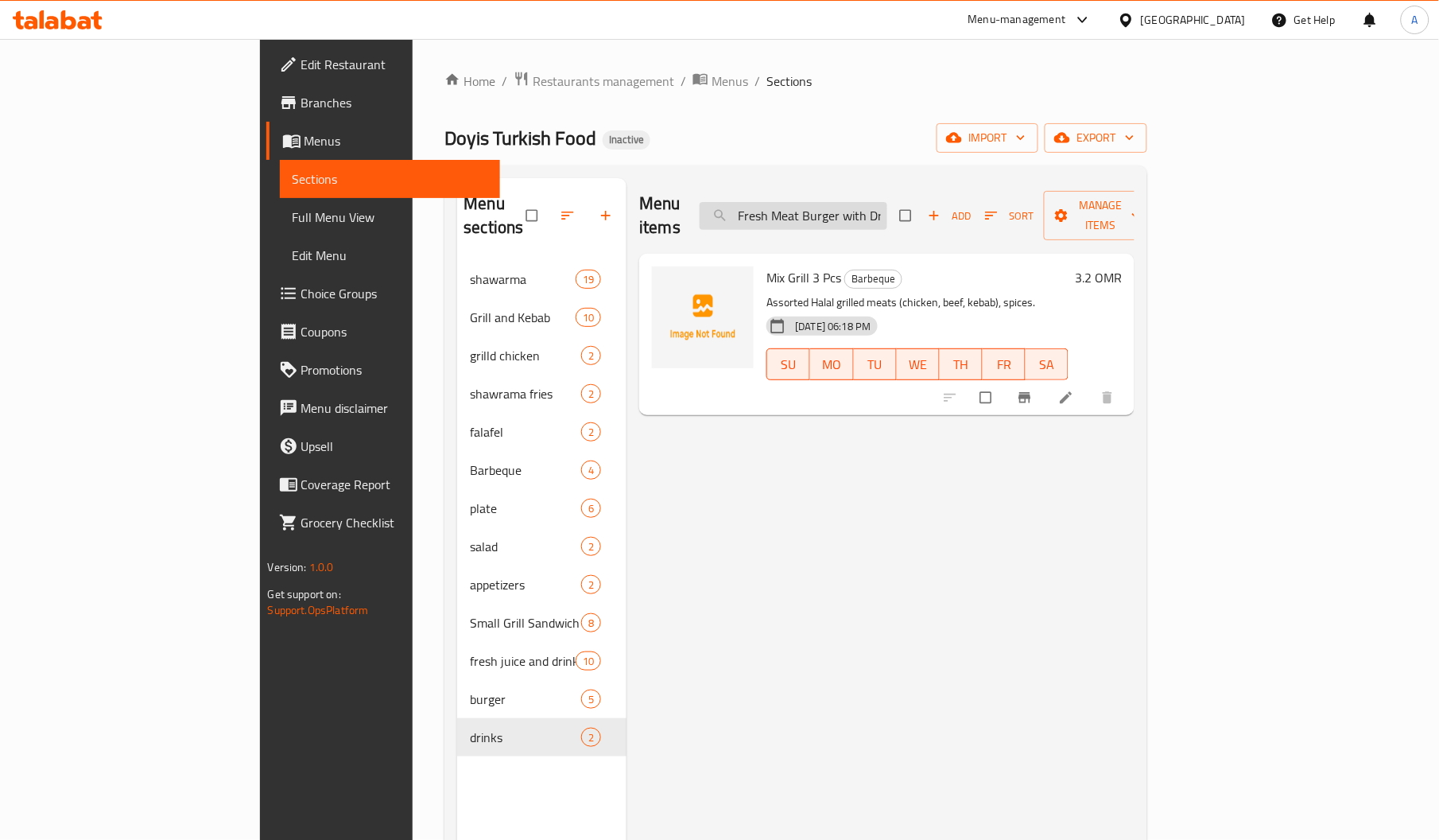
scroll to position [0, 57]
click at [880, 205] on input "Fresh Meat Burger with Drink & Chips" at bounding box center [793, 216] width 188 height 27
click at [888, 202] on input "Fresh Meat Burger with Drink & Chips" at bounding box center [793, 216] width 188 height 27
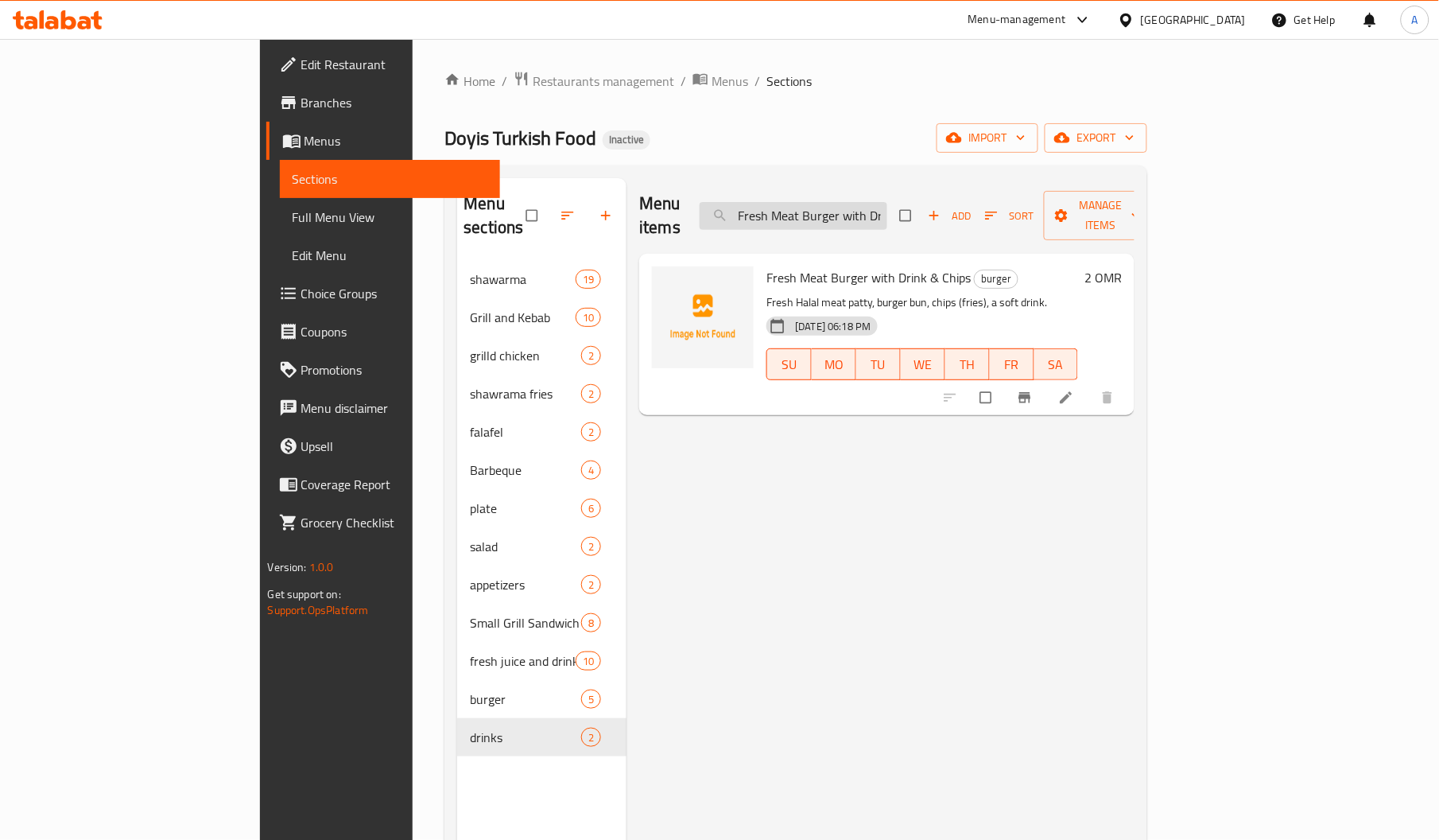
click at [888, 202] on input "Fresh Meat Burger with Drink & Chips" at bounding box center [793, 216] width 188 height 27
paste input "Doyis Istanbul Fami"
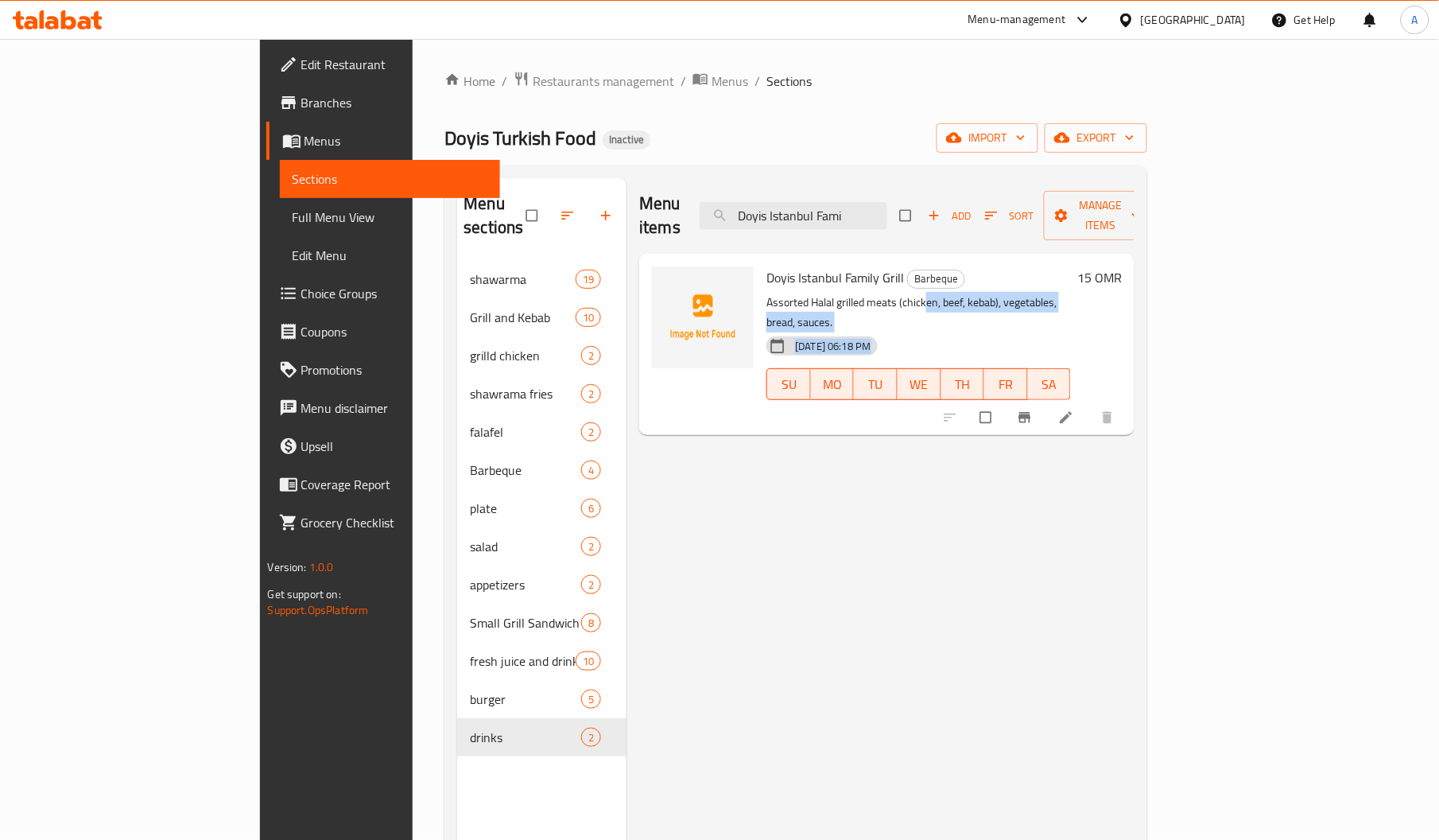
drag, startPoint x: 864, startPoint y: 272, endPoint x: 1067, endPoint y: 321, distance: 208.8
click at [1067, 321] on div "Doyis Istanbul Family Grill Barbeque Assorted Halal grilled meats (chicken, bee…" at bounding box center [918, 344] width 317 height 168
click at [786, 265] on span "Doyis Istanbul Family Grill" at bounding box center [835, 277] width 137 height 24
copy h6 "Doyis Istanbul Family Grill"
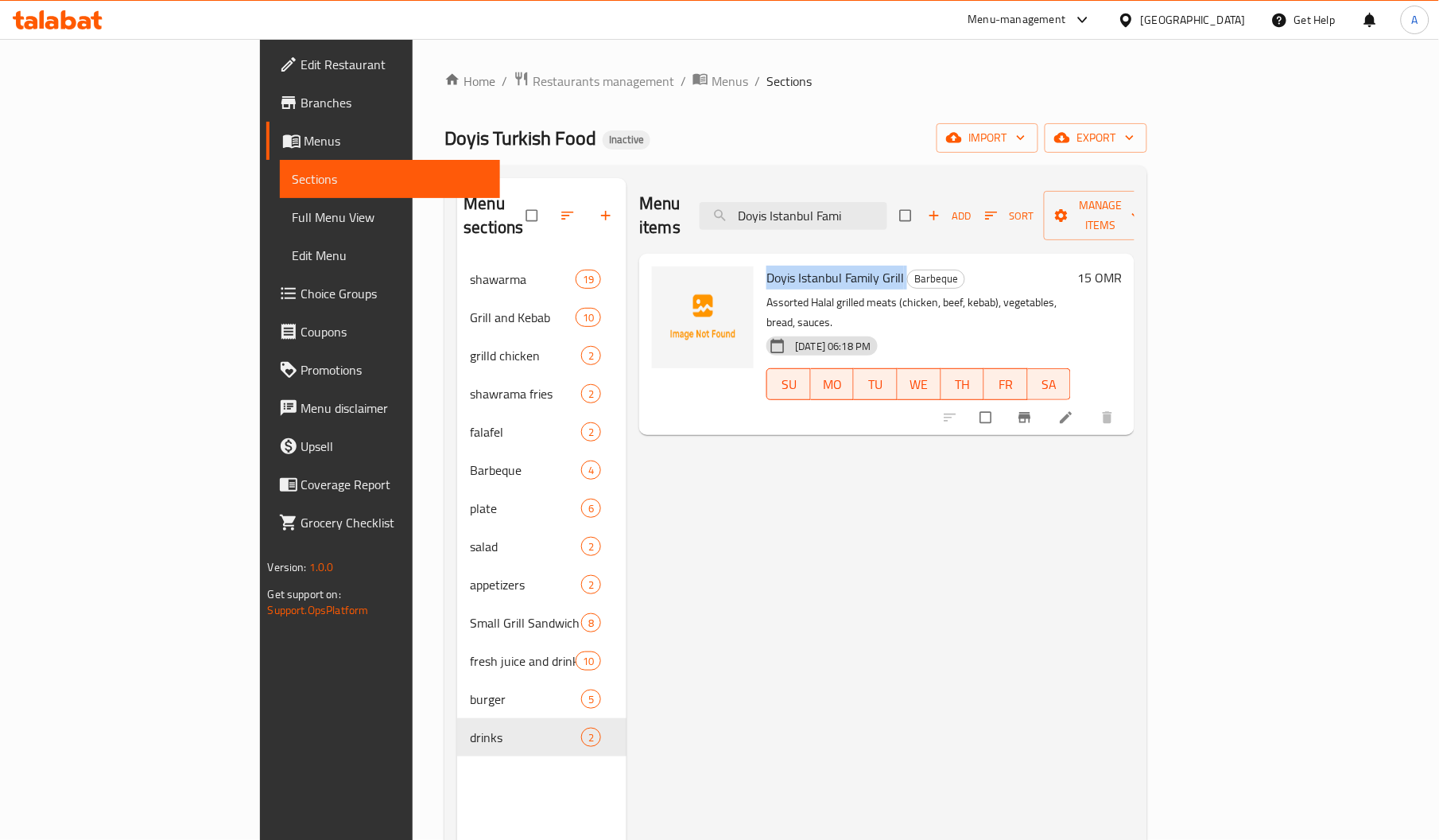
click at [786, 265] on span "Doyis Istanbul Family Grill" at bounding box center [835, 277] width 137 height 24
click at [882, 213] on input "Doyis Istanbul Fami" at bounding box center [793, 216] width 188 height 27
paste input "OYIS ISTANBUL 1KG GRILL"
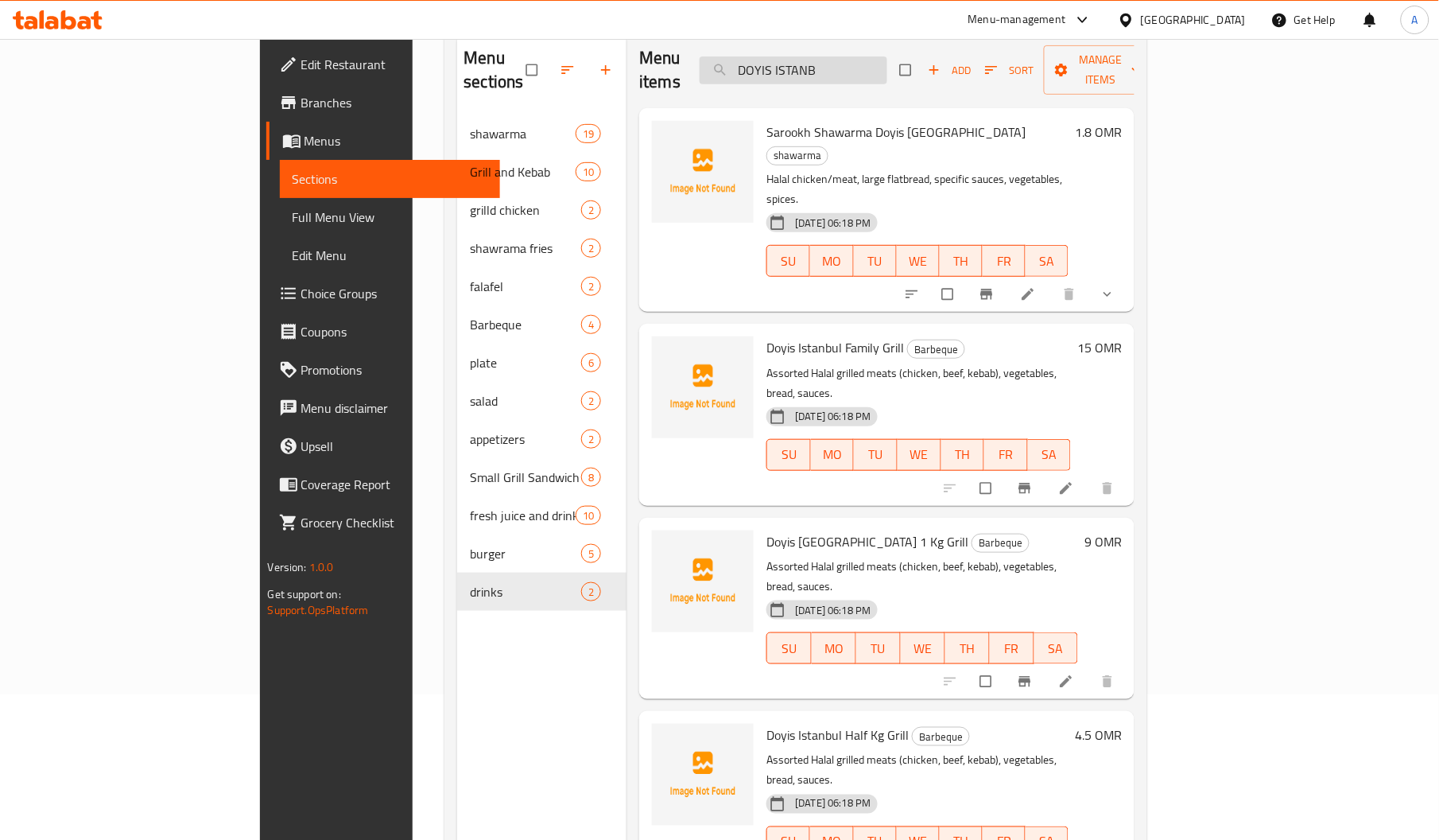
scroll to position [146, 0]
drag, startPoint x: 804, startPoint y: 487, endPoint x: 1109, endPoint y: 509, distance: 305.8
click at [1084, 593] on div "16-08-2025 06:18 PM SU MO TU WE TH FR SA" at bounding box center [922, 636] width 324 height 86
click at [888, 56] on input "DOYIS ISTANB" at bounding box center [793, 70] width 188 height 27
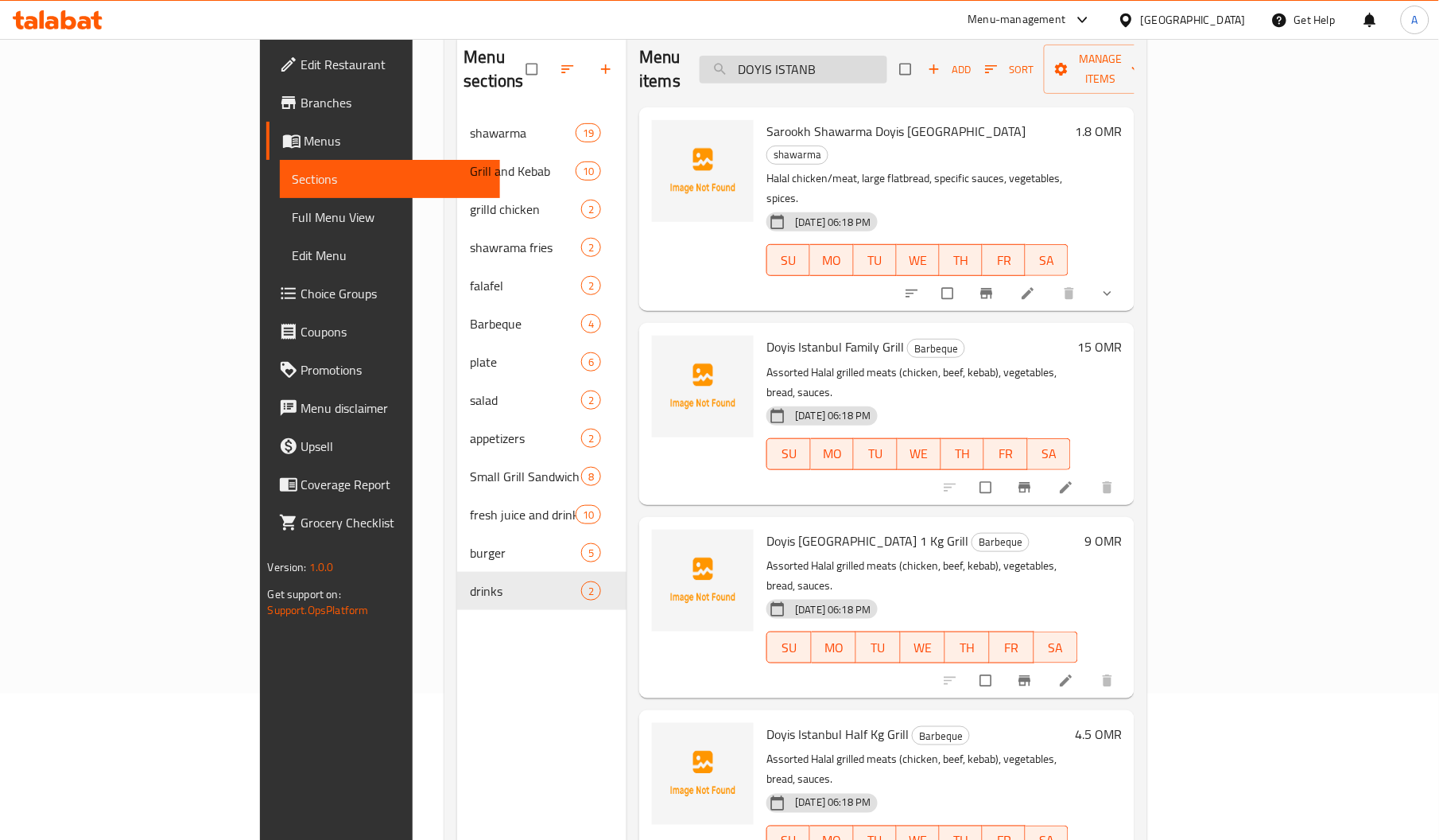
click at [888, 56] on input "DOYIS ISTANB" at bounding box center [793, 70] width 188 height 27
paste input "Chicken Kebab Sandwich"
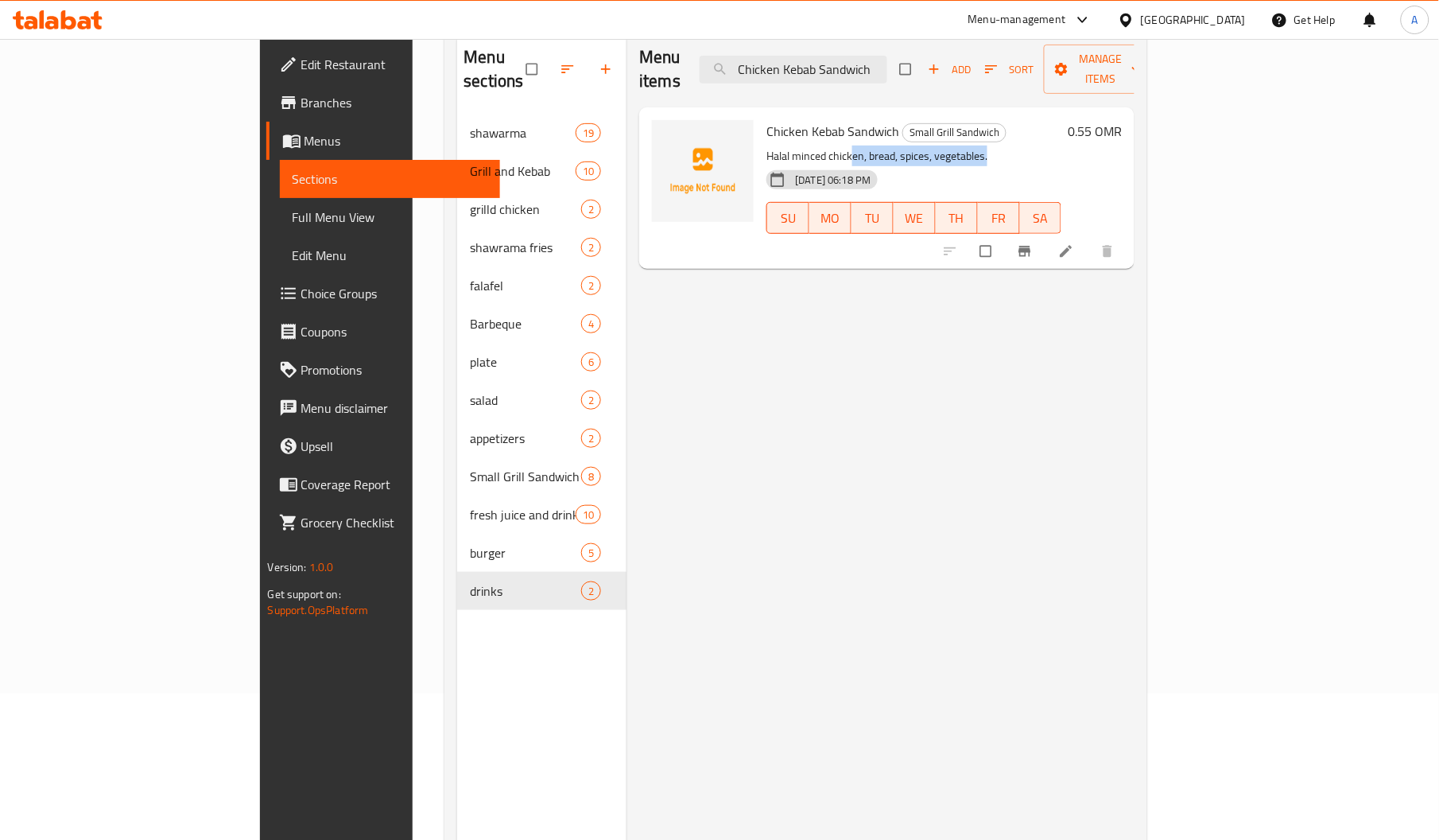
drag, startPoint x: 789, startPoint y: 124, endPoint x: 948, endPoint y: 130, distance: 159.1
click at [948, 146] on p "Halal minced chicken, bread, spices, vegetables." at bounding box center [914, 156] width 295 height 20
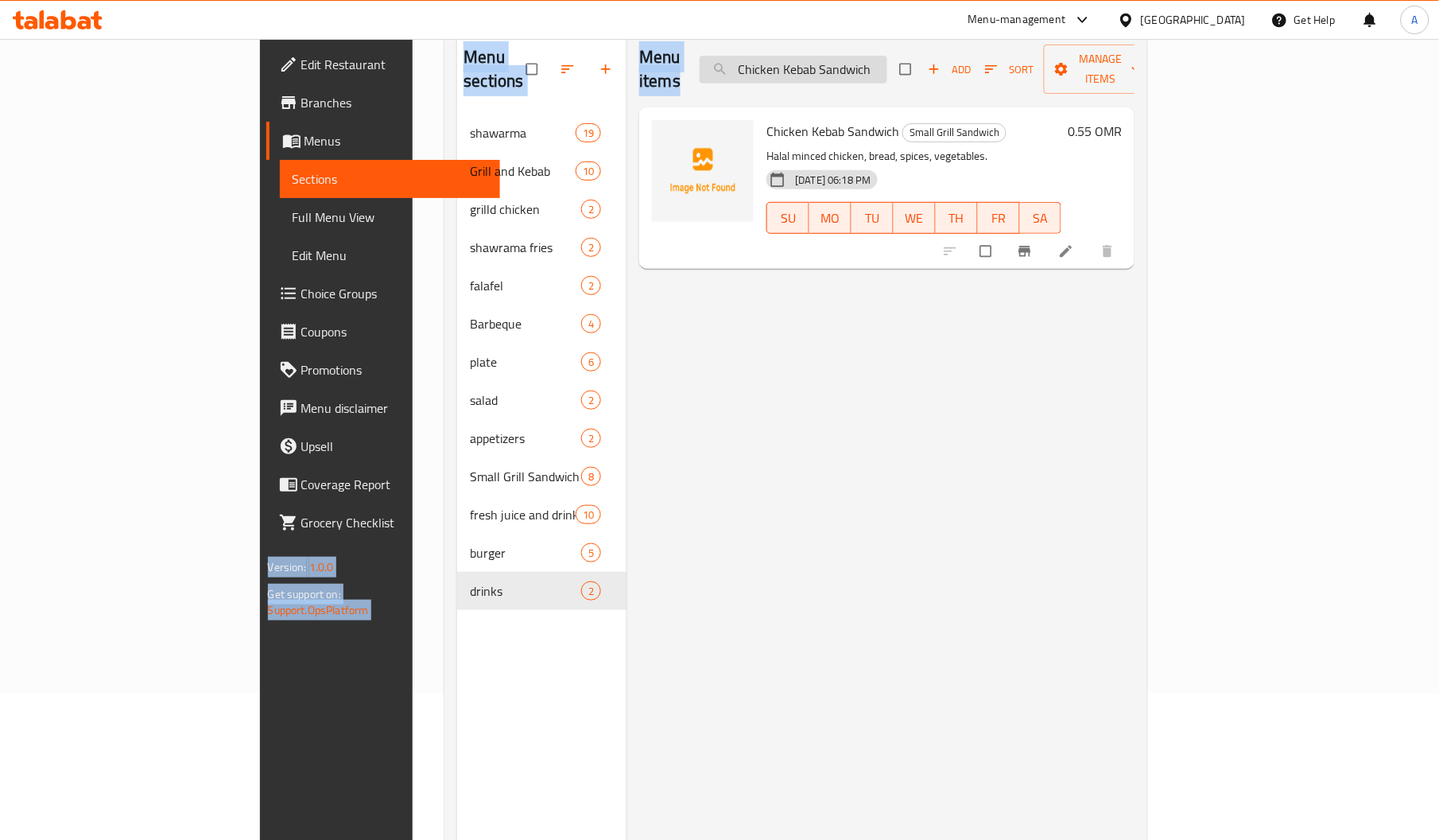
drag, startPoint x: 893, startPoint y: 40, endPoint x: 904, endPoint y: 57, distance: 20.2
click at [904, 57] on div "​ Menu-management Oman Get Help A Edit Restaurant Branches Menus Sections Full …" at bounding box center [720, 293] width 1439 height 800
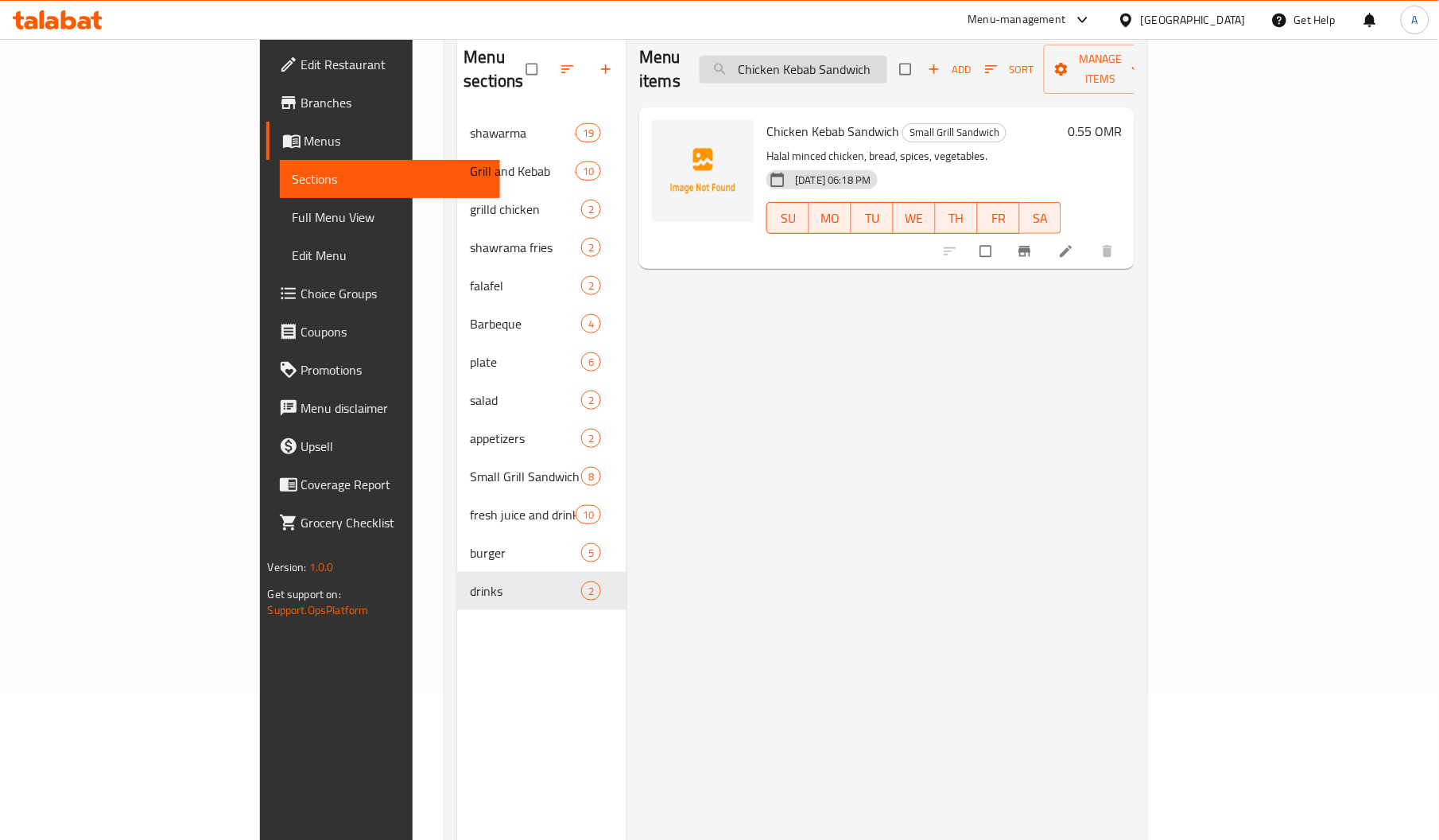
click at [888, 57] on input "Chicken Kebab Sandwich" at bounding box center [793, 70] width 188 height 27
paste input "with Cheese"
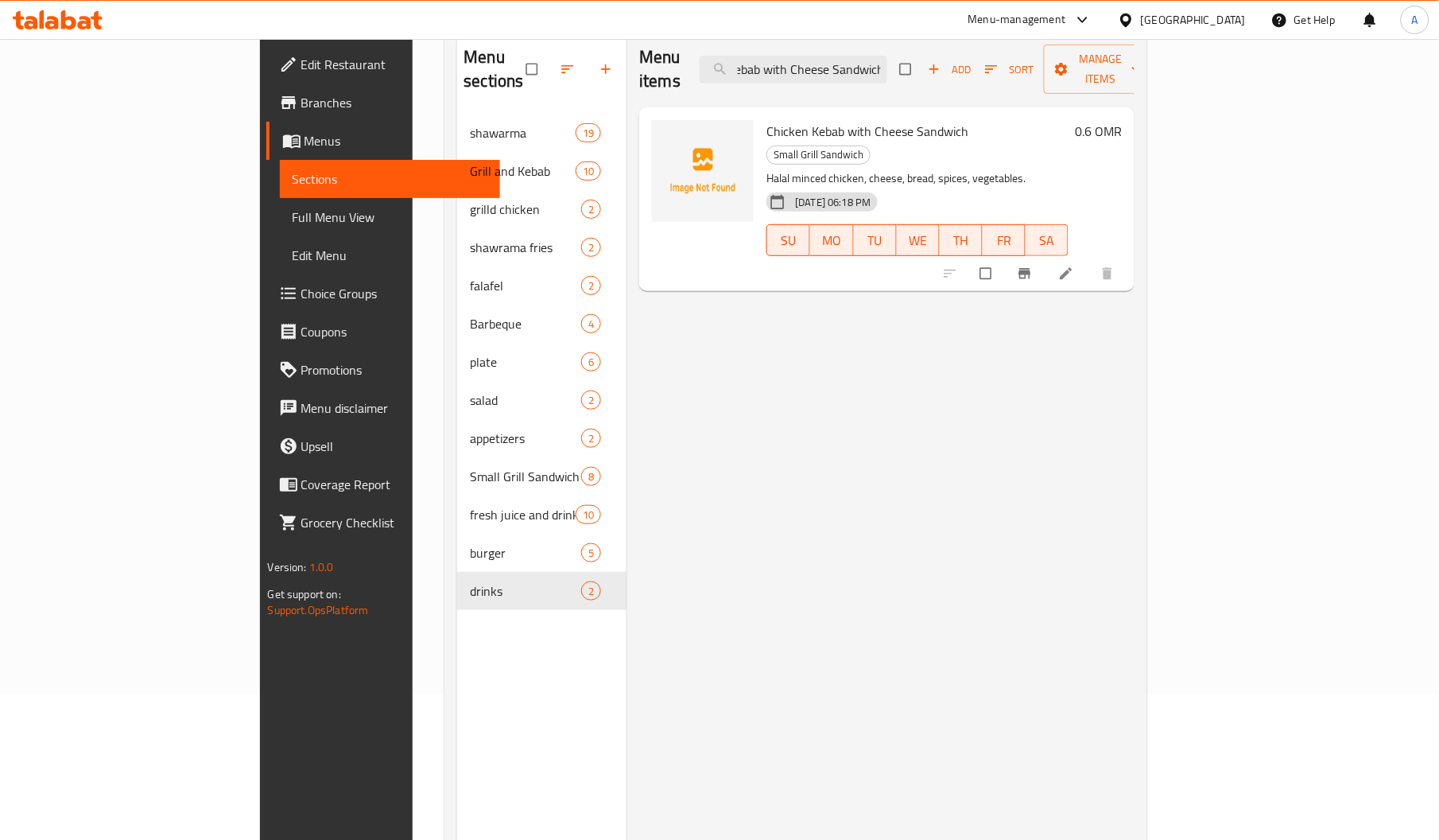
scroll to position [0, 0]
click at [871, 64] on input "Chicken Kebab with Cheese Sandwich" at bounding box center [793, 70] width 188 height 27
paste input "Tikka"
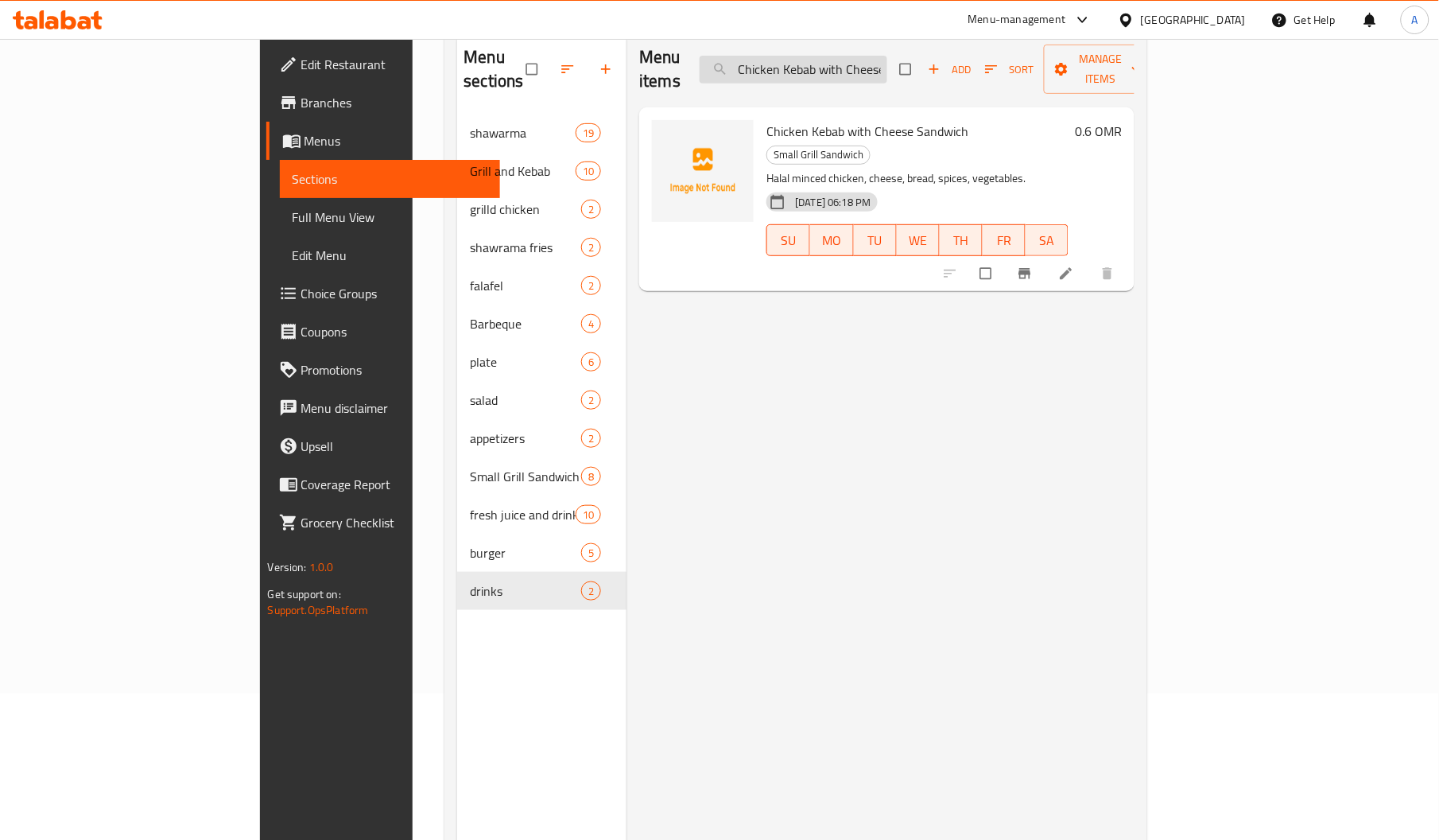
click at [871, 64] on input "Chicken Kebab with Cheese Sandwich" at bounding box center [793, 70] width 188 height 27
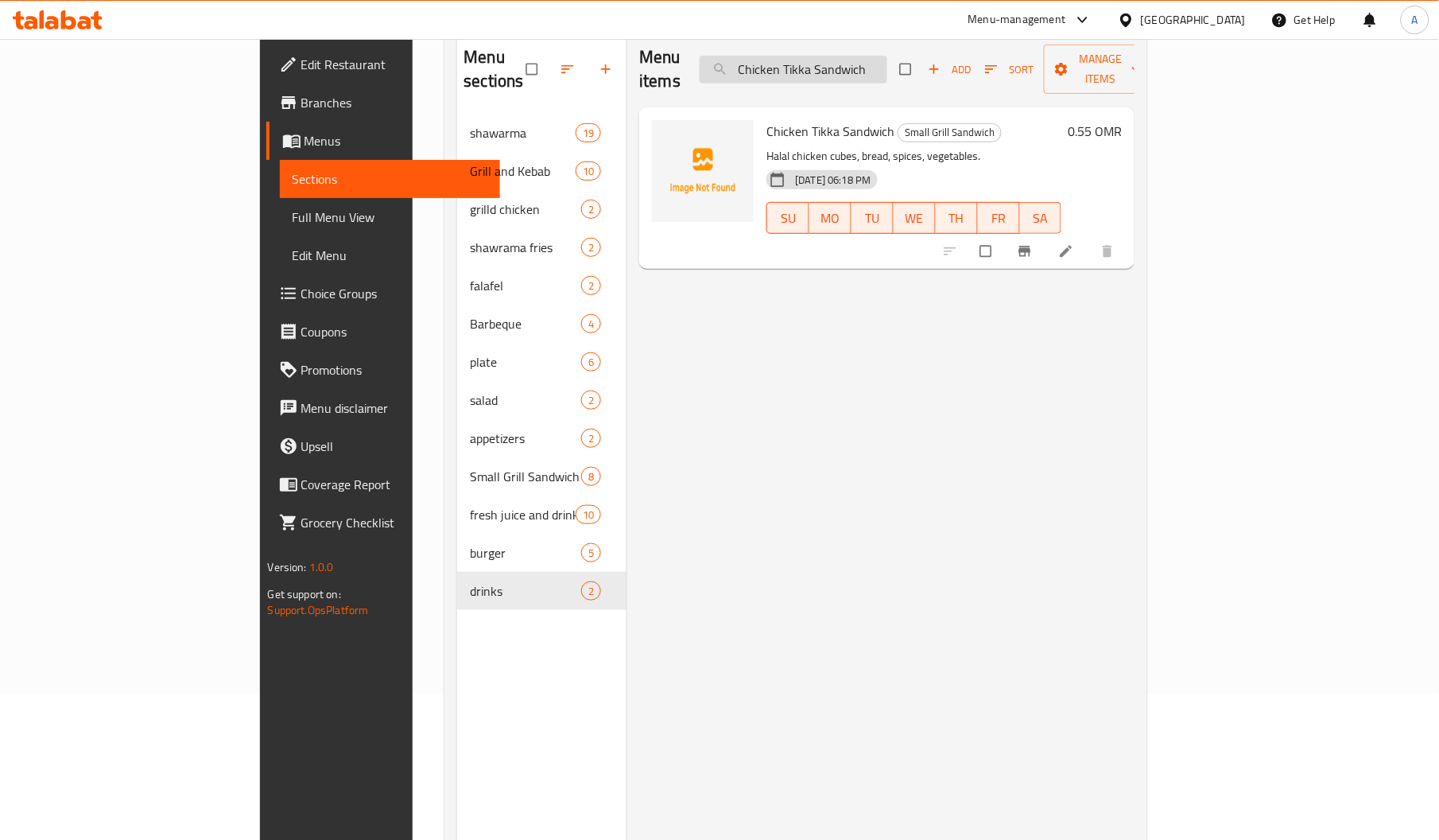
click at [888, 56] on input "Chicken Tikka Sandwich" at bounding box center [793, 70] width 188 height 27
paste input "with Cheese Sandwich"
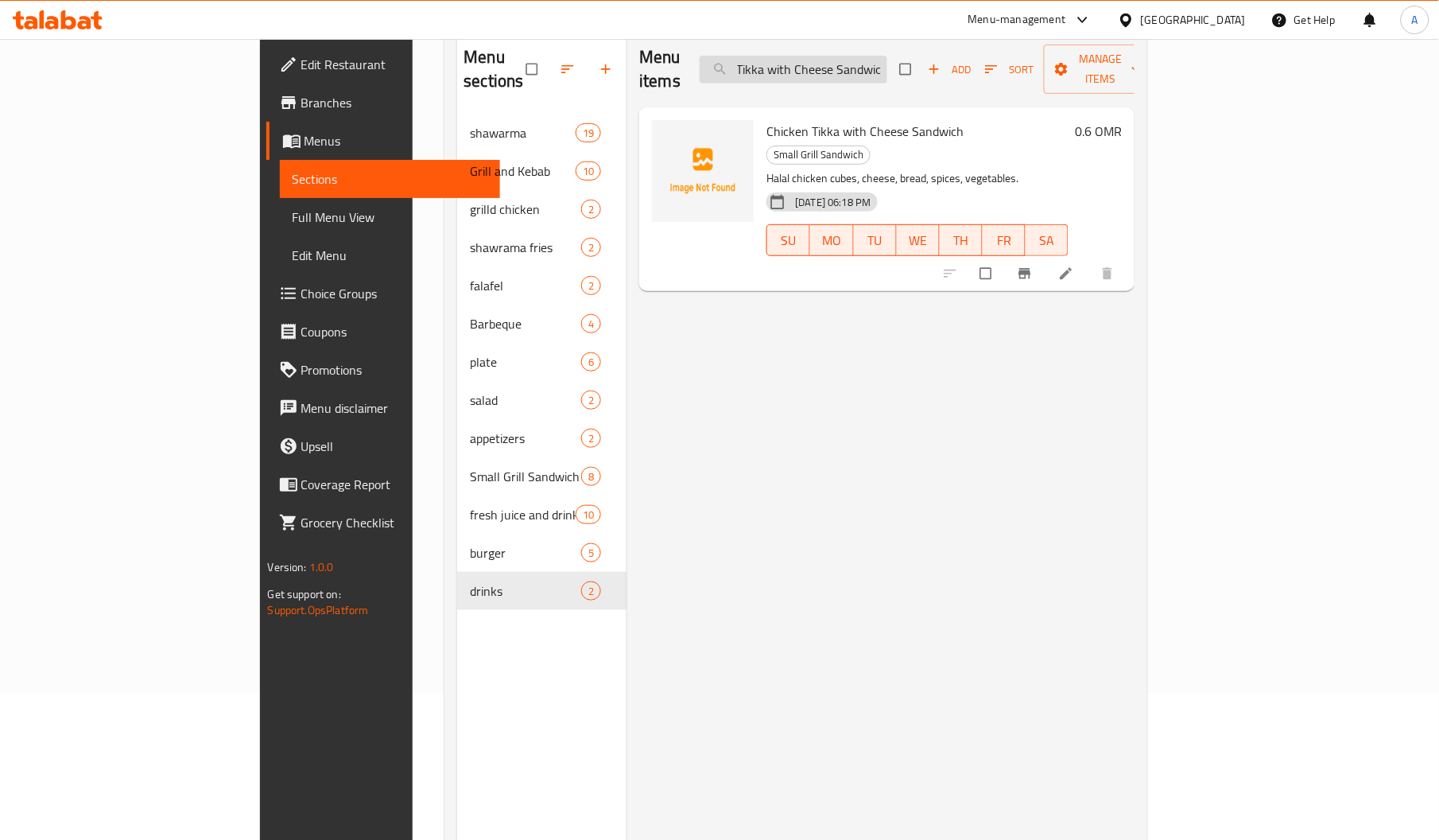
scroll to position [0, 44]
type input "Chicken Tikka with Cheese Sandwic"
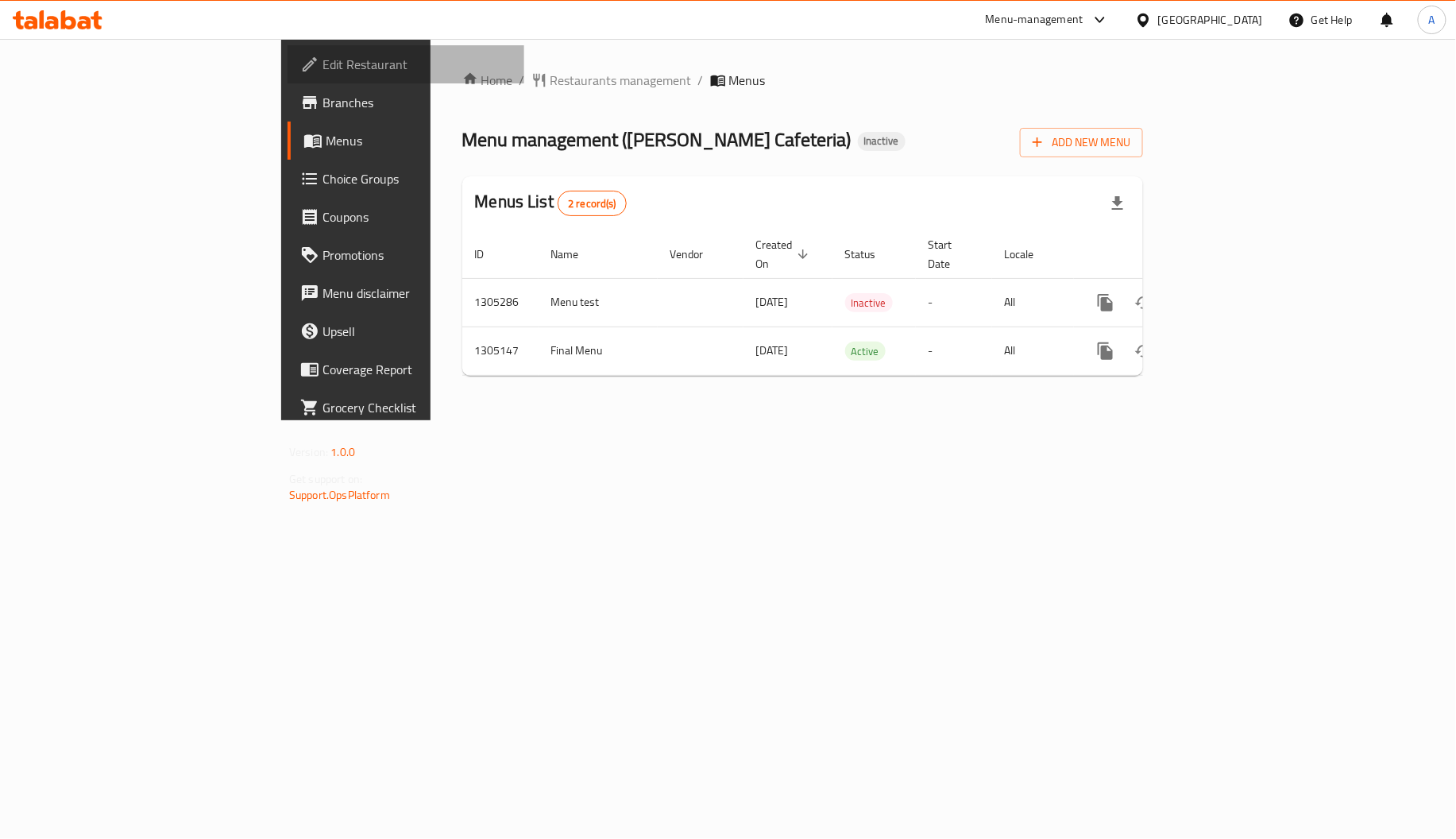
click at [287, 48] on link "Edit Restaurant" at bounding box center [405, 64] width 237 height 38
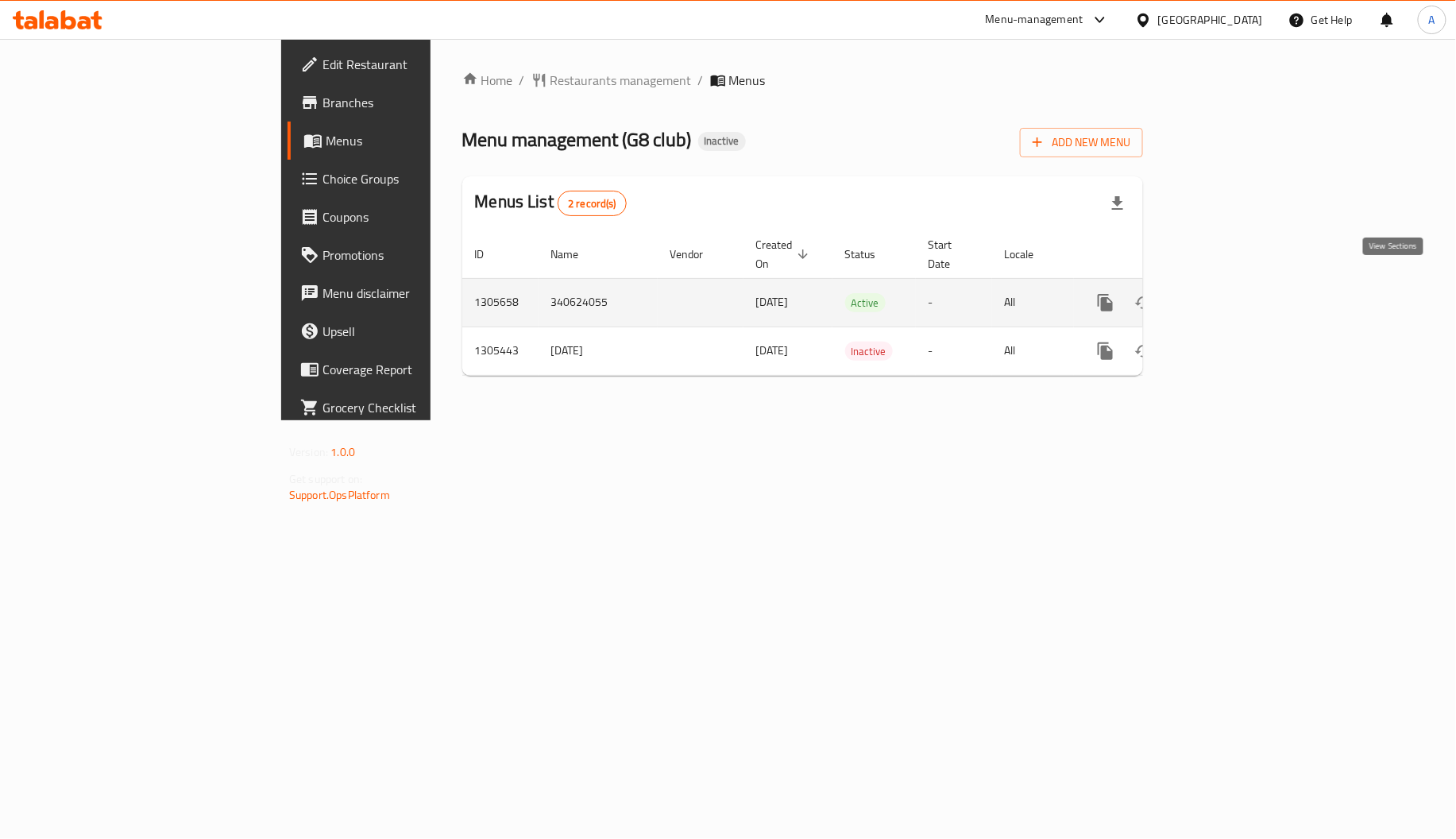
click at [1229, 293] on icon "enhanced table" at bounding box center [1220, 303] width 19 height 19
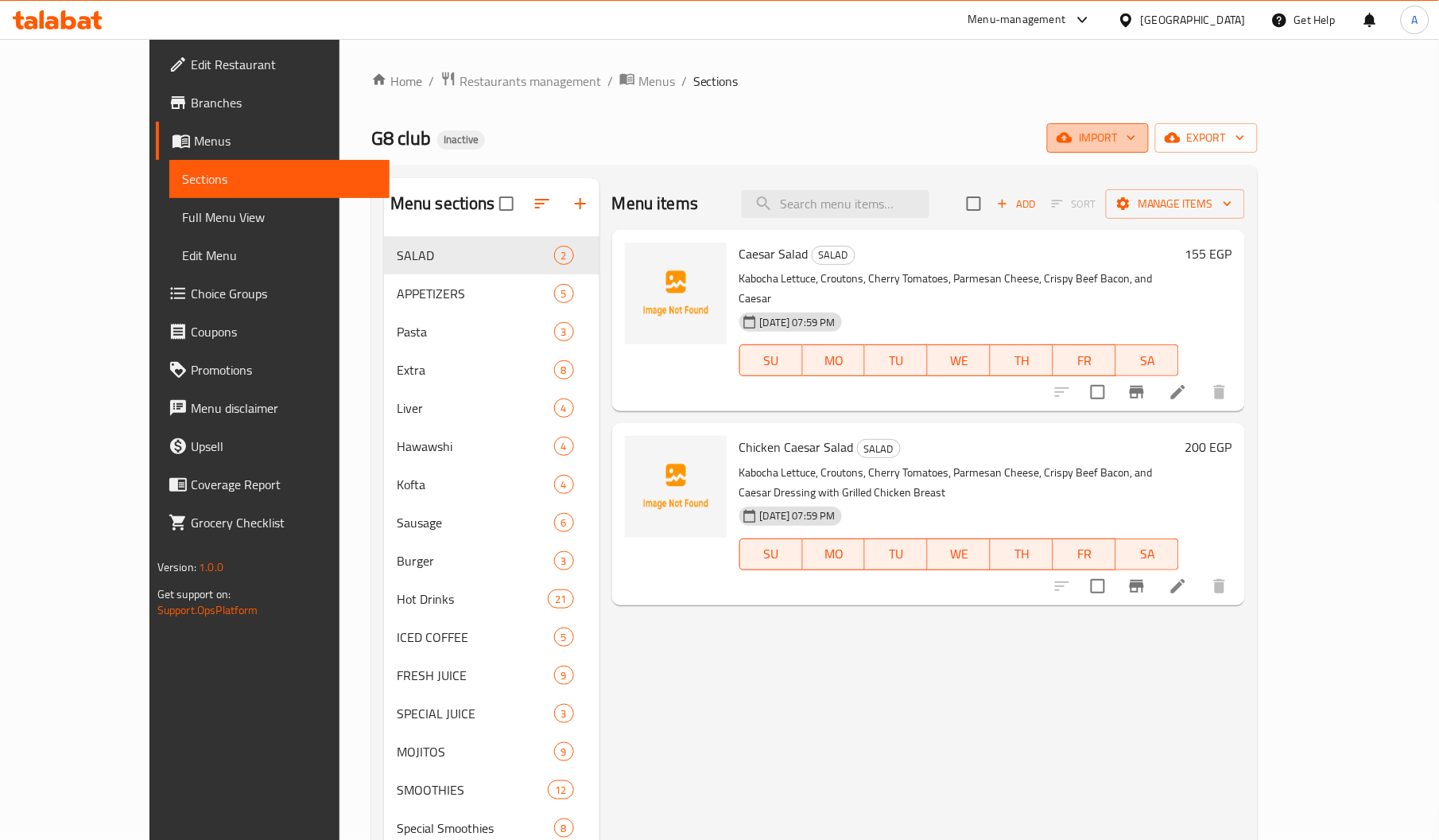
click at [1136, 135] on span "import" at bounding box center [1098, 137] width 76 height 20
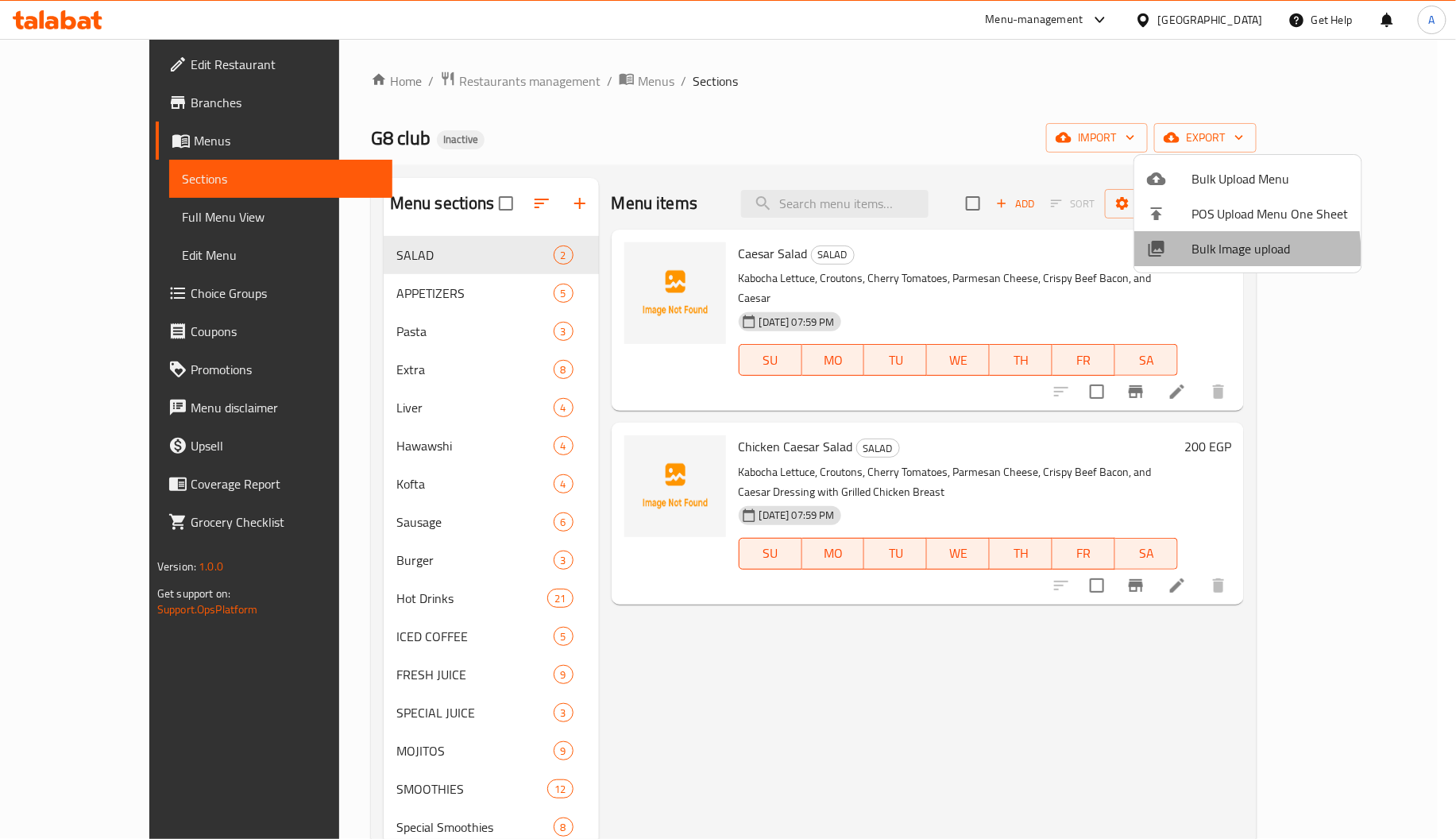
click at [1209, 253] on span "Bulk Image upload" at bounding box center [1269, 249] width 157 height 19
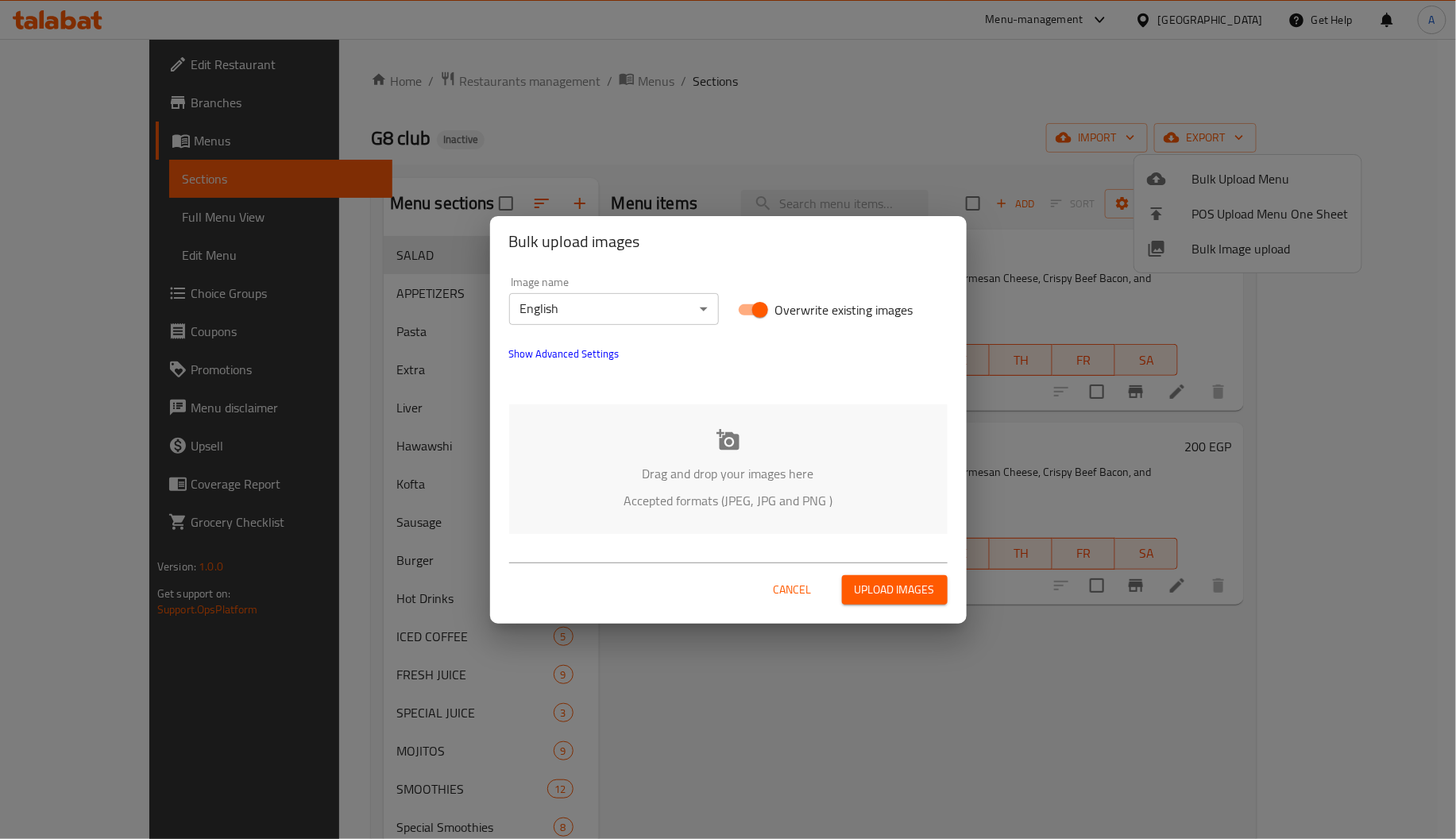
click at [752, 443] on div "Drag and drop your images here Accepted formats (JPEG, JPG and PNG )" at bounding box center [728, 469] width 438 height 129
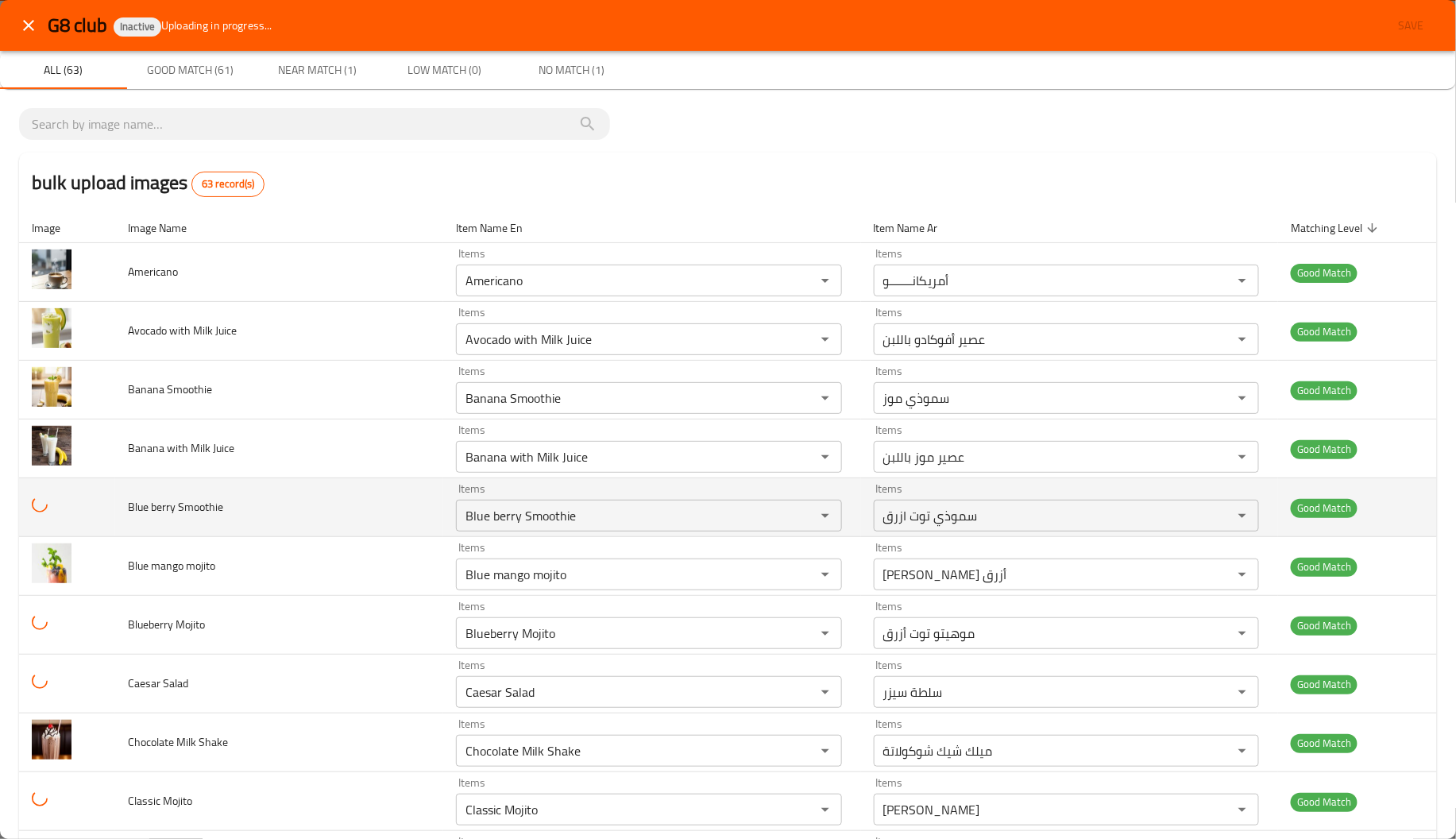
click at [300, 536] on td "Blue berry Smoothie" at bounding box center [279, 507] width 328 height 59
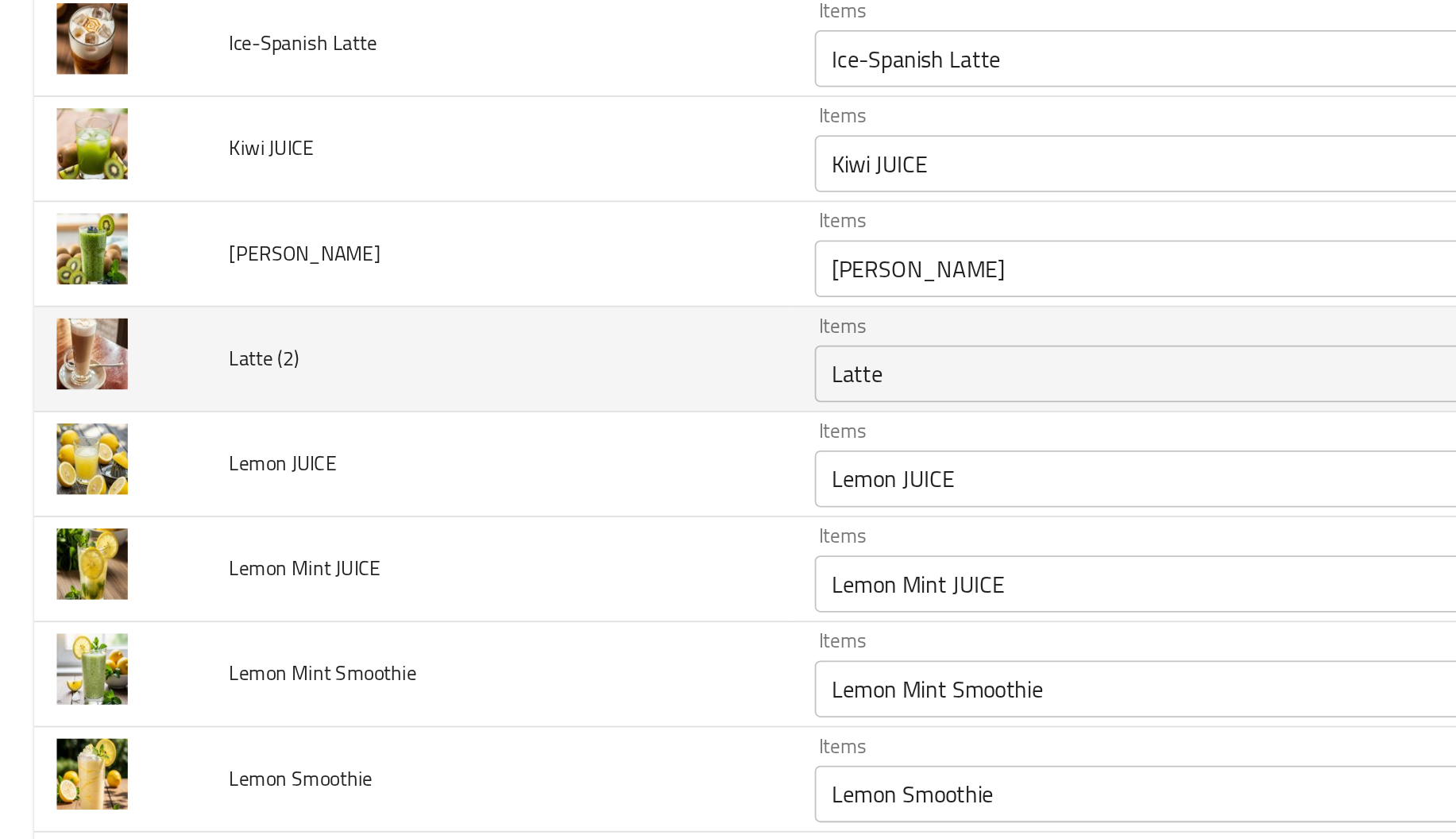
scroll to position [1623, 0]
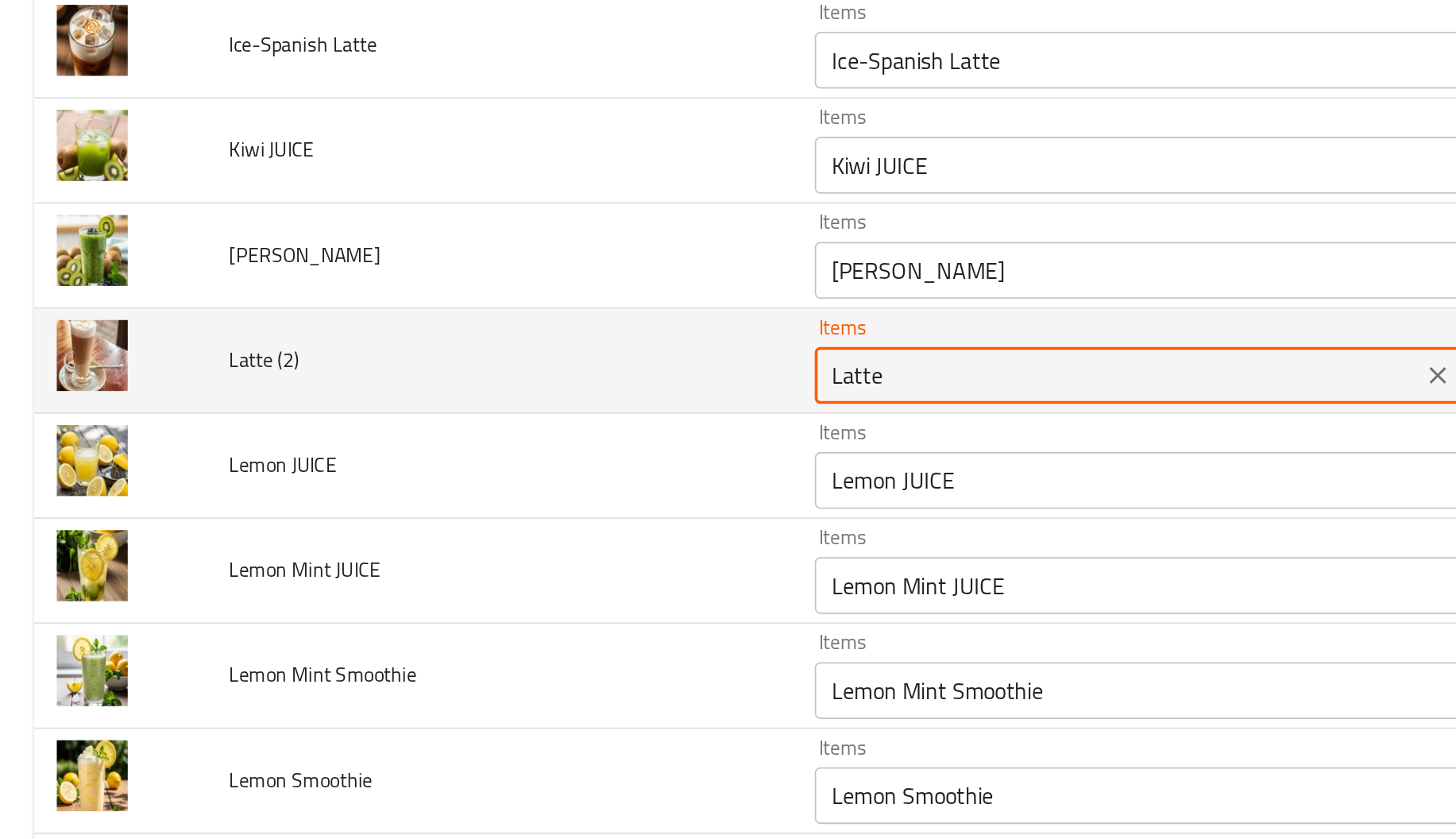
click at [491, 372] on \(2\) "Latte" at bounding box center [625, 362] width 329 height 23
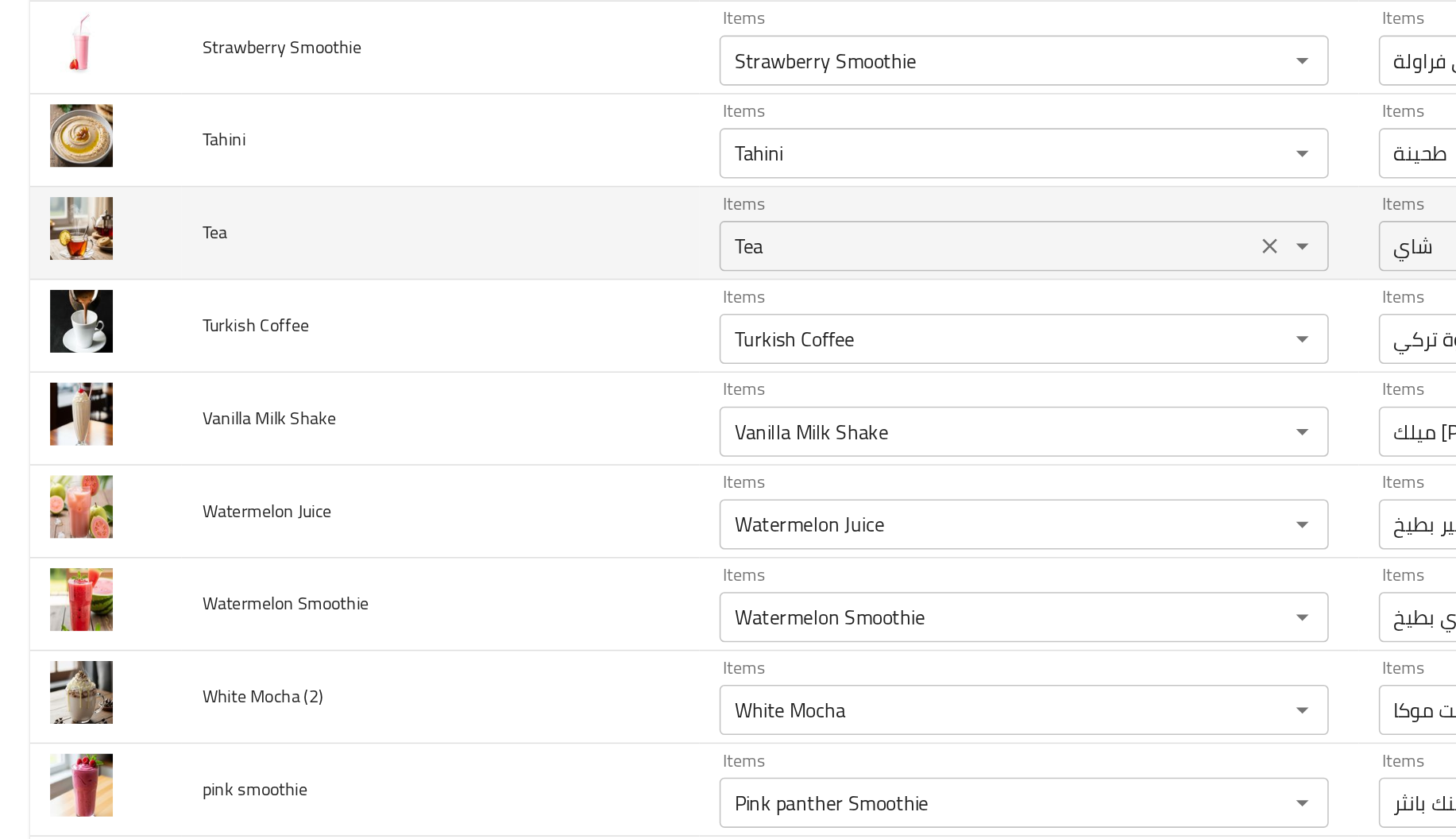
scroll to position [3148, 0]
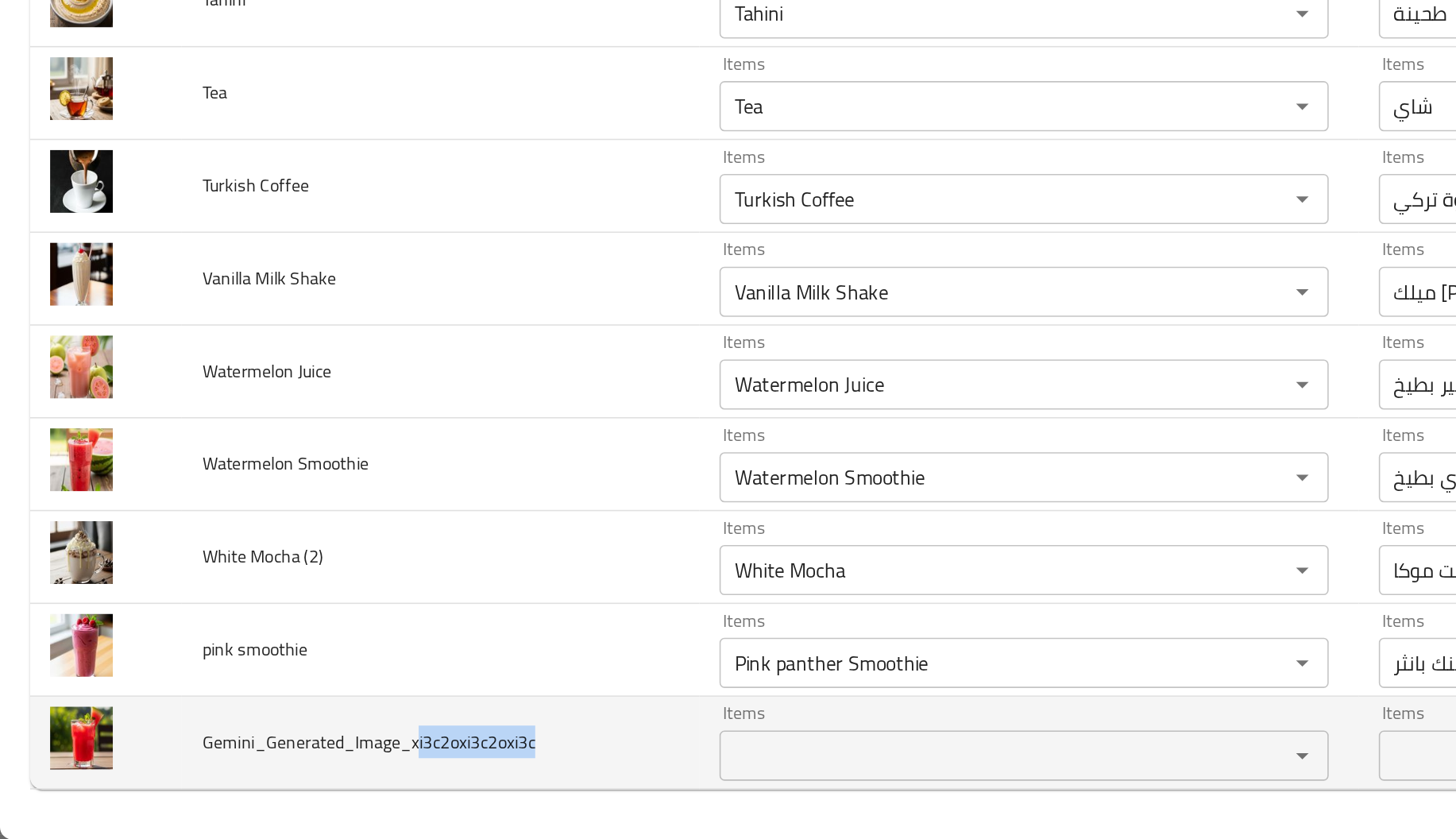
drag, startPoint x: 264, startPoint y: 775, endPoint x: 367, endPoint y: 789, distance: 103.9
click at [367, 789] on td "Gemini_Generated_Image_xi3c2oxi3c2oxi3c" at bounding box center [279, 777] width 328 height 59
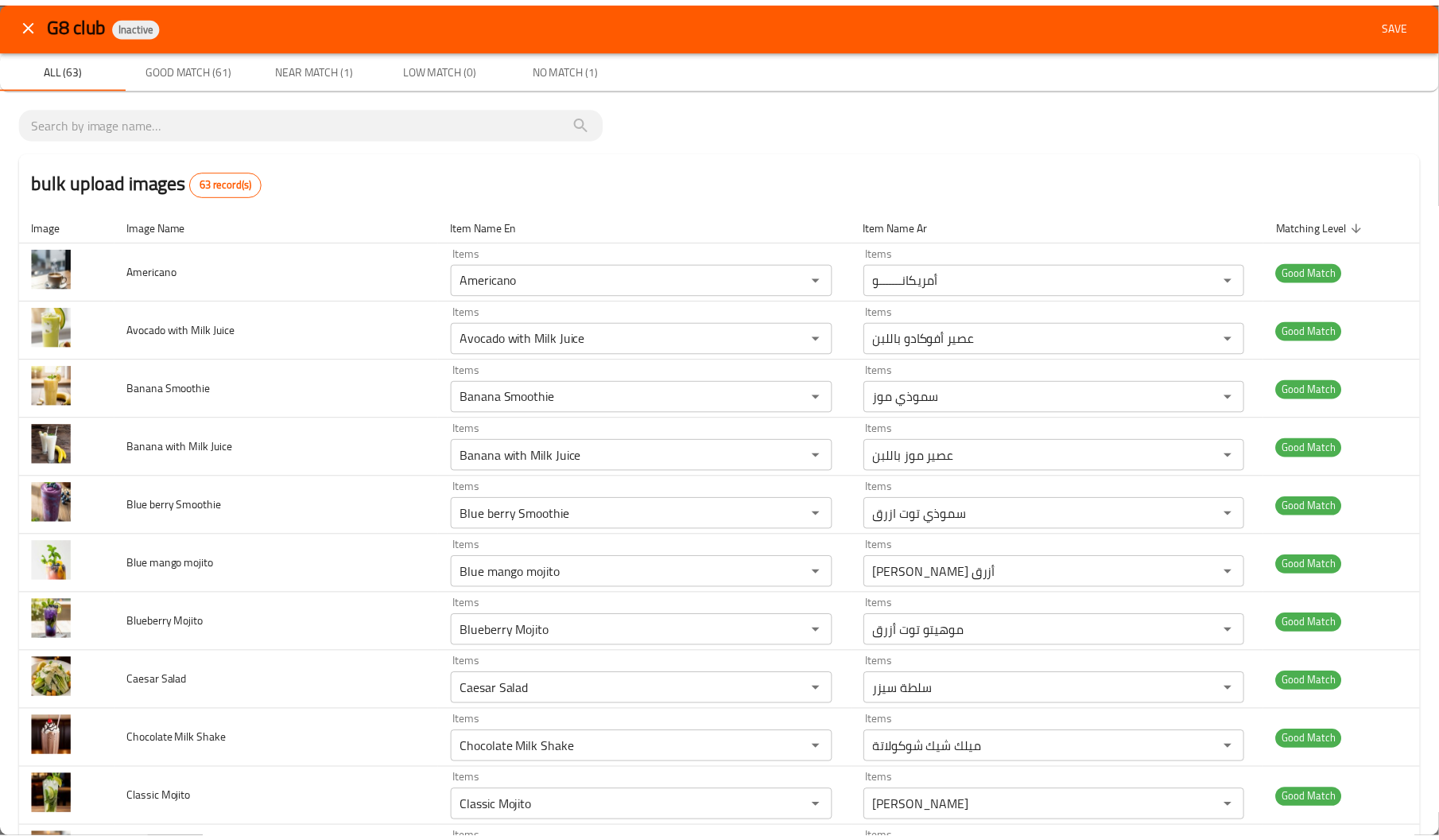
scroll to position [0, 0]
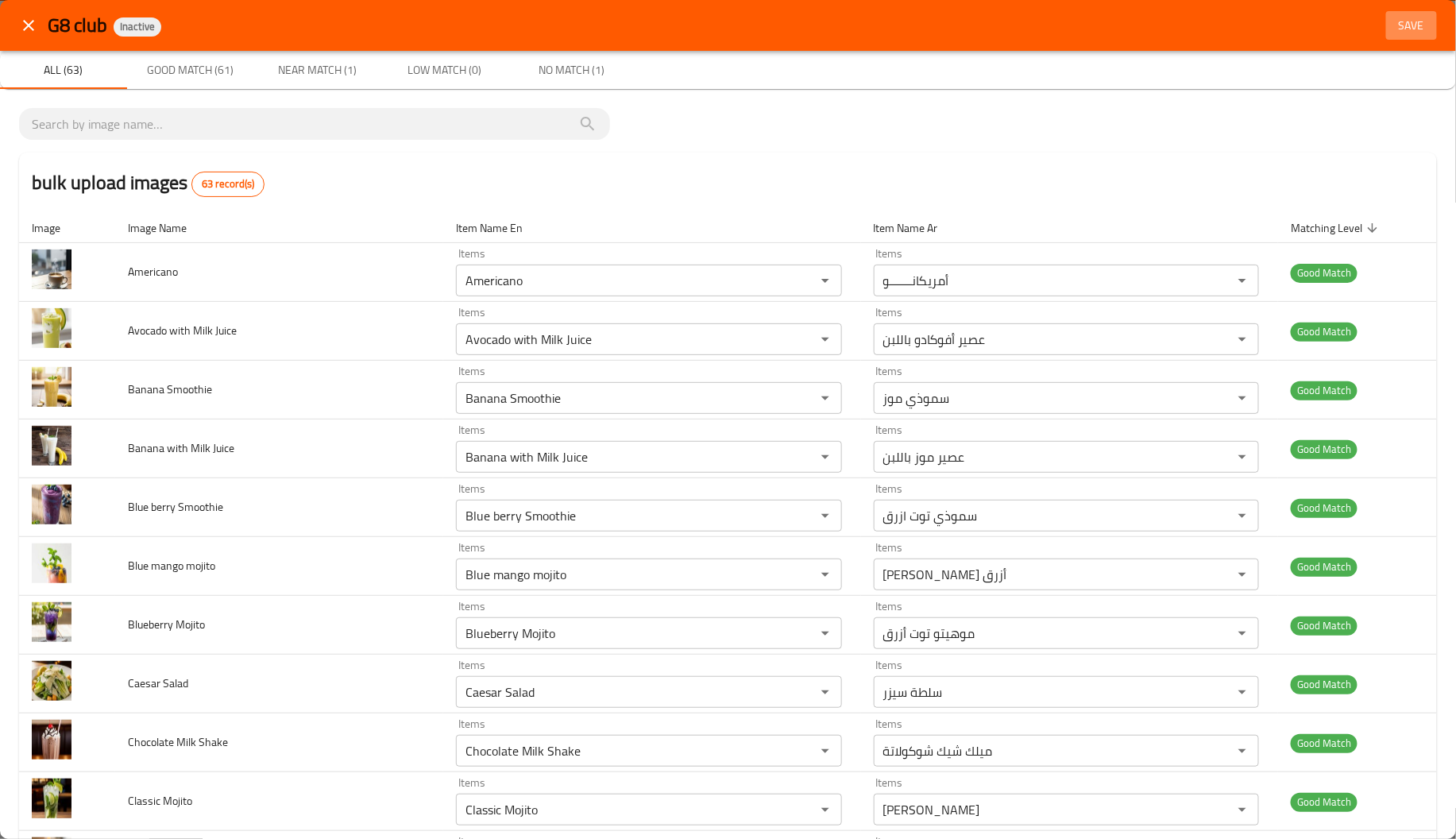
click at [1397, 16] on span "Save" at bounding box center [1411, 26] width 38 height 20
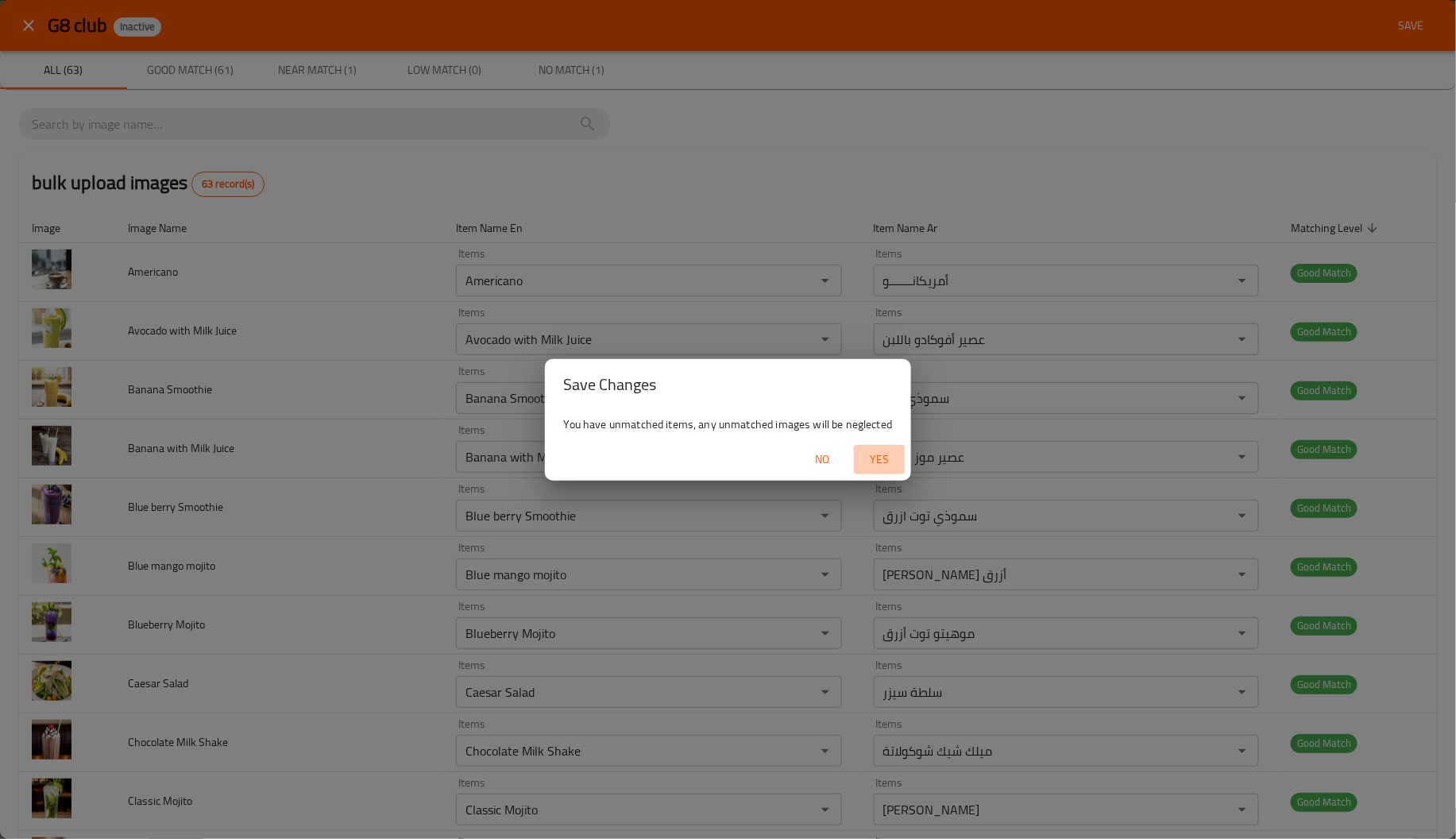
click at [871, 451] on span "Yes" at bounding box center [879, 459] width 38 height 20
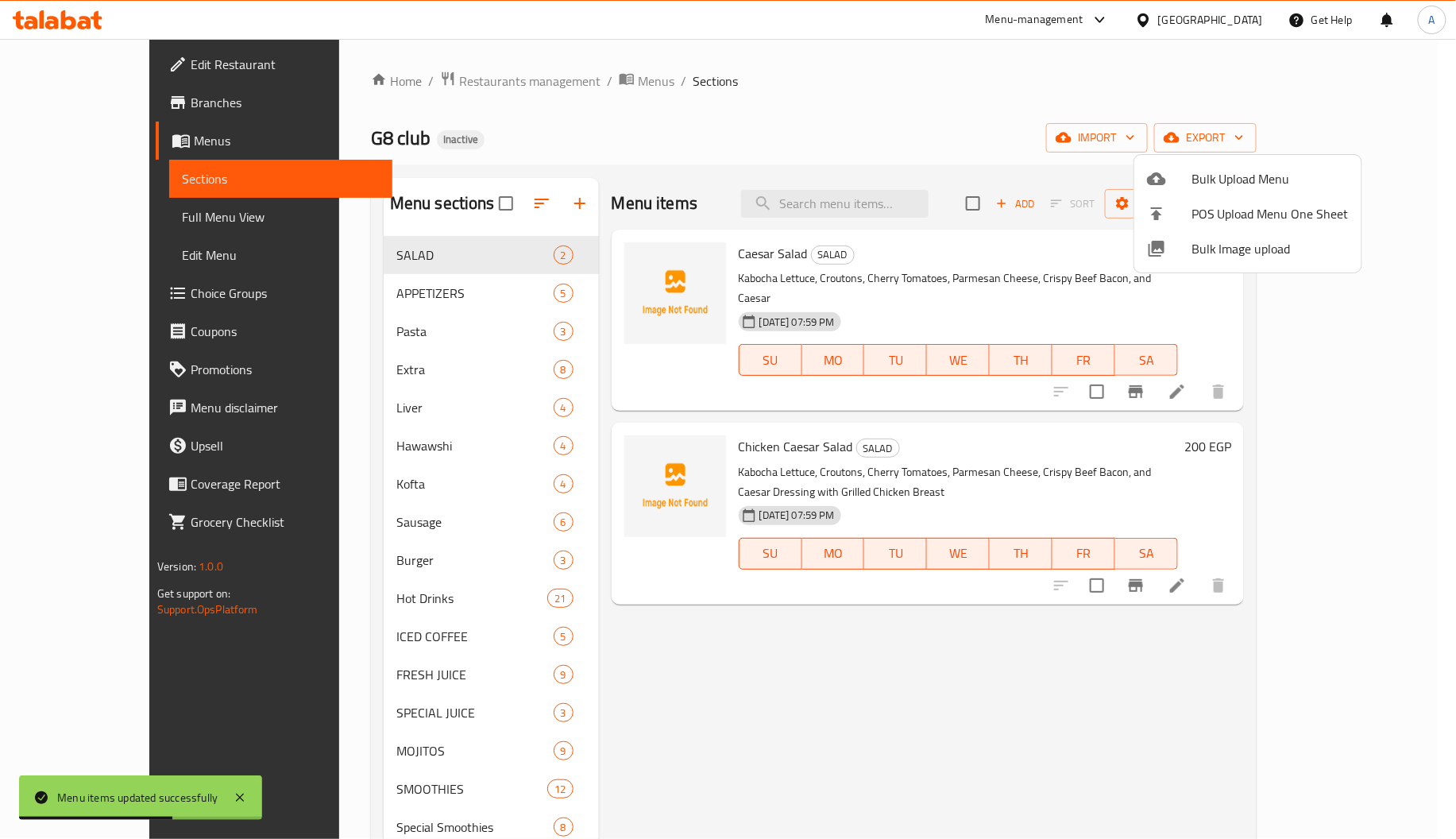
click at [390, 354] on div at bounding box center [728, 419] width 1456 height 839
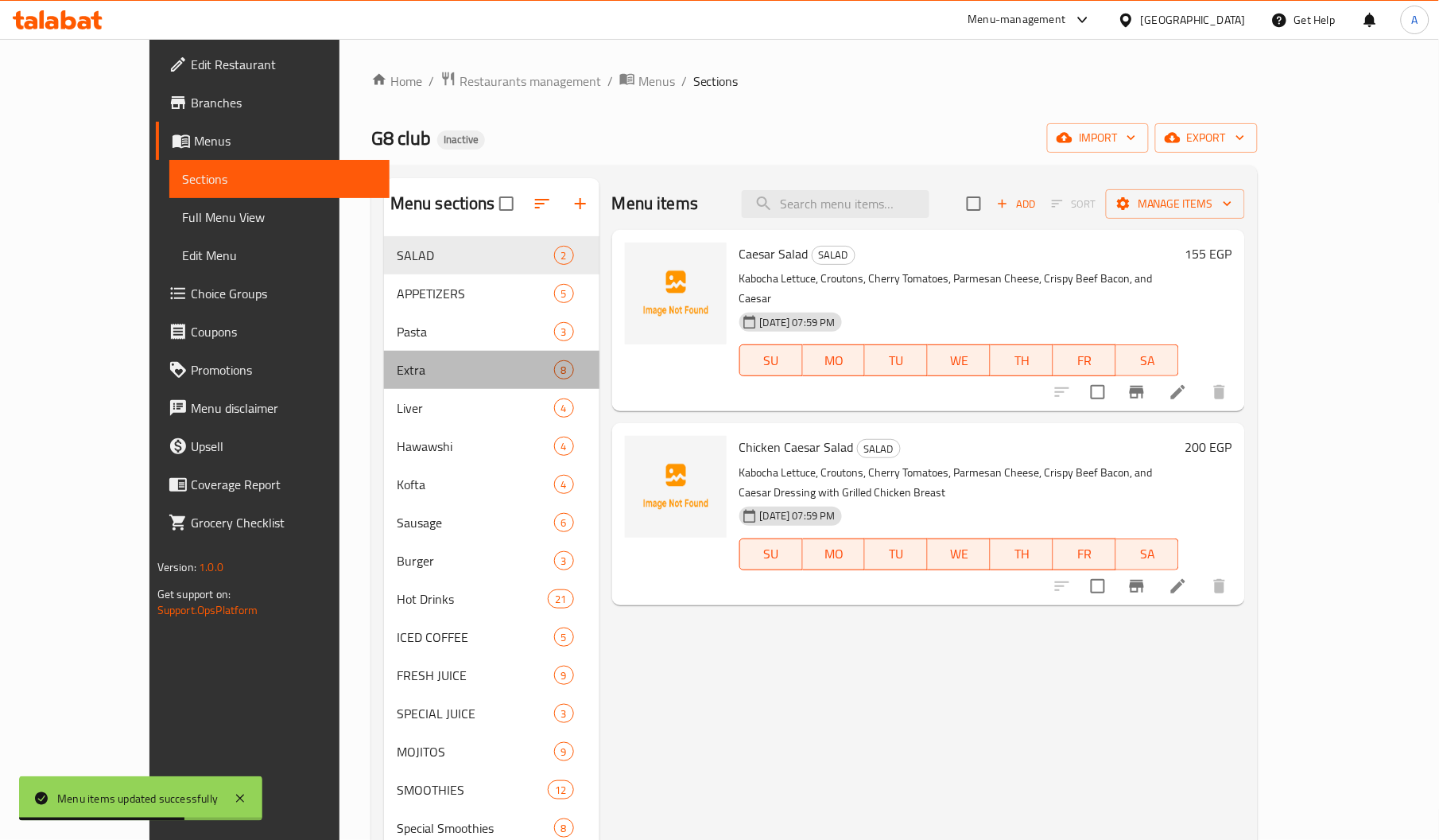
click at [390, 355] on div "Extra 8" at bounding box center [492, 369] width 216 height 38
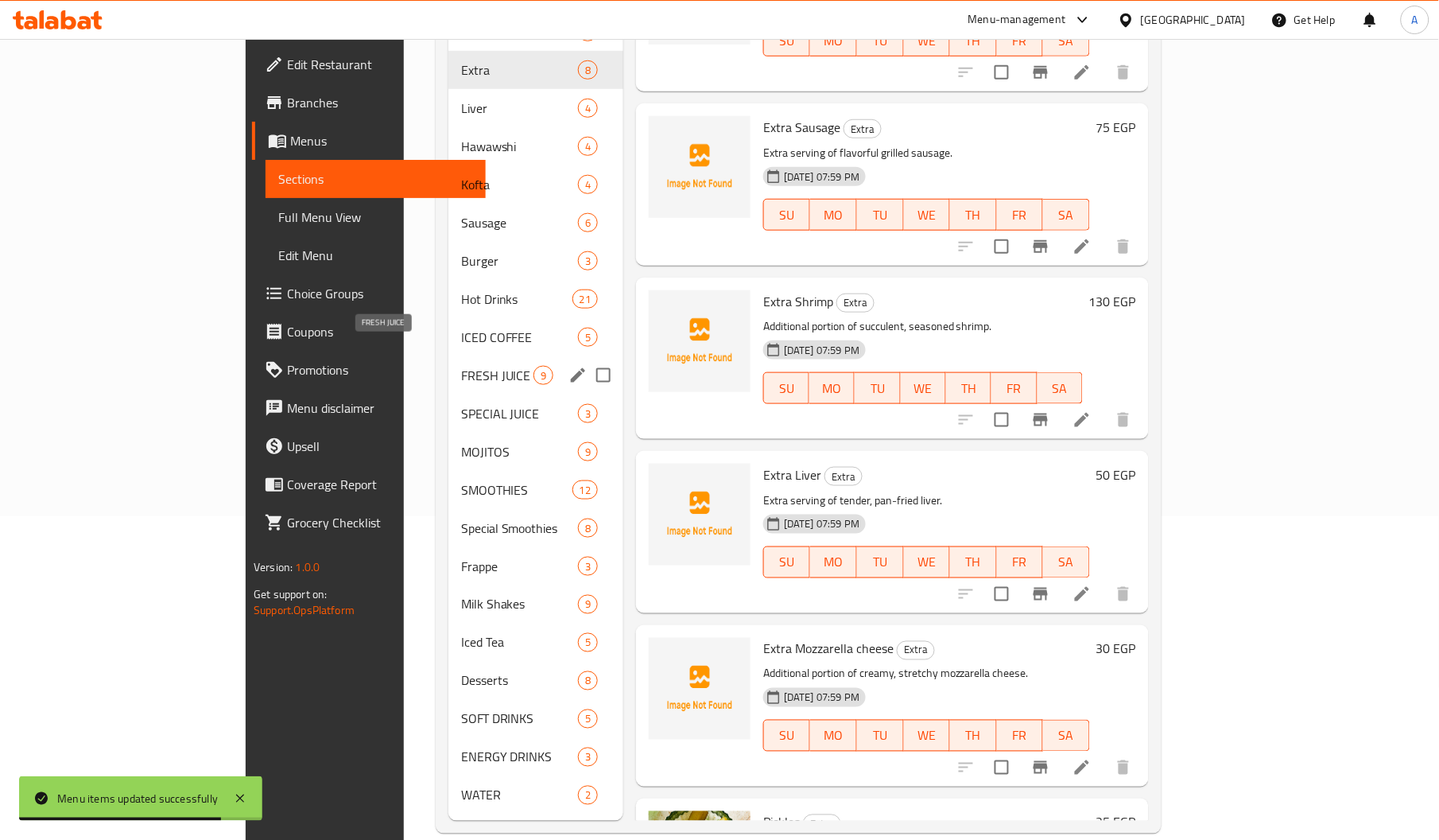
scroll to position [325, 0]
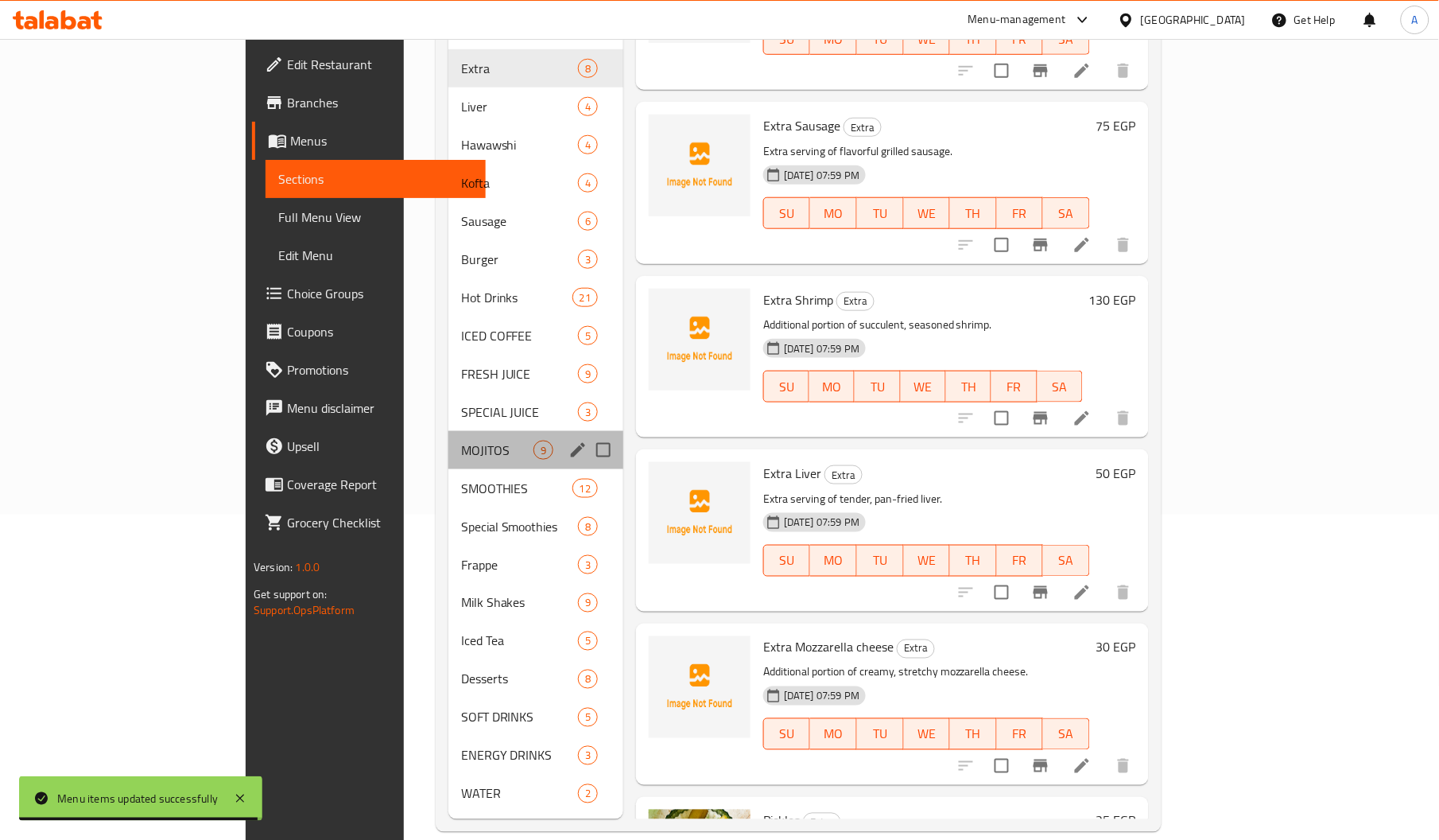
click at [449, 442] on div "MOJITOS 9" at bounding box center [536, 450] width 175 height 38
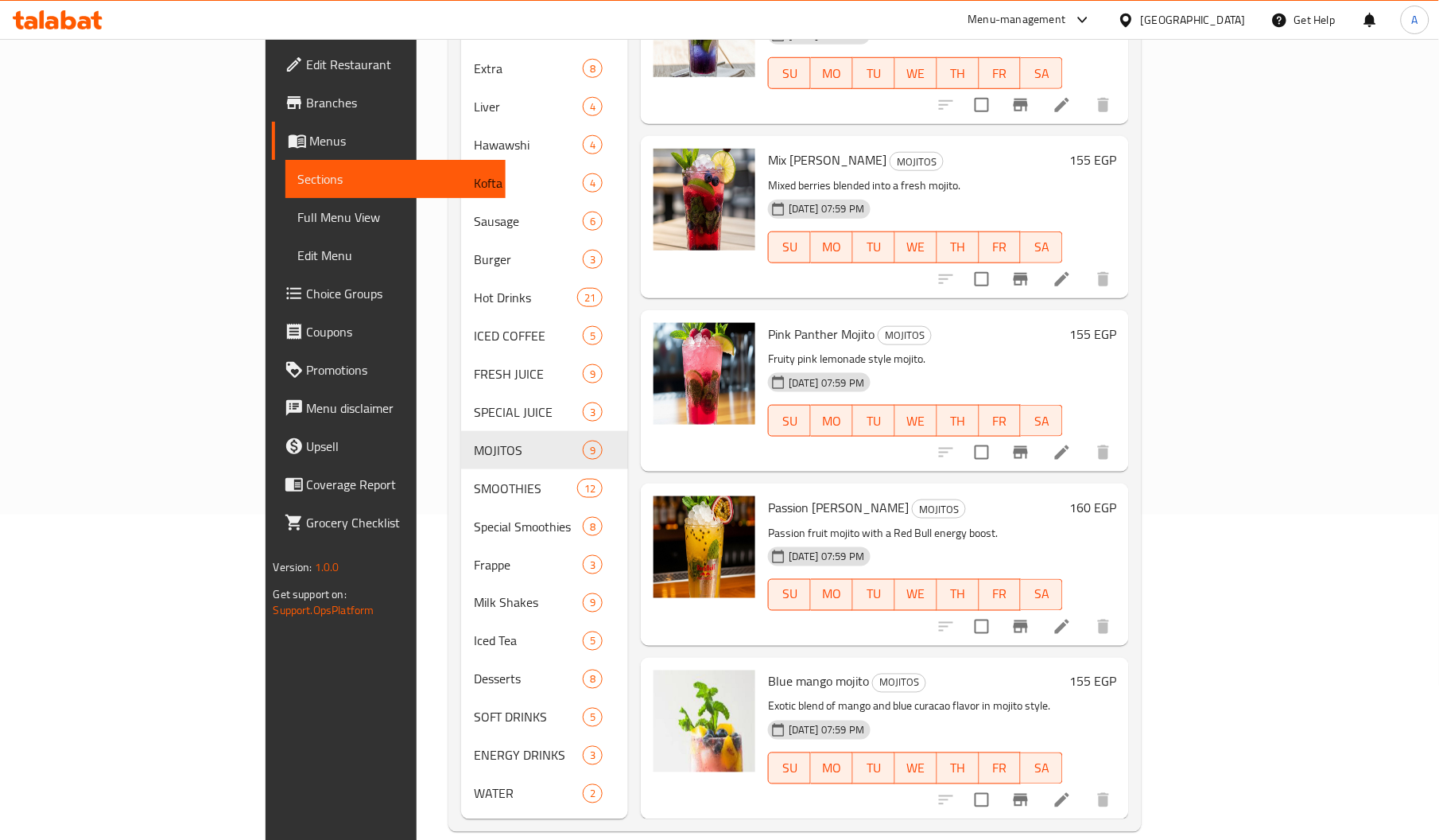
scroll to position [556, 0]
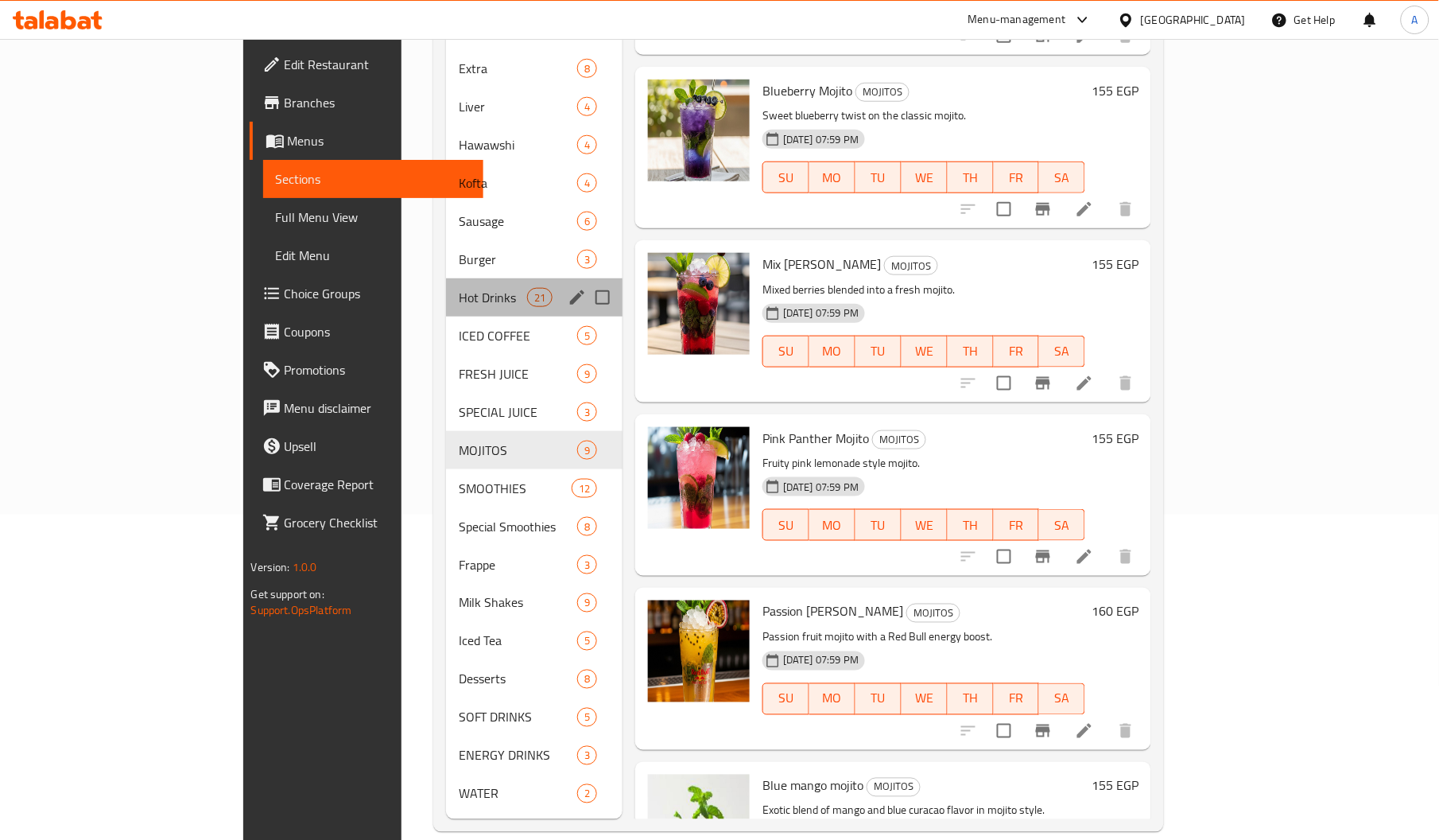
click at [446, 278] on div "Hot Drinks 21" at bounding box center [534, 297] width 176 height 38
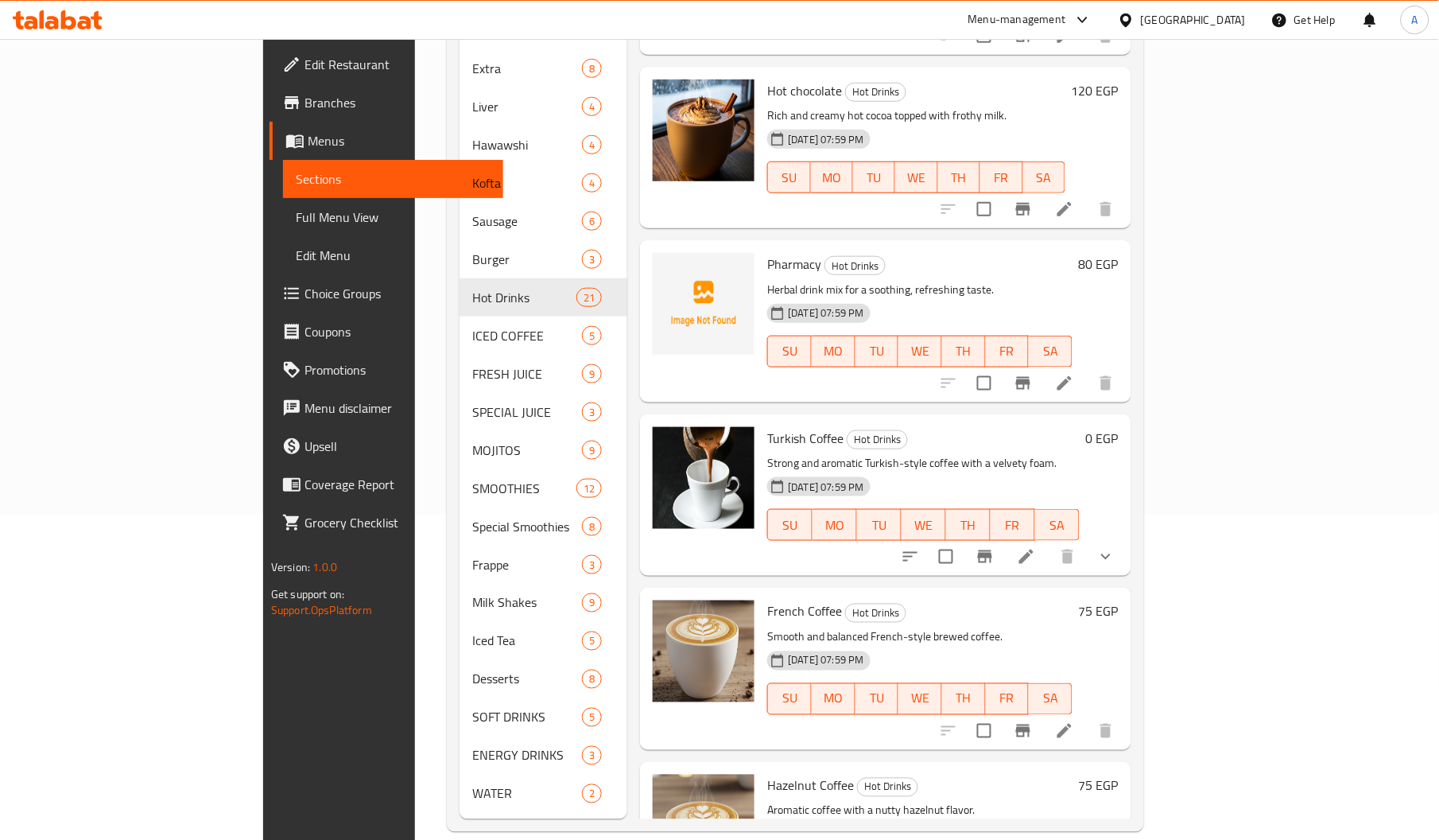
click at [767, 252] on span "Pharmacy" at bounding box center [794, 264] width 54 height 24
copy span "Pharmacy"
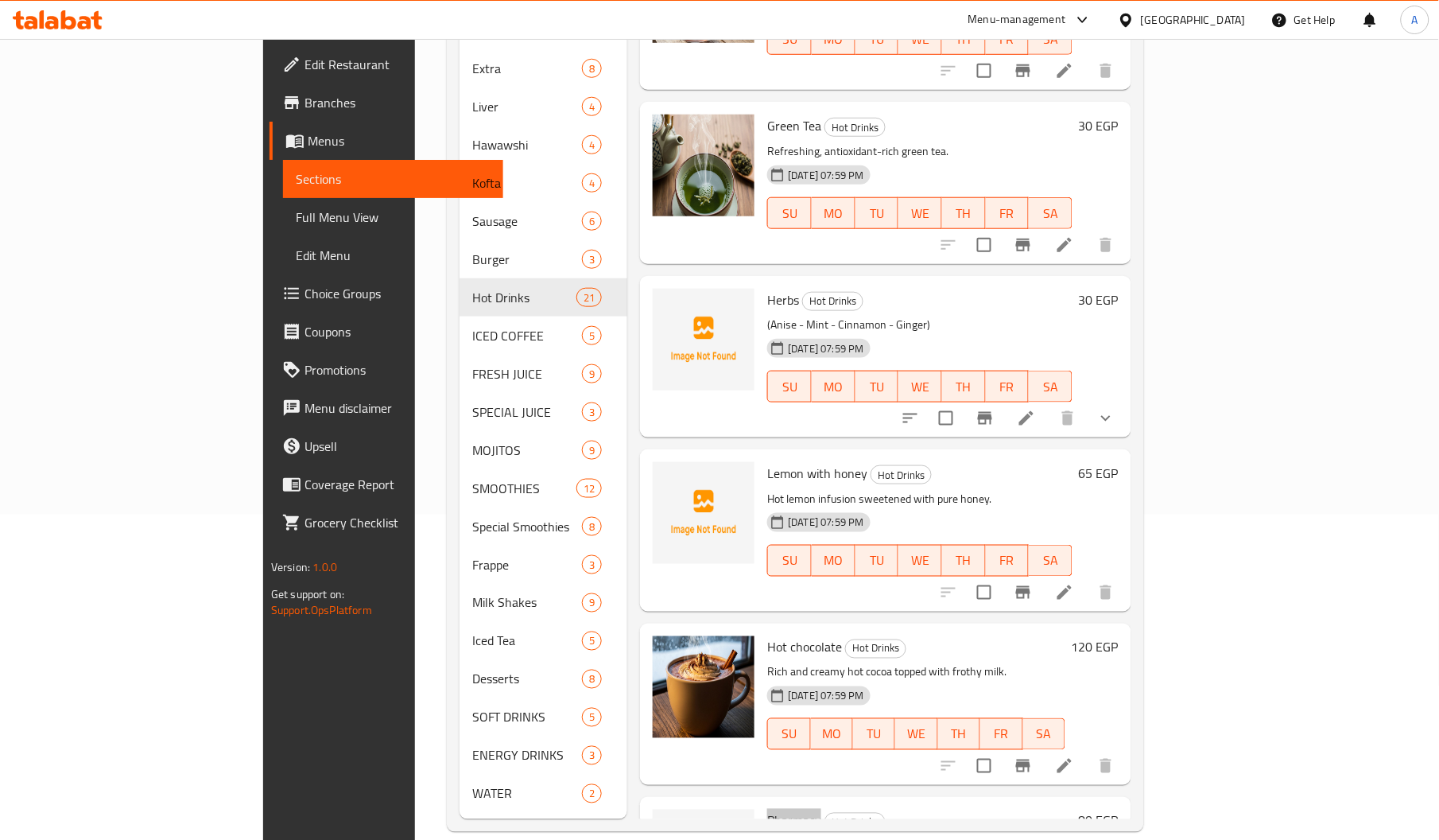
scroll to position [2, 0]
click at [767, 285] on span "Herbs" at bounding box center [783, 298] width 32 height 24
copy span "Herbs"
click at [767, 285] on span "Herbs" at bounding box center [783, 298] width 32 height 24
click at [767, 458] on span "Lemon with honey" at bounding box center [817, 471] width 100 height 24
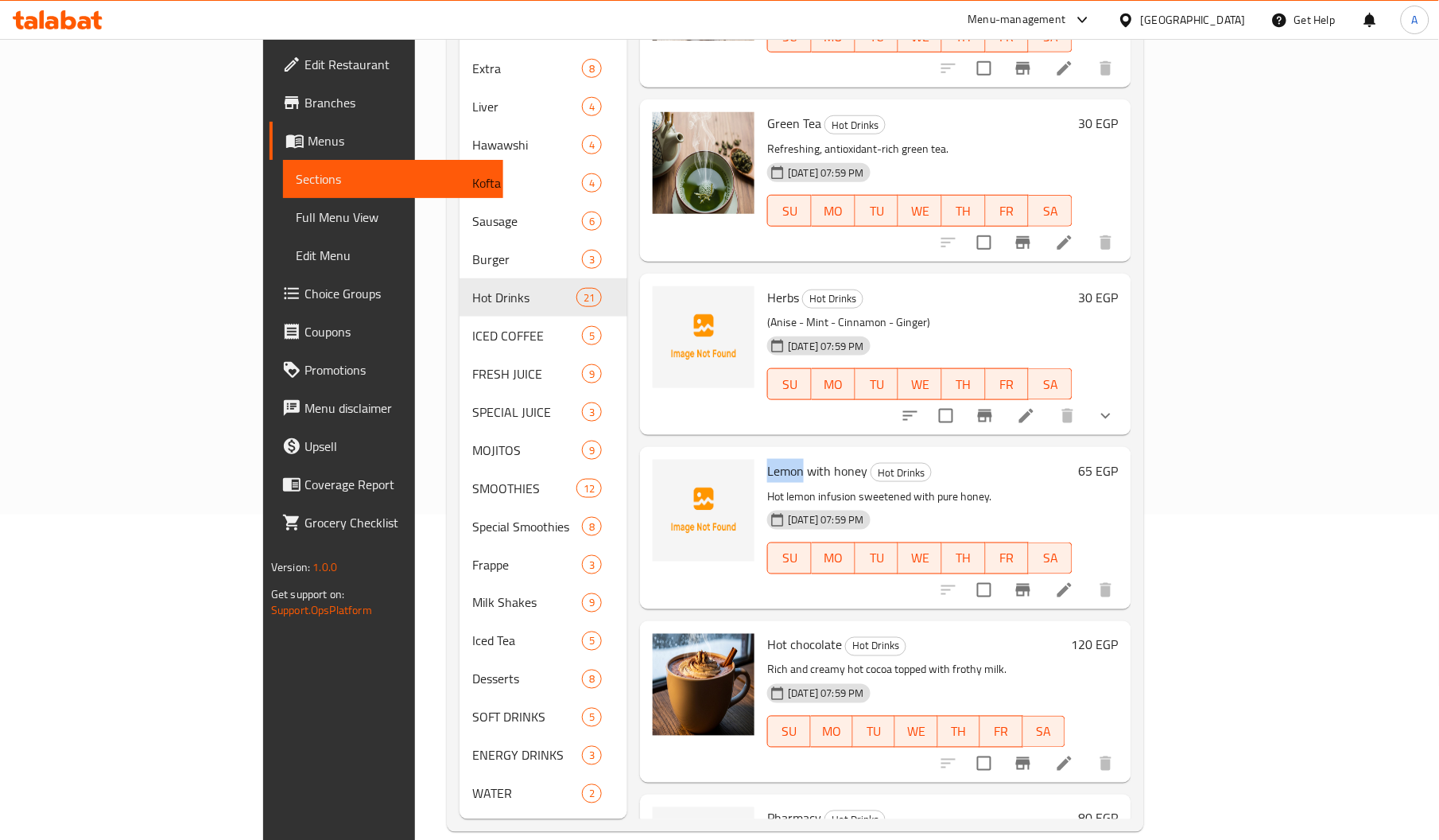
copy span "Lemon"
click at [767, 458] on span "Lemon with honey" at bounding box center [817, 471] width 100 height 24
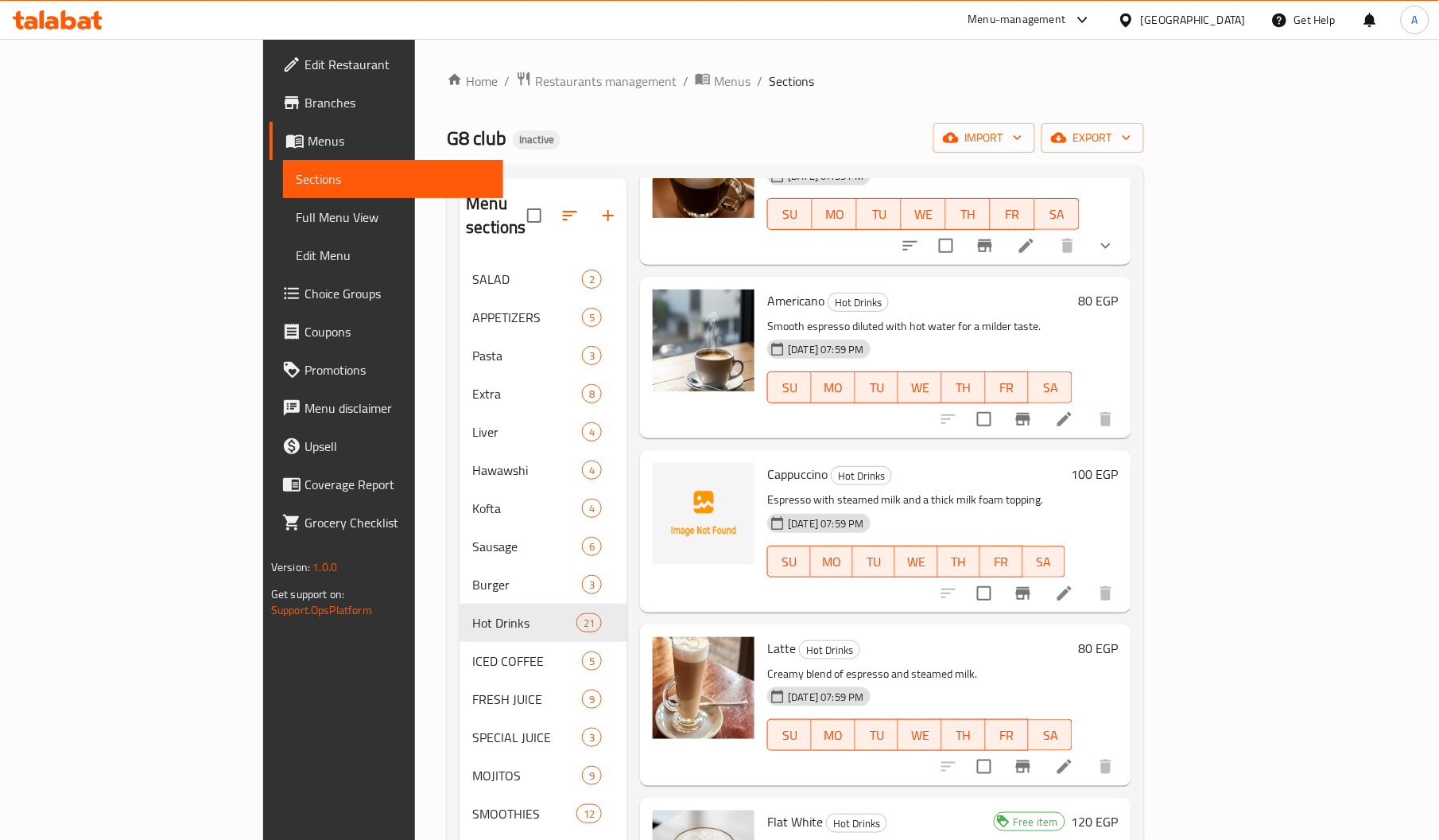
scroll to position [1889, 0]
click at [767, 460] on span "Cappuccino" at bounding box center [797, 472] width 61 height 24
copy span "Cappuccino"
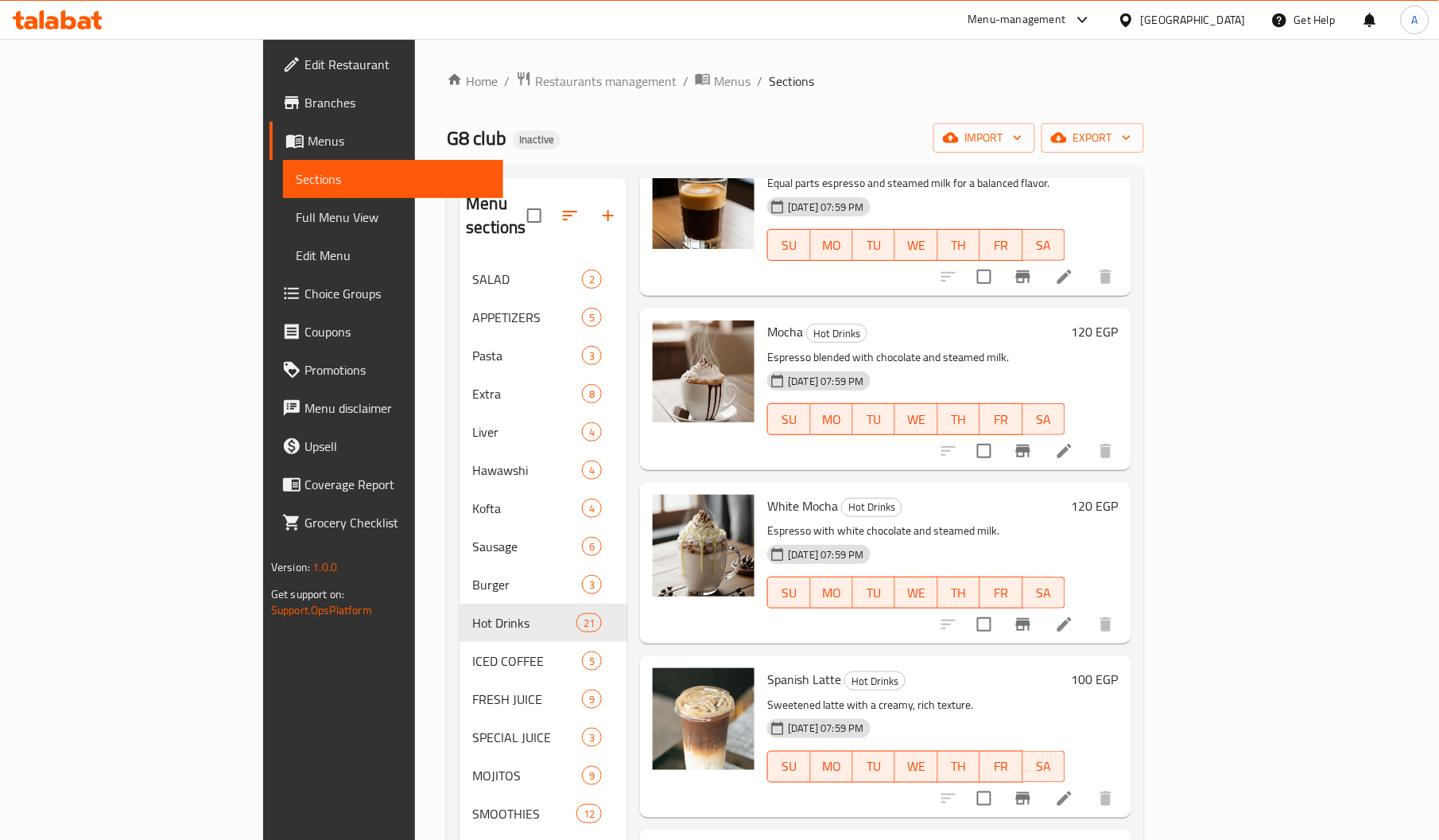
scroll to position [325, 0]
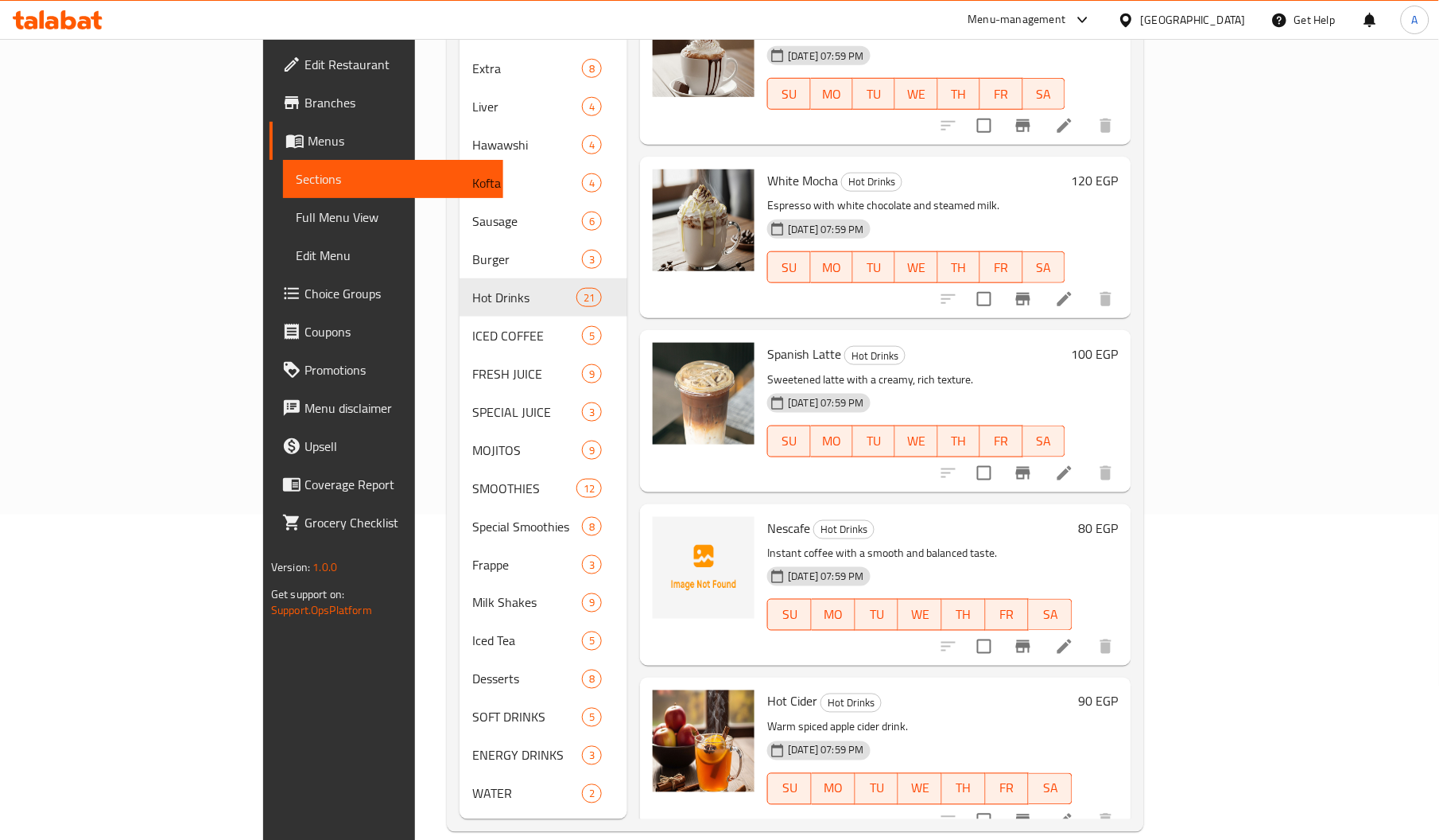
click at [767, 516] on span "Nescafe" at bounding box center [788, 528] width 43 height 24
copy span "Nescafe"
click at [767, 516] on span "Nescafe" at bounding box center [788, 528] width 43 height 24
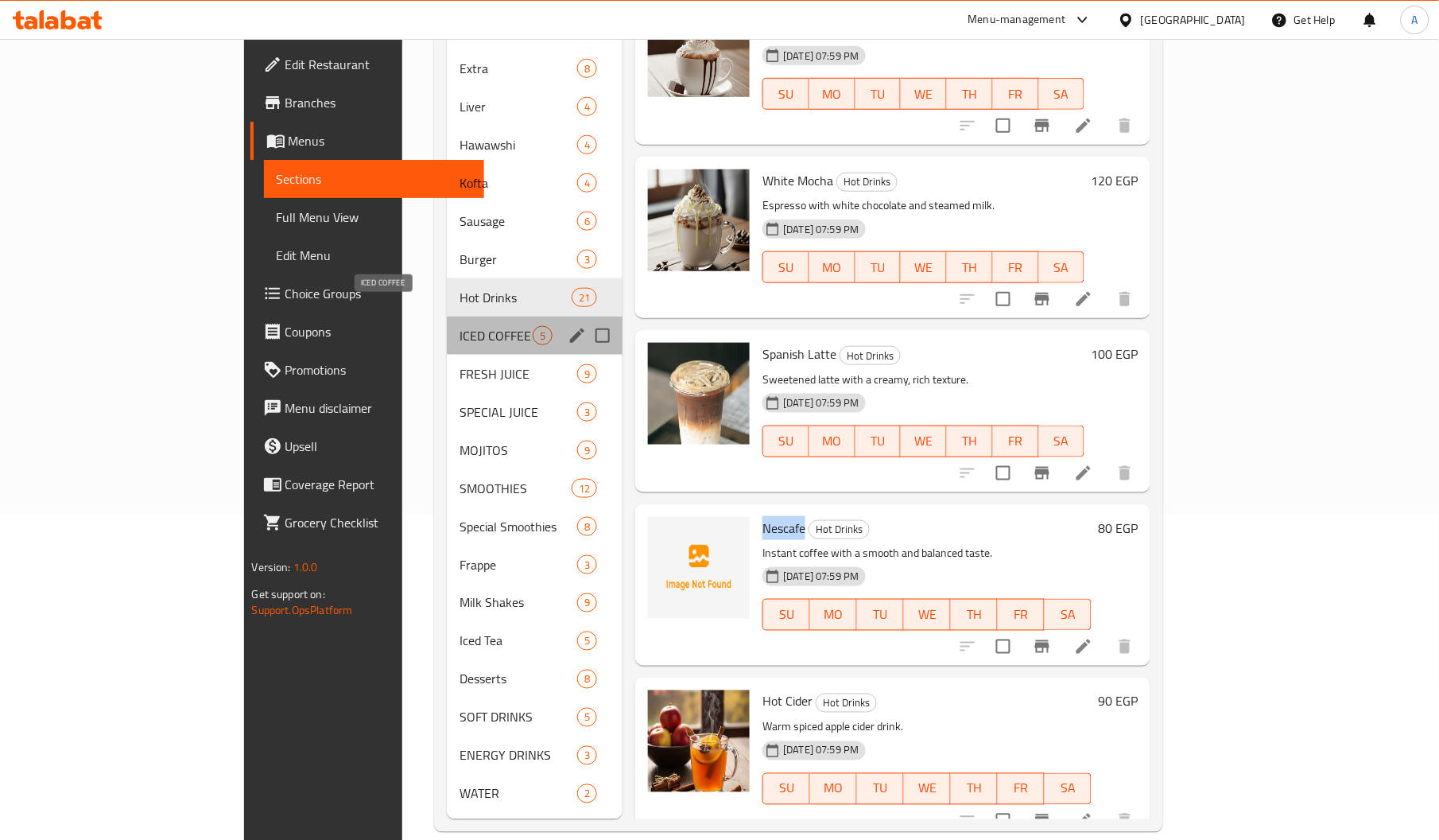
click at [459, 326] on span "ICED COFFEE" at bounding box center [496, 336] width 73 height 19
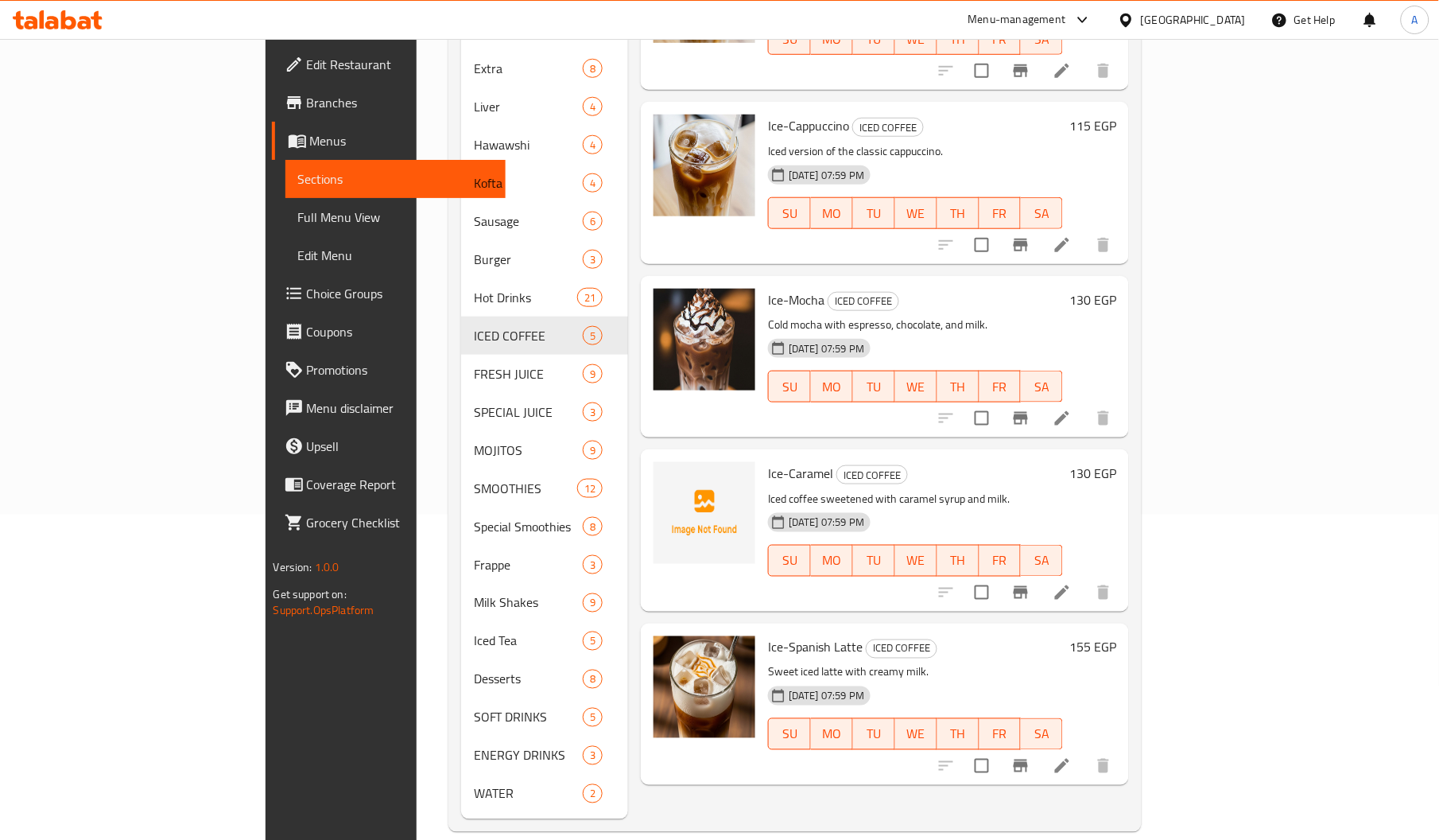
click at [768, 461] on span "Ice-Caramel" at bounding box center [800, 473] width 65 height 24
copy span "Caramel"
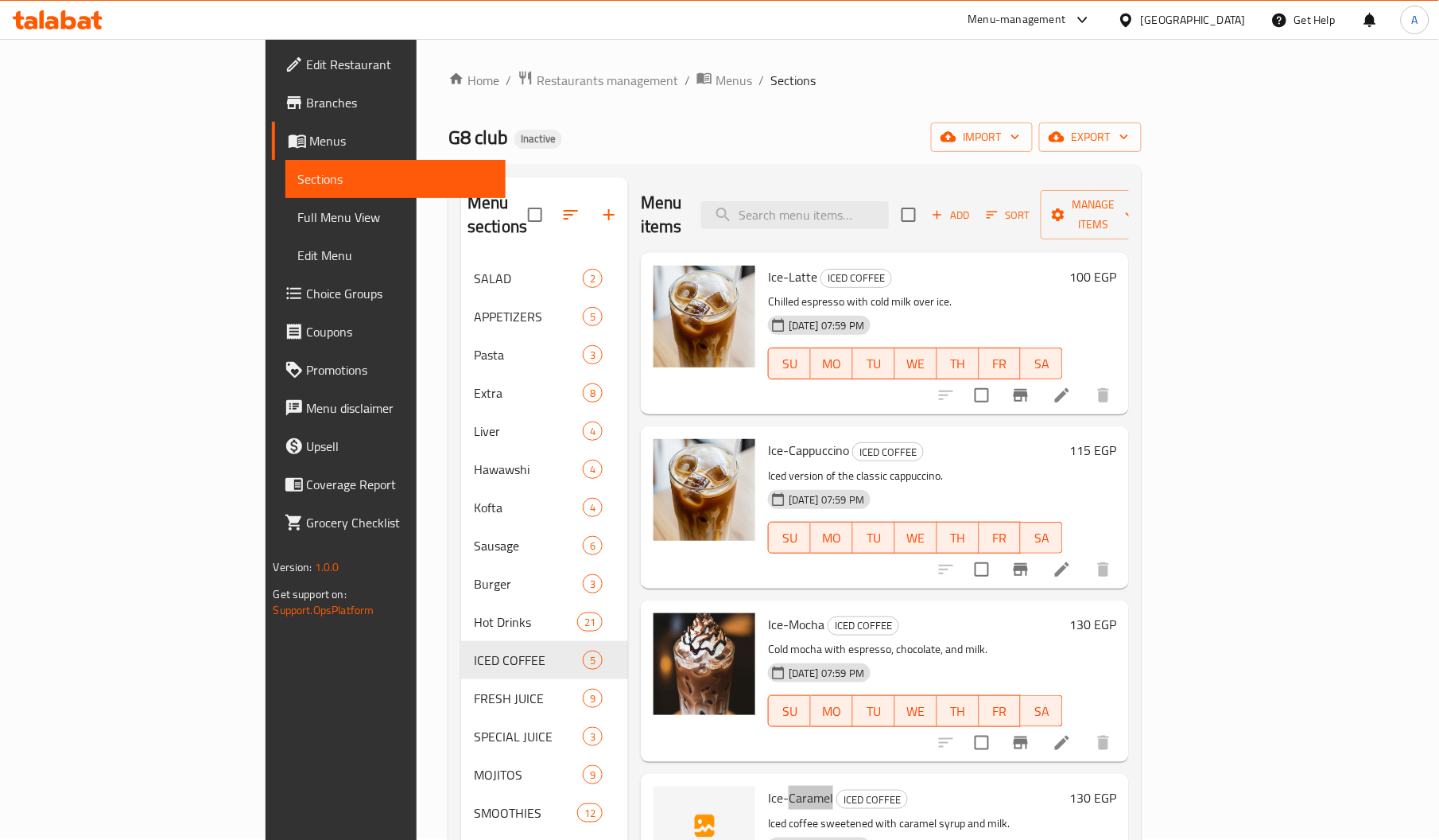
scroll to position [325, 0]
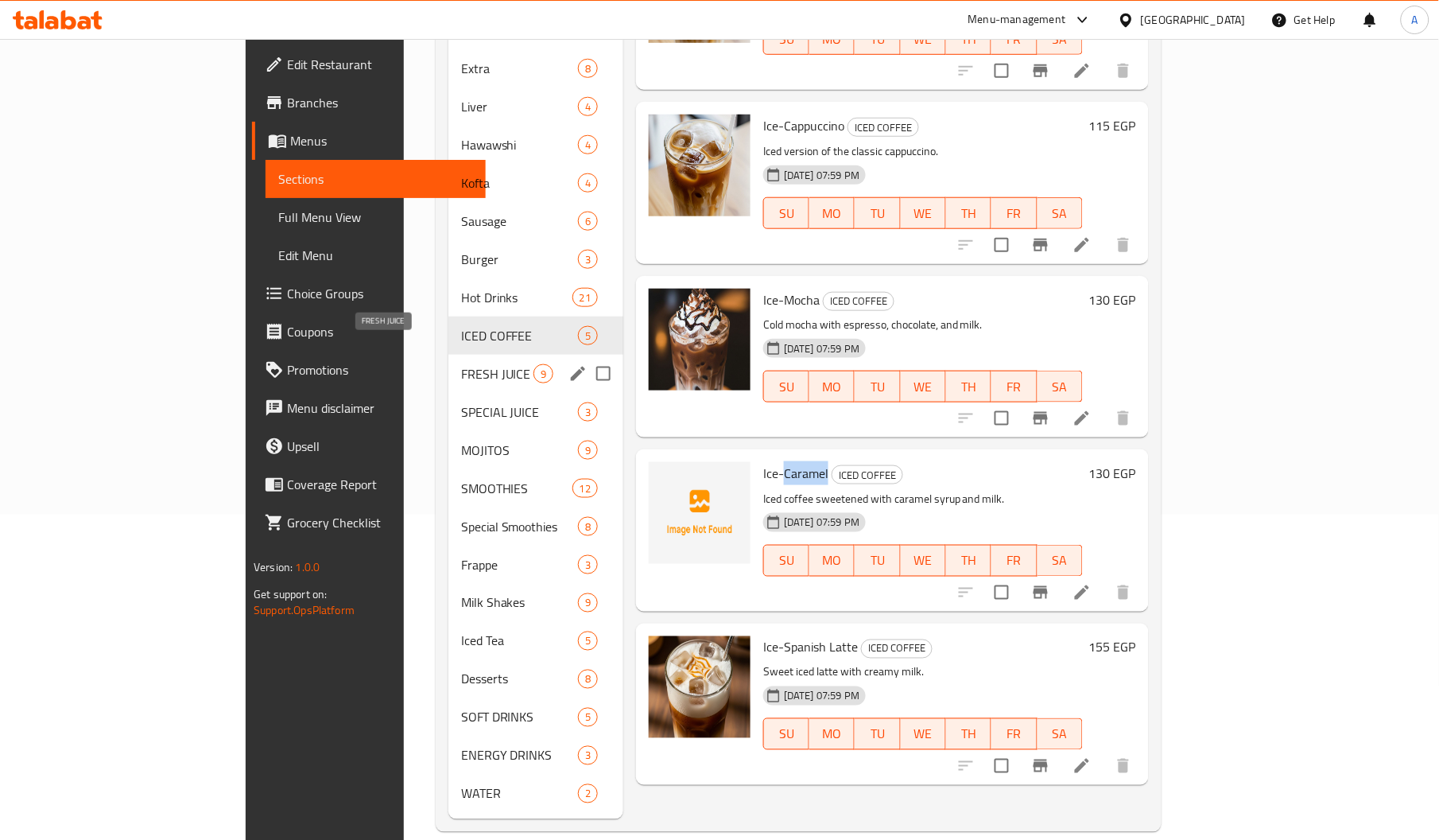
click at [461, 364] on span "FRESH JUICE" at bounding box center [496, 374] width 72 height 19
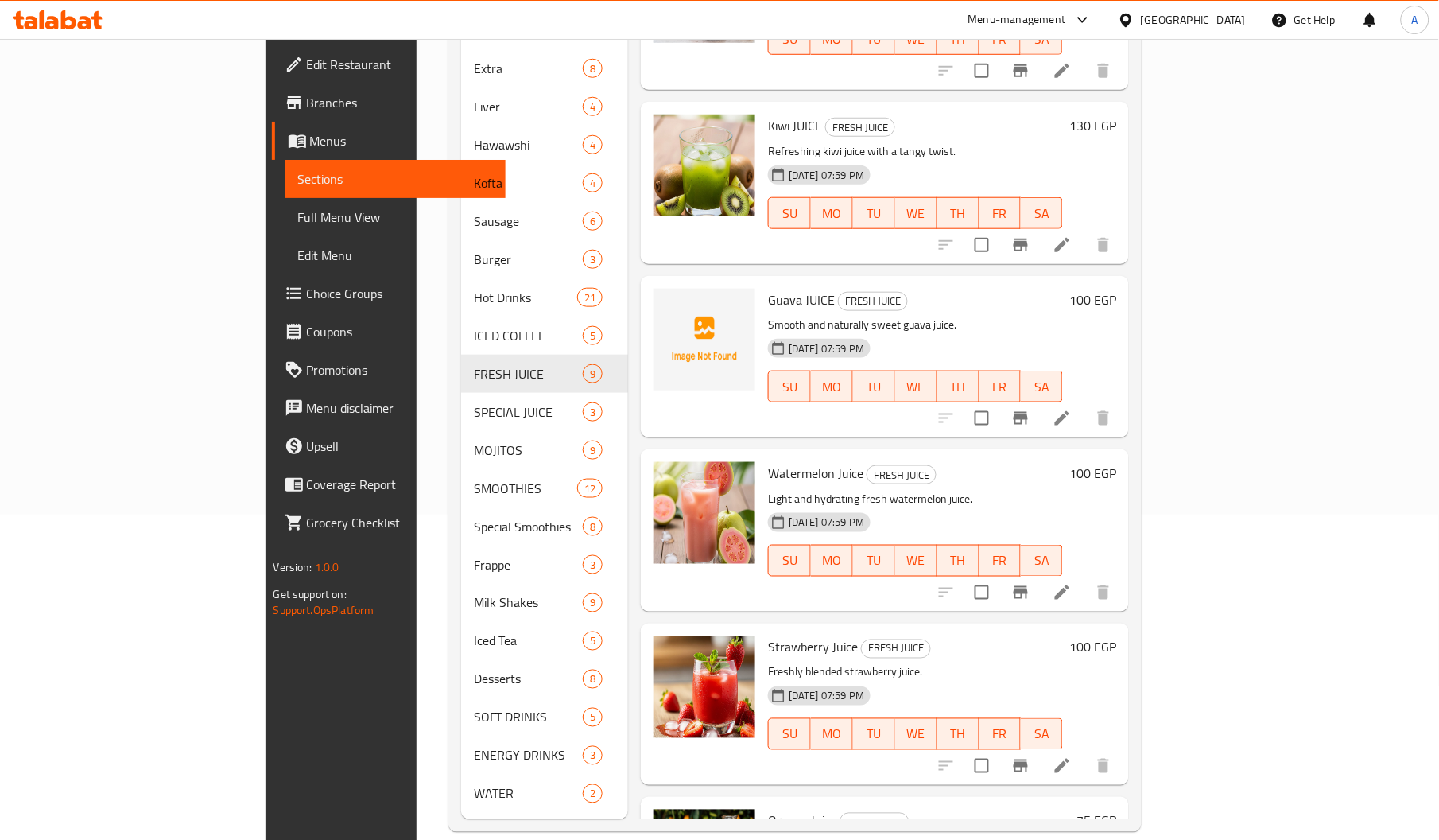
click at [762, 282] on div "Guava JUICE FRESH JUICE Smooth and naturally sweet guava juice. 13-08-2025 07:5…" at bounding box center [915, 357] width 308 height 149
copy span "Guava"
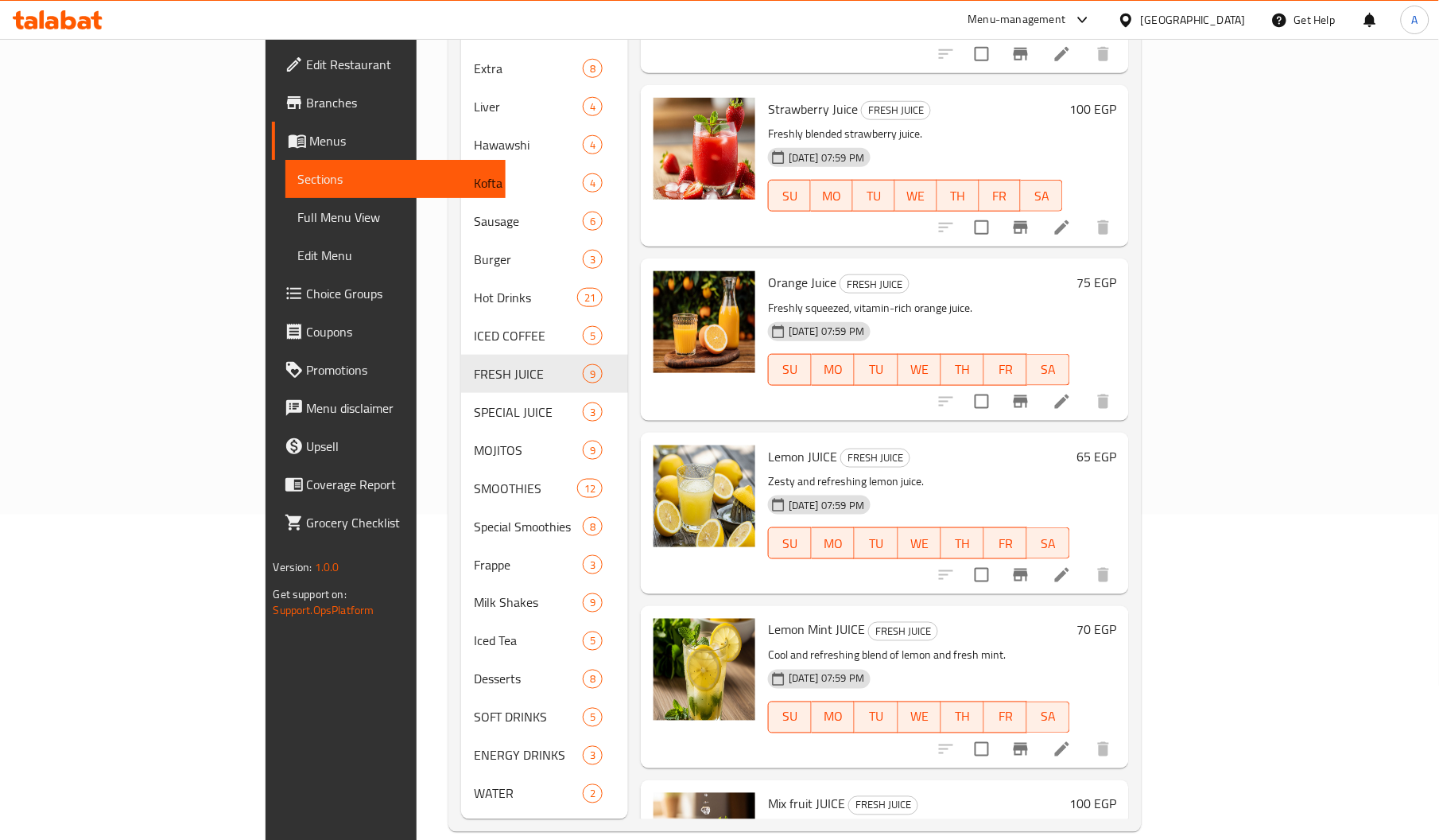
scroll to position [661, 0]
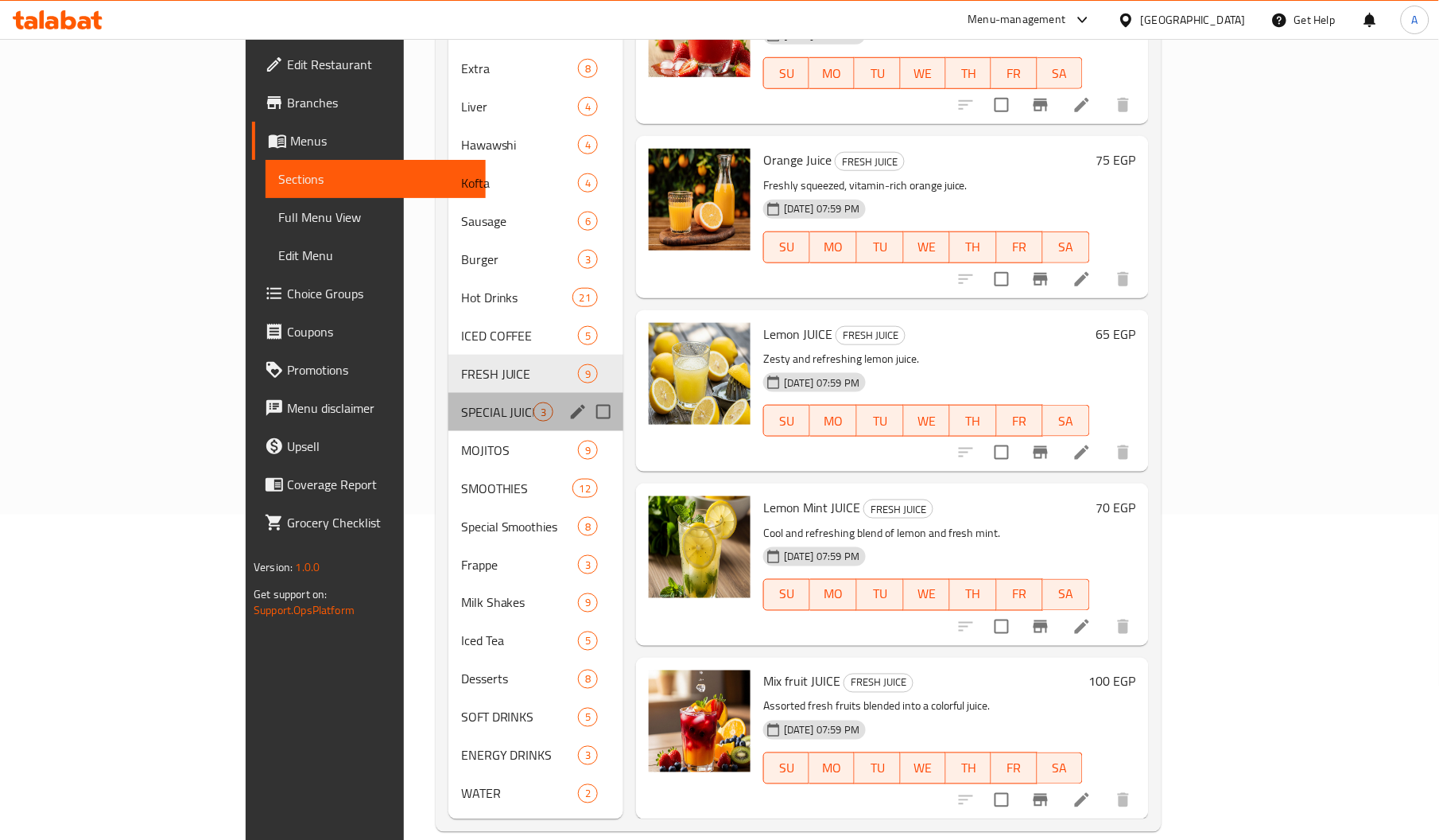
click at [449, 393] on div "SPECIAL JUICE 3" at bounding box center [536, 412] width 175 height 38
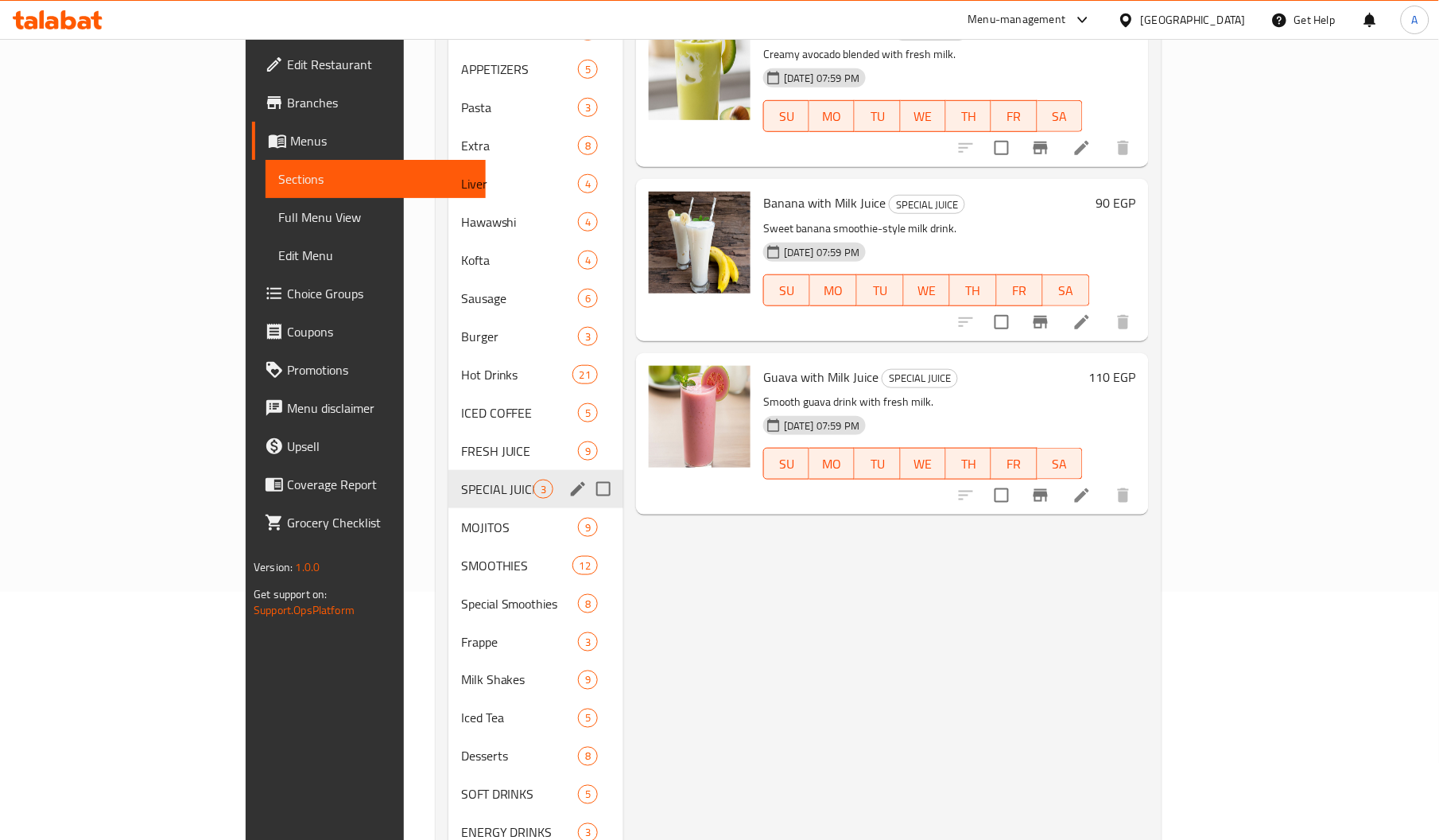
scroll to position [249, 0]
click at [461, 517] on span "MOJITOS" at bounding box center [496, 526] width 72 height 19
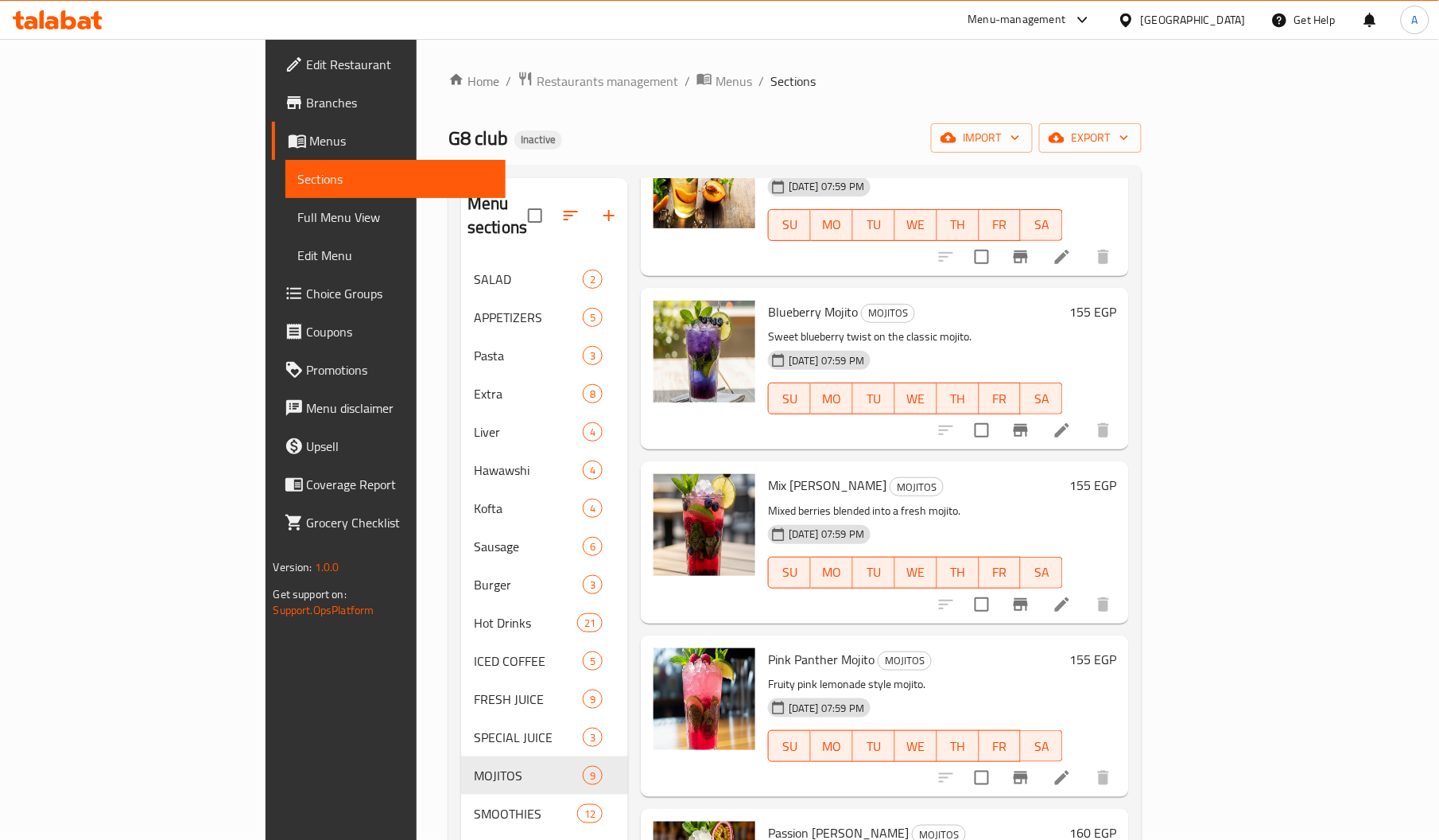
scroll to position [325, 0]
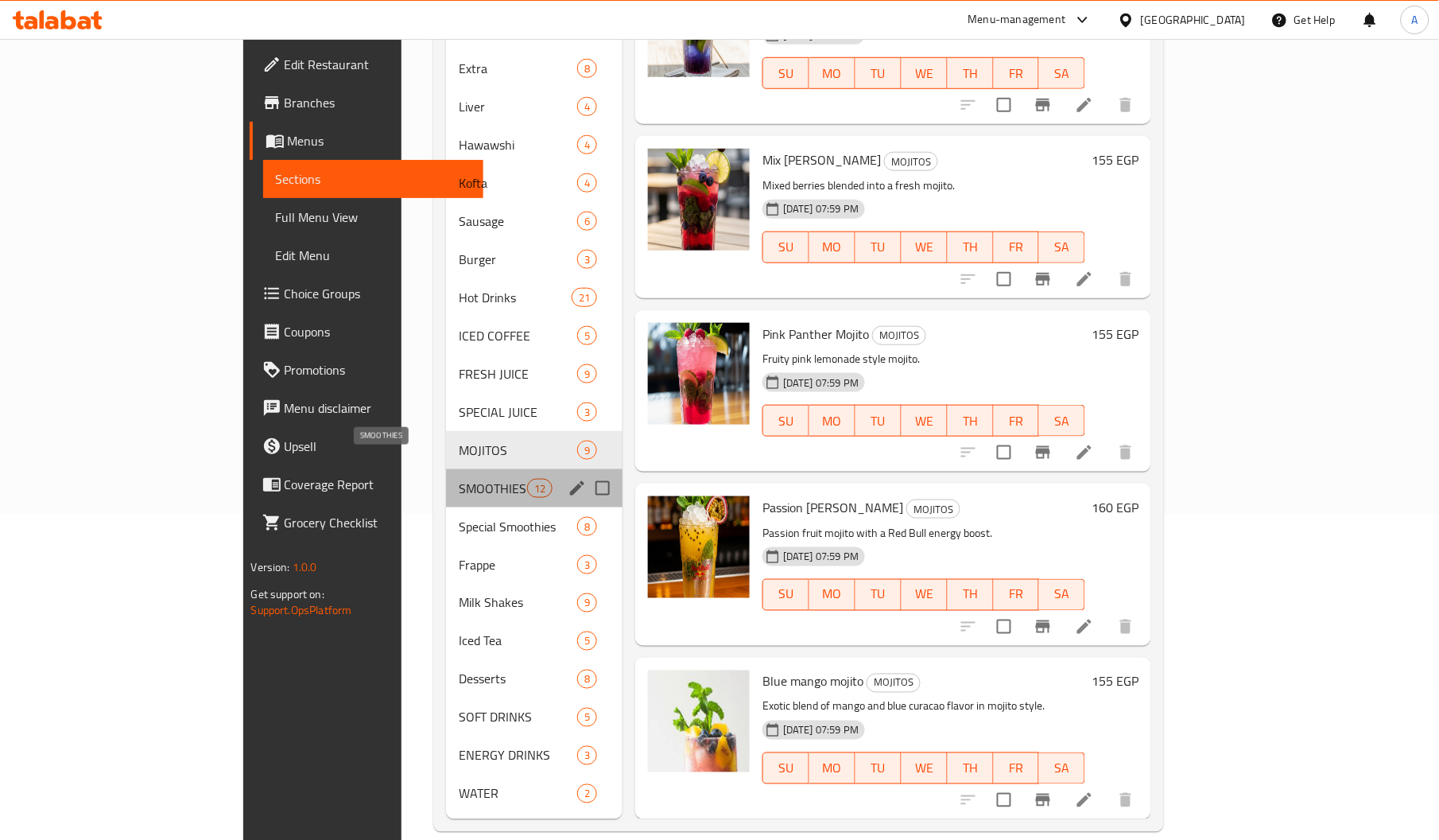
click at [458, 479] on span "SMOOTHIES" at bounding box center [492, 488] width 68 height 19
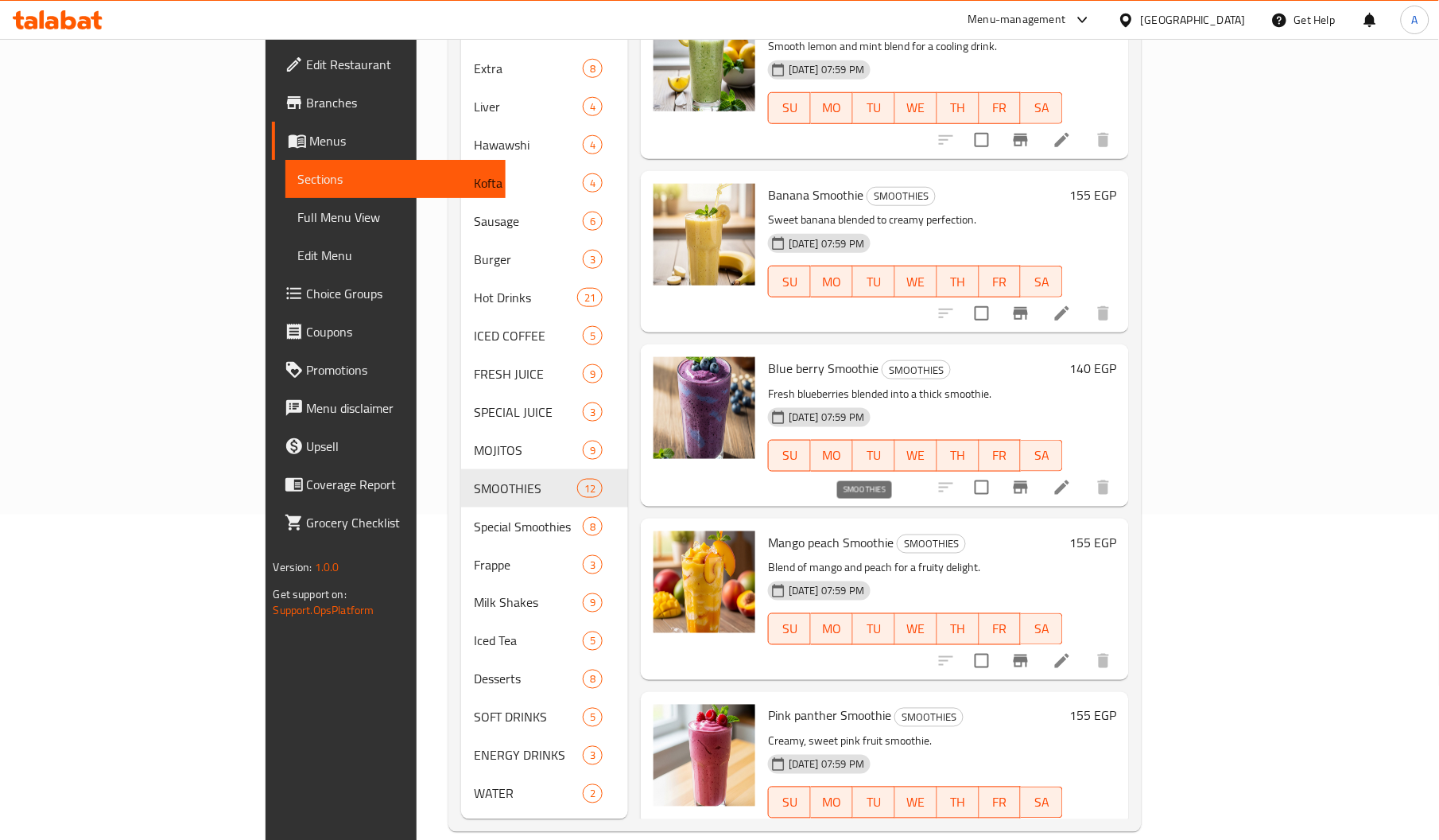
scroll to position [1181, 0]
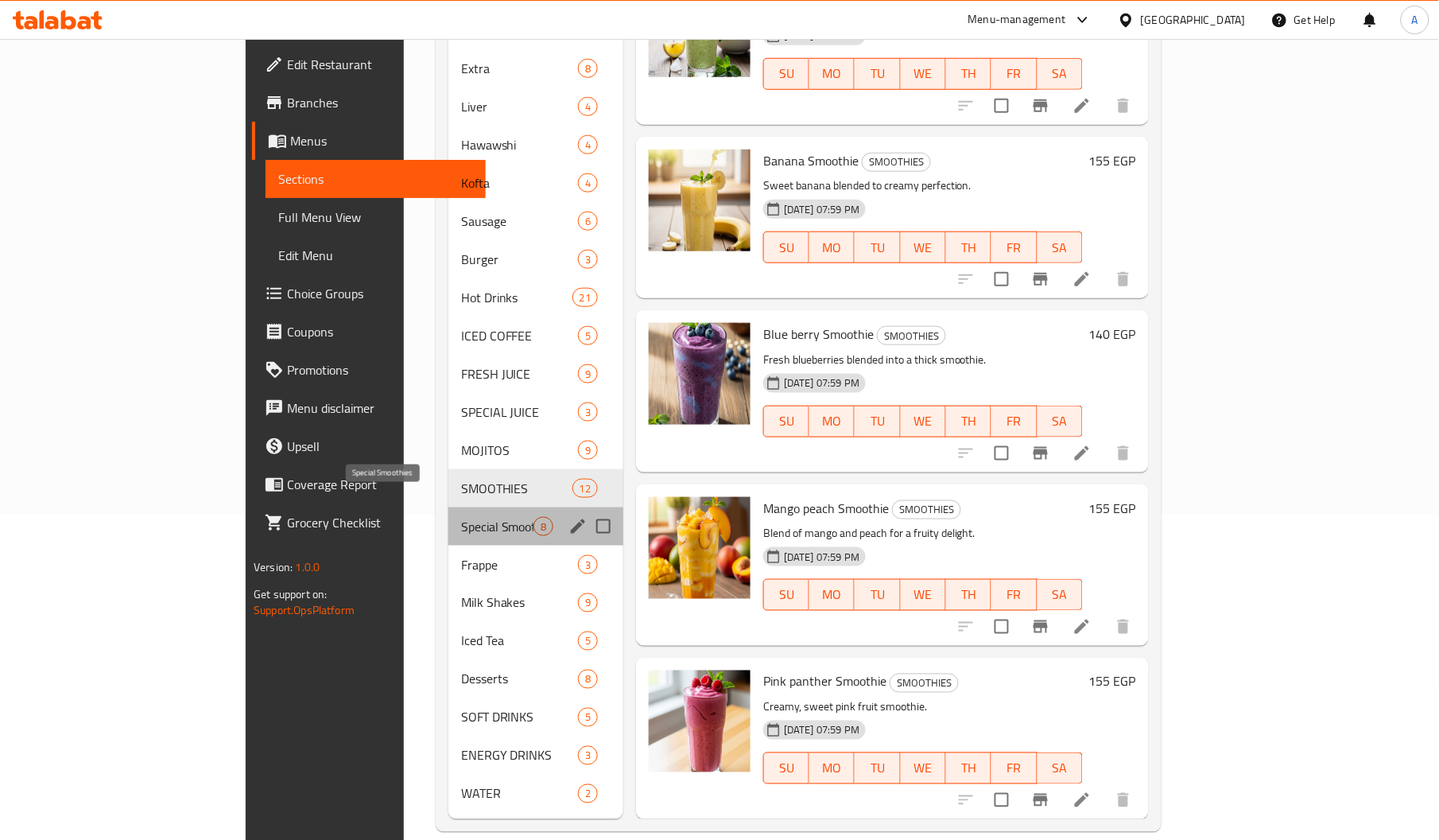
click at [461, 517] on span "Special Smoothies" at bounding box center [496, 526] width 72 height 19
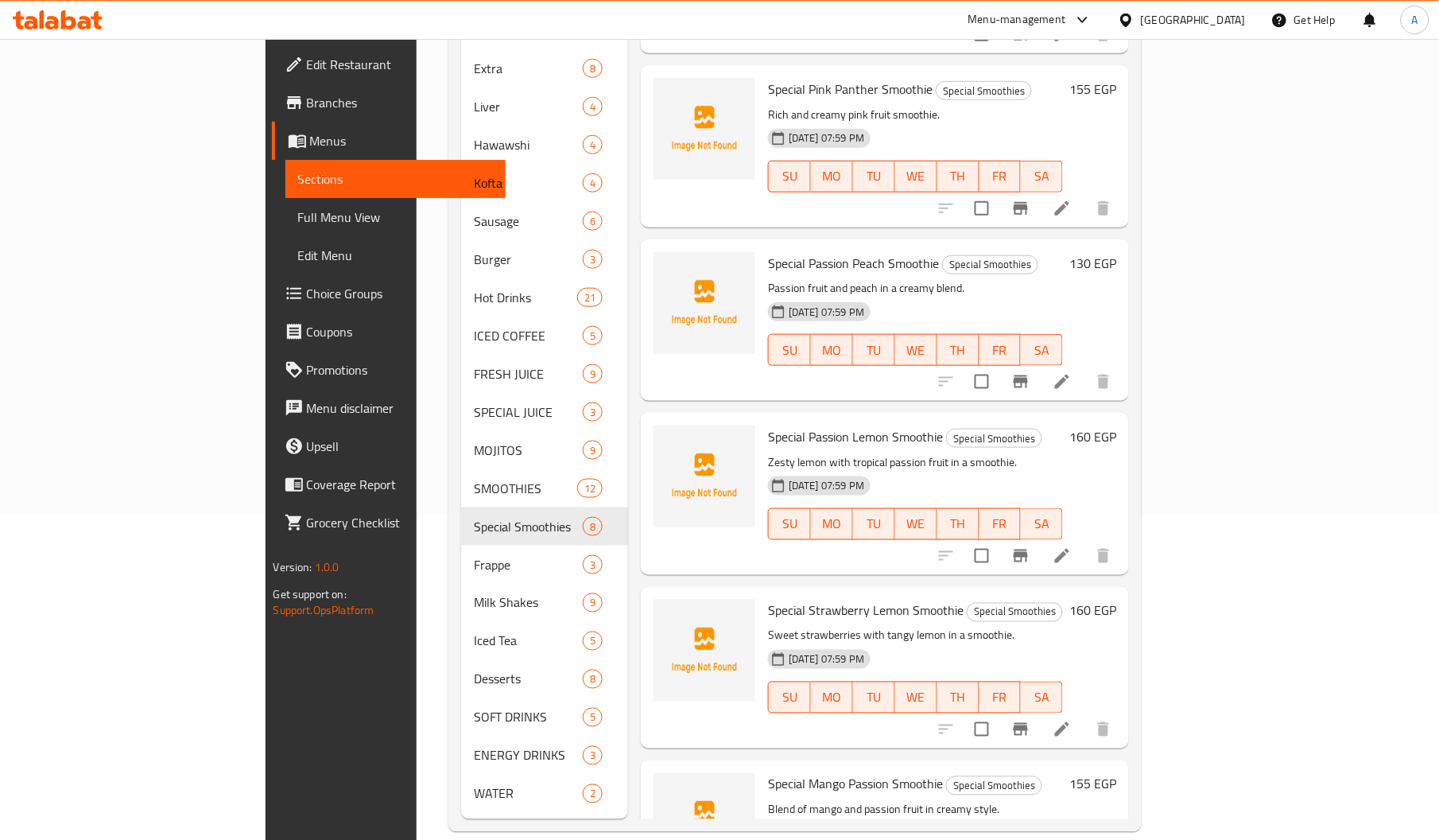
scroll to position [399, 0]
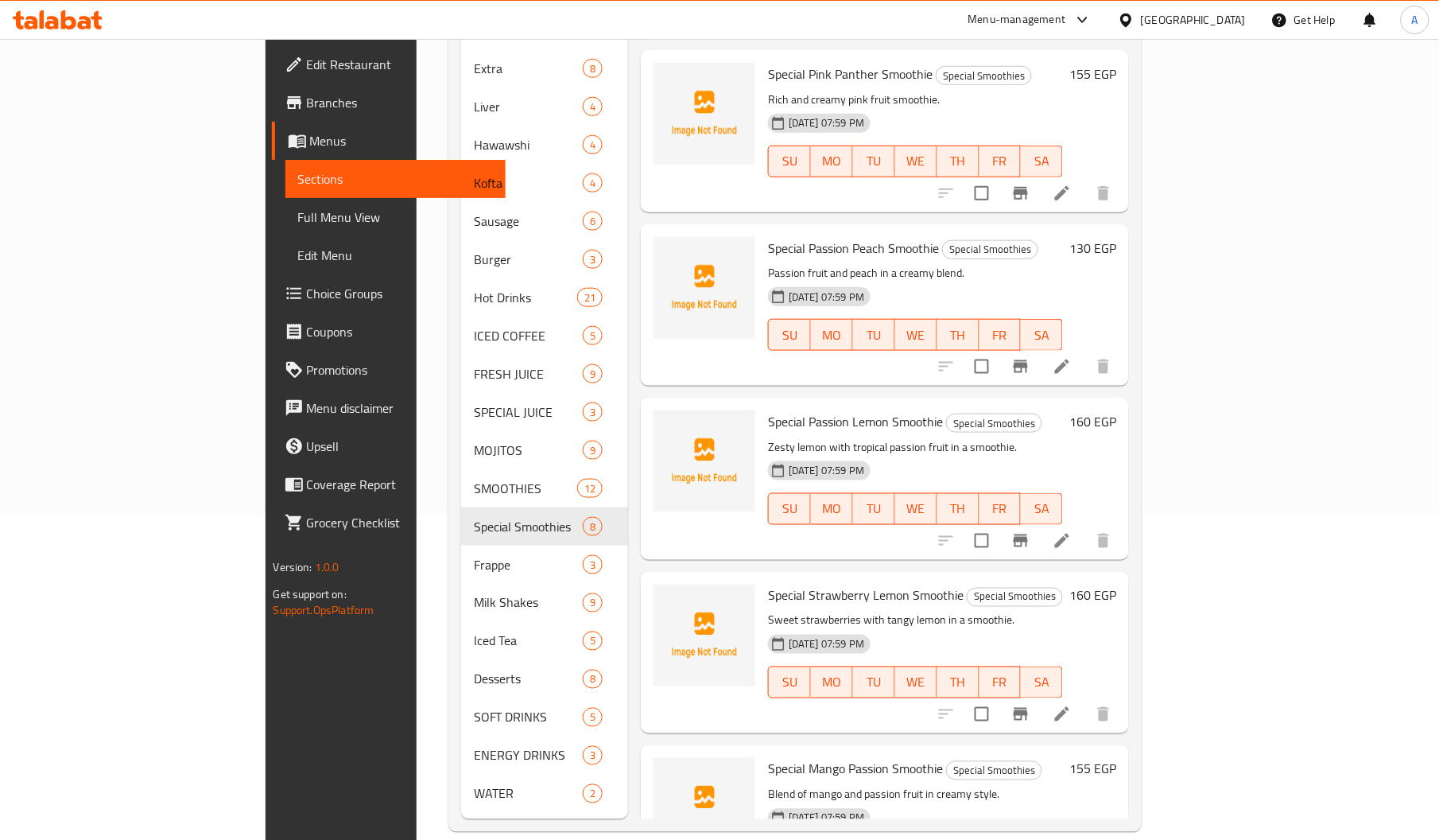
click at [771, 409] on span "Special Passion Lemon Smoothie" at bounding box center [855, 421] width 175 height 24
copy span "Passion"
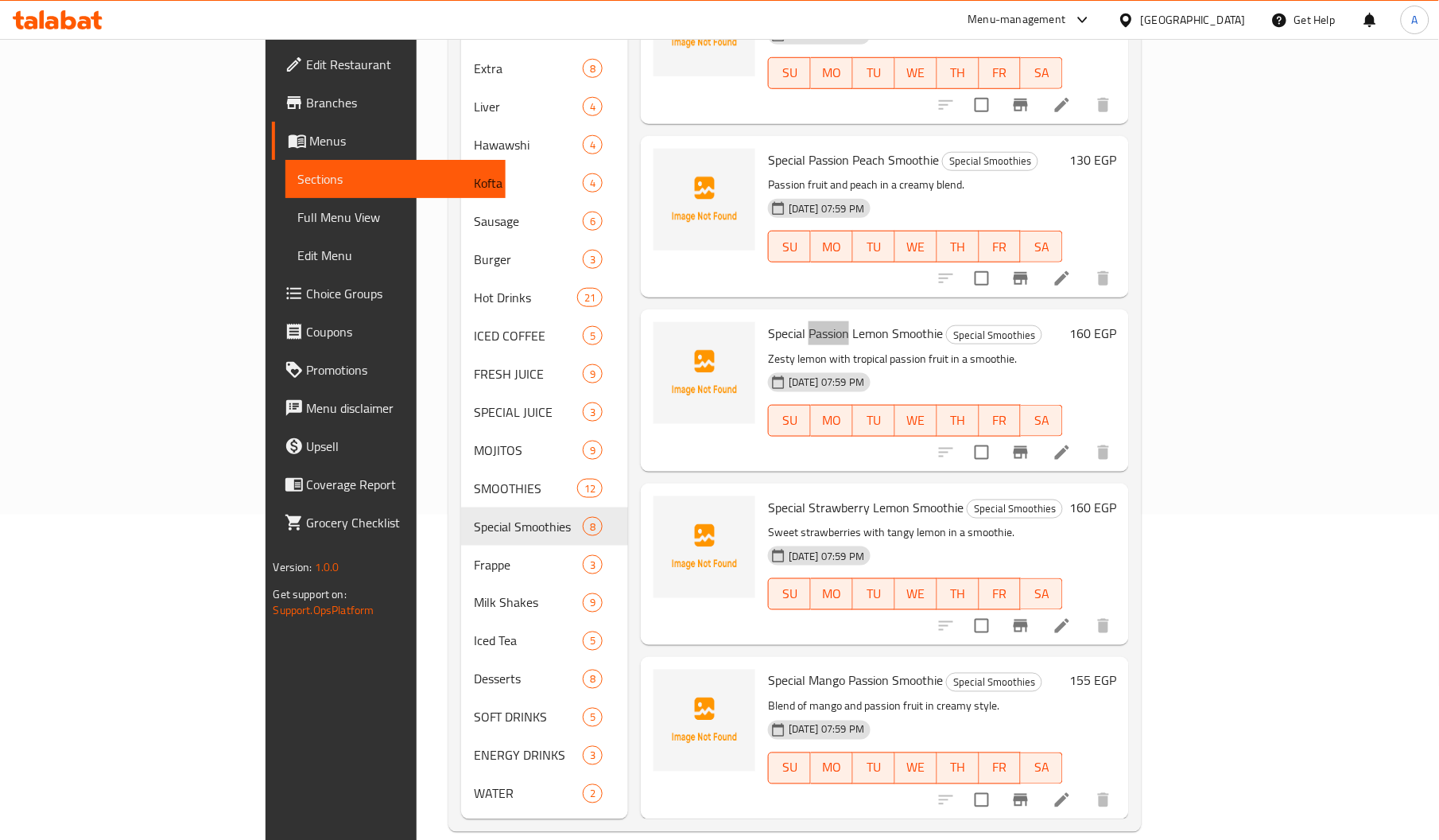
scroll to position [477, 0]
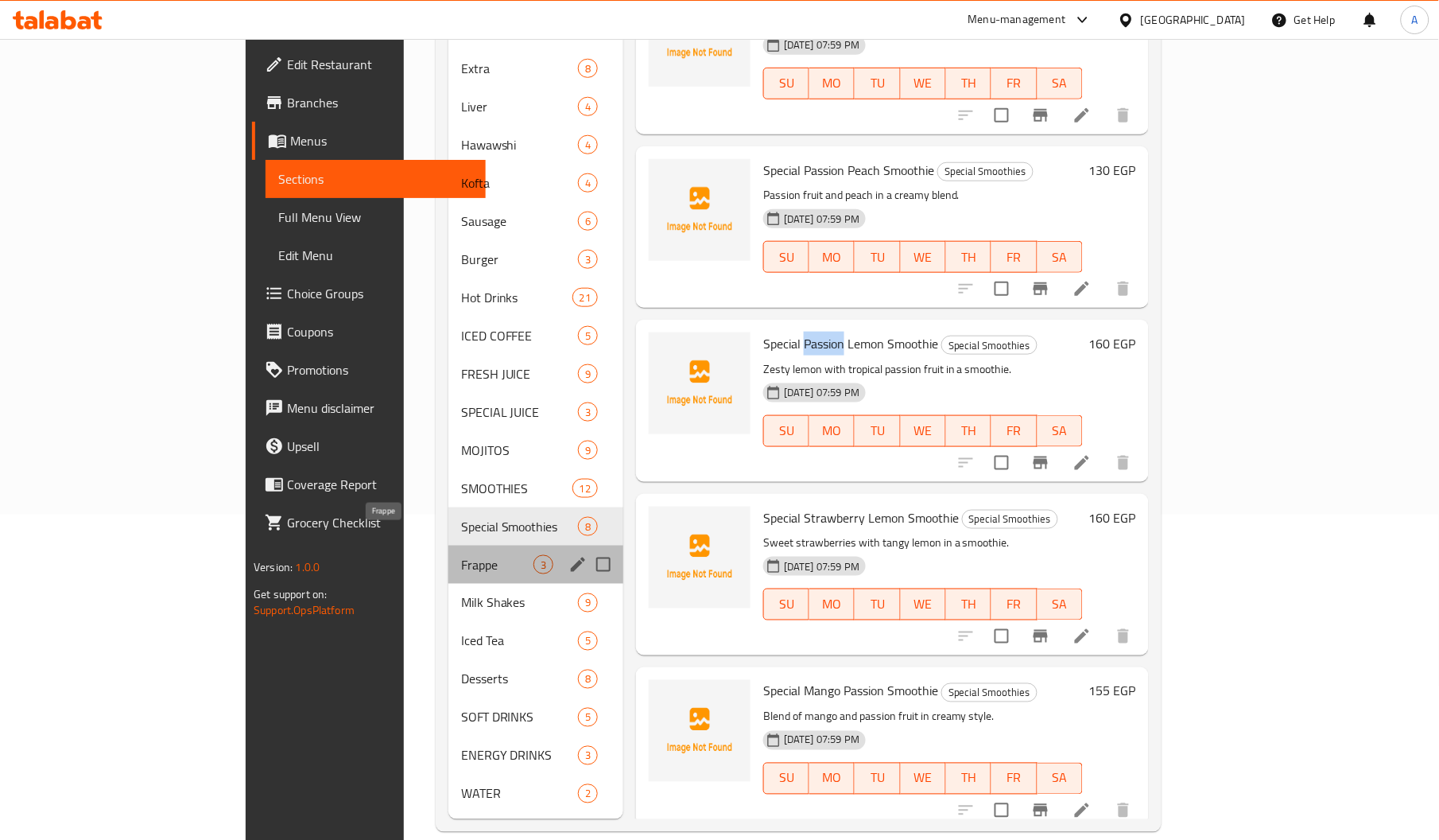
click at [461, 555] on span "Frappe" at bounding box center [496, 564] width 72 height 19
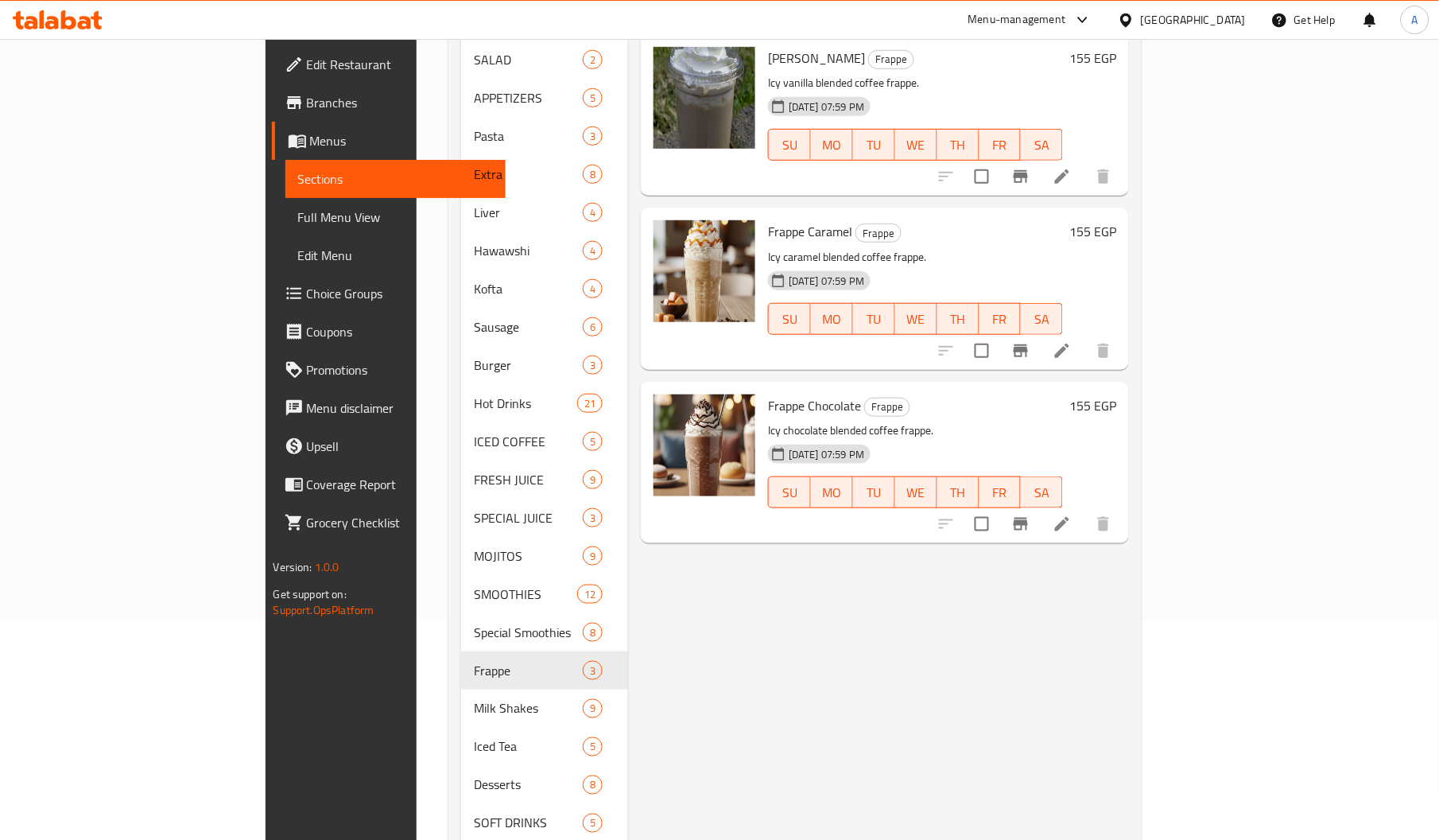
scroll to position [244, 0]
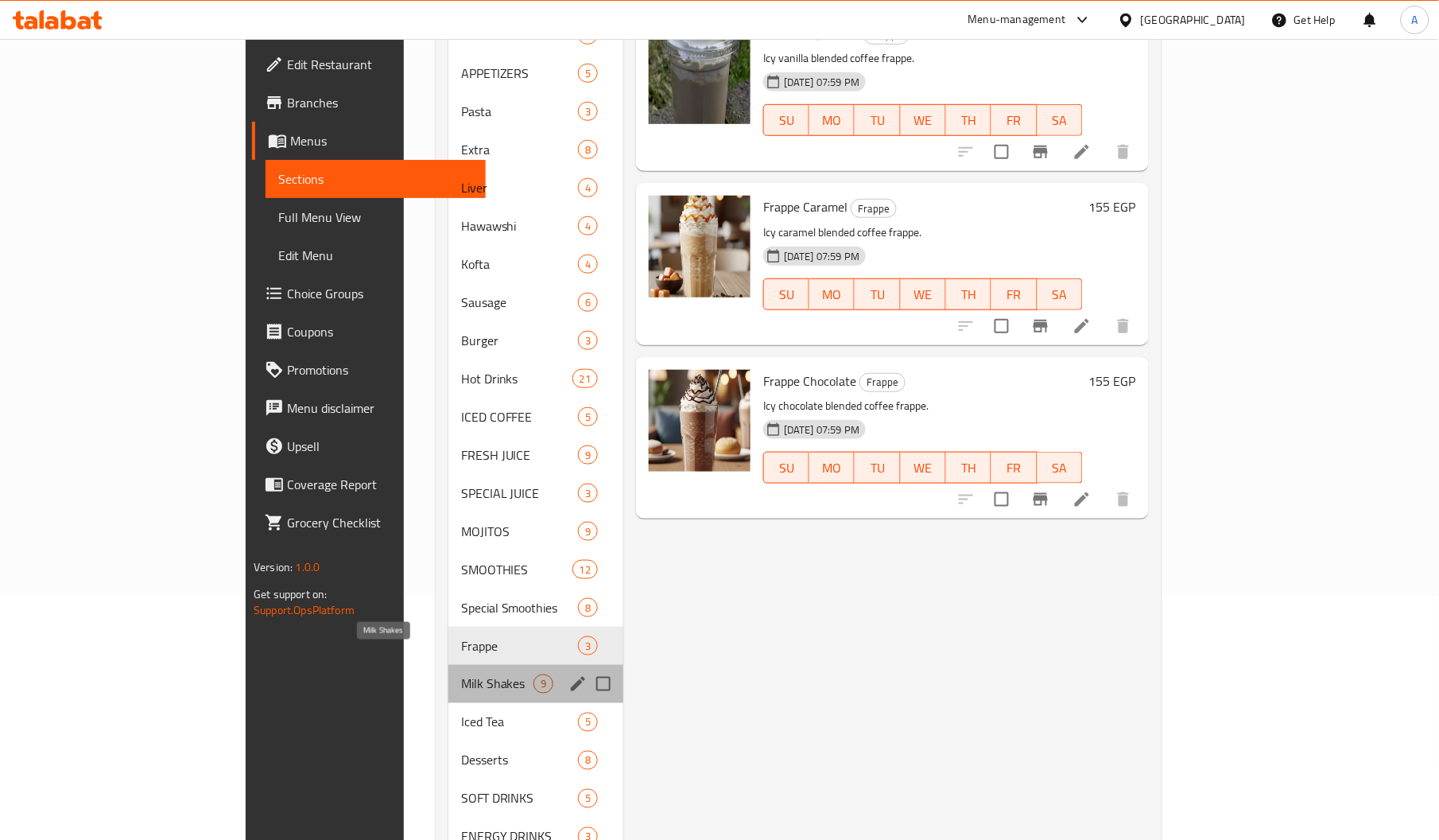
click at [461, 674] on span "Milk Shakes" at bounding box center [496, 684] width 72 height 19
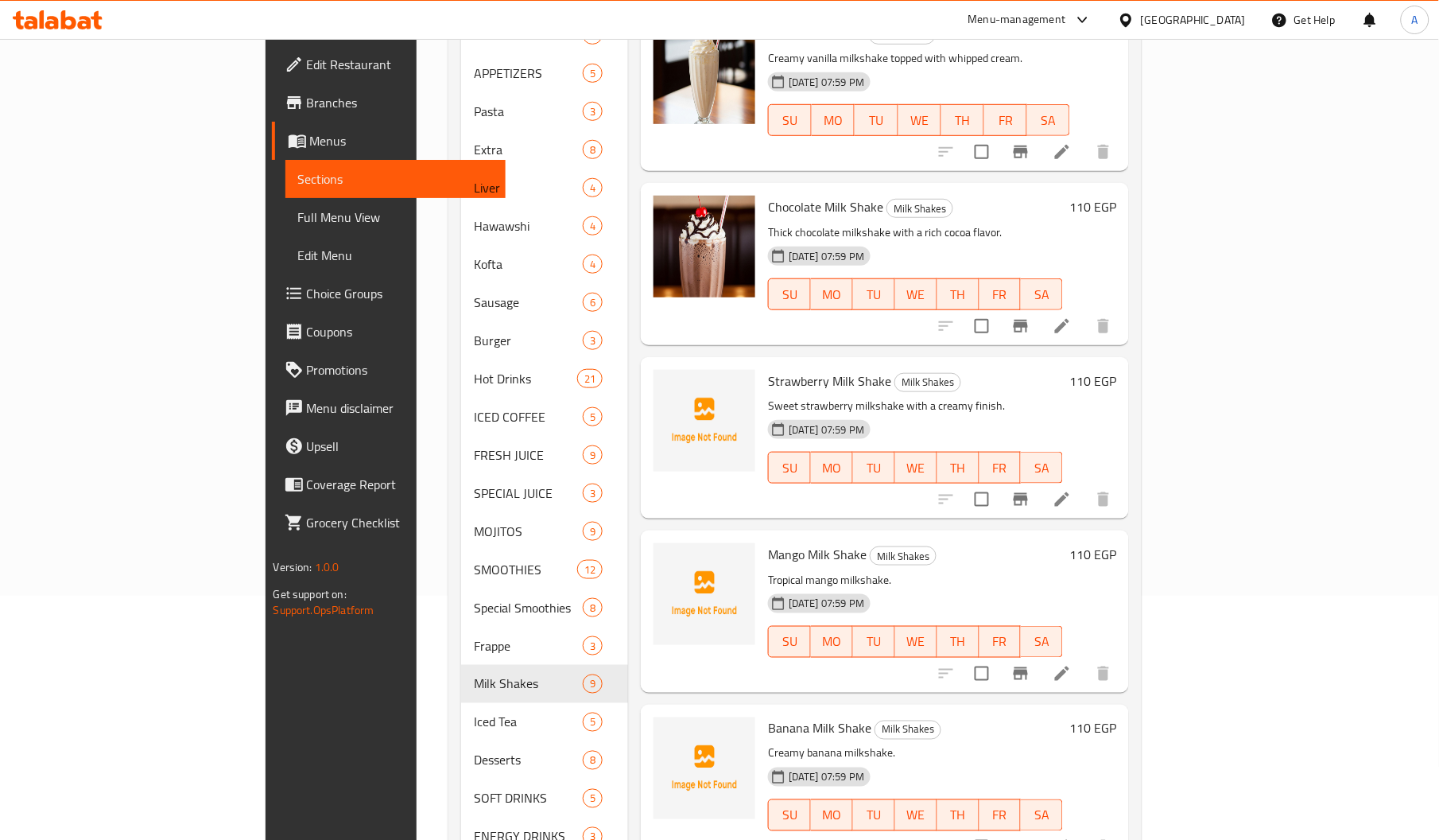
click at [768, 369] on span "Strawberry Milk Shake" at bounding box center [829, 381] width 123 height 24
click at [817, 369] on span "Strawberry Milk Shake" at bounding box center [829, 381] width 123 height 24
copy span "Shake"
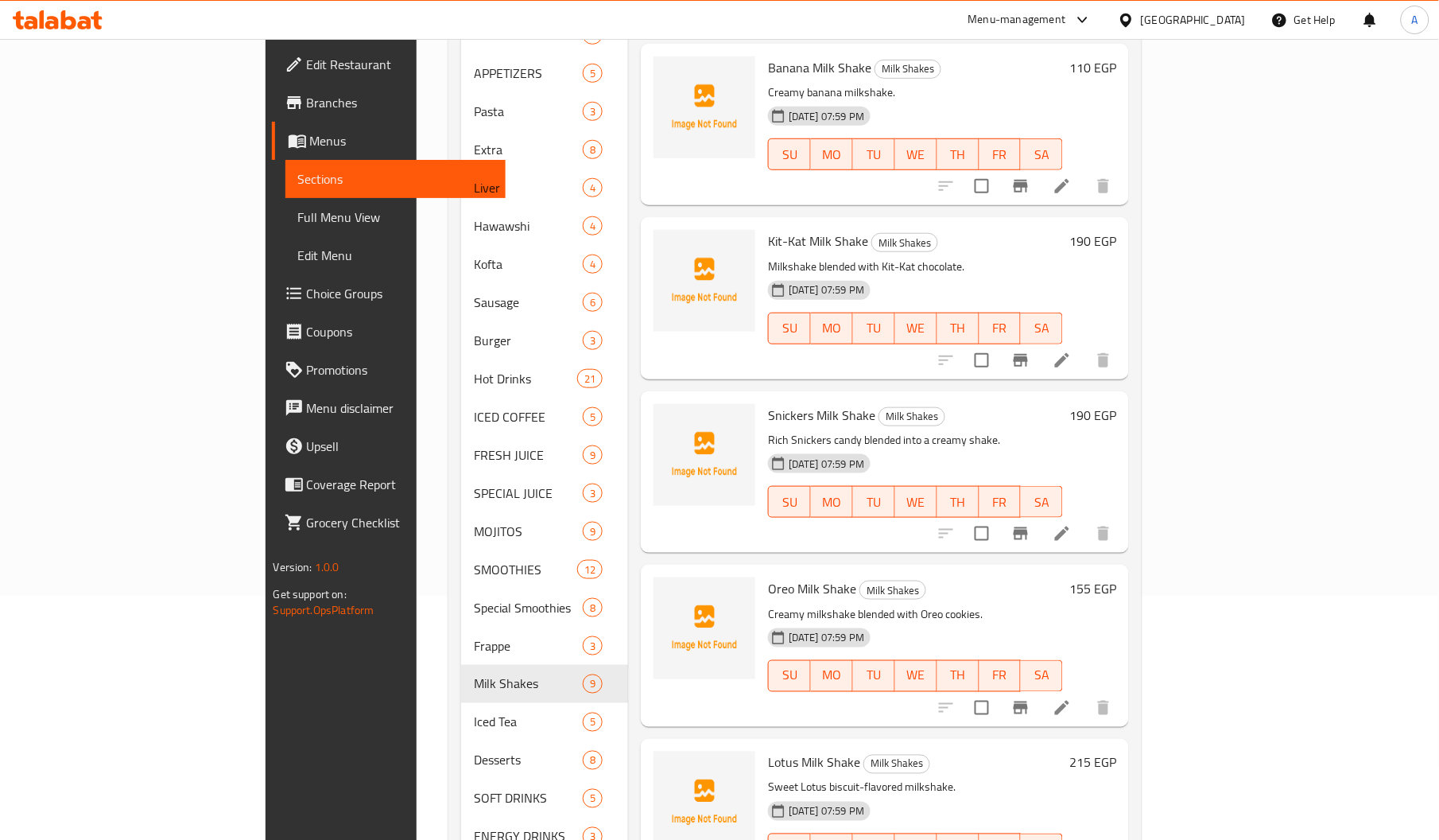
scroll to position [325, 0]
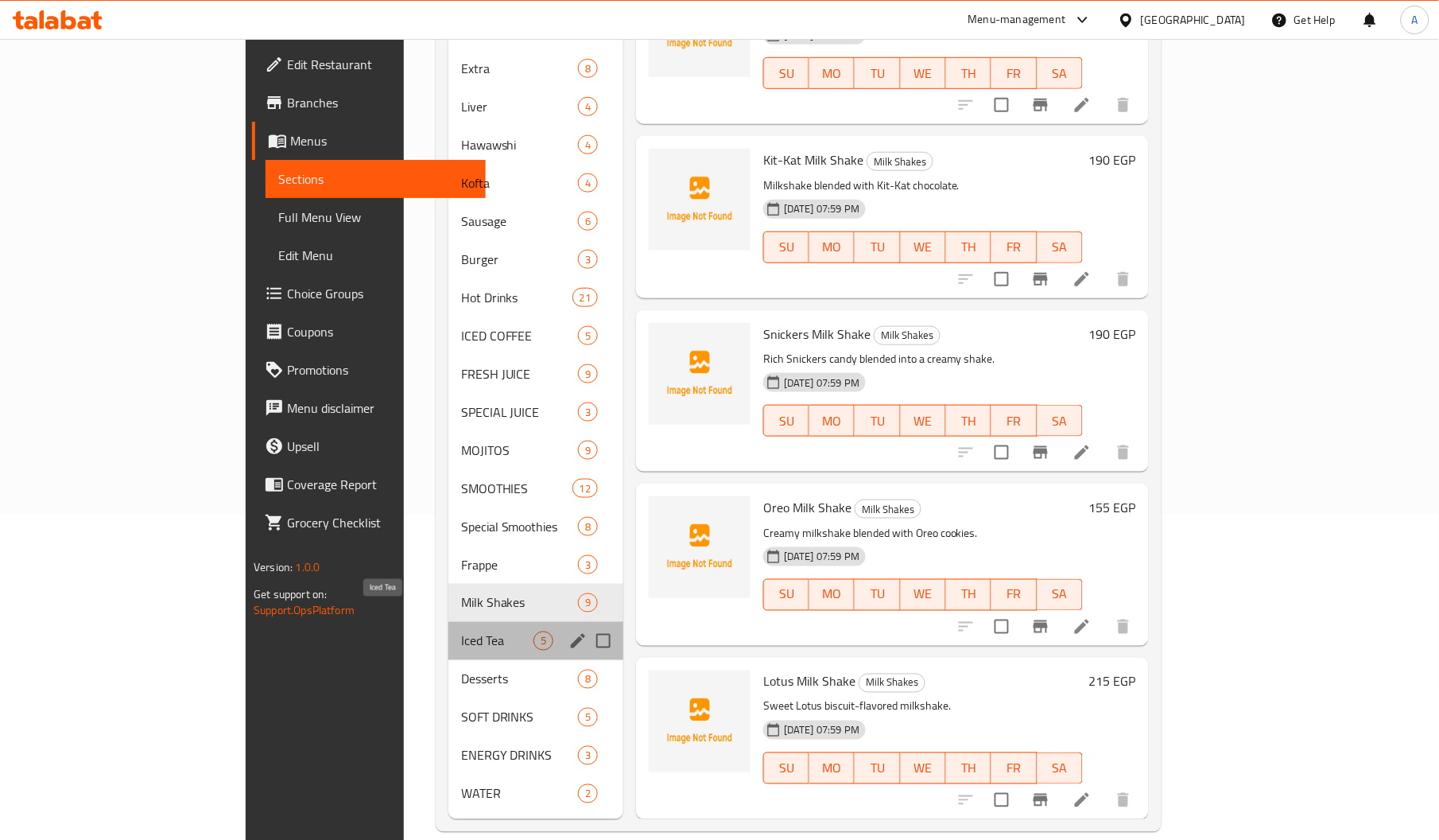
click at [461, 631] on span "Iced Tea" at bounding box center [496, 641] width 72 height 19
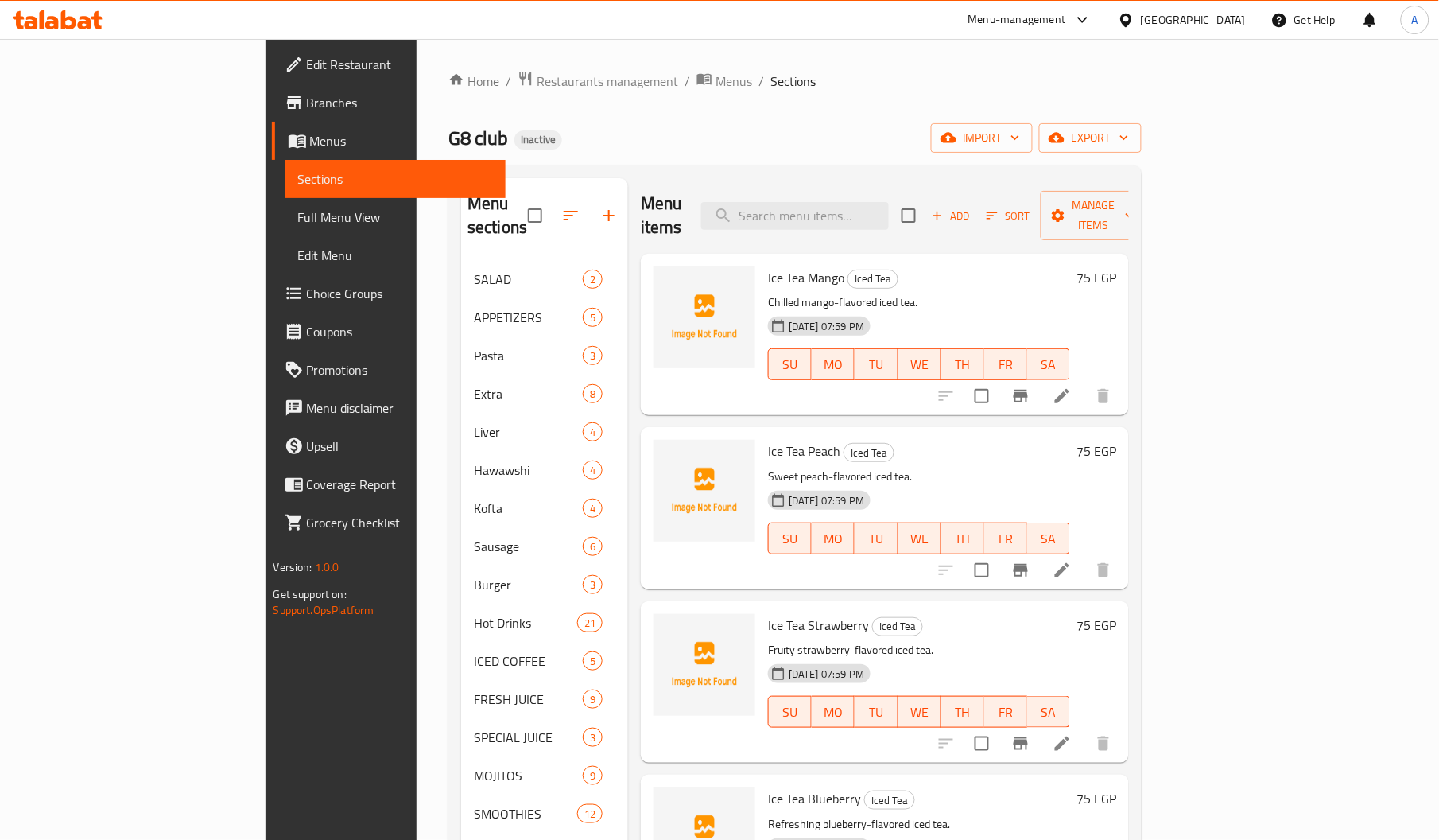
scroll to position [325, 0]
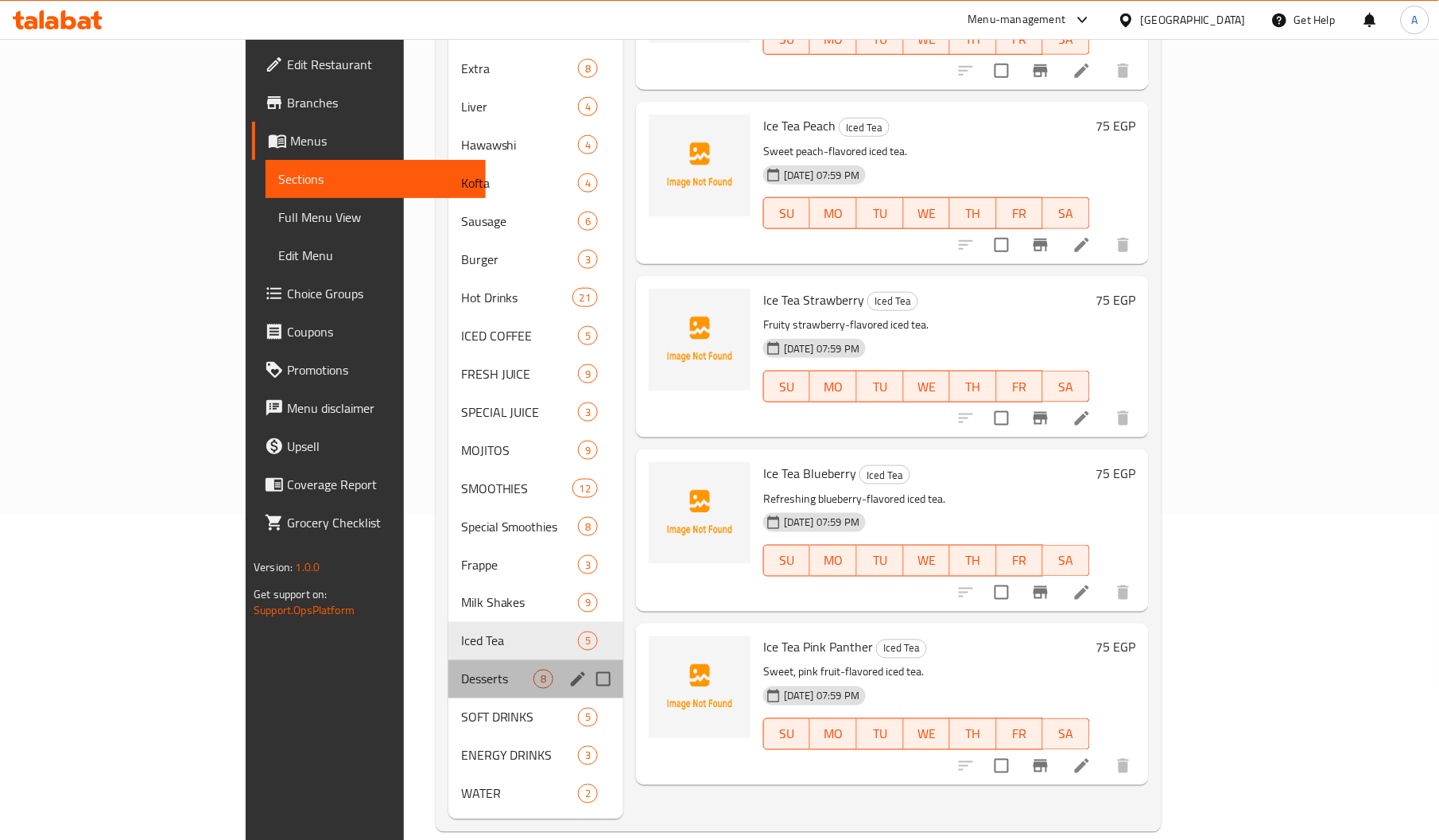
click at [449, 665] on div "Desserts 8" at bounding box center [536, 678] width 175 height 38
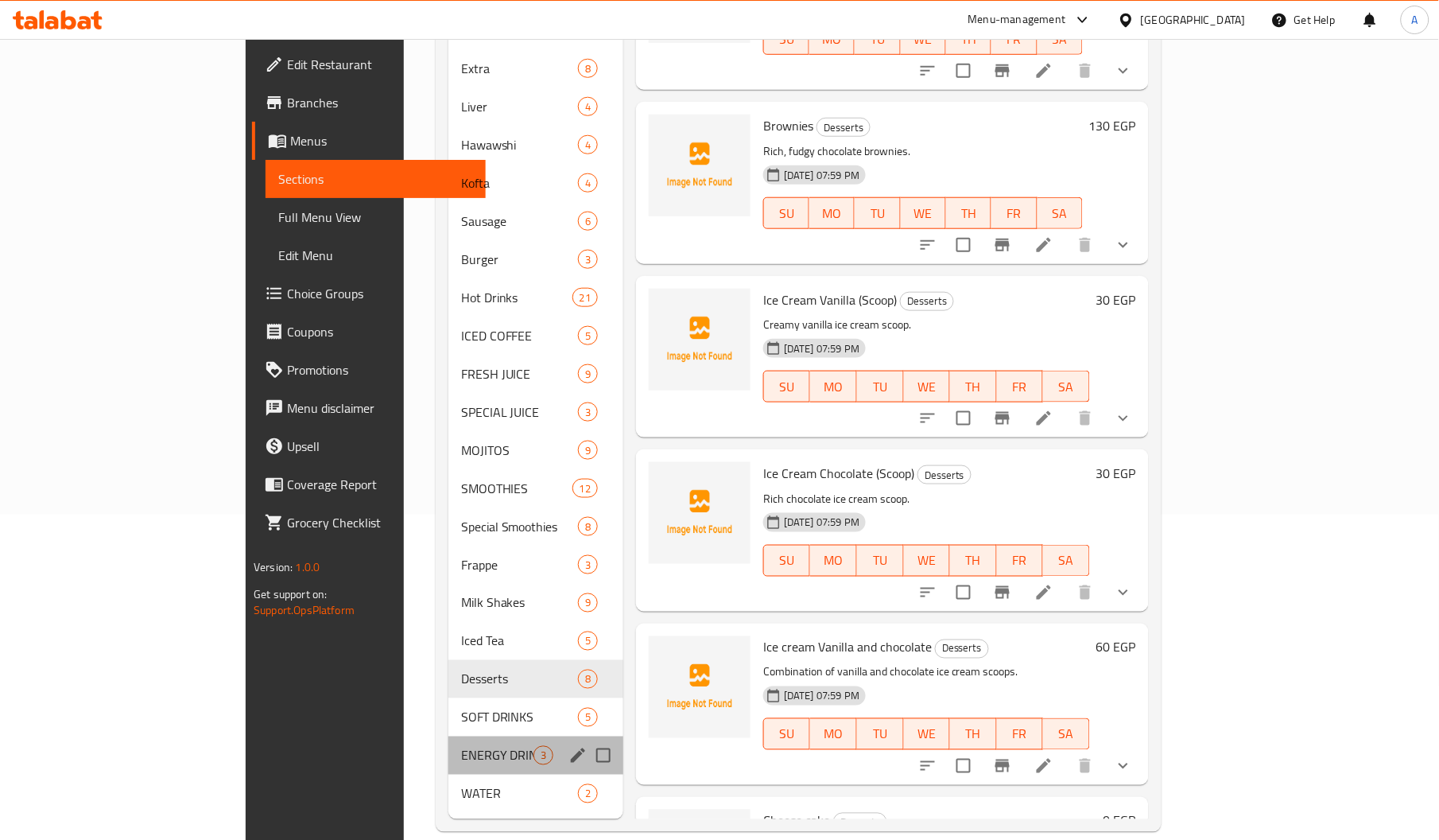
click at [449, 737] on div "ENERGY DRINKS 3" at bounding box center [536, 755] width 175 height 38
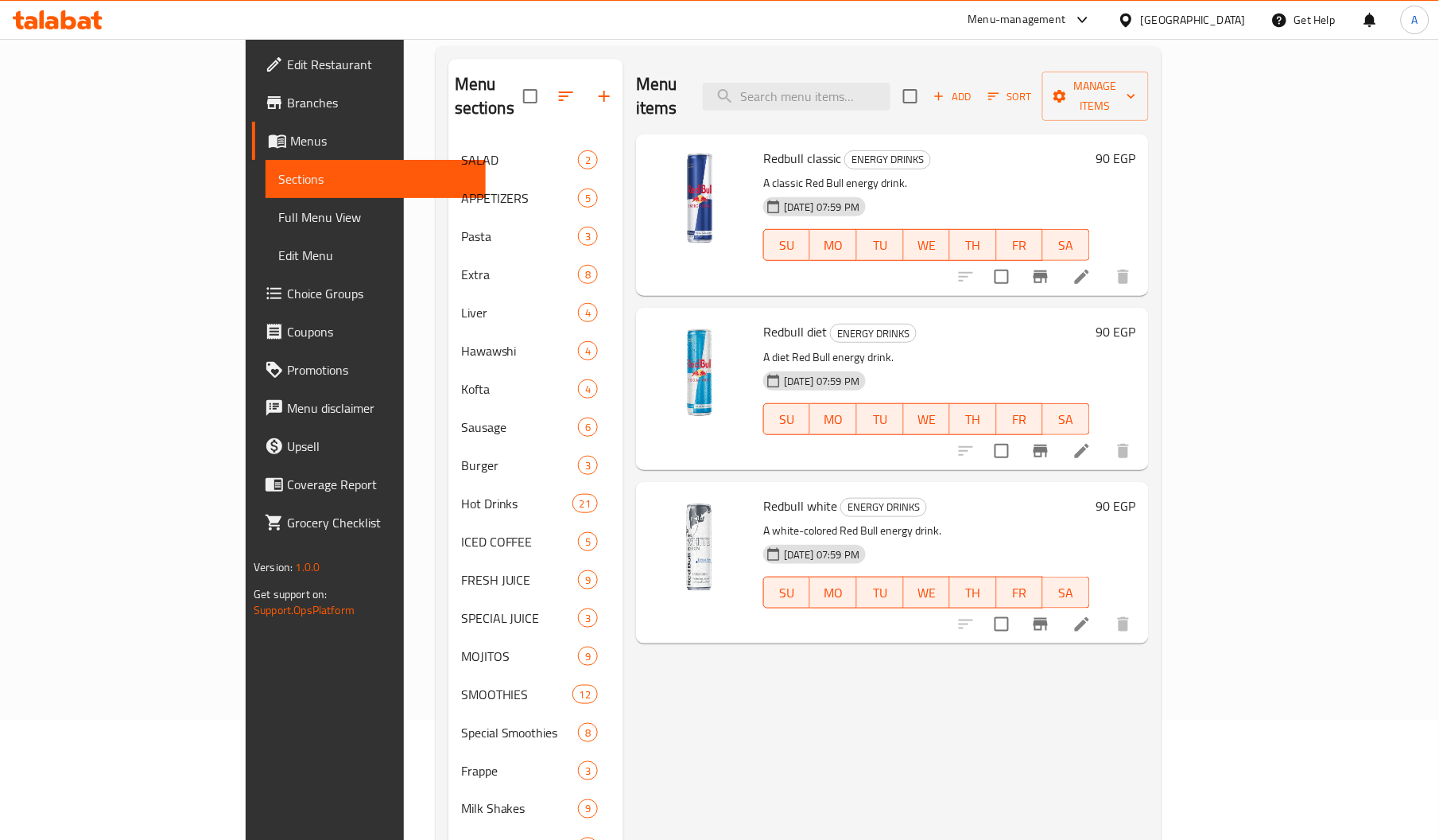
scroll to position [325, 0]
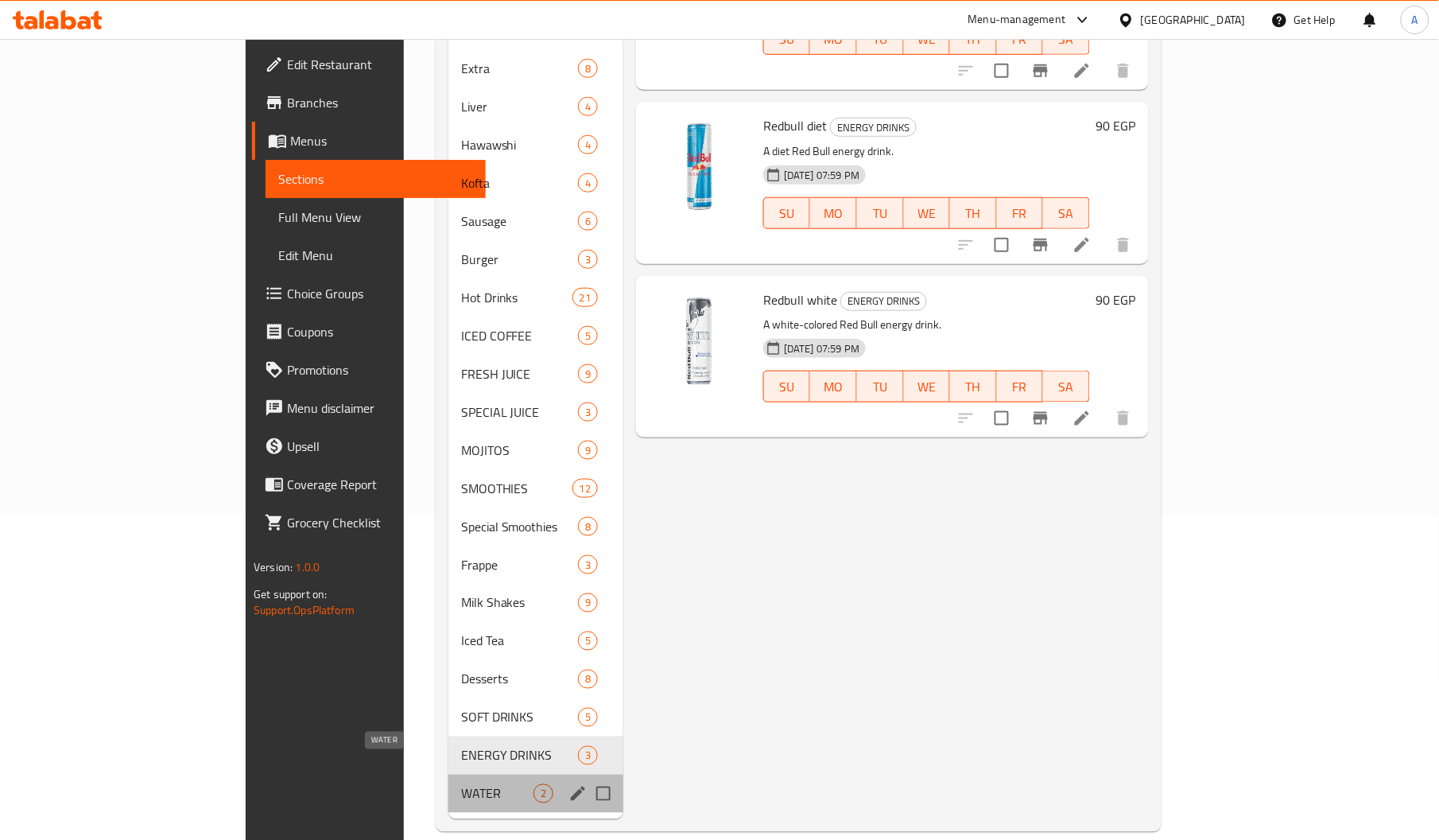
click at [461, 784] on span "WATER" at bounding box center [496, 794] width 72 height 19
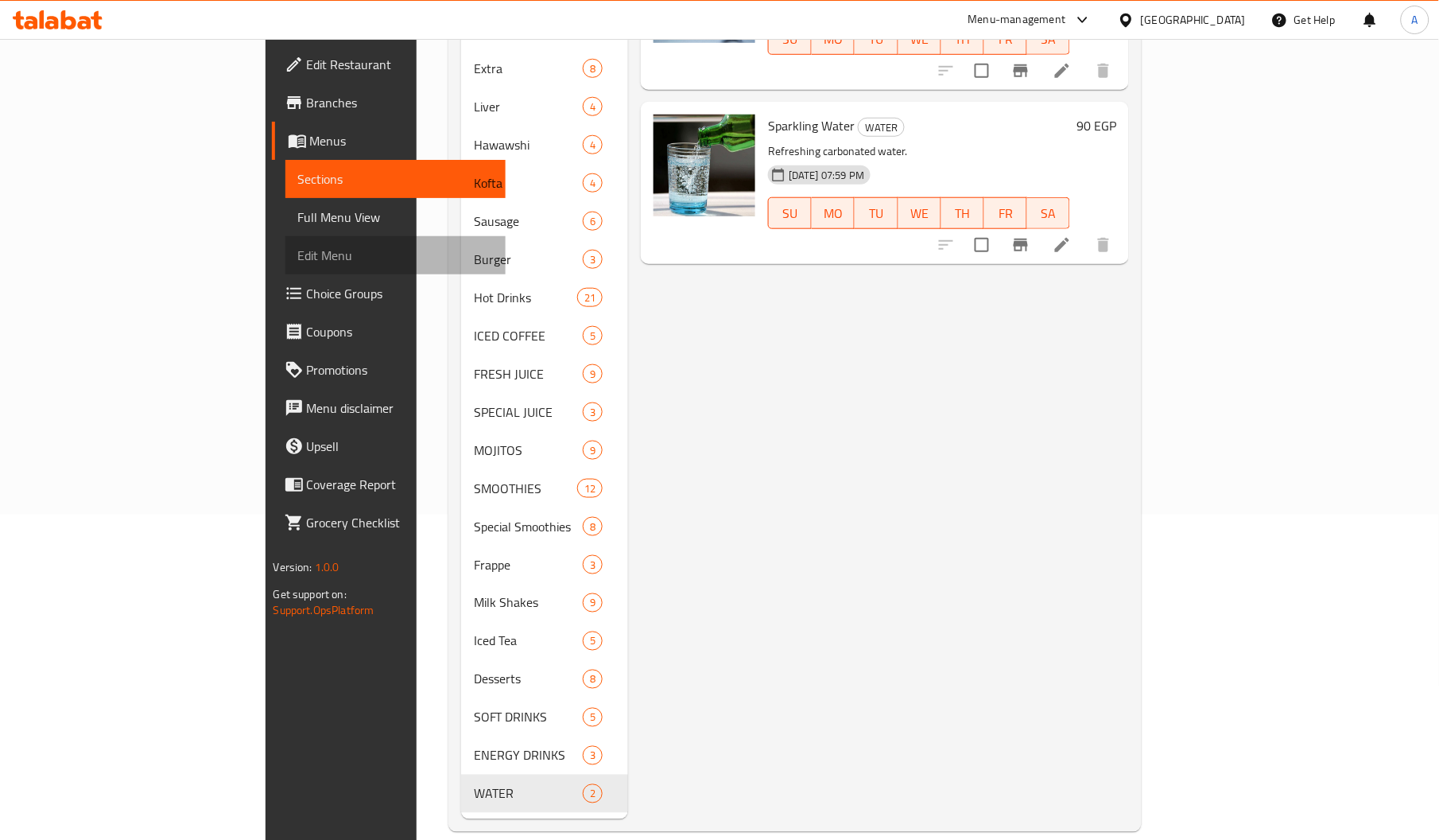
click at [285, 236] on link "Edit Menu" at bounding box center [395, 255] width 220 height 38
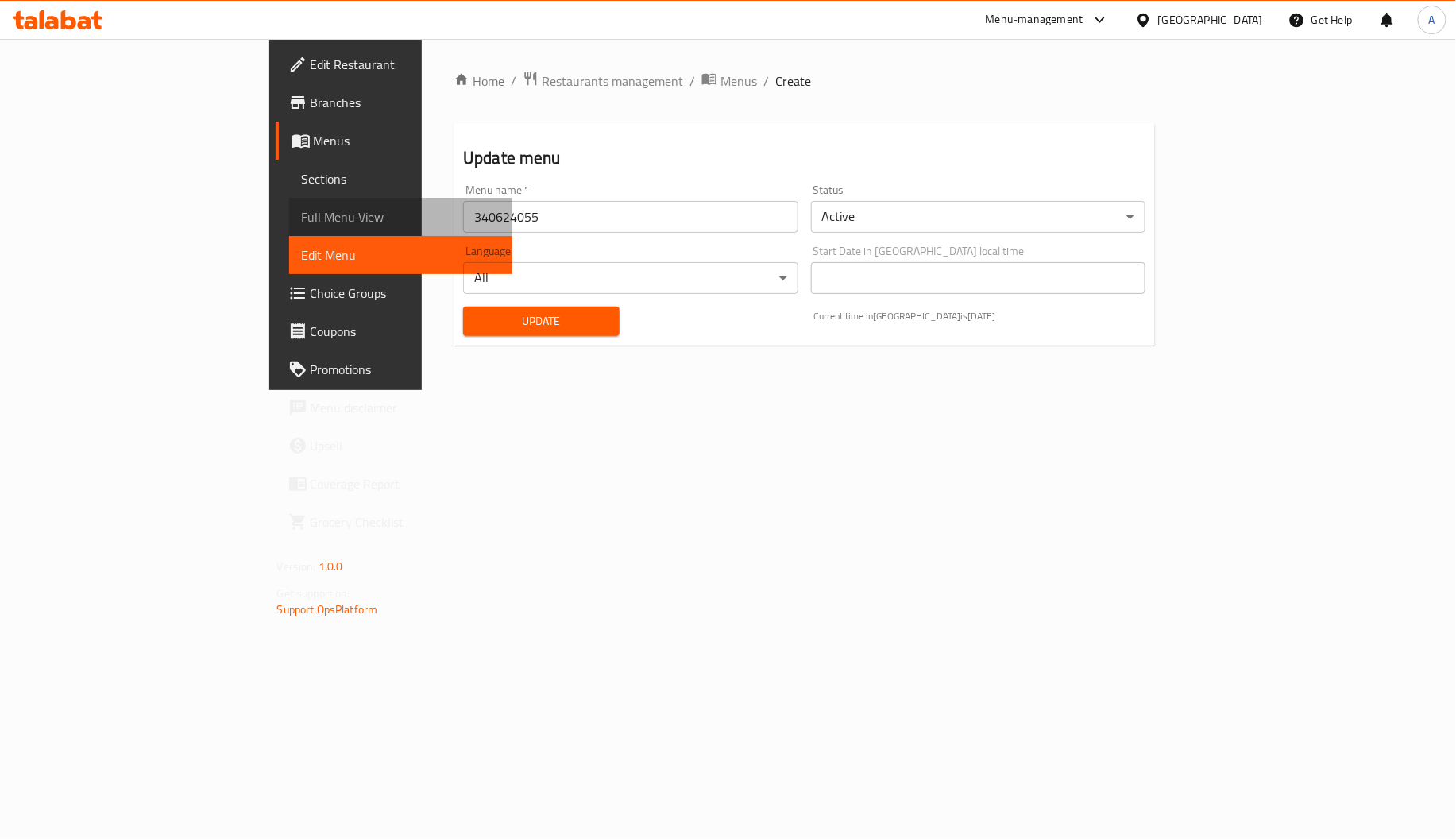
click at [289, 230] on link "Full Menu View" at bounding box center [401, 216] width 223 height 38
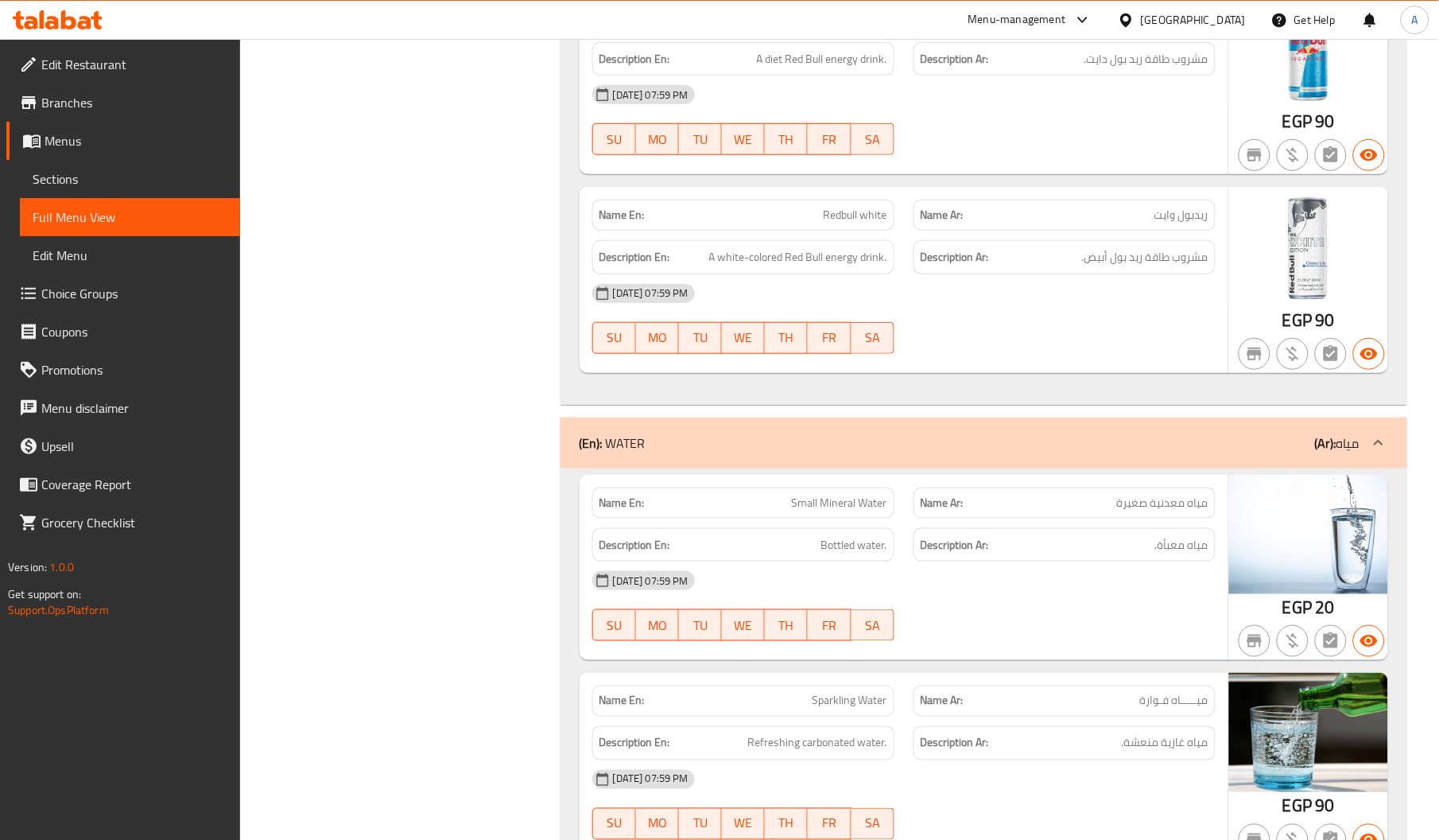
click at [1141, 11] on div at bounding box center [1129, 20] width 23 height 18
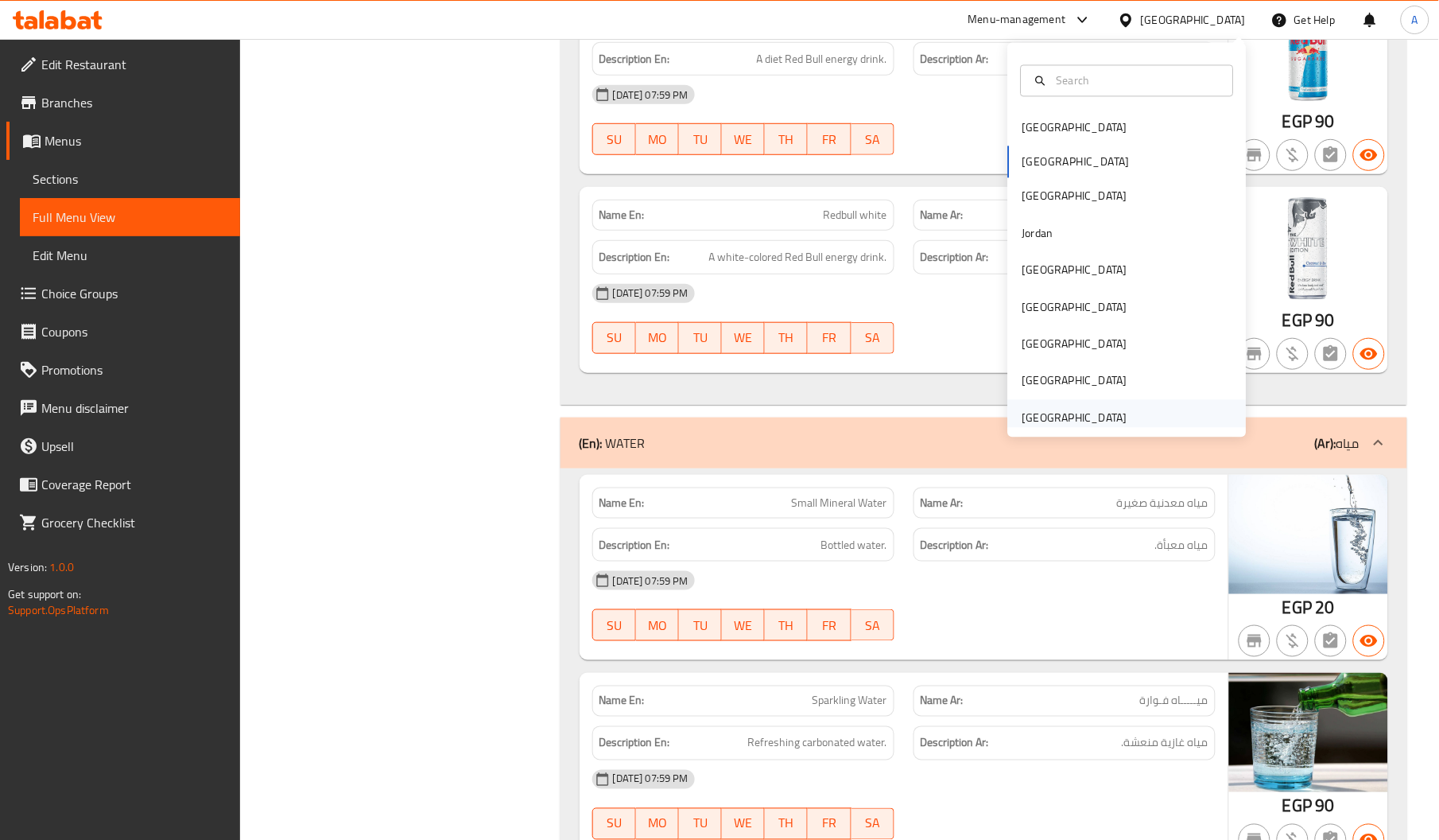
click at [1023, 417] on div "[GEOGRAPHIC_DATA]" at bounding box center [1075, 417] width 105 height 18
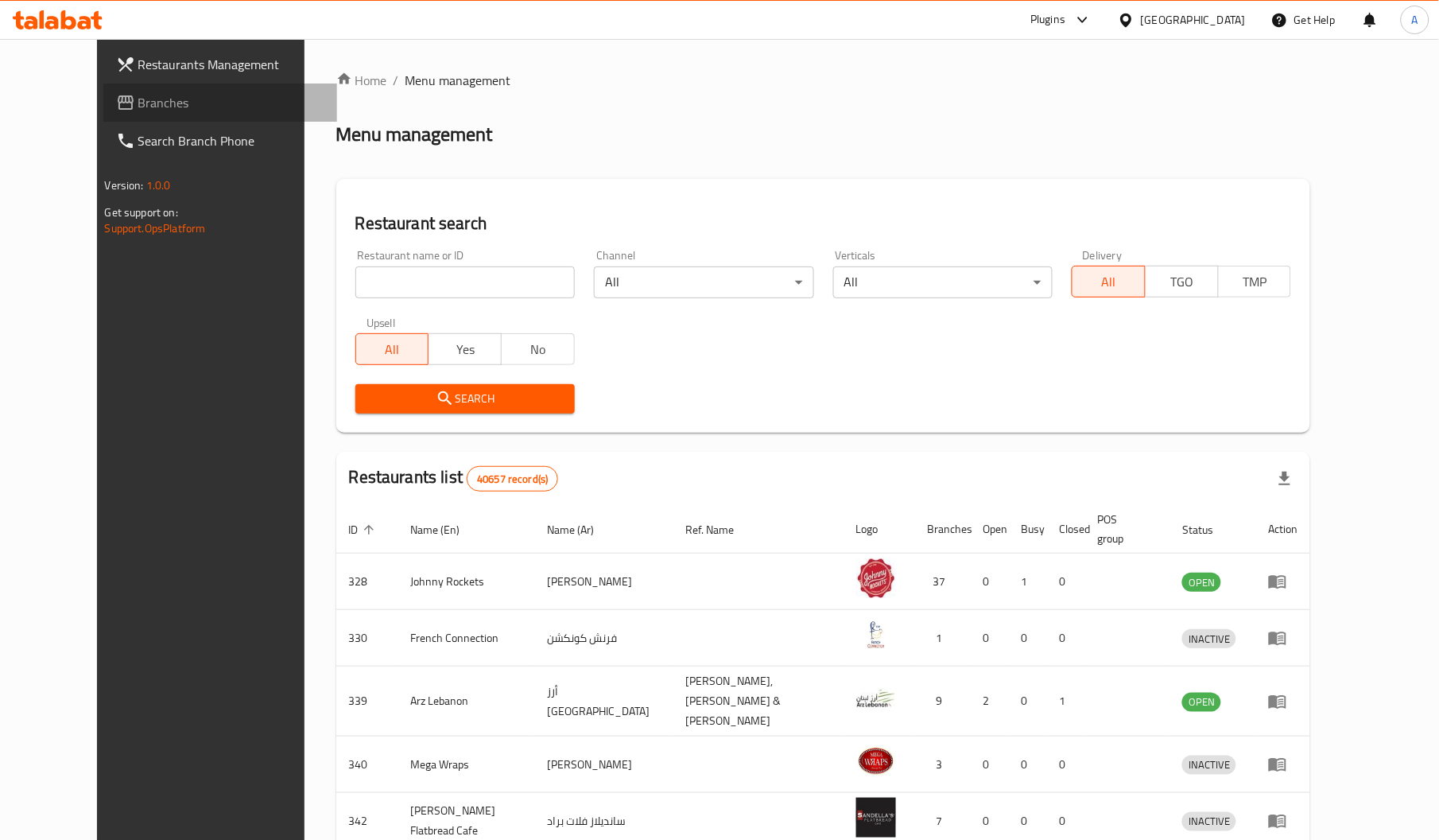
click at [111, 88] on link "Branches" at bounding box center [220, 102] width 234 height 38
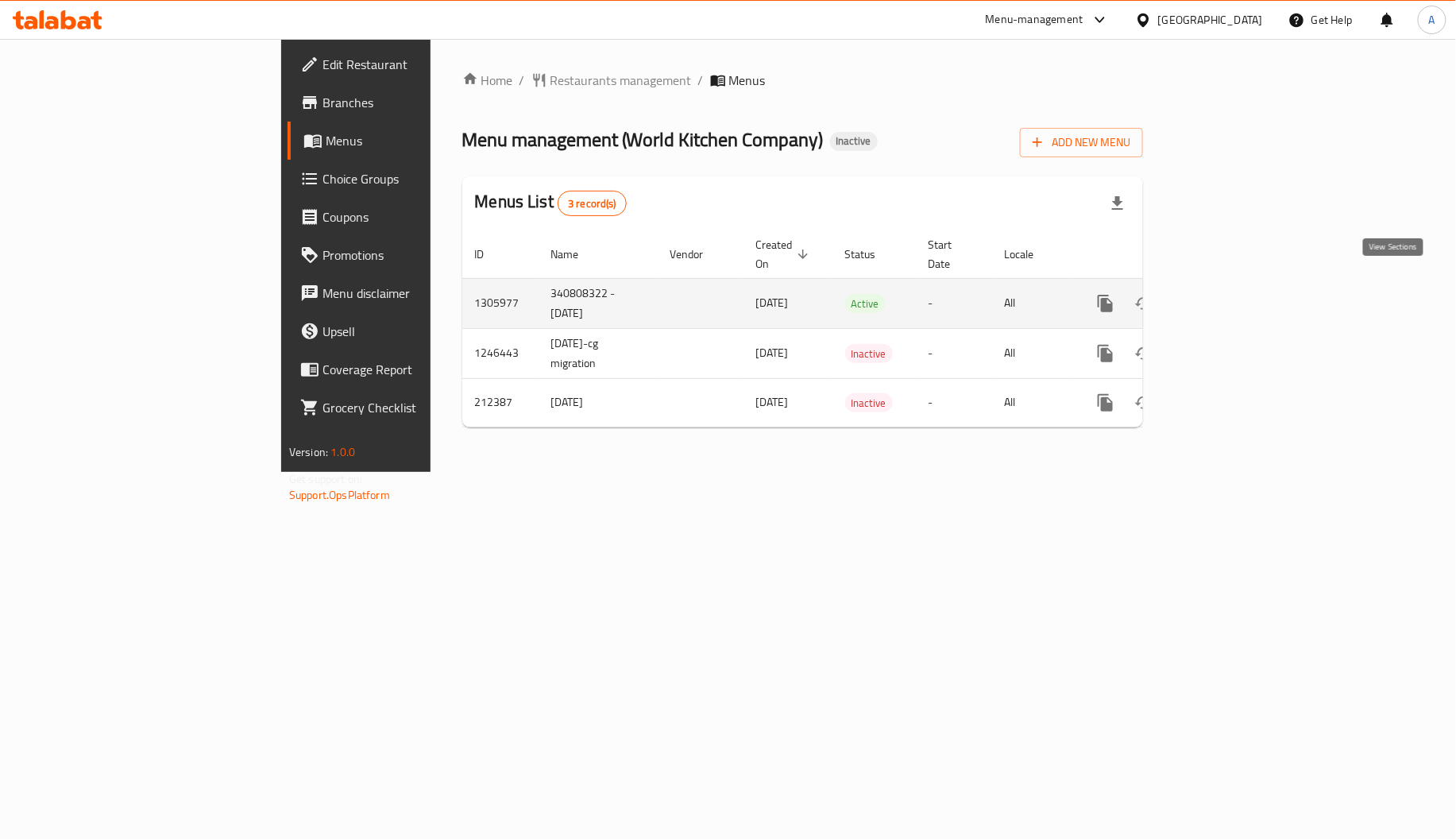
click at [1229, 294] on icon "enhanced table" at bounding box center [1220, 304] width 19 height 19
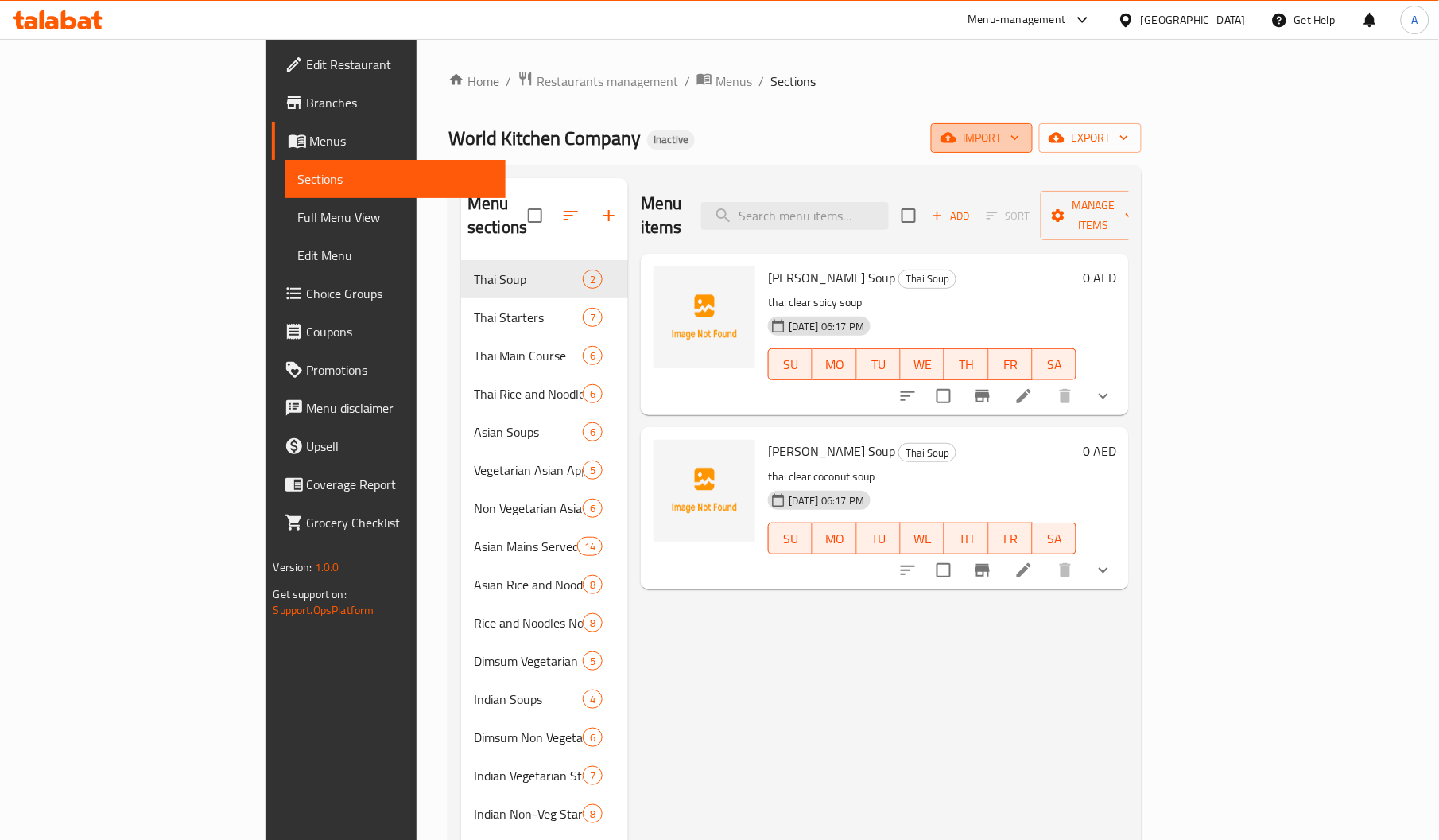
click at [1020, 137] on span "import" at bounding box center [981, 137] width 76 height 20
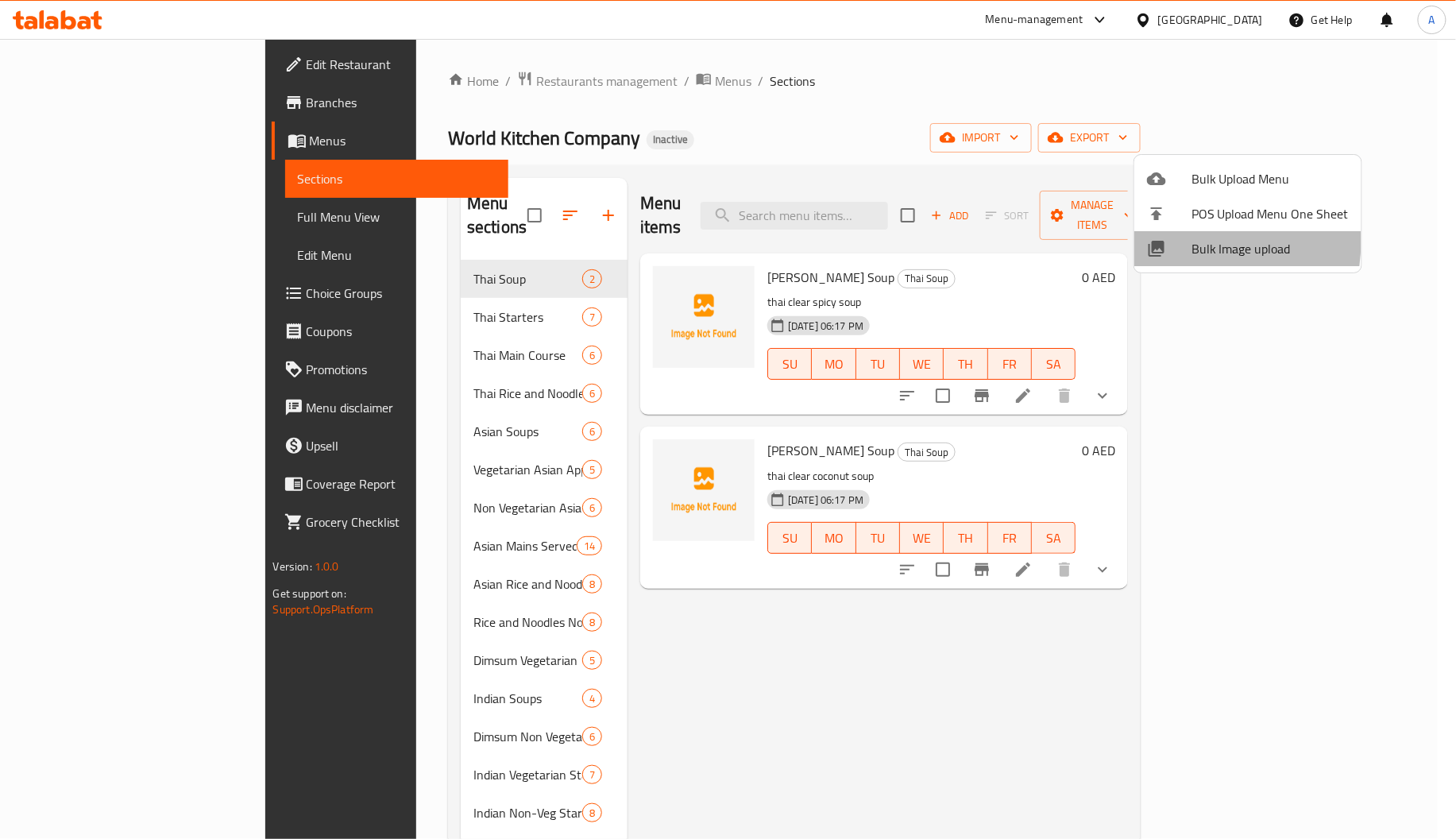
click at [1164, 241] on icon at bounding box center [1156, 249] width 19 height 19
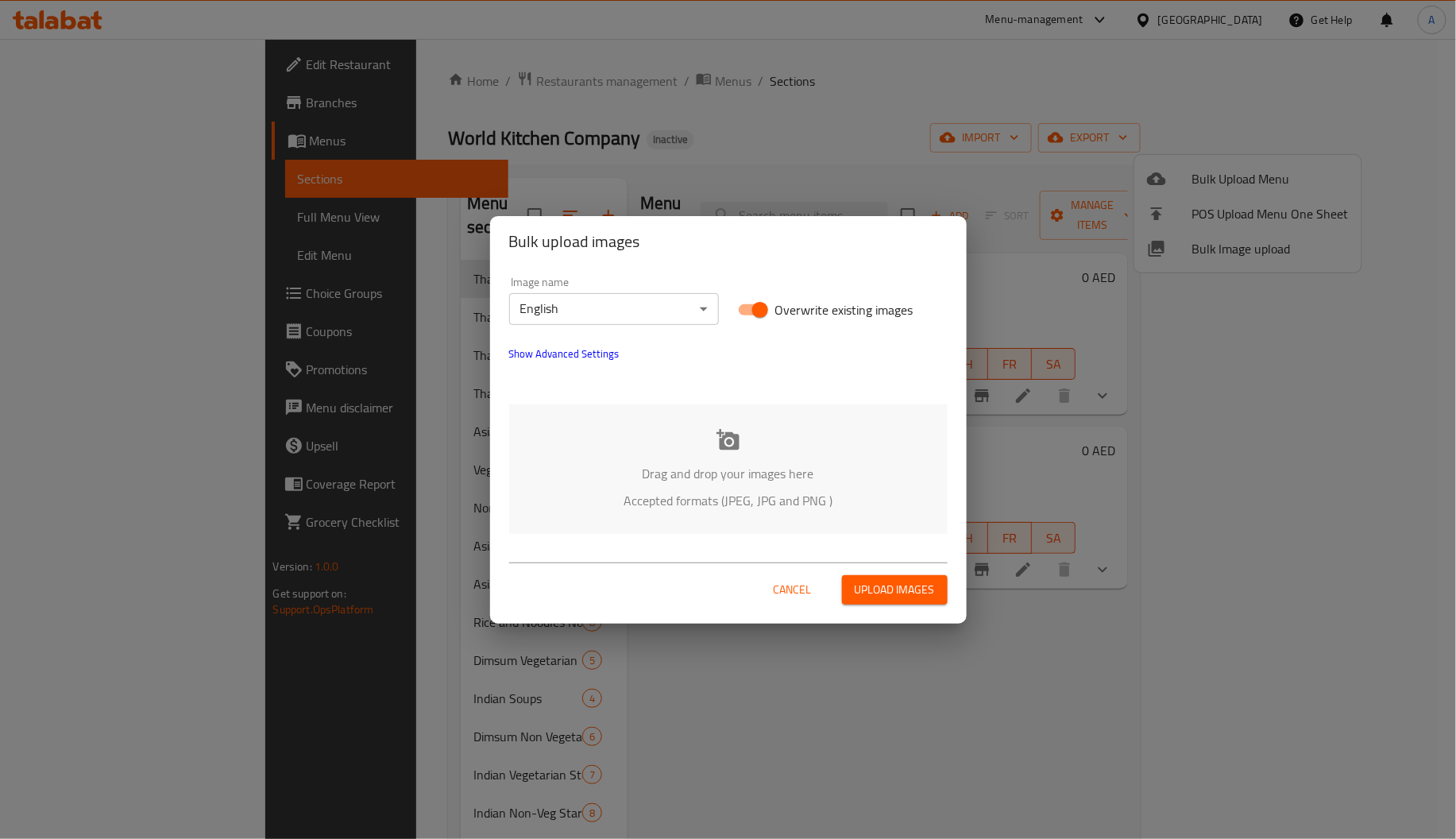
click at [699, 451] on div "Drag and drop your images here Accepted formats (JPEG, JPG and PNG )" at bounding box center [728, 469] width 438 height 129
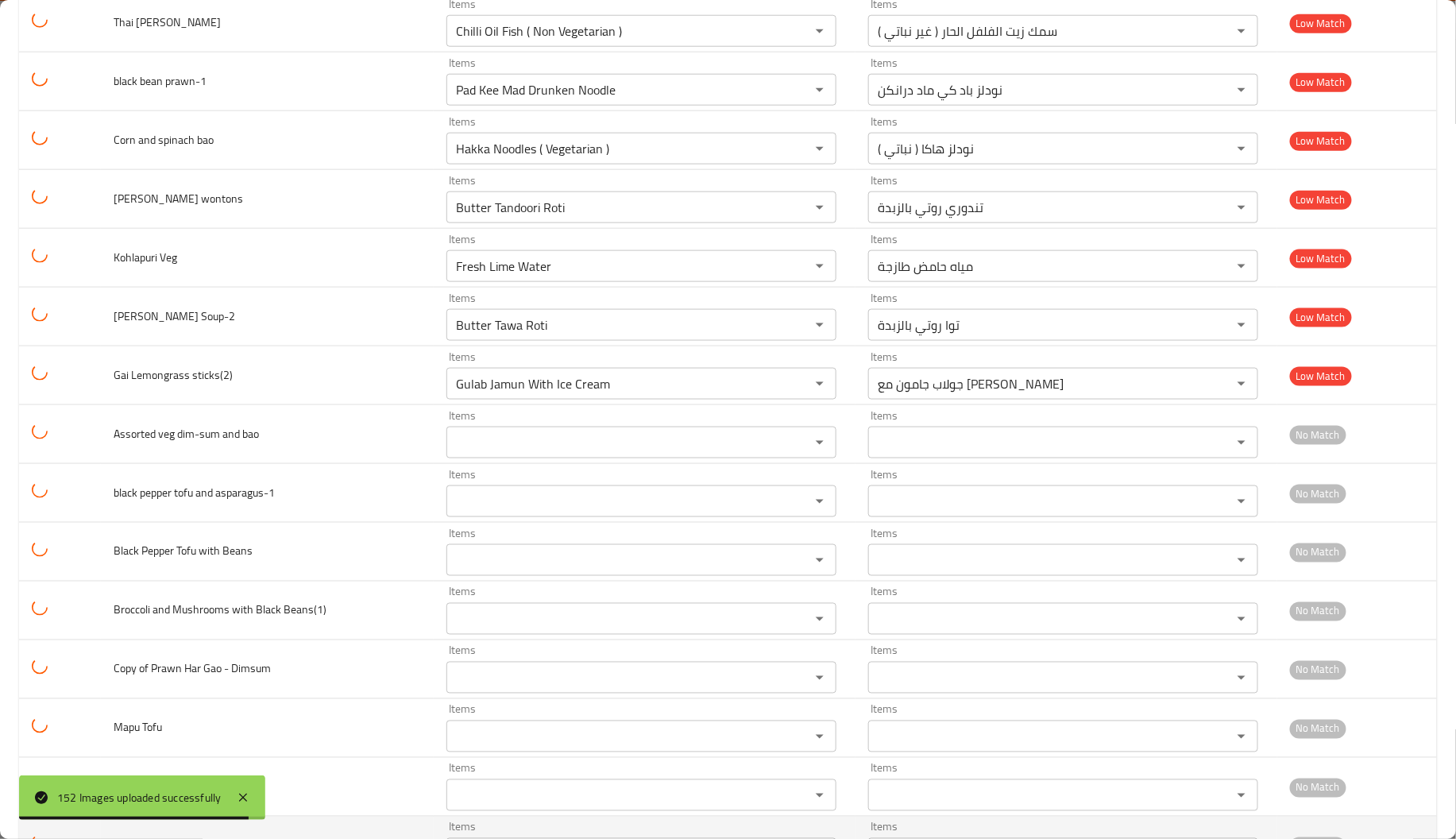
scroll to position [7910, 0]
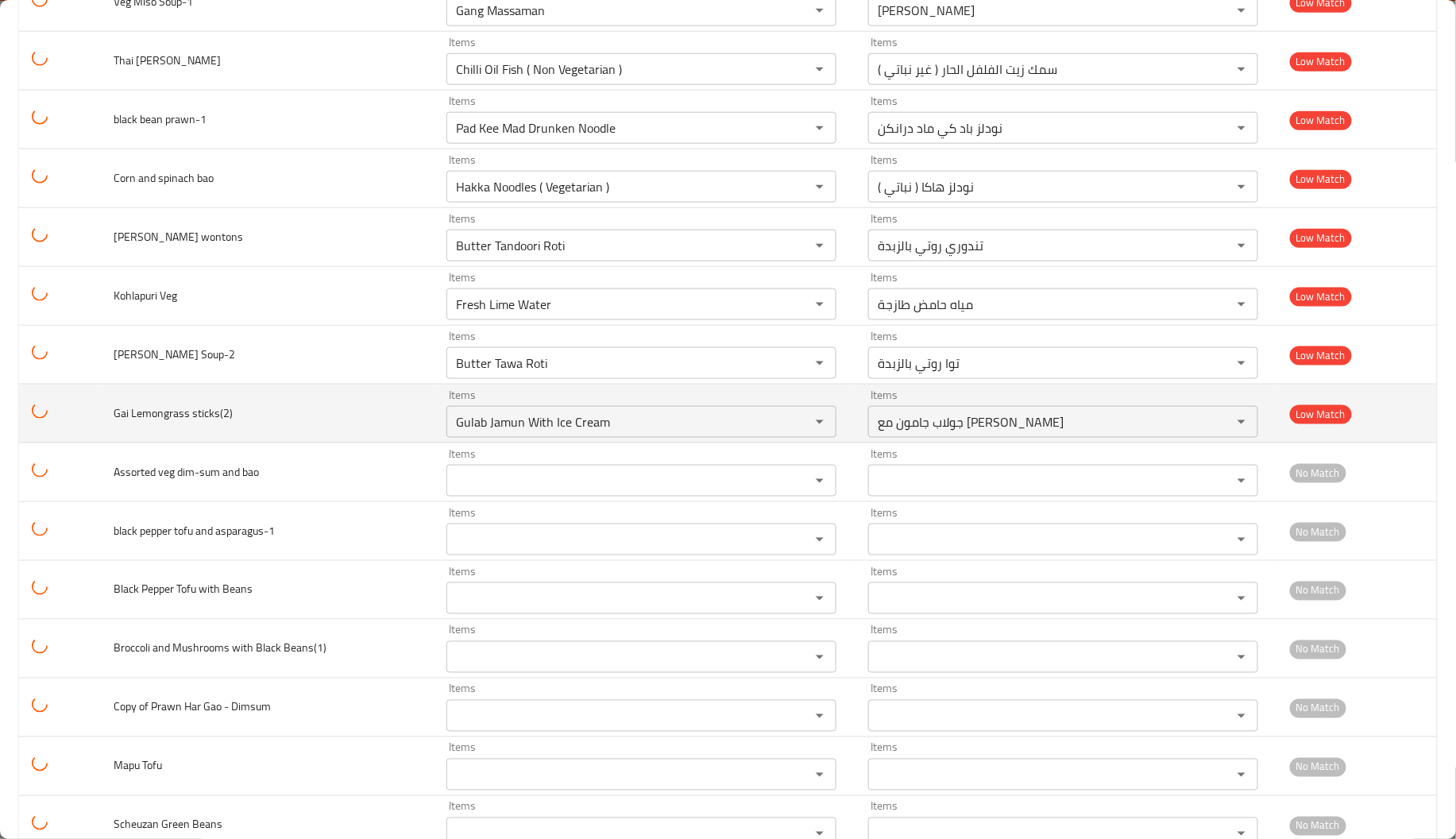
drag, startPoint x: 196, startPoint y: 433, endPoint x: 102, endPoint y: 427, distance: 94.2
click at [102, 427] on td "Gai Lemongrass sticks(2)" at bounding box center [267, 413] width 333 height 59
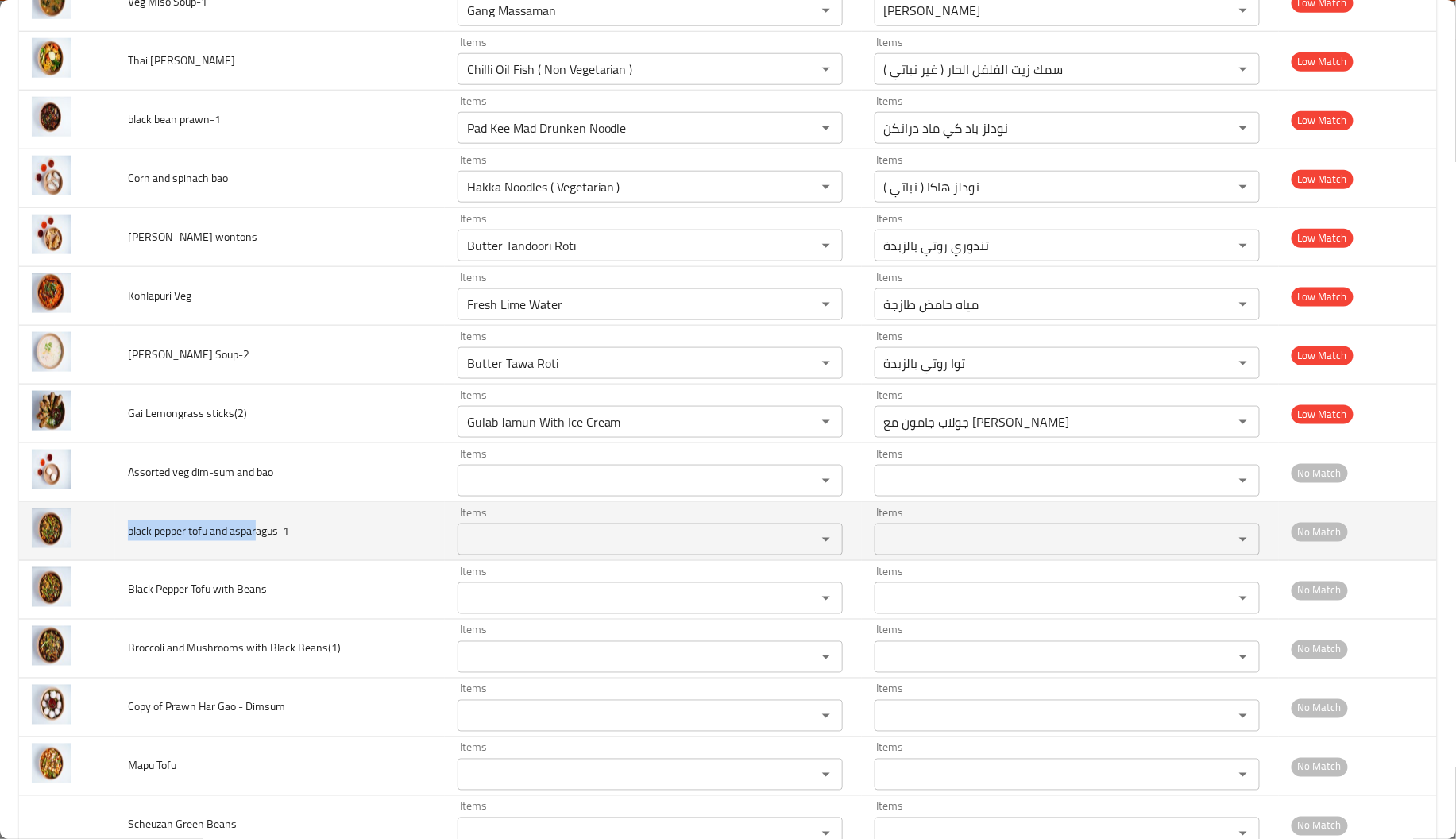
drag, startPoint x: 255, startPoint y: 548, endPoint x: 129, endPoint y: 552, distance: 126.1
click at [129, 541] on span "black pepper tofu and asparagus-1" at bounding box center [208, 531] width 162 height 21
copy span "black pepper tofu and aspar"
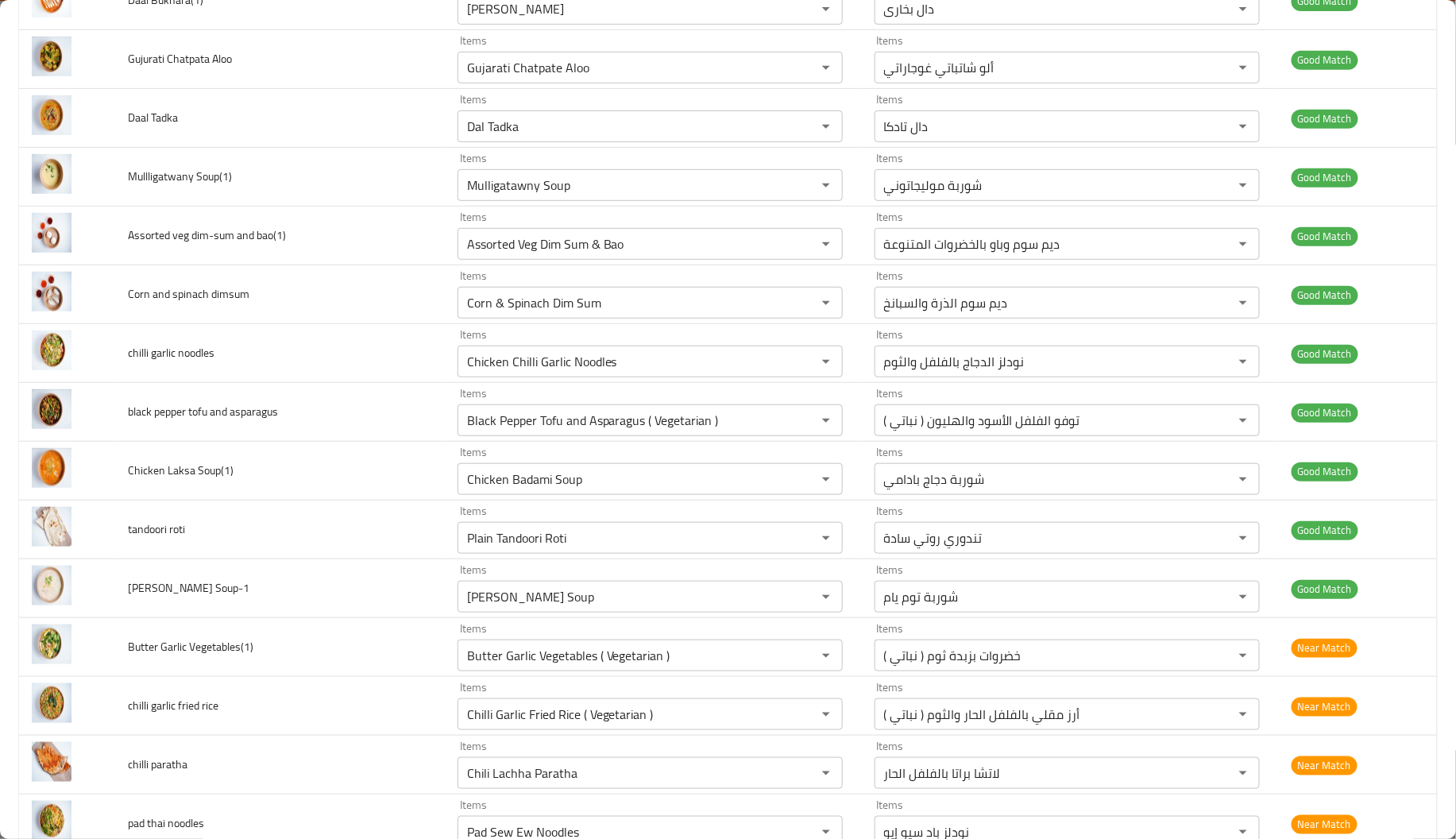
scroll to position [8043, 0]
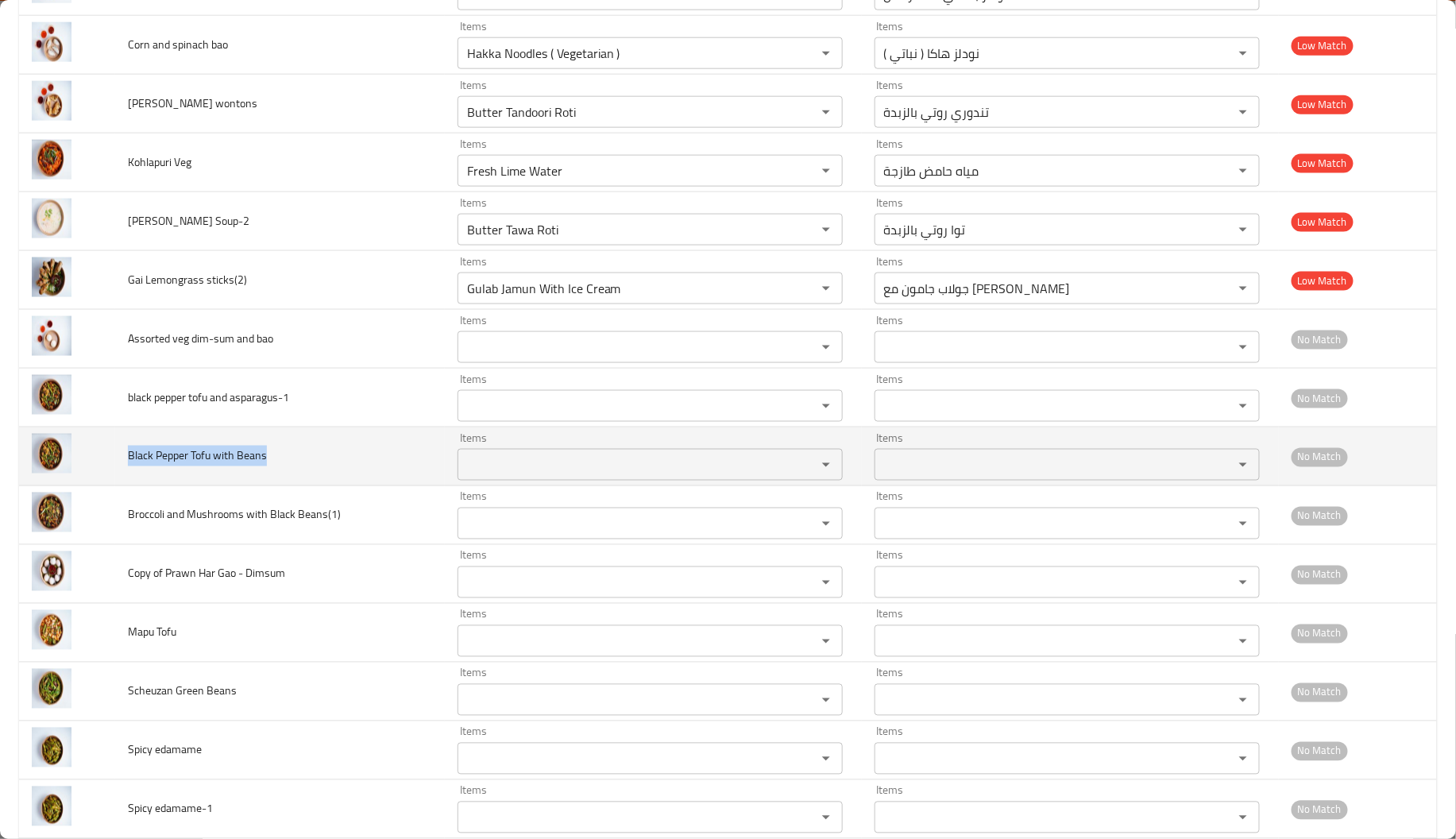
drag, startPoint x: 125, startPoint y: 470, endPoint x: 283, endPoint y: 473, distance: 158.0
click at [283, 473] on td "Black Pepper Tofu with Beans" at bounding box center [280, 456] width 329 height 59
copy span "Black Pepper Tofu with Beans"
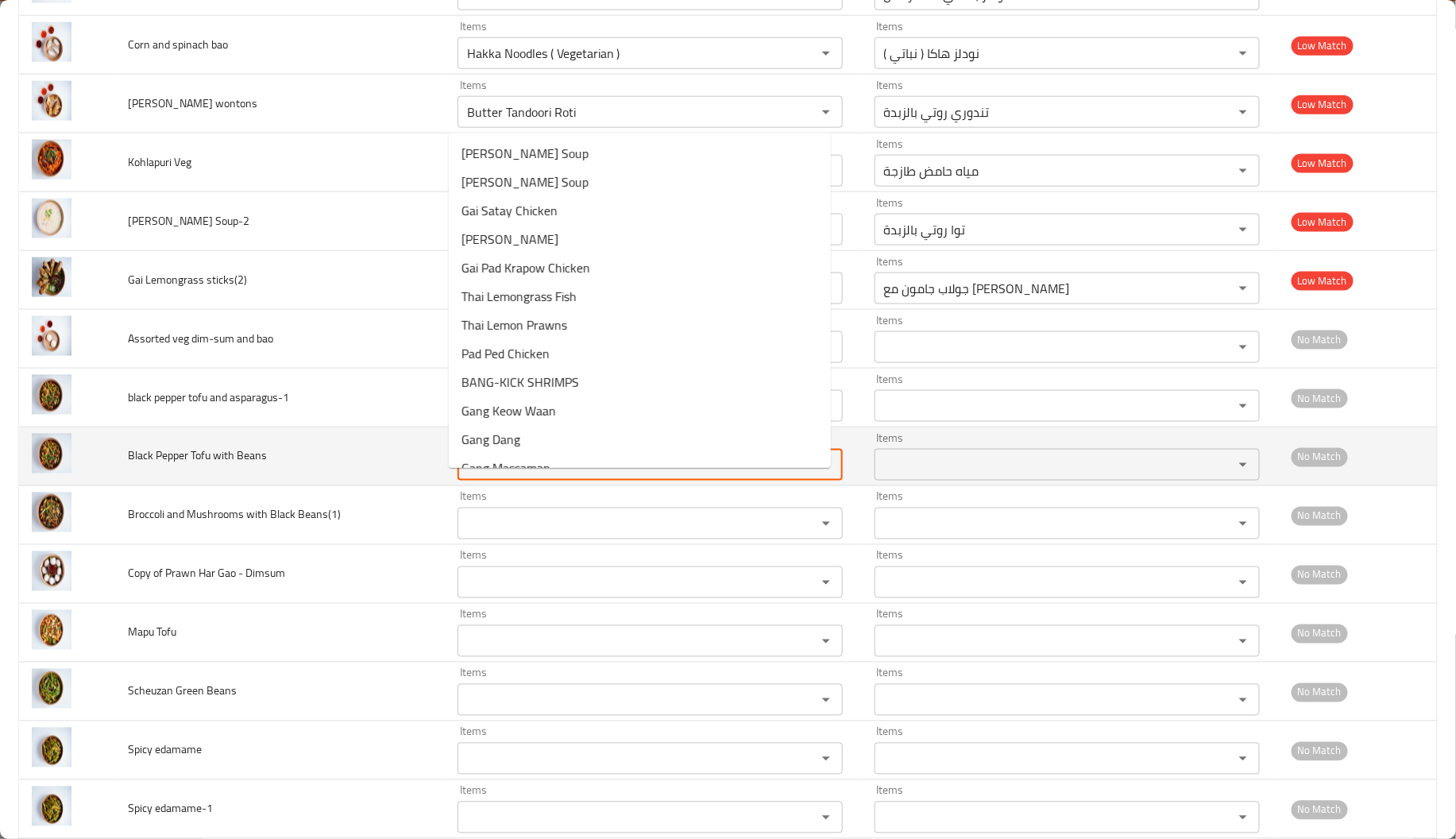
click at [527, 476] on Beans "Items" at bounding box center [626, 465] width 329 height 23
paste Beans "Black Pepper Tofu with Beans"
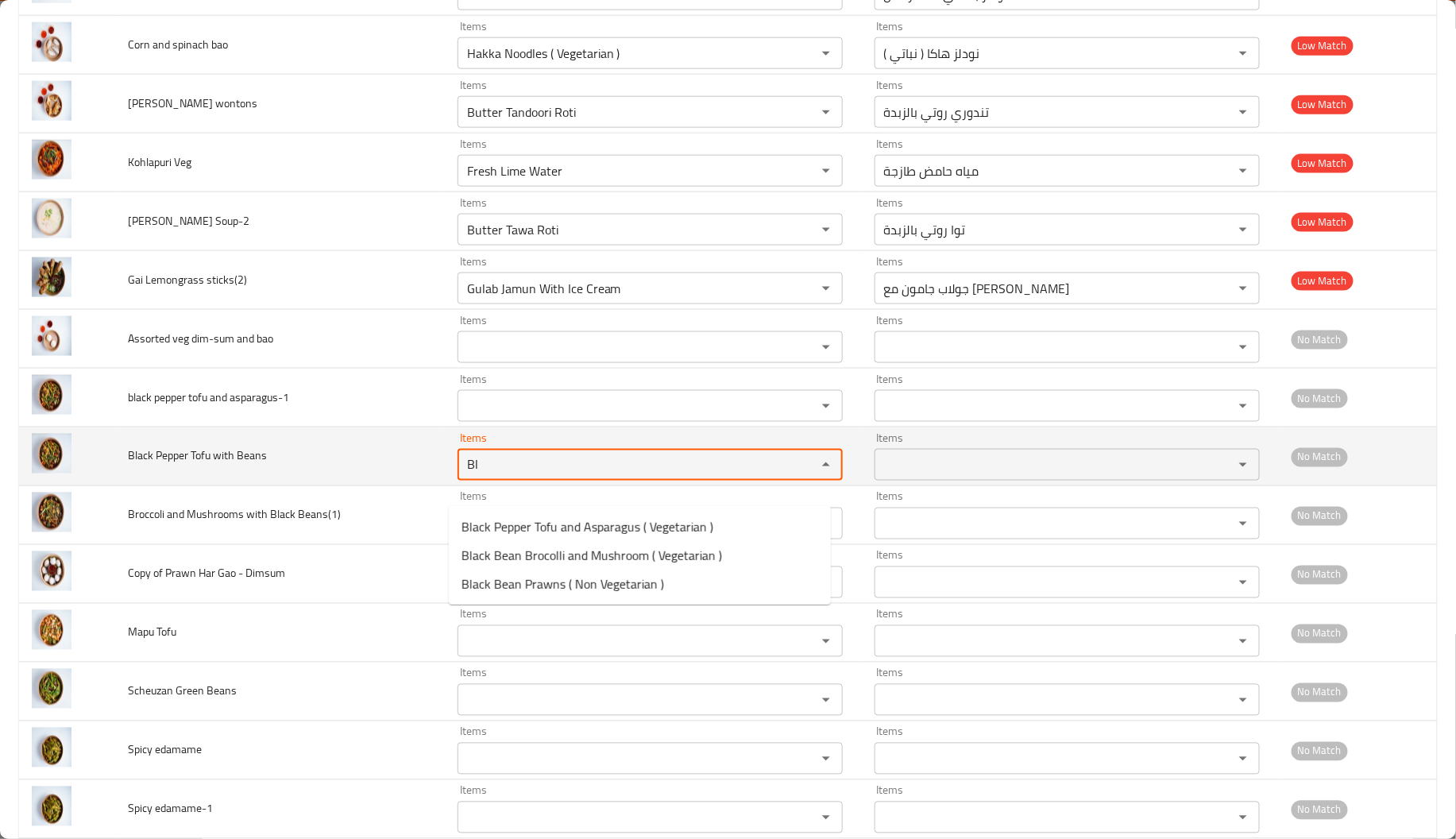
type Beans "B"
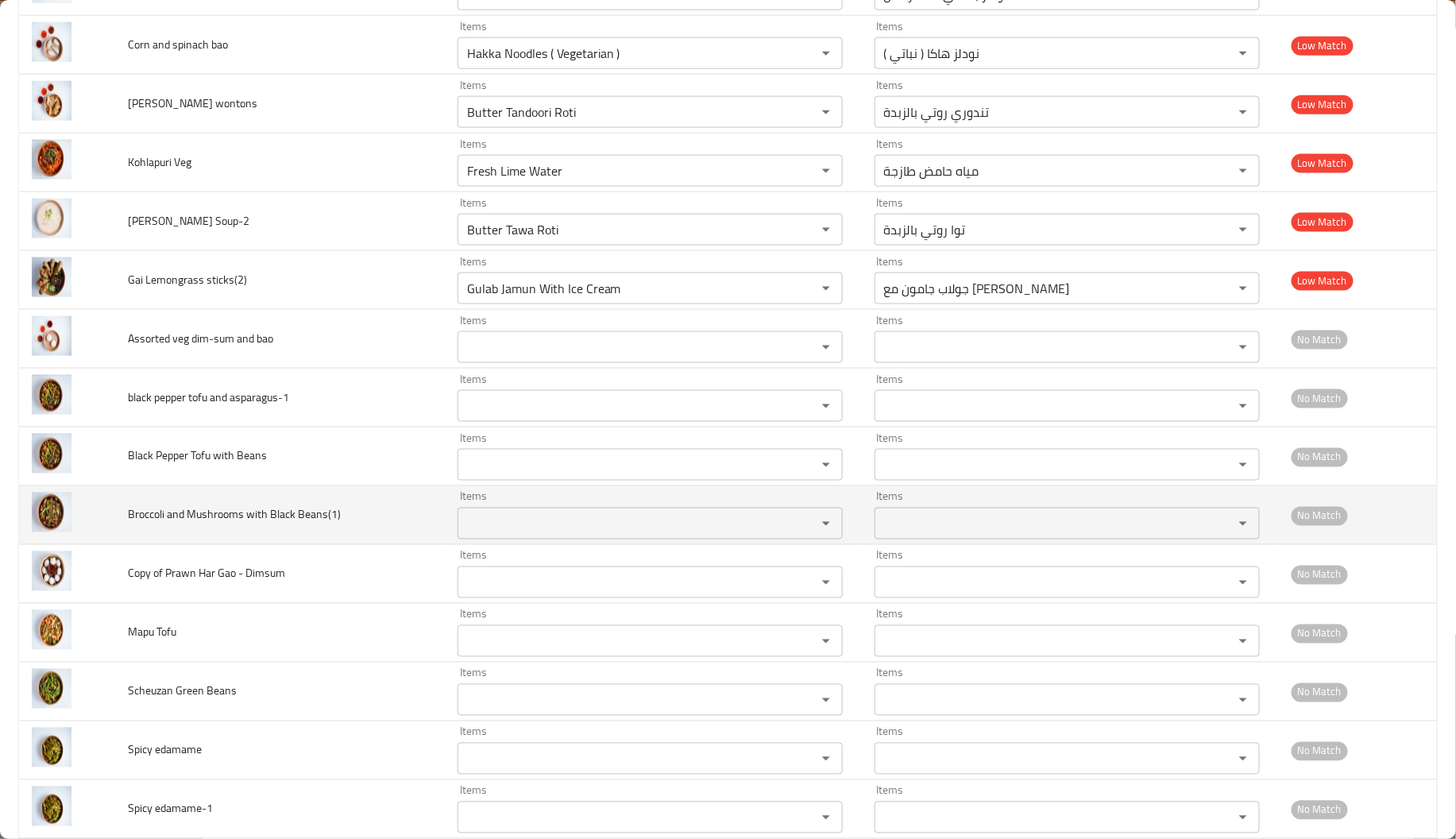
click at [345, 543] on td "Broccoli and Mushrooms with Black Beans(1)" at bounding box center [280, 515] width 329 height 59
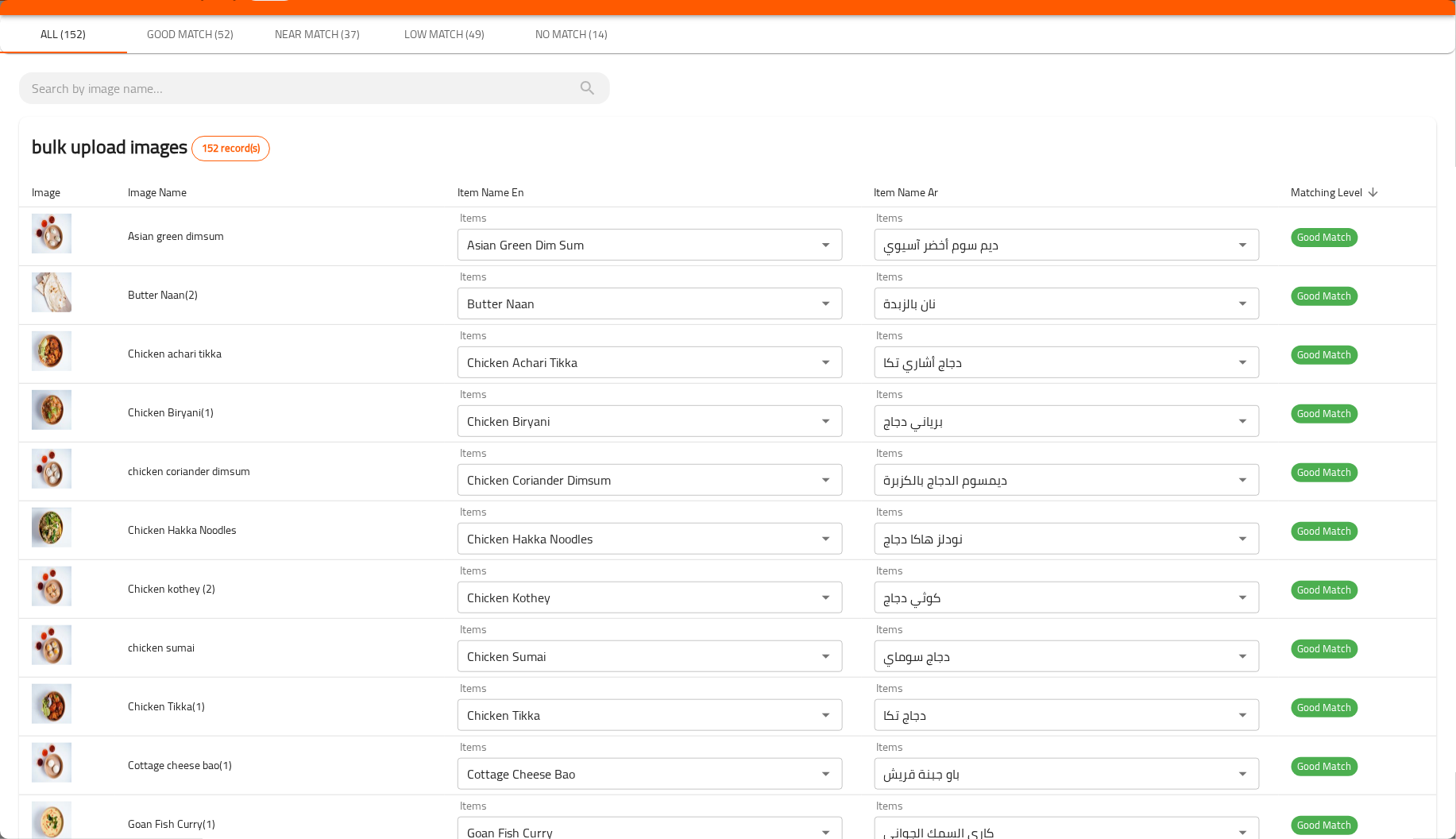
scroll to position [0, 0]
